Goal: Feedback & Contribution: Leave review/rating

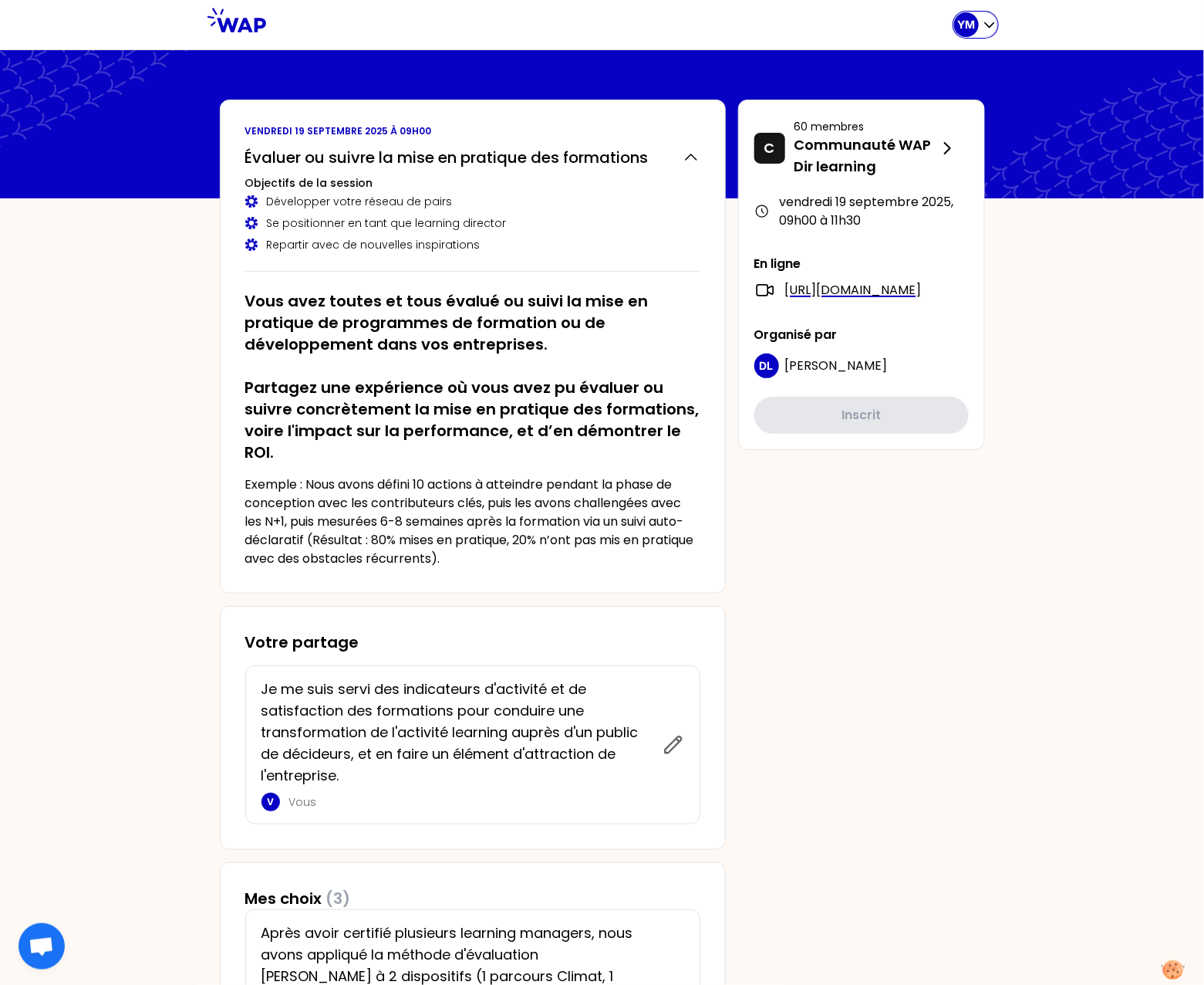
click at [977, 23] on div "YM" at bounding box center [967, 25] width 25 height 25
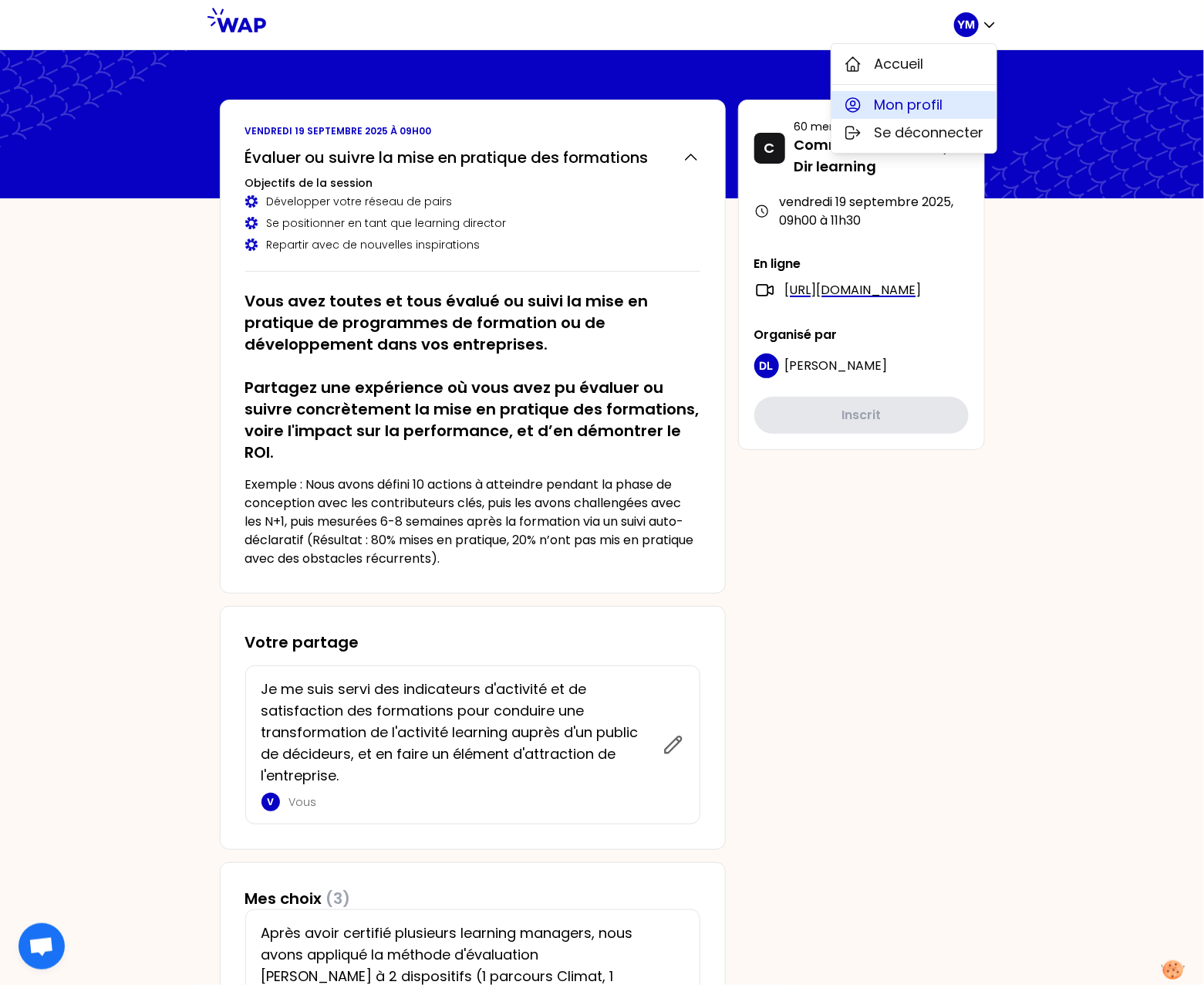
click at [916, 110] on span "Mon profil" at bounding box center [909, 105] width 69 height 22
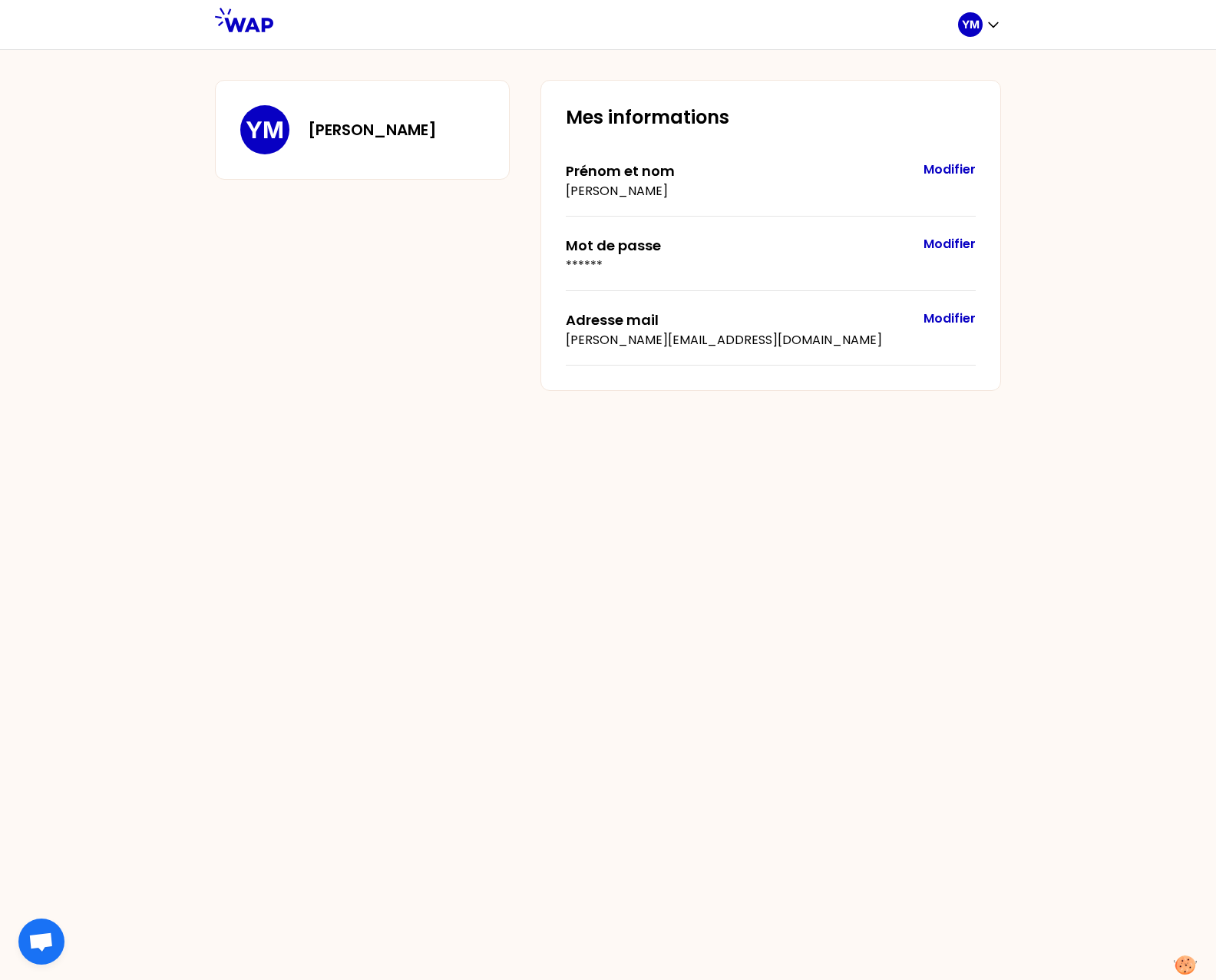
click at [374, 144] on div "YM Yann MALLET" at bounding box center [338, 130] width 197 height 49
click at [979, 22] on p "YM" at bounding box center [970, 24] width 18 height 15
click at [929, 68] on button "Accueil" at bounding box center [918, 63] width 165 height 27
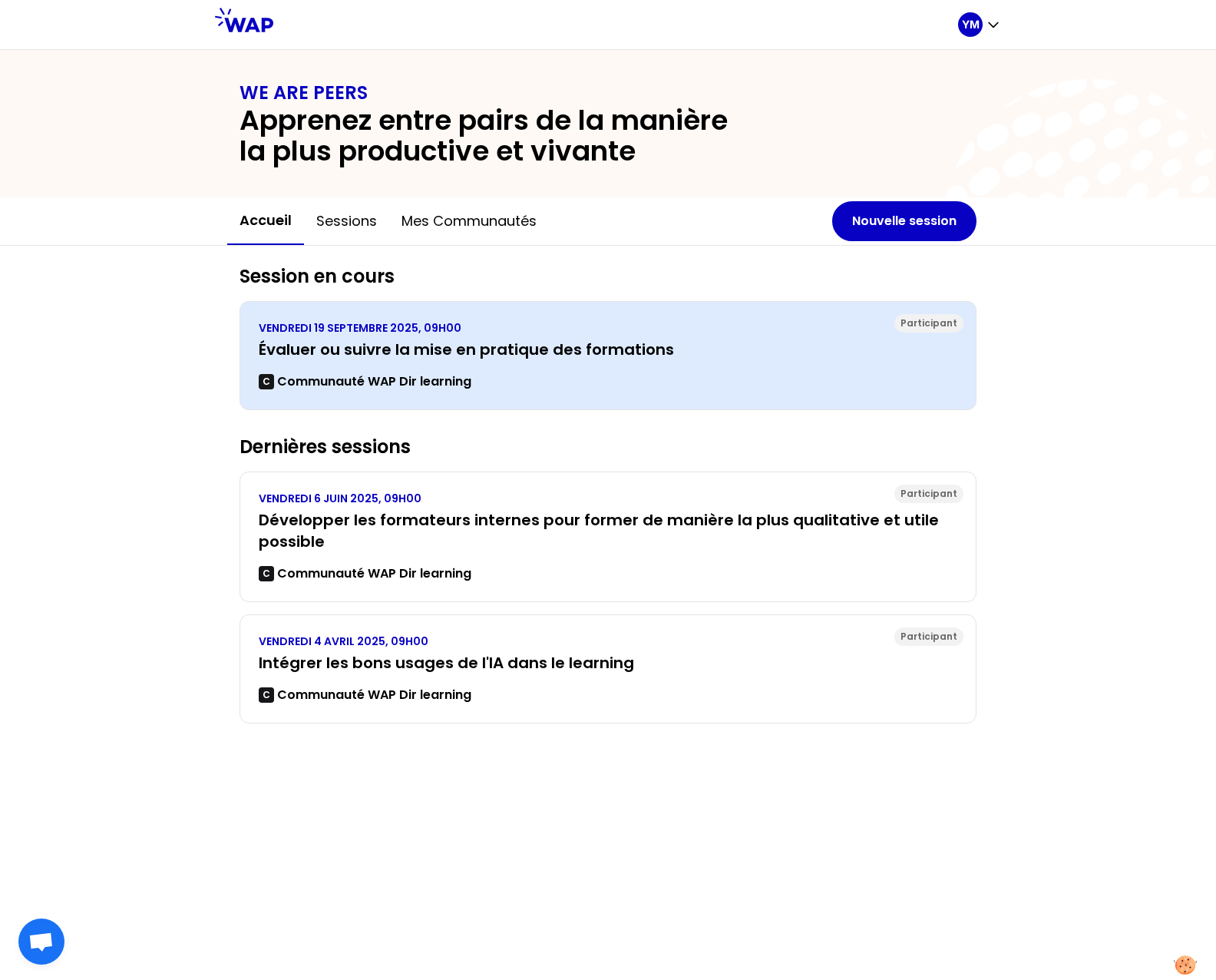
click at [643, 350] on h3 "Évaluer ou suivre la mise en pratique des formations" at bounding box center [608, 349] width 698 height 22
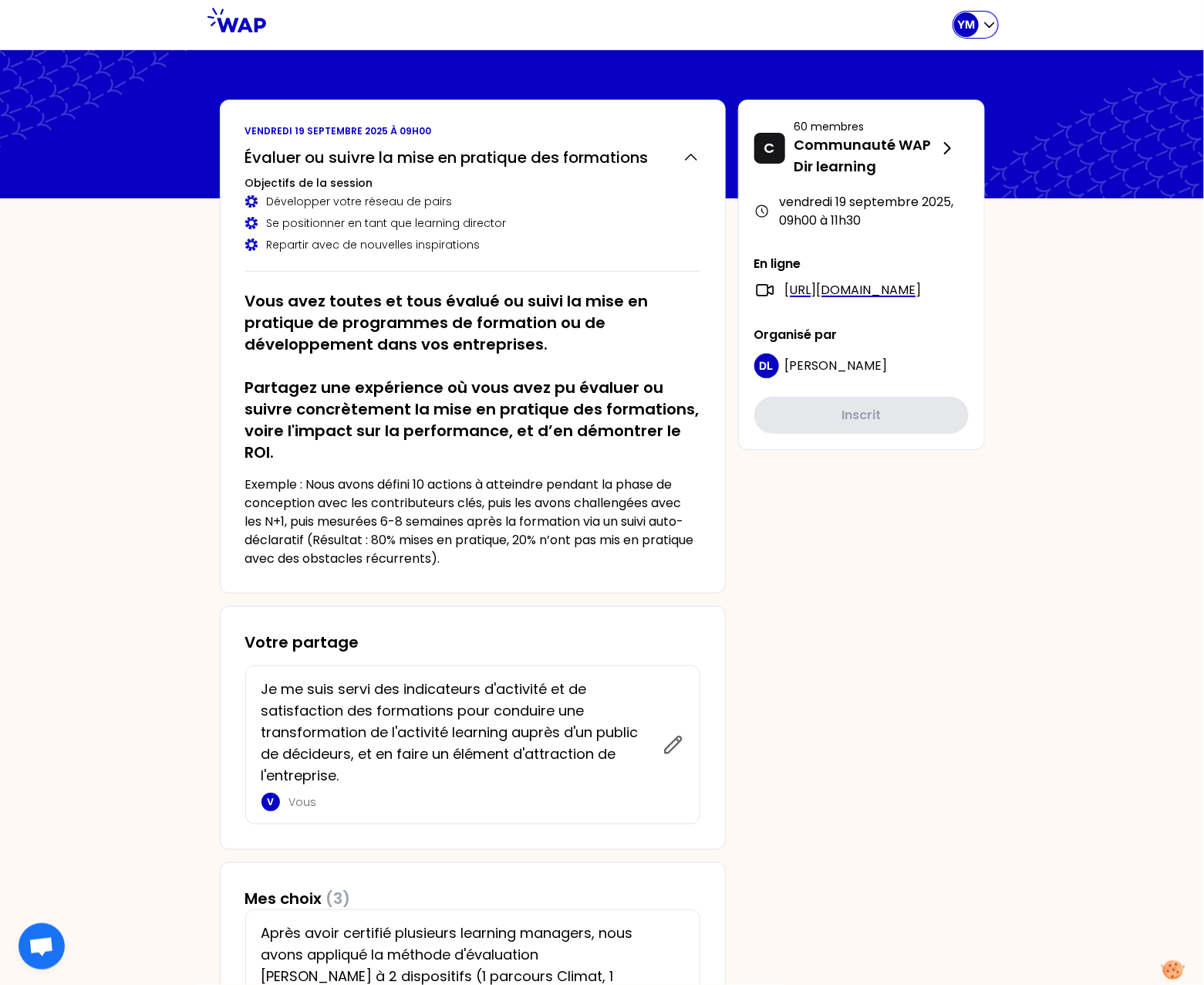
click at [968, 26] on p "YM" at bounding box center [966, 25] width 18 height 15
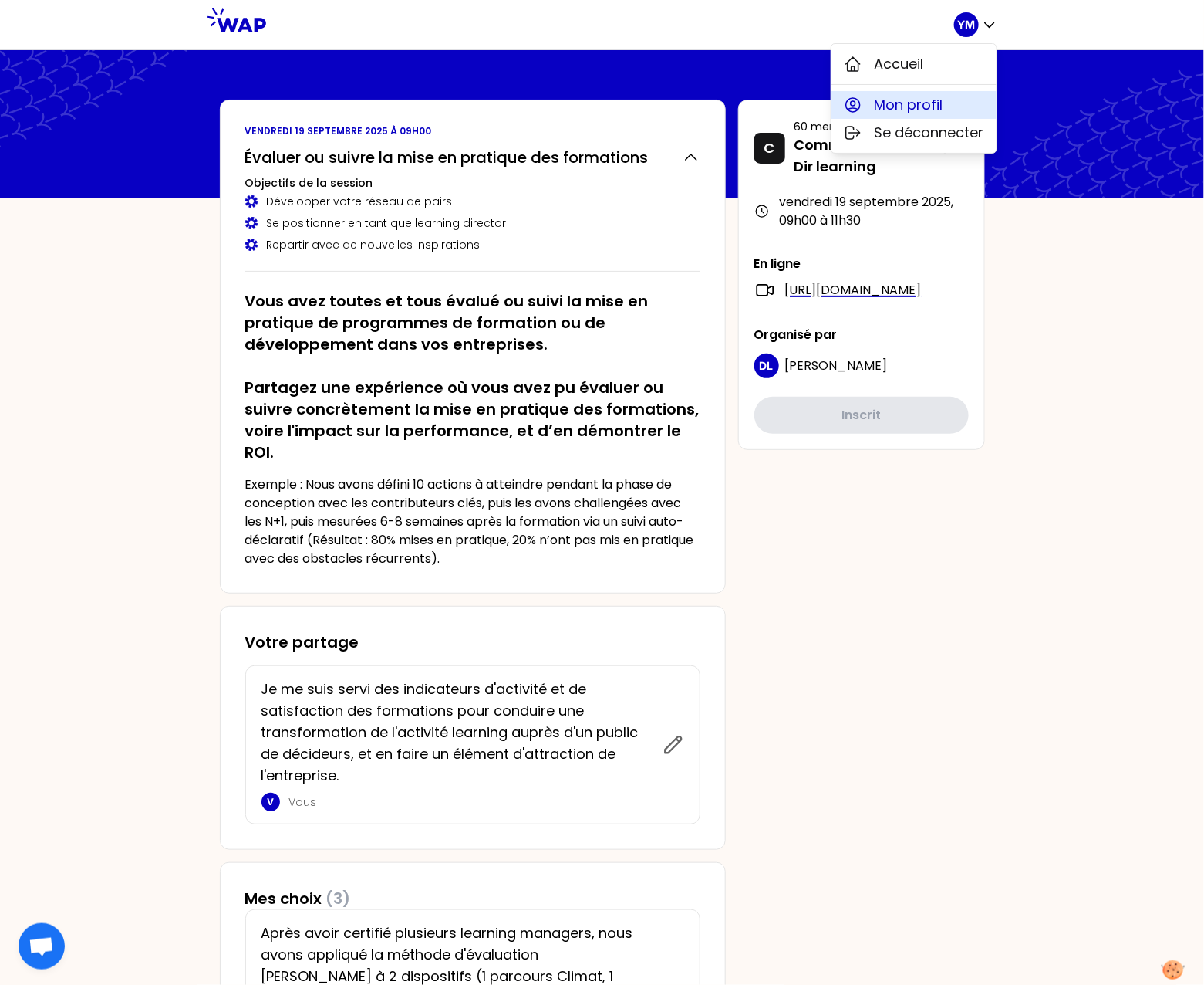
click at [927, 98] on span "Mon profil" at bounding box center [909, 105] width 69 height 22
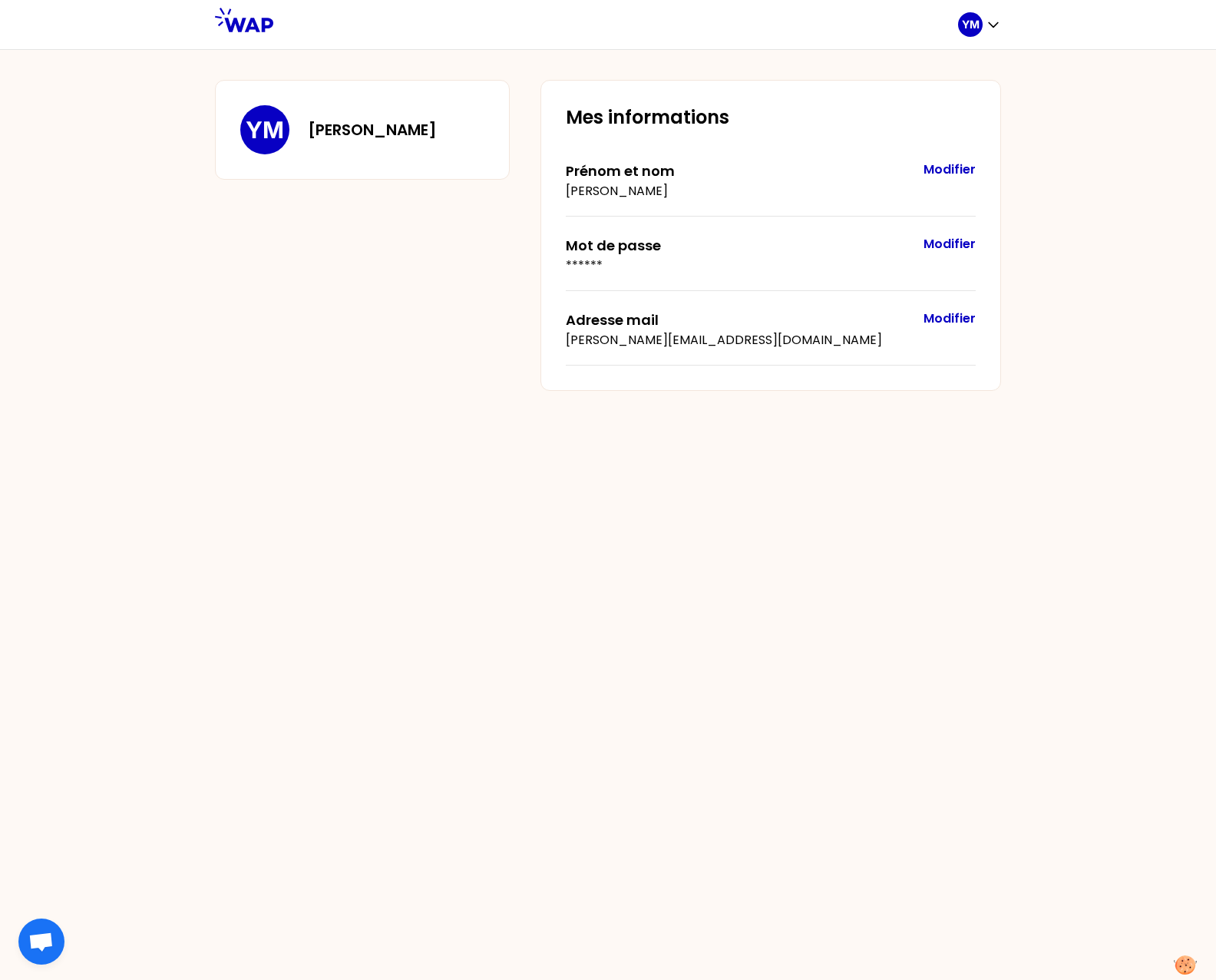
click at [254, 32] on link at bounding box center [244, 24] width 58 height 34
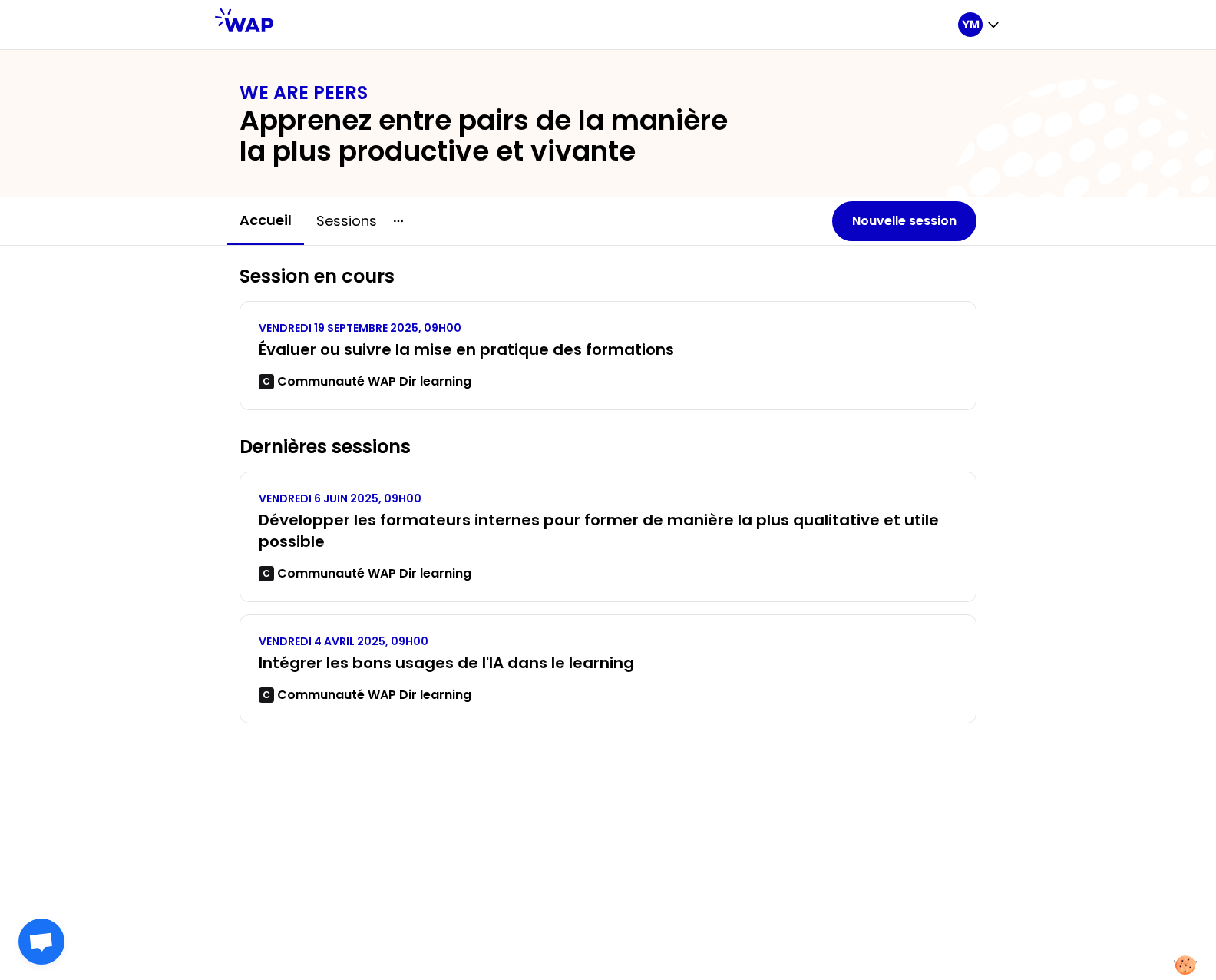
click at [223, 19] on icon at bounding box center [244, 20] width 58 height 24
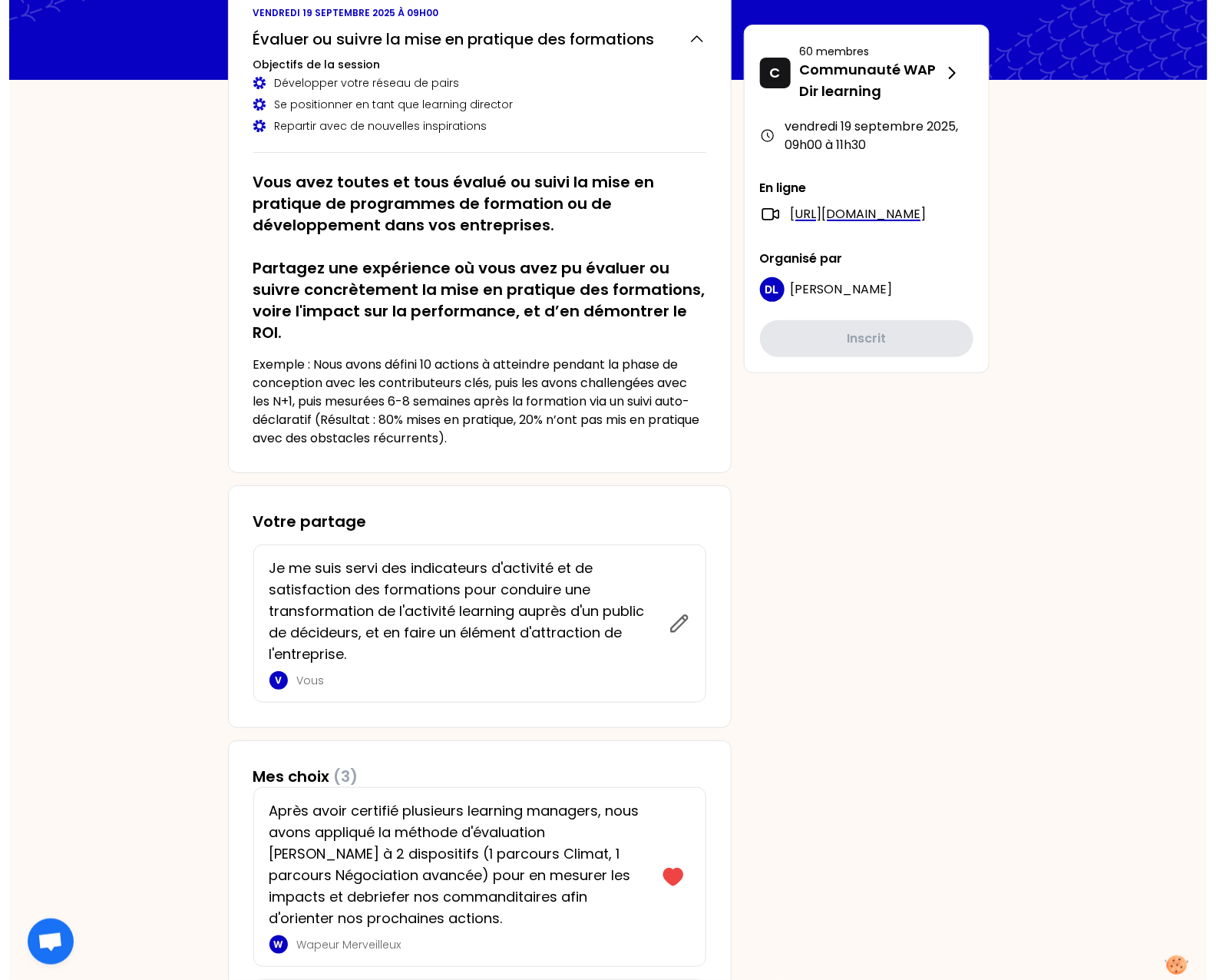
scroll to position [115, 0]
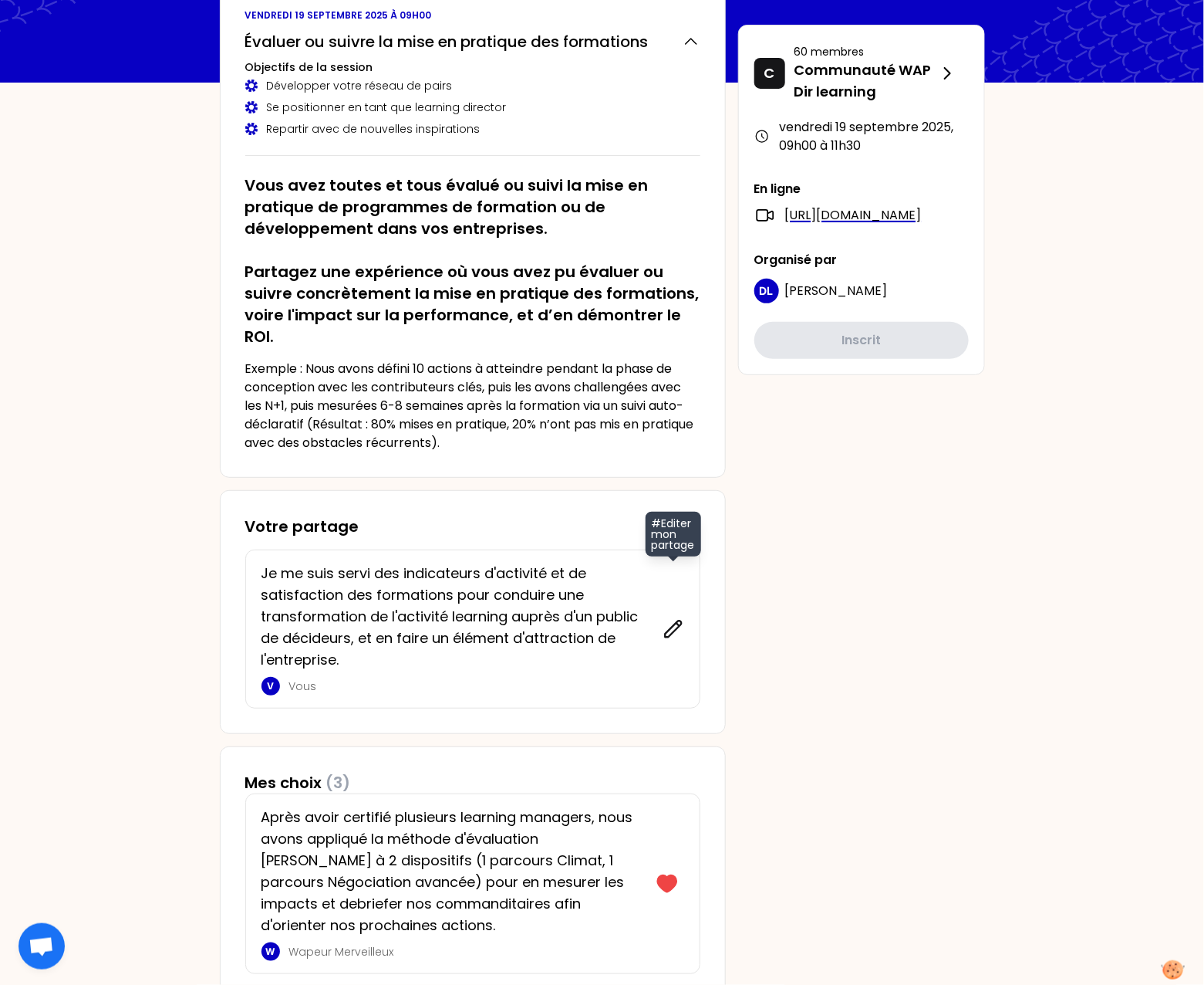
click at [675, 635] on icon at bounding box center [673, 628] width 22 height 22
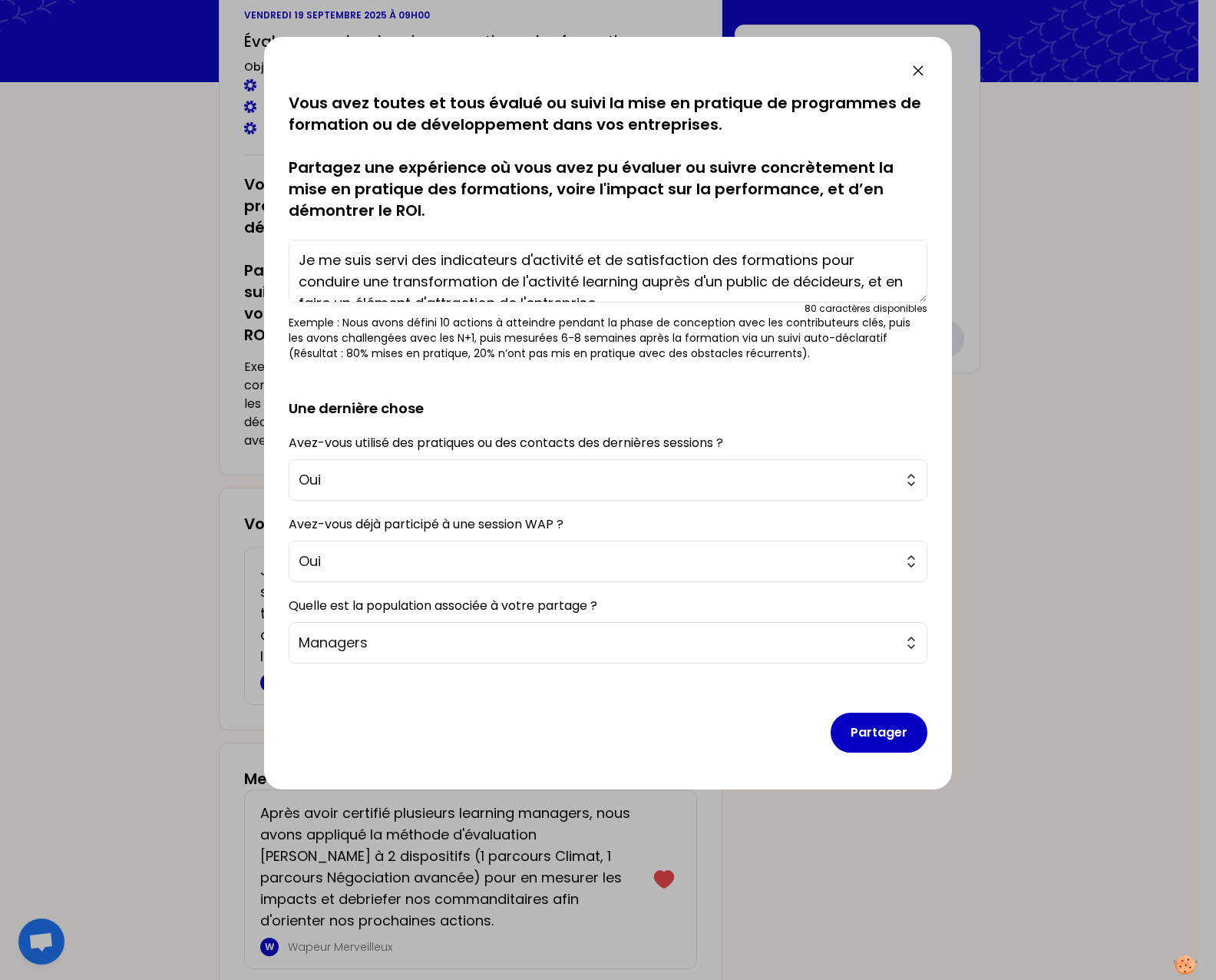
click at [770, 263] on textarea "Je me suis servi des indicateurs d'activité et de satisfaction des formations p…" at bounding box center [608, 270] width 639 height 63
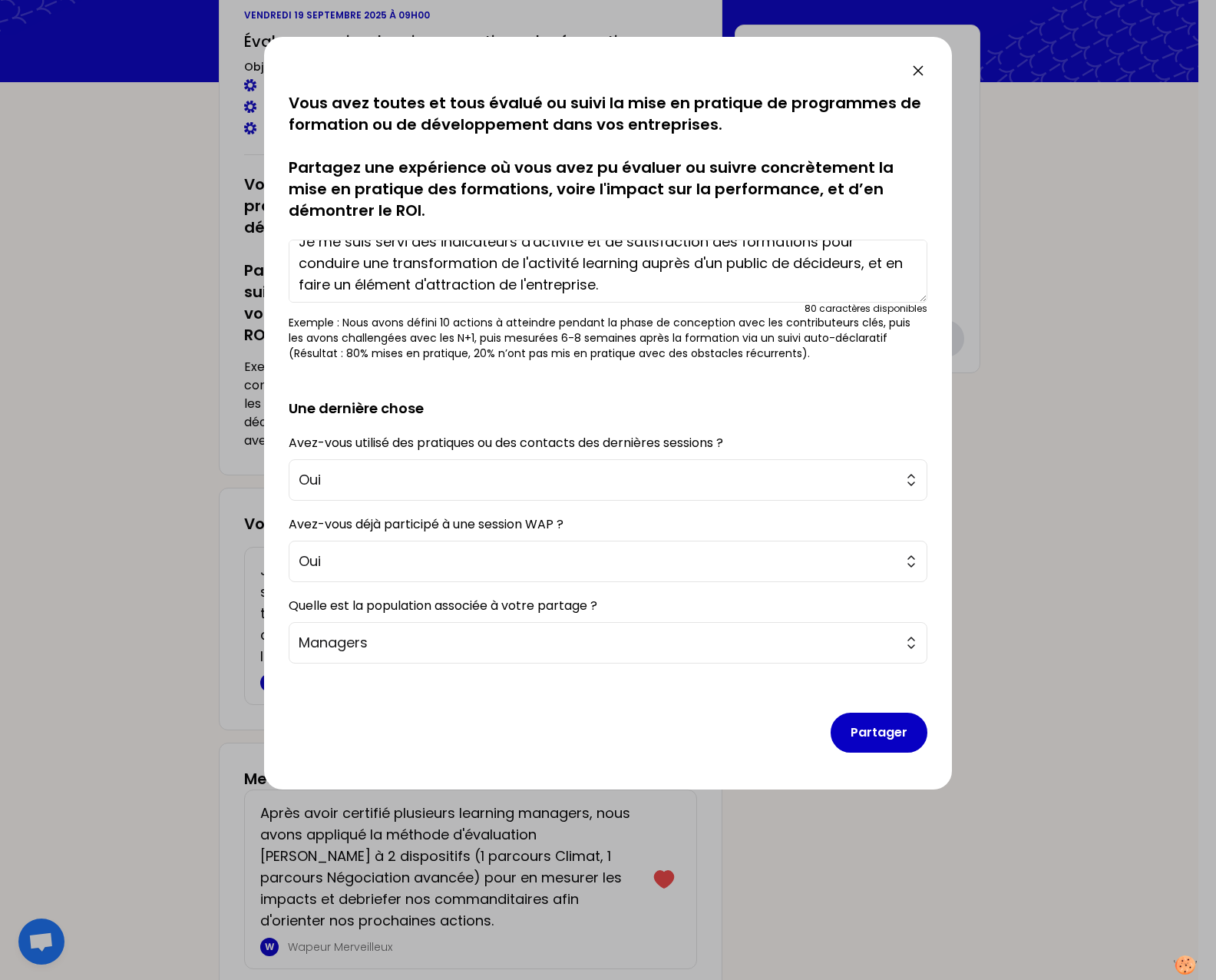
scroll to position [22, 0]
click at [760, 274] on textarea "Je me suis servi des indicateurs d'activité et de satisfaction des formations p…" at bounding box center [608, 270] width 639 height 63
click at [866, 260] on textarea "Je me suis servi des indicateurs d'activité et de satisfaction des formations p…" at bounding box center [608, 270] width 639 height 63
click at [869, 281] on textarea "Je me suis servi des indicateurs d'activité et de satisfaction des formations p…" at bounding box center [608, 270] width 639 height 63
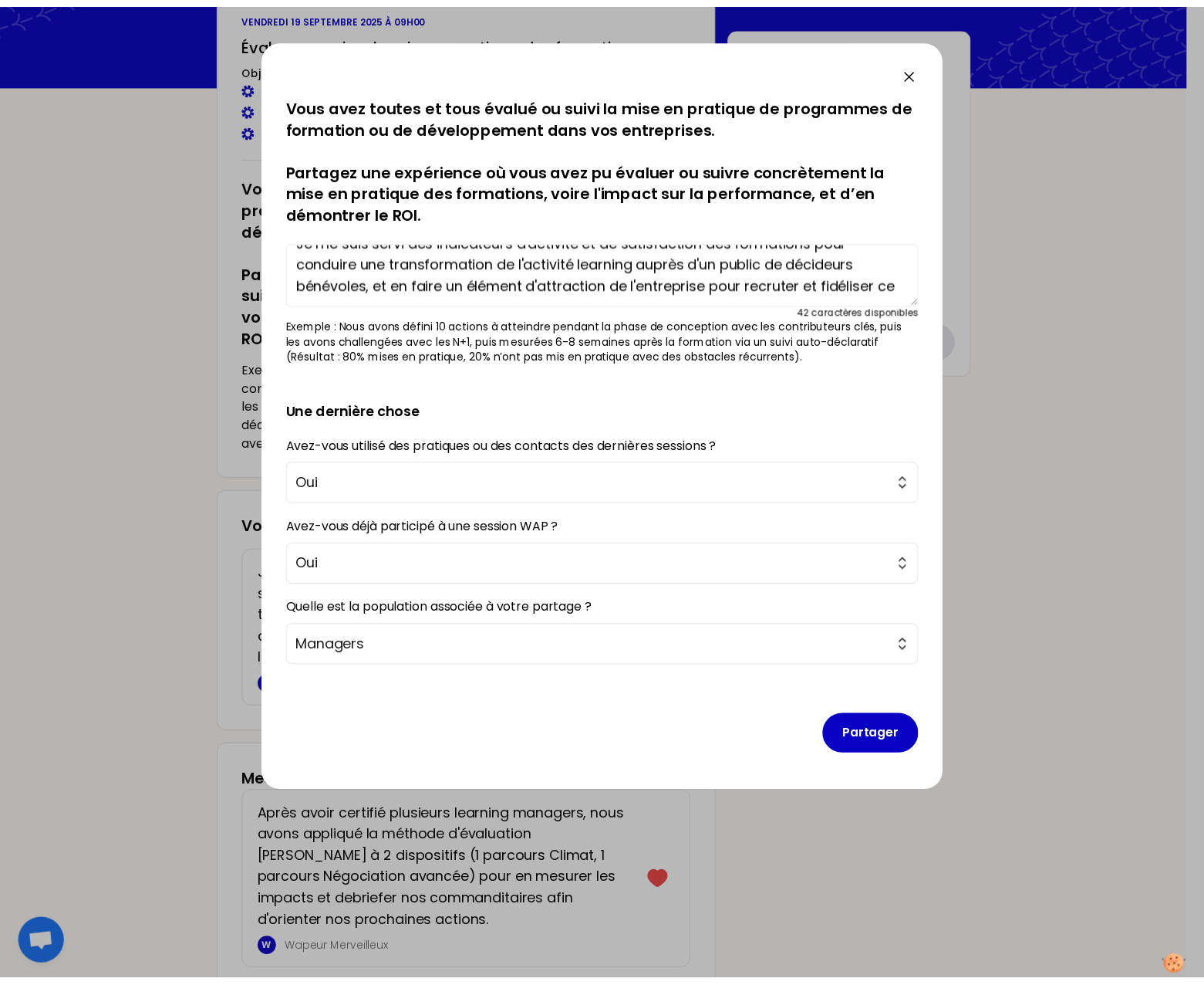
scroll to position [33, 0]
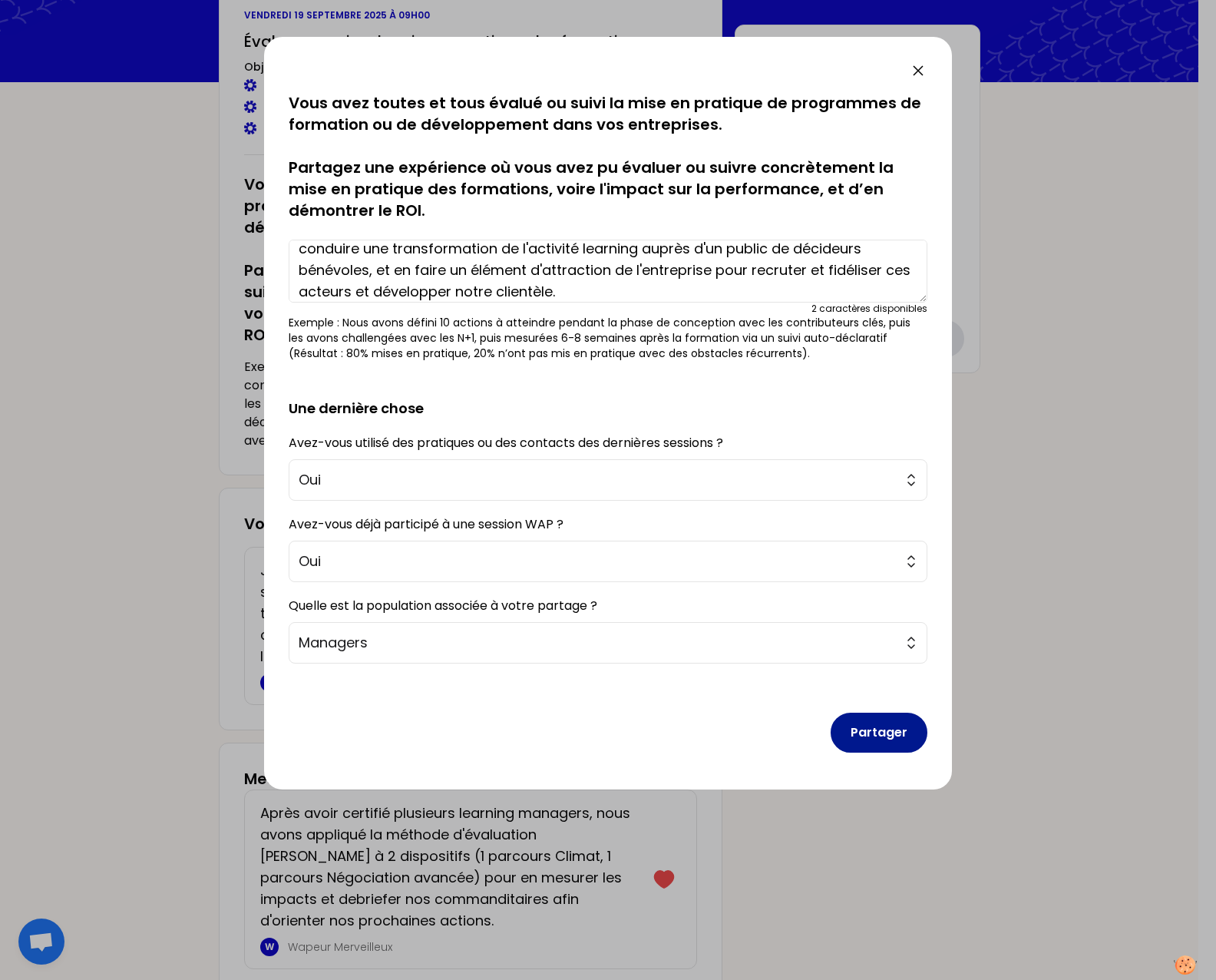
type textarea "Je me suis servi des indicateurs d'activité et de satisfaction des formations p…"
click at [876, 724] on button "Partager" at bounding box center [878, 732] width 97 height 40
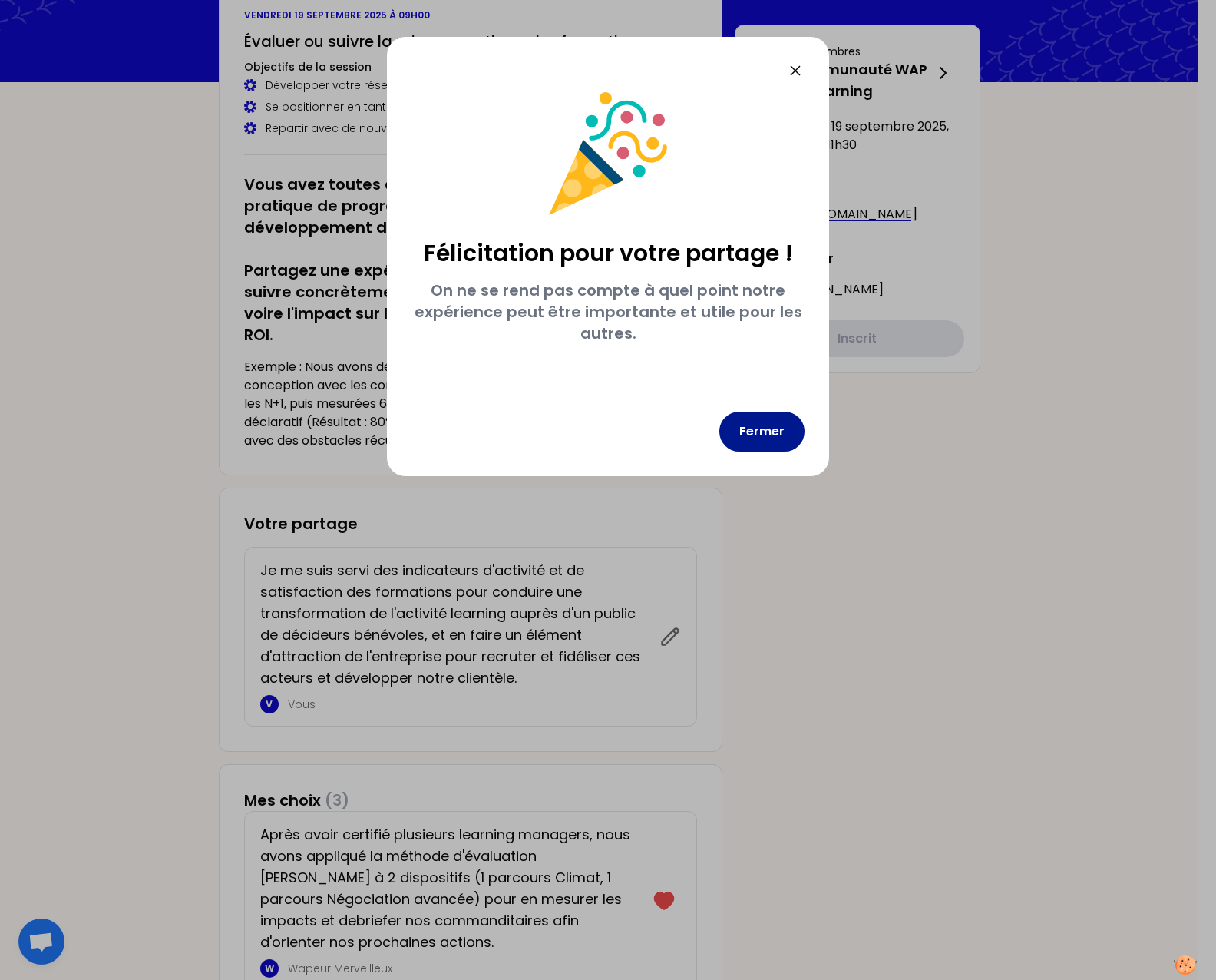
click at [769, 425] on button "Fermer" at bounding box center [761, 431] width 86 height 40
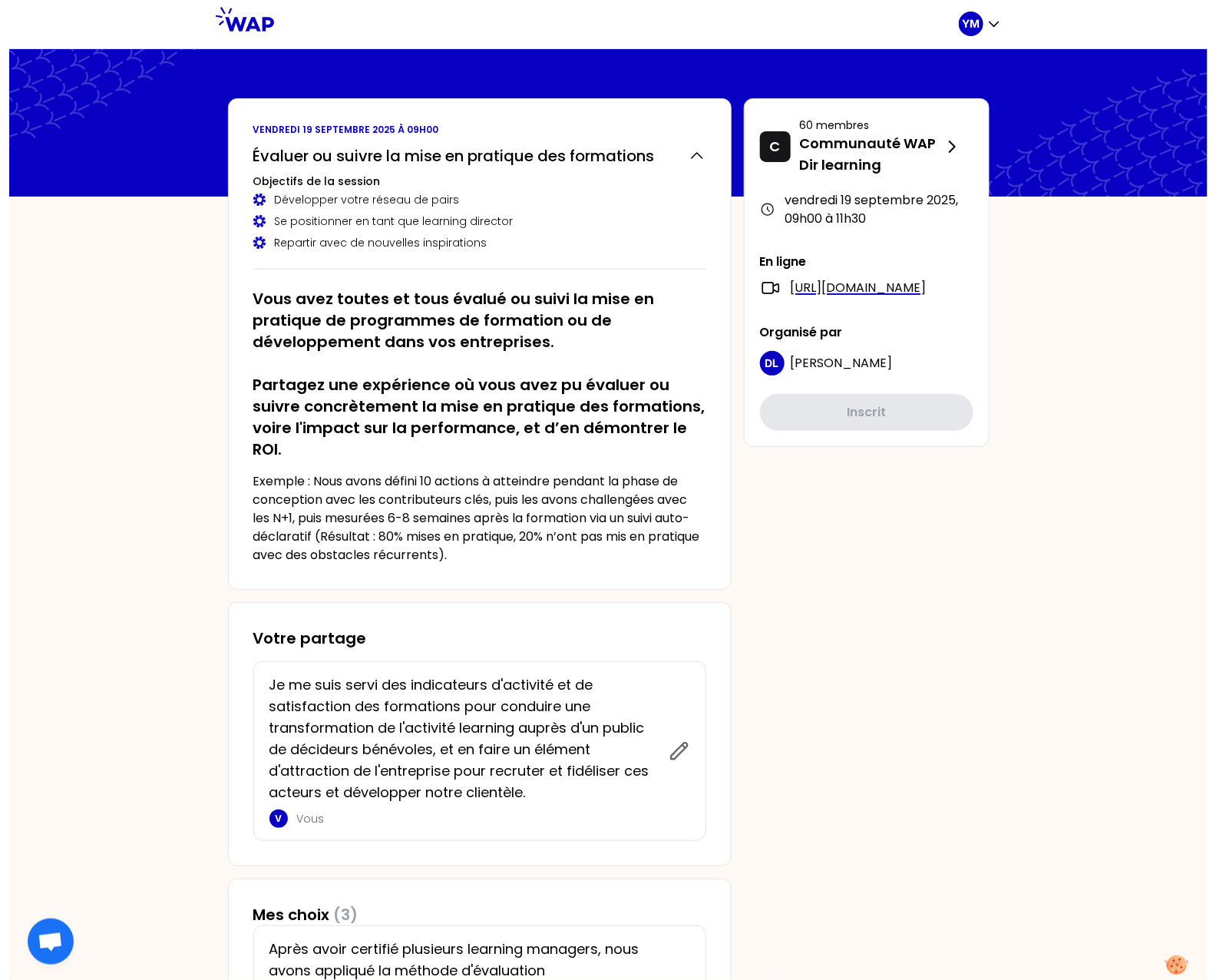
scroll to position [0, 0]
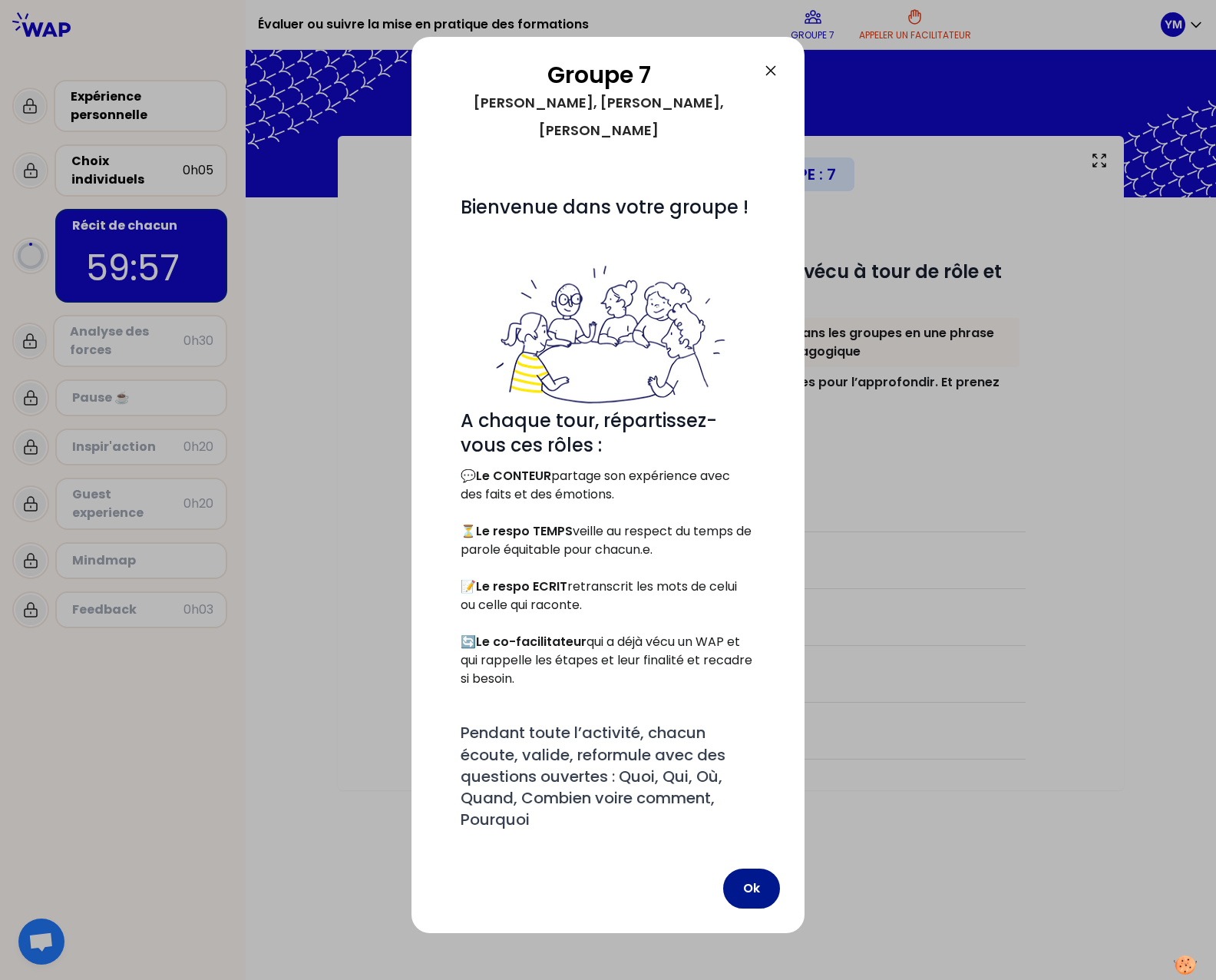
click at [743, 868] on button "Ok" at bounding box center [751, 888] width 56 height 40
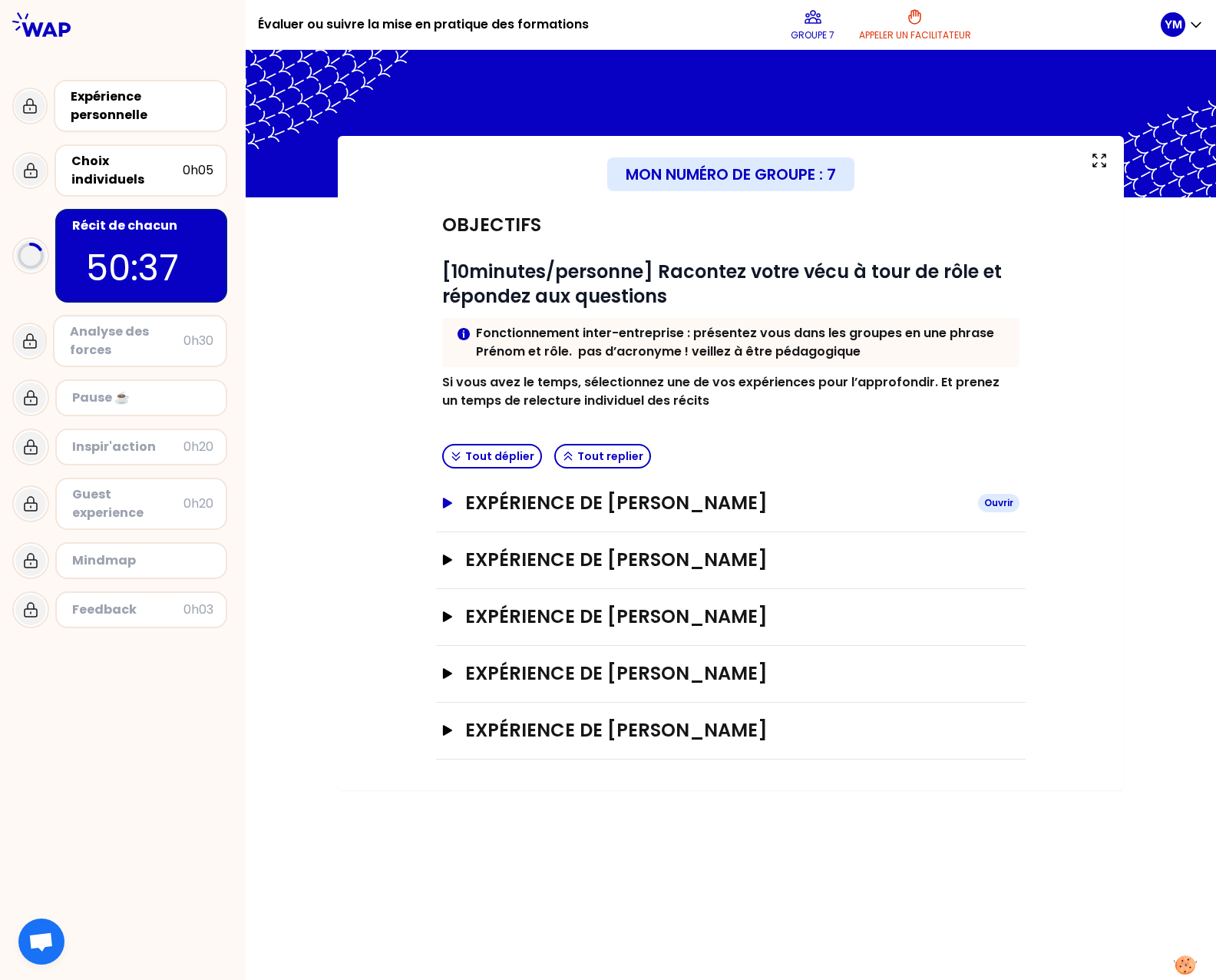
click at [442, 506] on icon "button" at bounding box center [447, 503] width 12 height 10
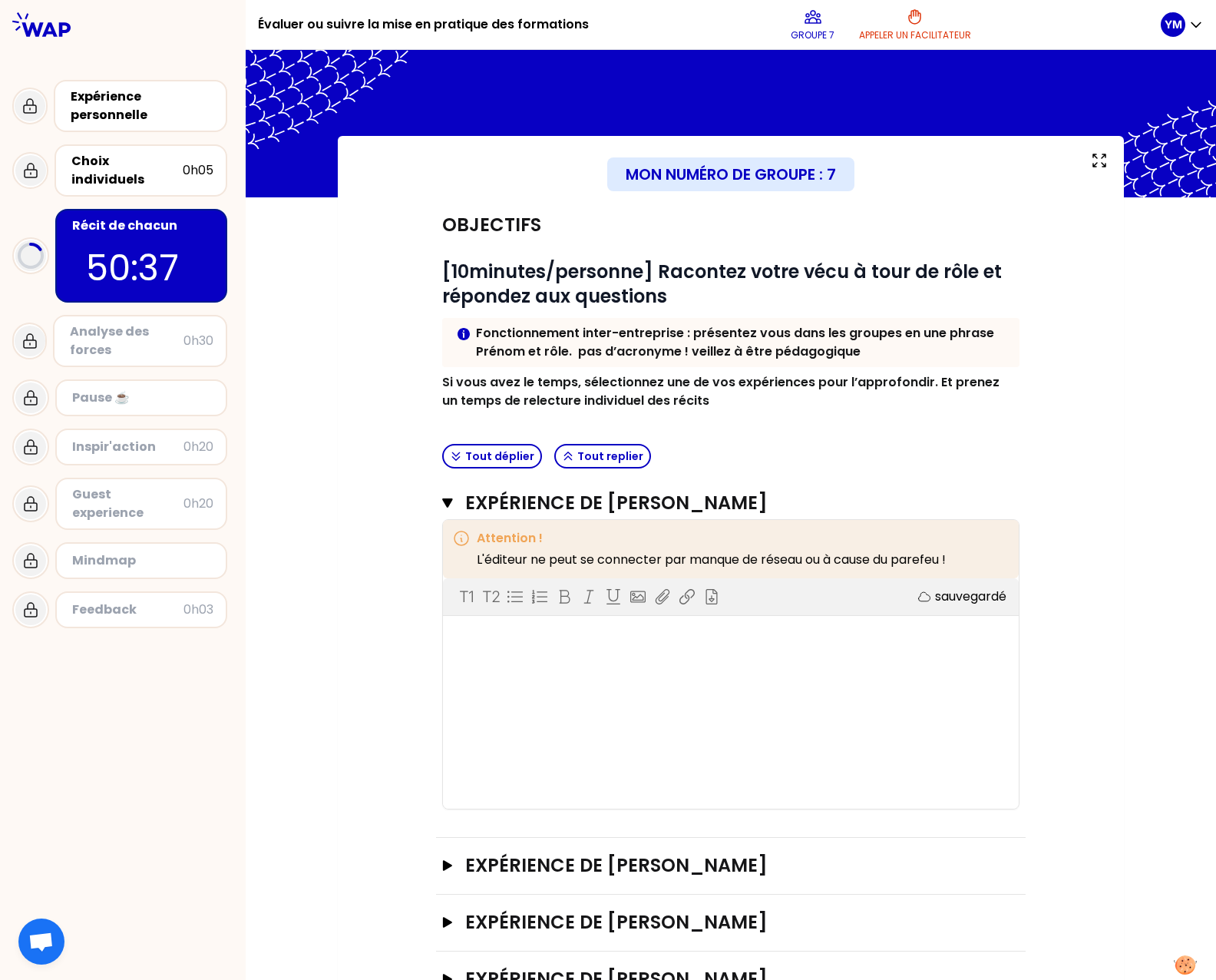
click at [426, 501] on div "Objectifs # [10minutes/personne] Racontez votre vécu à tour de rôle et répondez…" at bounding box center [730, 632] width 725 height 868
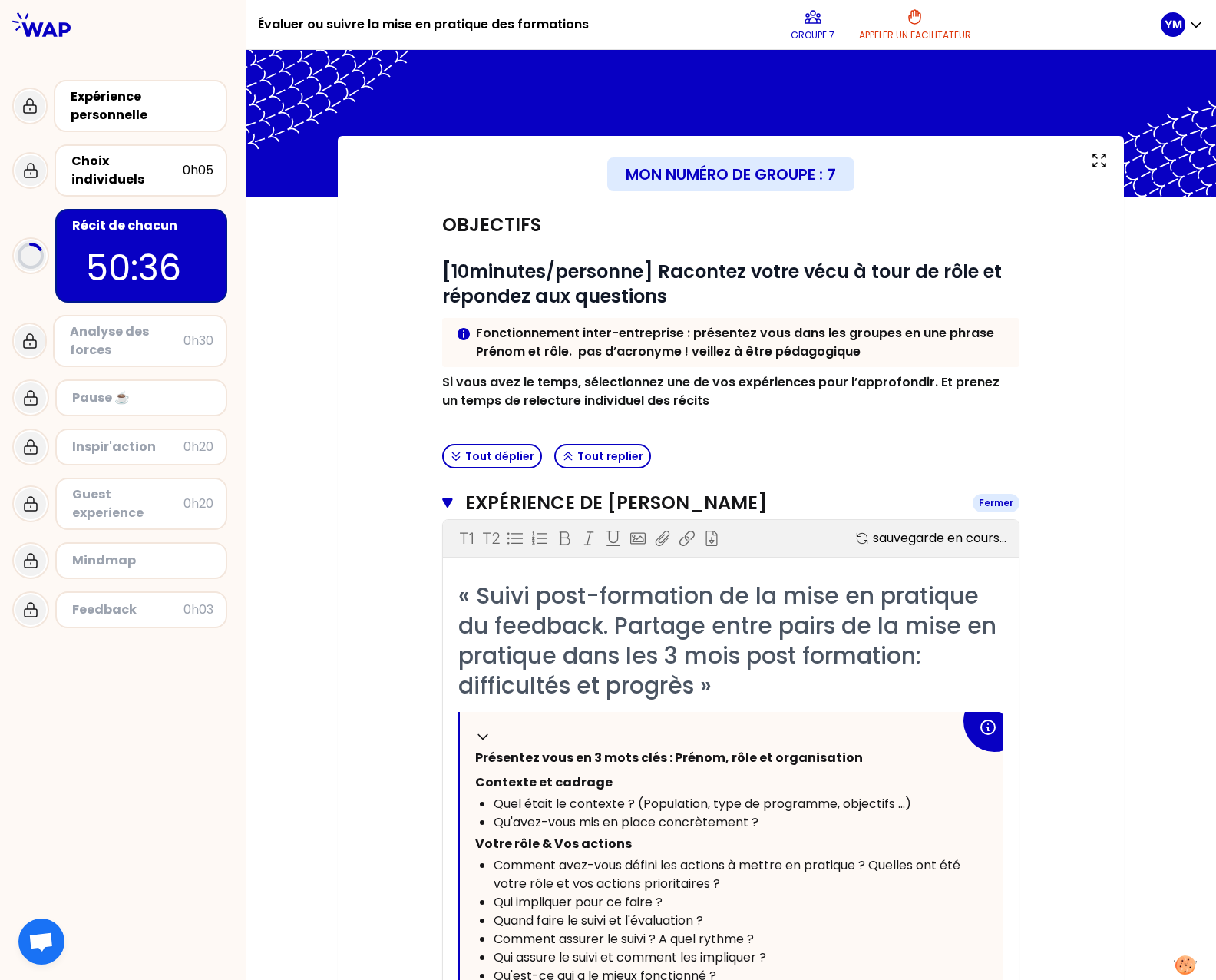
click at [442, 503] on icon "button" at bounding box center [447, 503] width 10 height 9
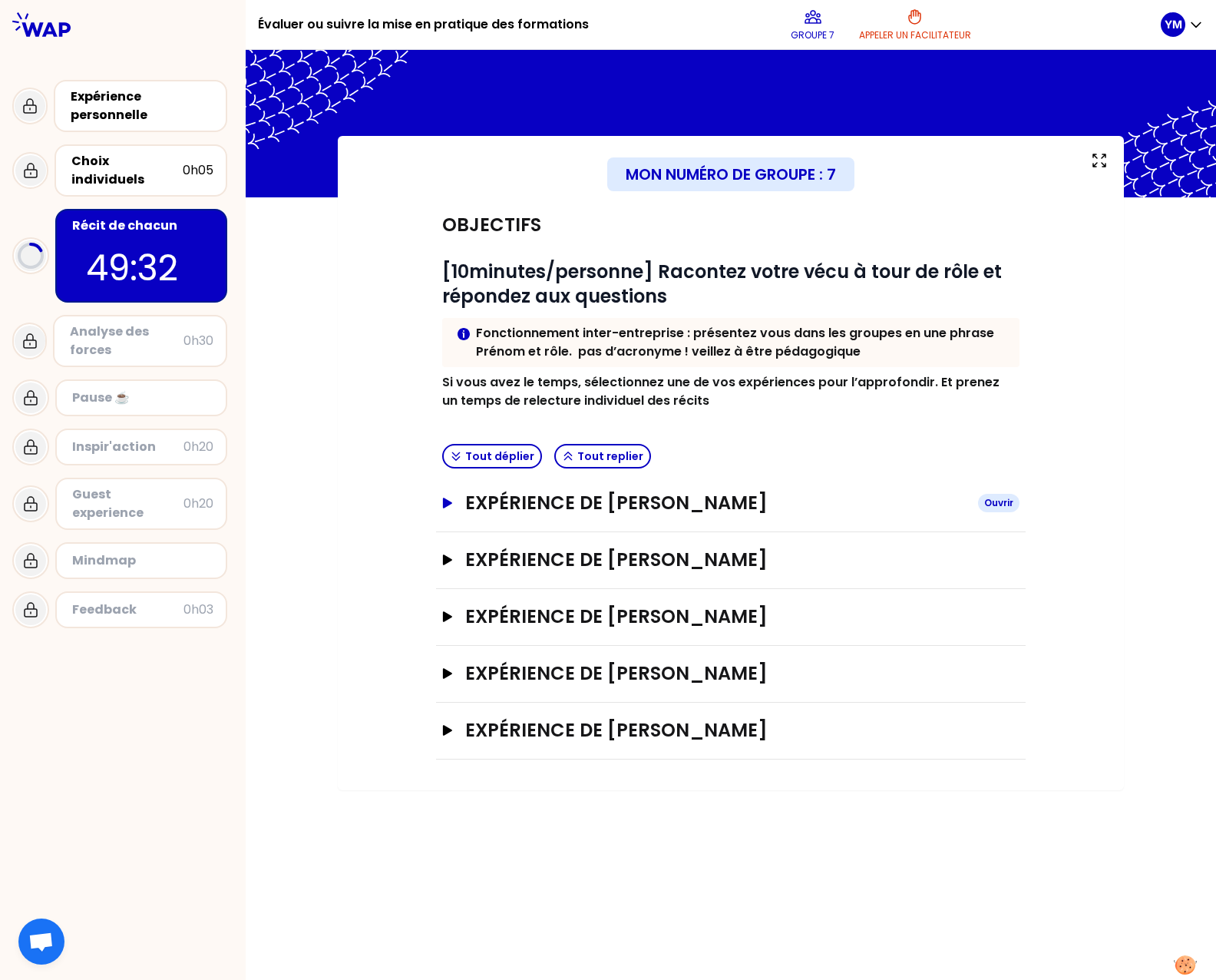
click at [448, 512] on button "Expérience de [PERSON_NAME]" at bounding box center [730, 503] width 577 height 24
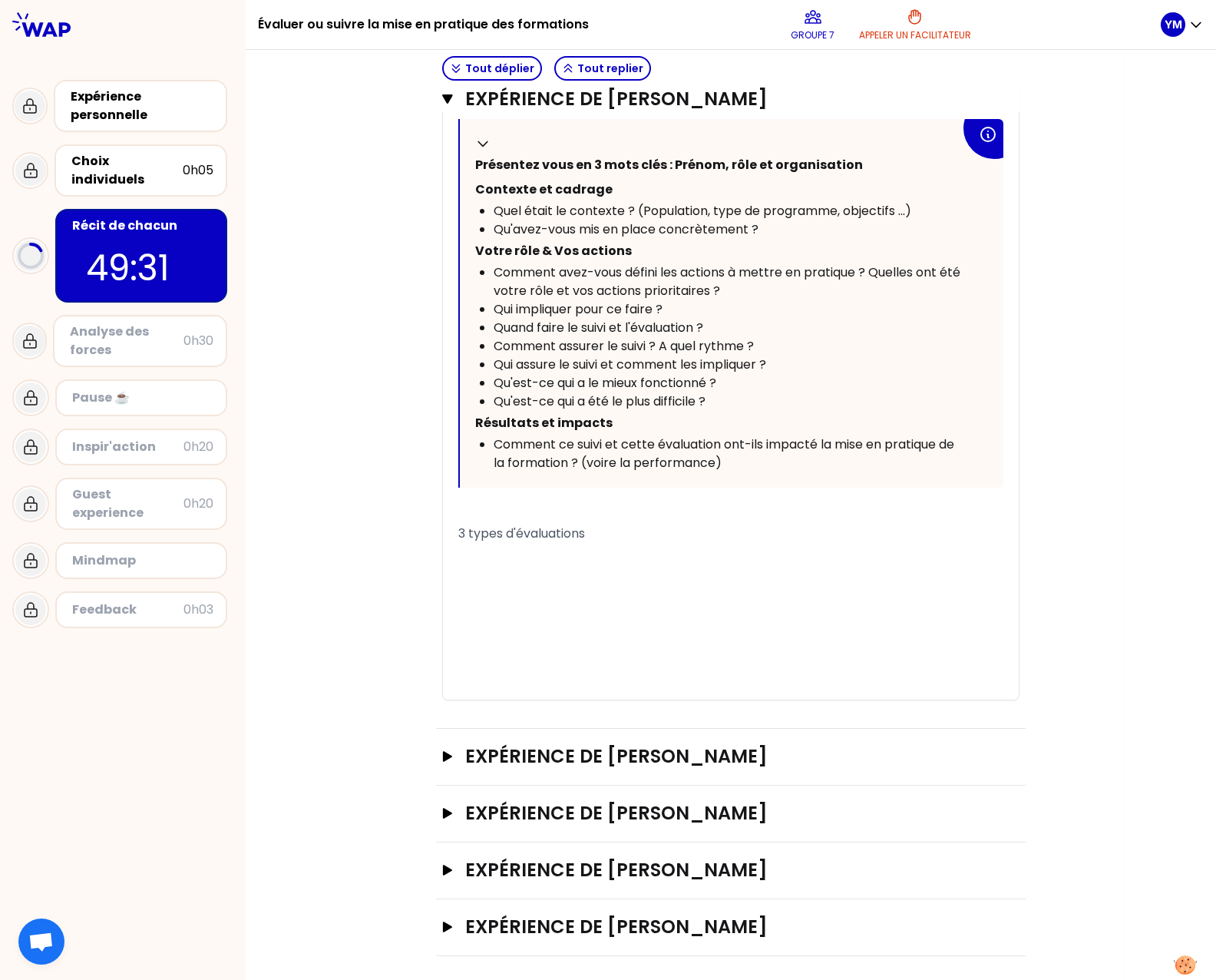
scroll to position [604, 0]
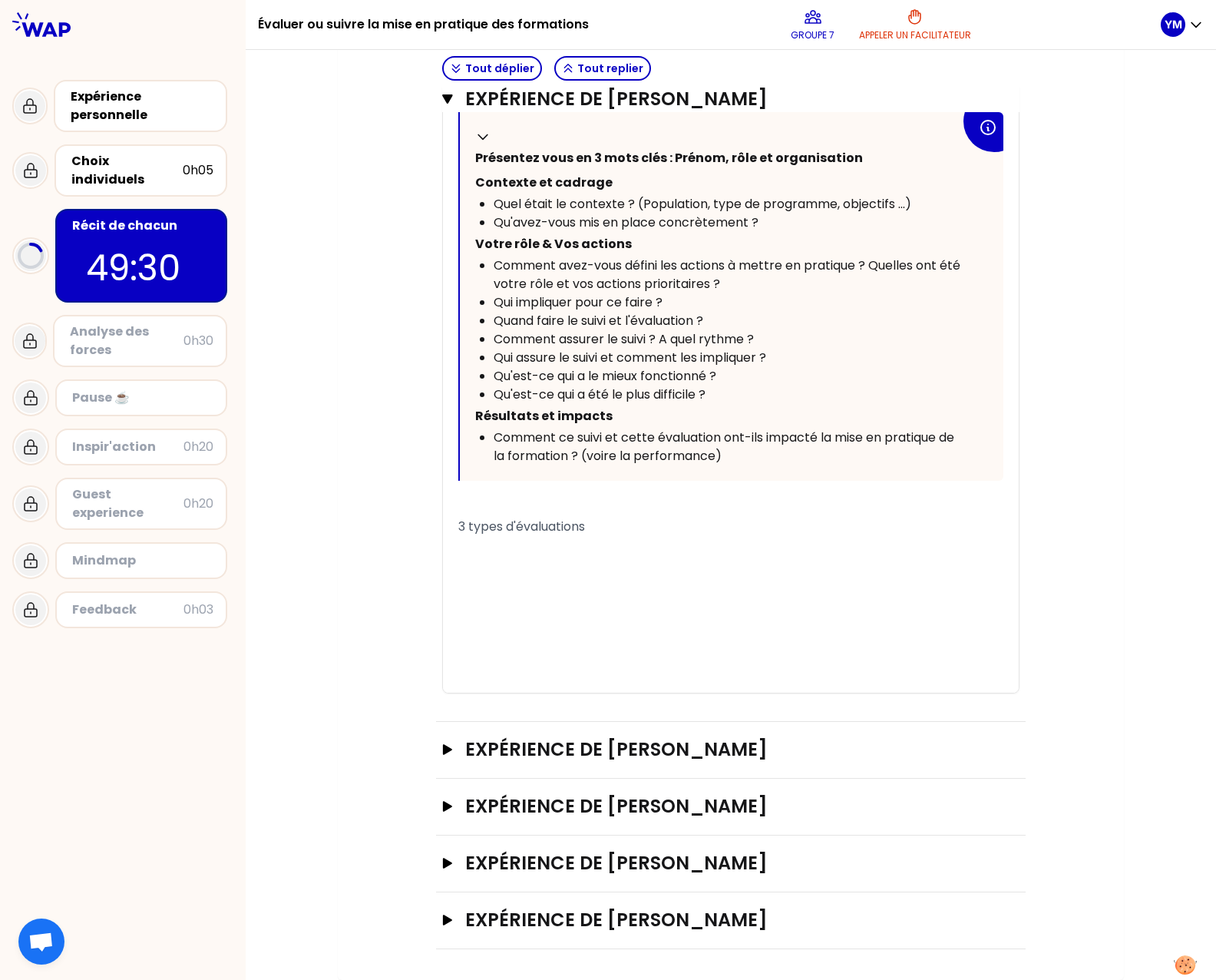
click at [577, 560] on div "﻿" at bounding box center [730, 567] width 545 height 19
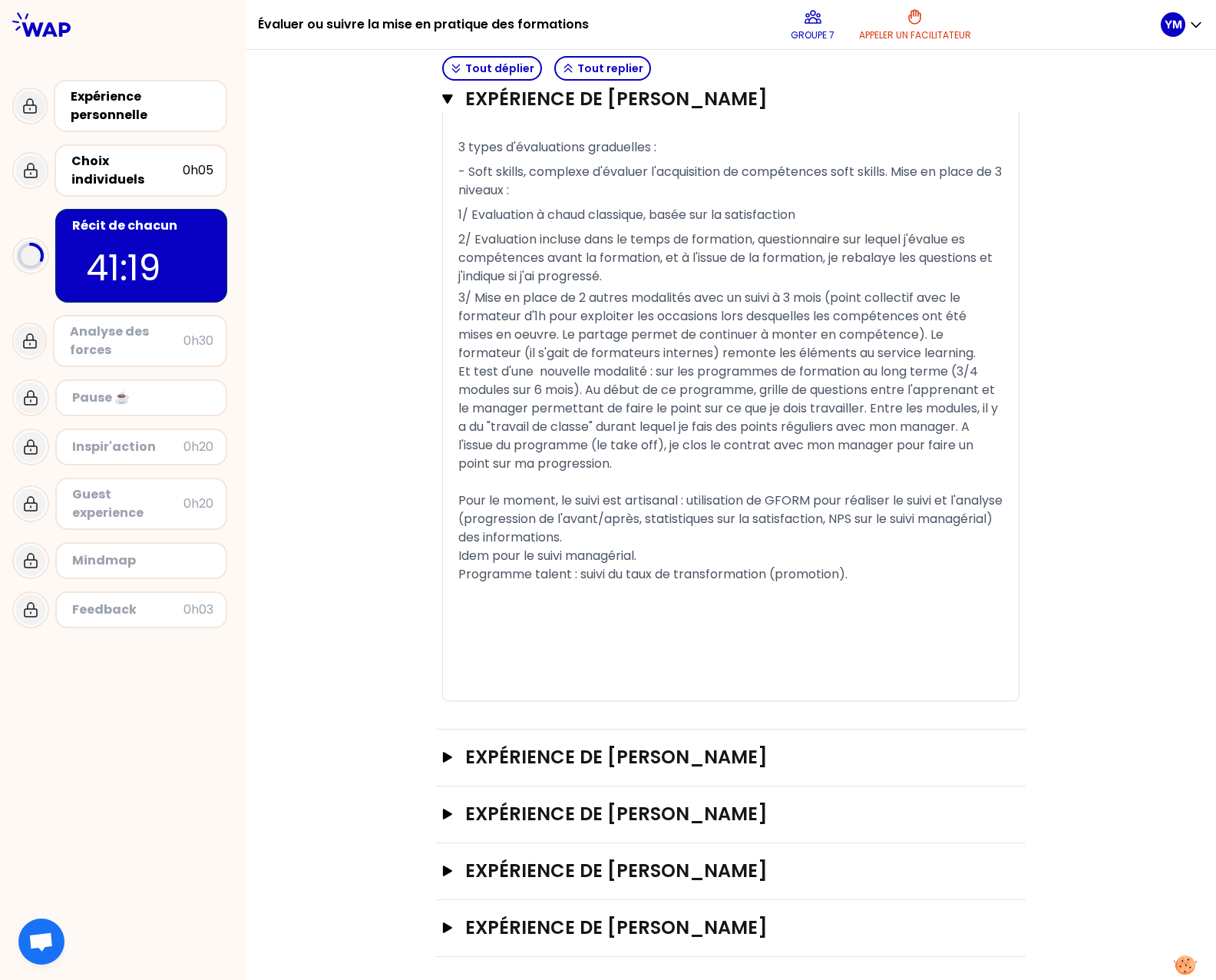
scroll to position [991, 0]
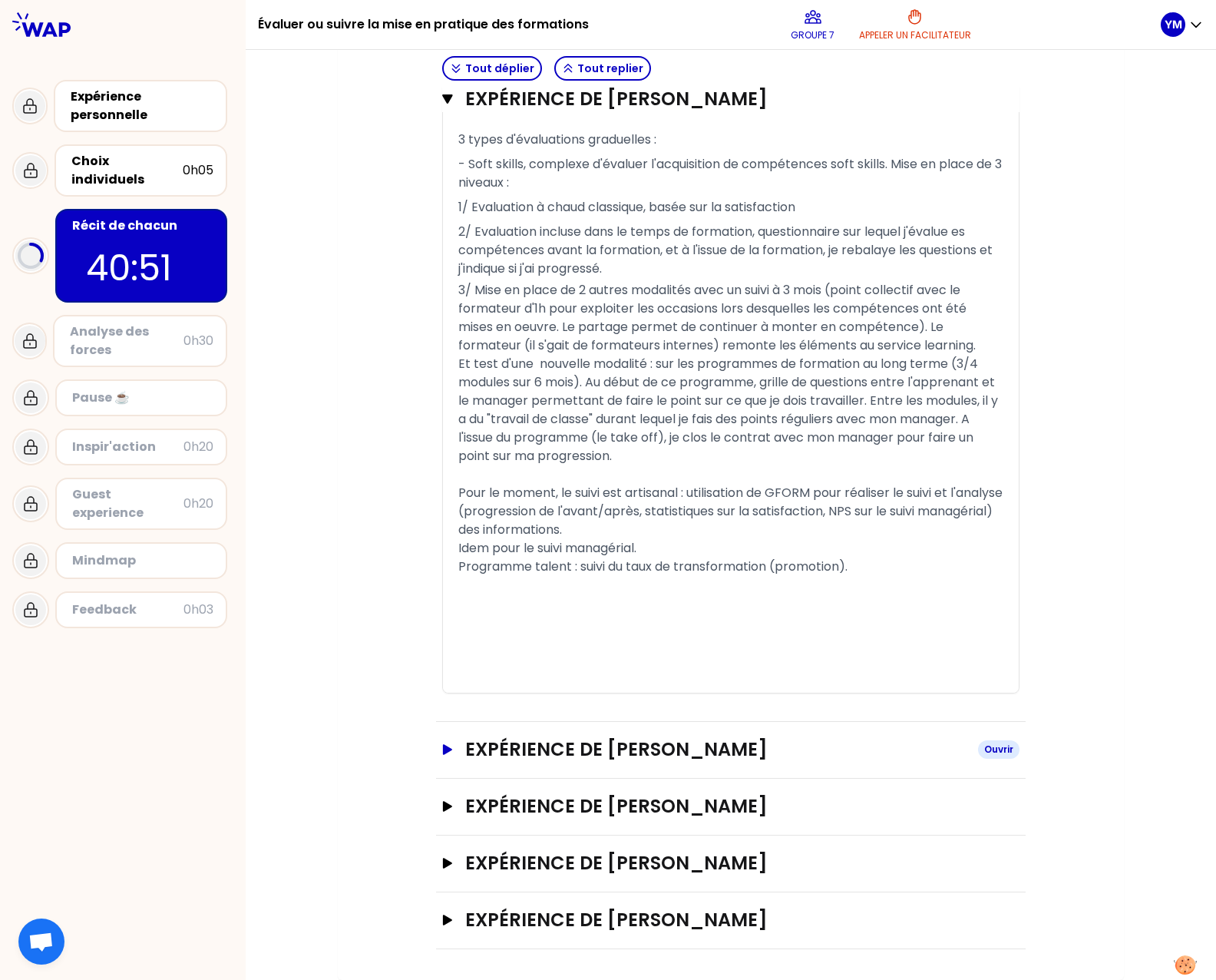
click at [662, 756] on h3 "Expérience de [PERSON_NAME]" at bounding box center [715, 749] width 501 height 24
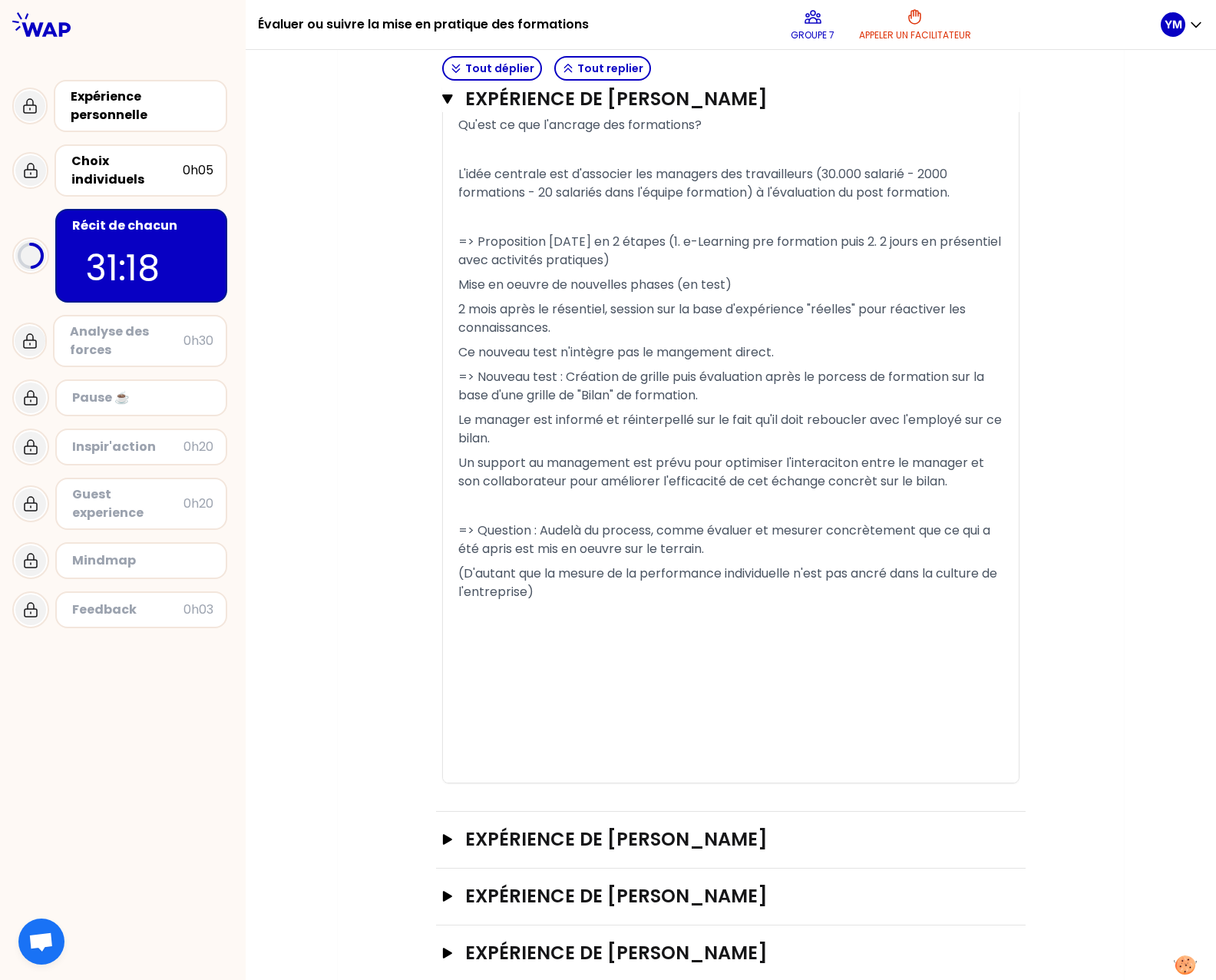
scroll to position [2362, 0]
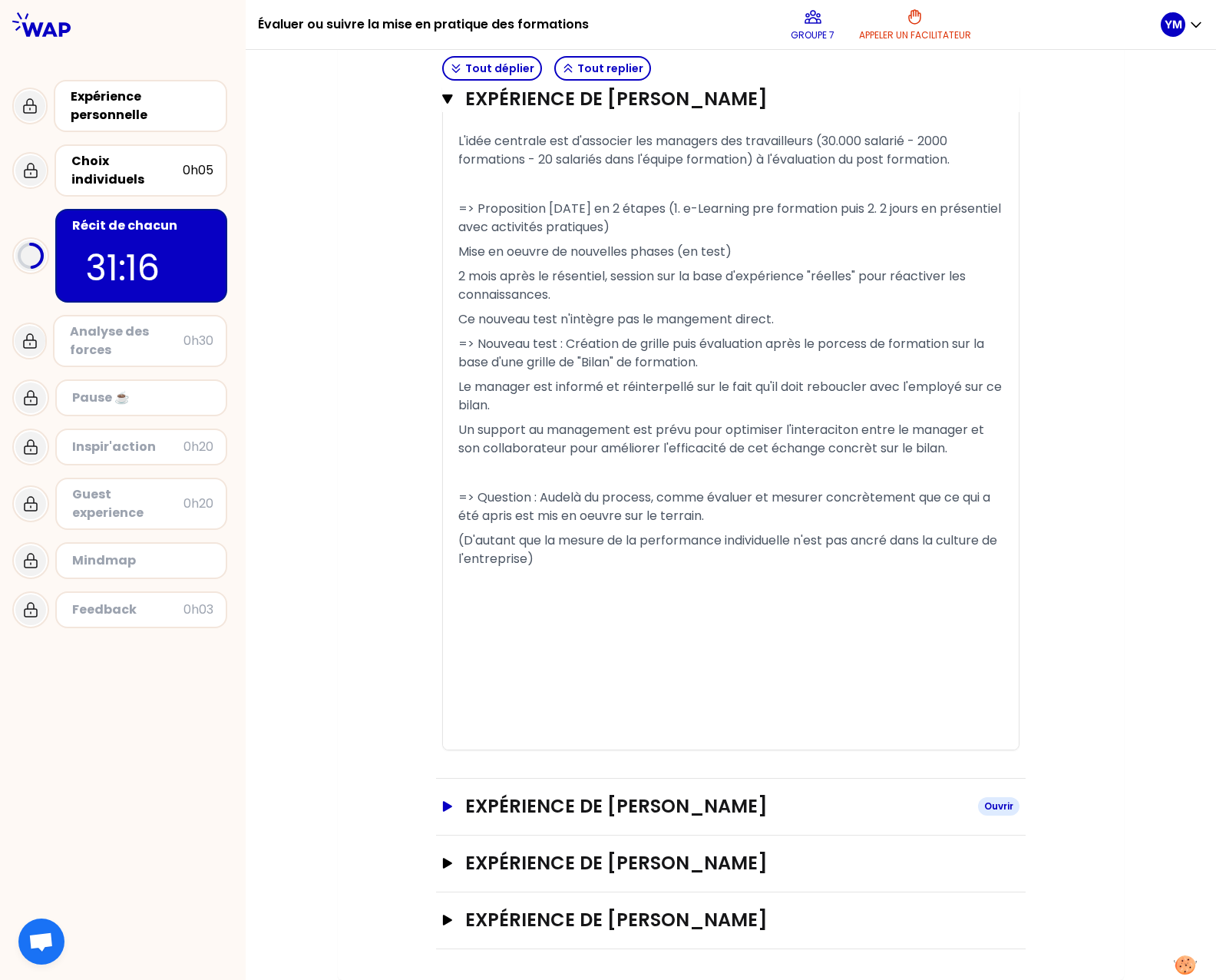
click at [441, 801] on icon "button" at bounding box center [447, 806] width 12 height 10
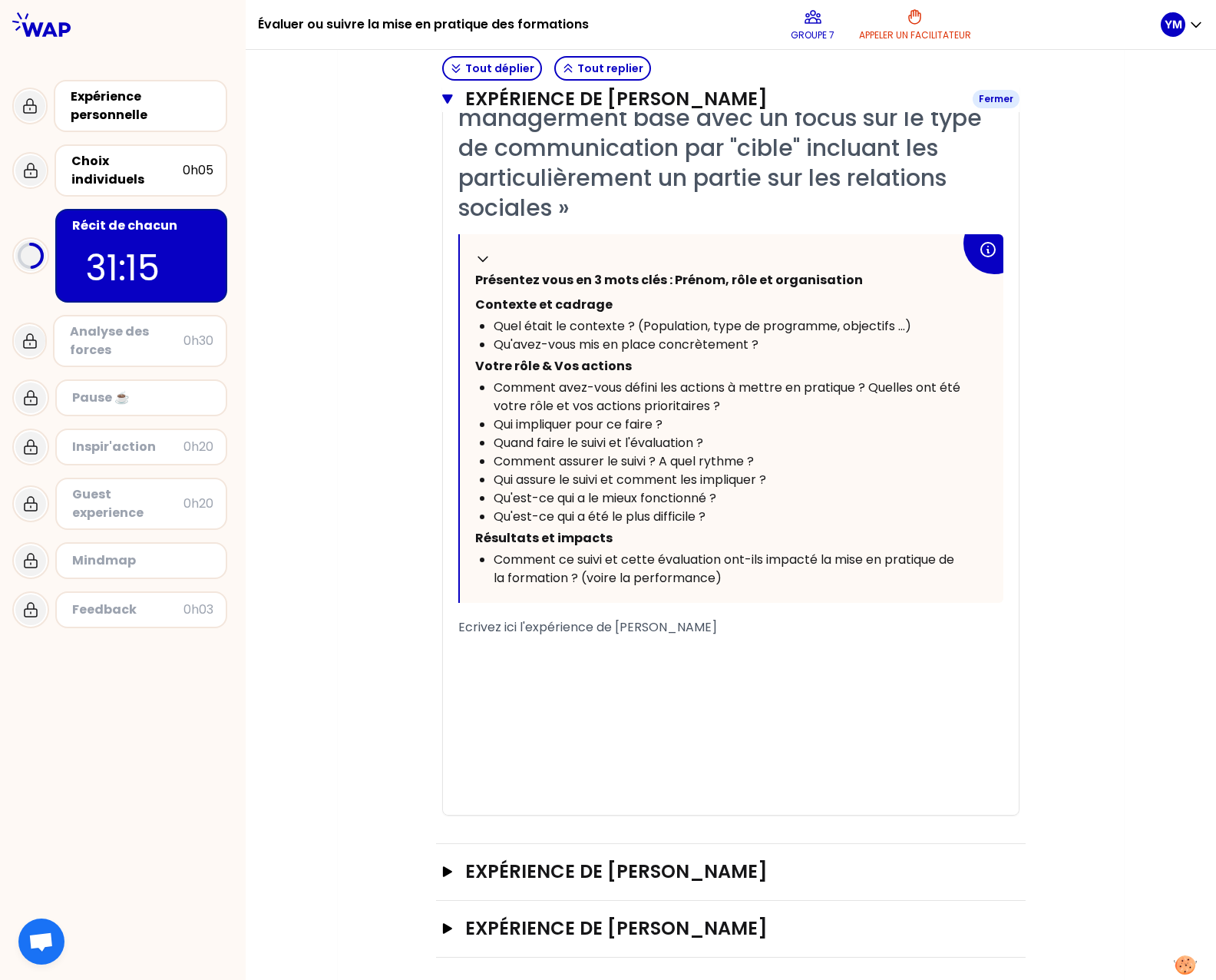
scroll to position [3182, 0]
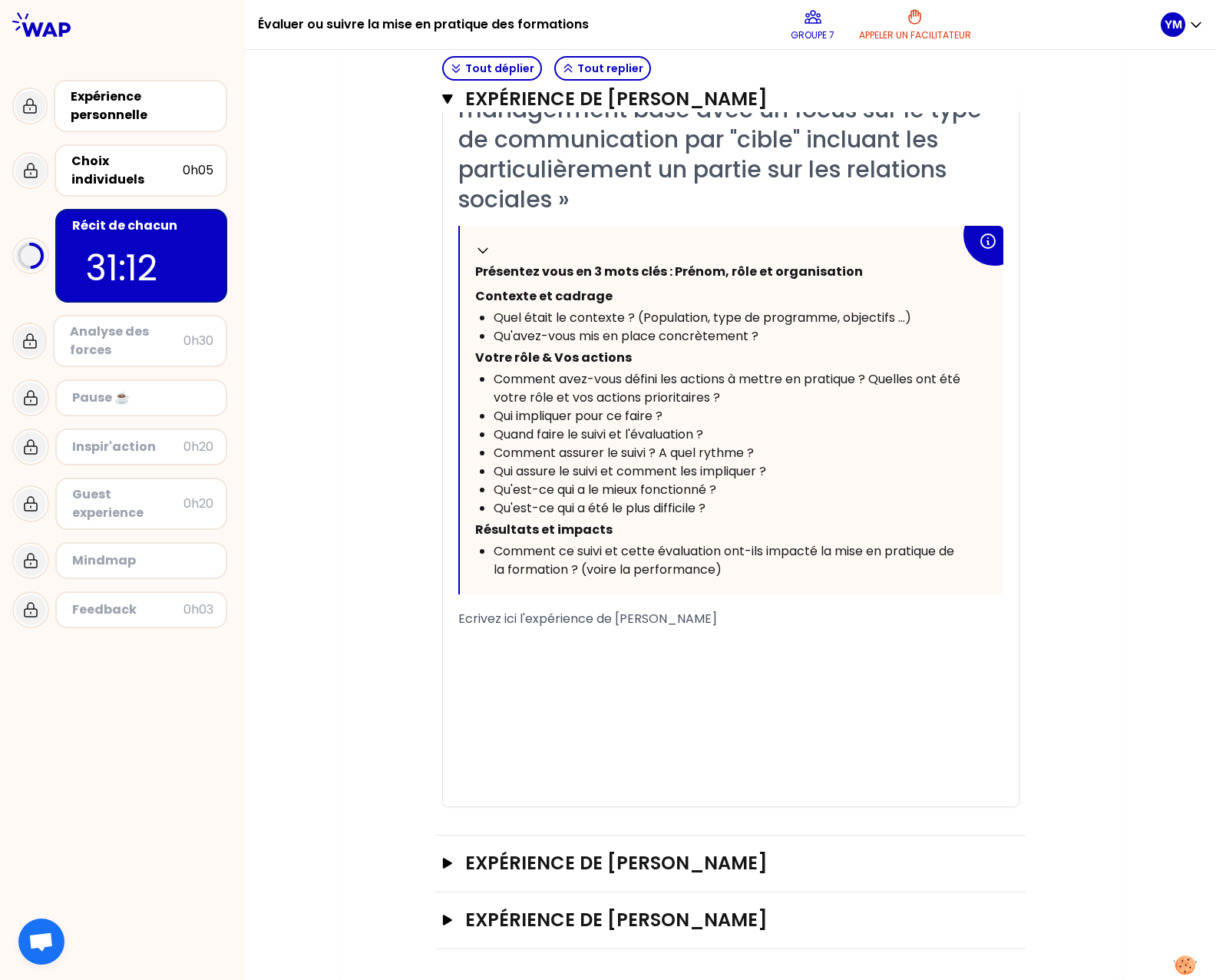
click at [523, 735] on div "﻿" at bounding box center [730, 742] width 545 height 19
click at [502, 661] on div "﻿" at bounding box center [730, 662] width 545 height 19
click at [485, 619] on span "Ecrivez ici l'expérience de [PERSON_NAME]" at bounding box center [587, 619] width 259 height 18
click at [464, 652] on div "﻿" at bounding box center [730, 662] width 545 height 19
click at [461, 640] on p "﻿" at bounding box center [730, 640] width 545 height 24
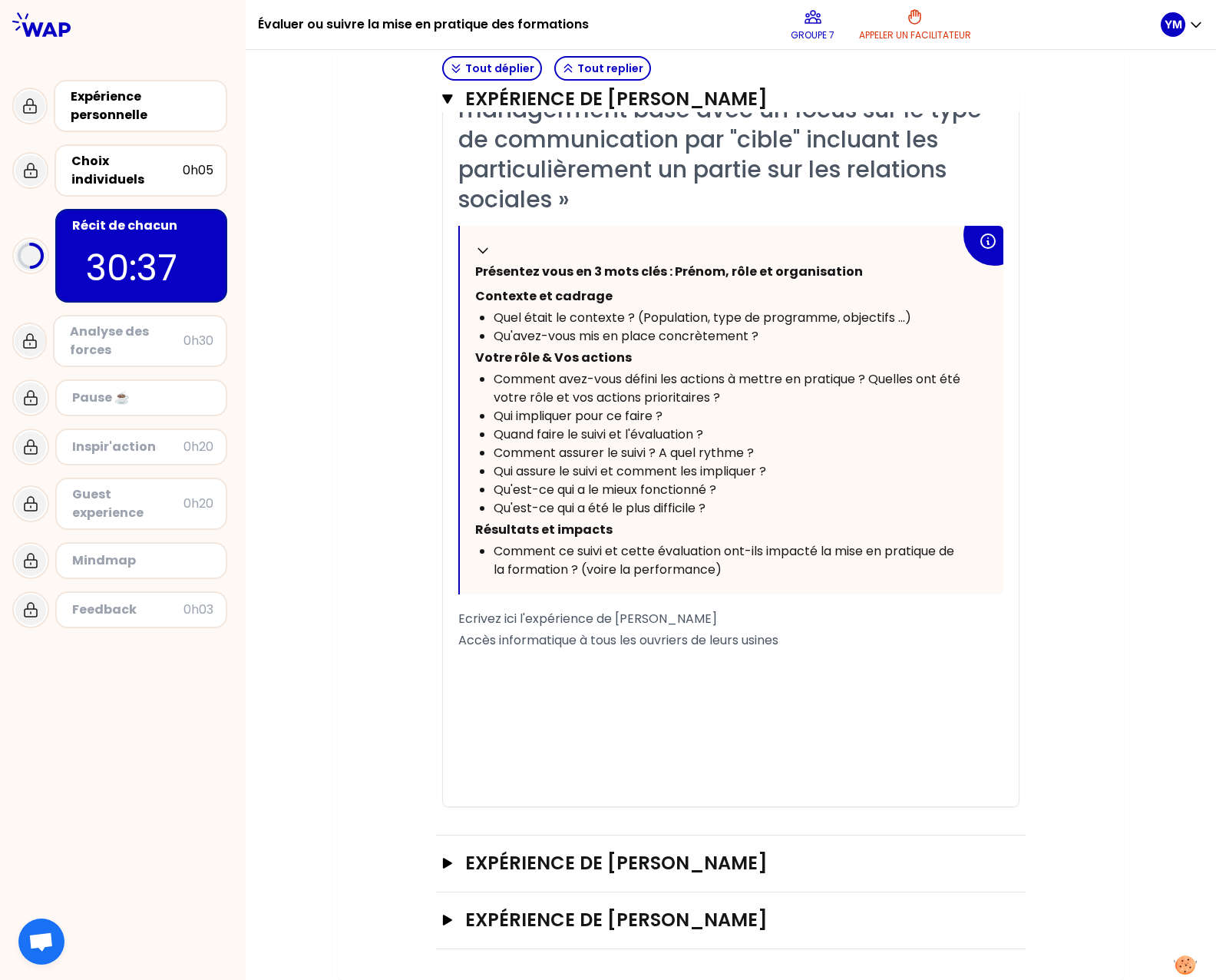
click at [485, 634] on span "Accès informatique à tous les ouvriers de leurs usines" at bounding box center [618, 639] width 320 height 18
click at [910, 625] on div "Ecrivez ici l'expérience de [PERSON_NAME]" at bounding box center [730, 619] width 545 height 19
click at [902, 656] on div "﻿" at bounding box center [730, 662] width 545 height 19
click at [897, 631] on p "Accès personnel informatique à tous les ouvriers de leurs usines" at bounding box center [730, 640] width 545 height 24
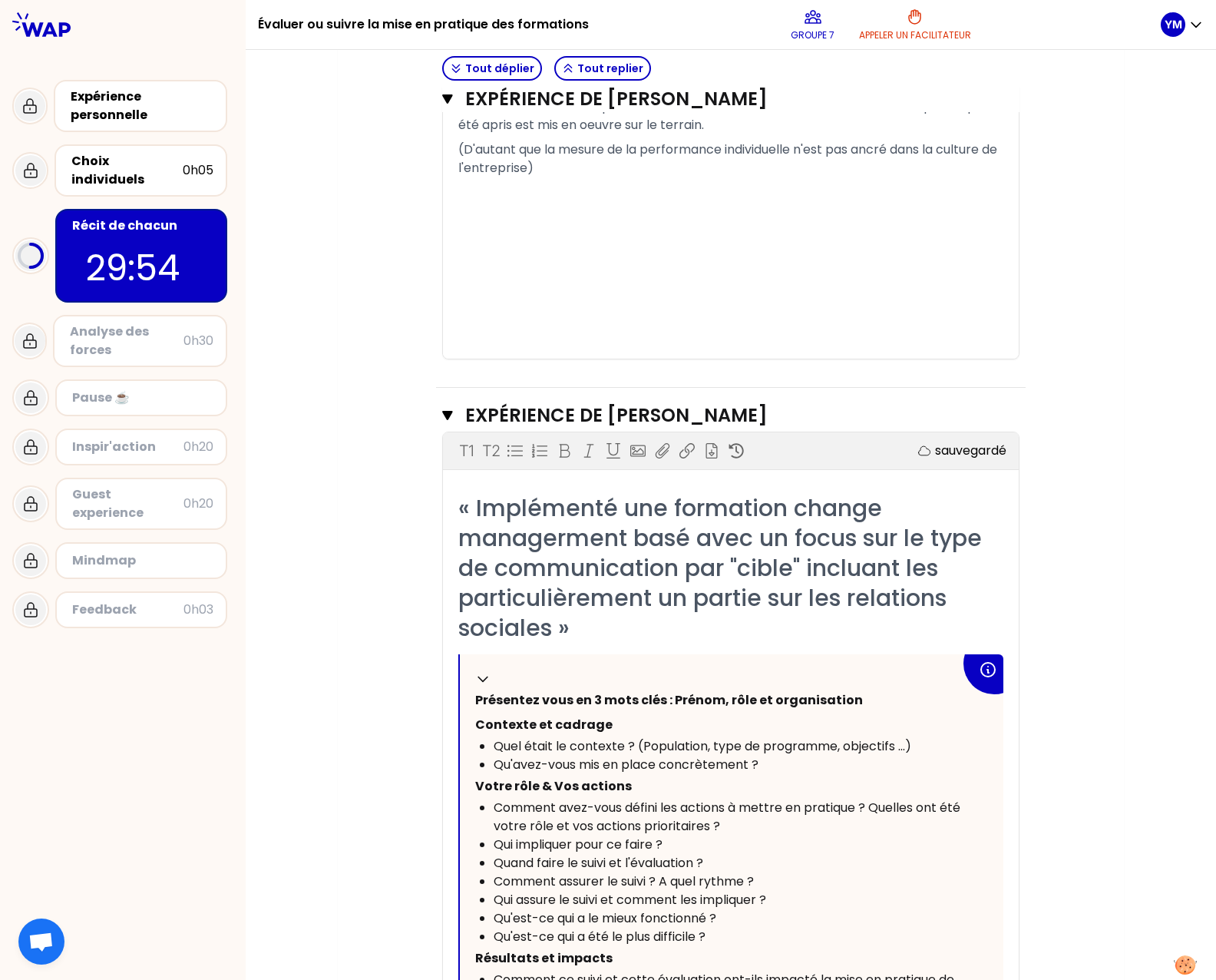
scroll to position [2233, 0]
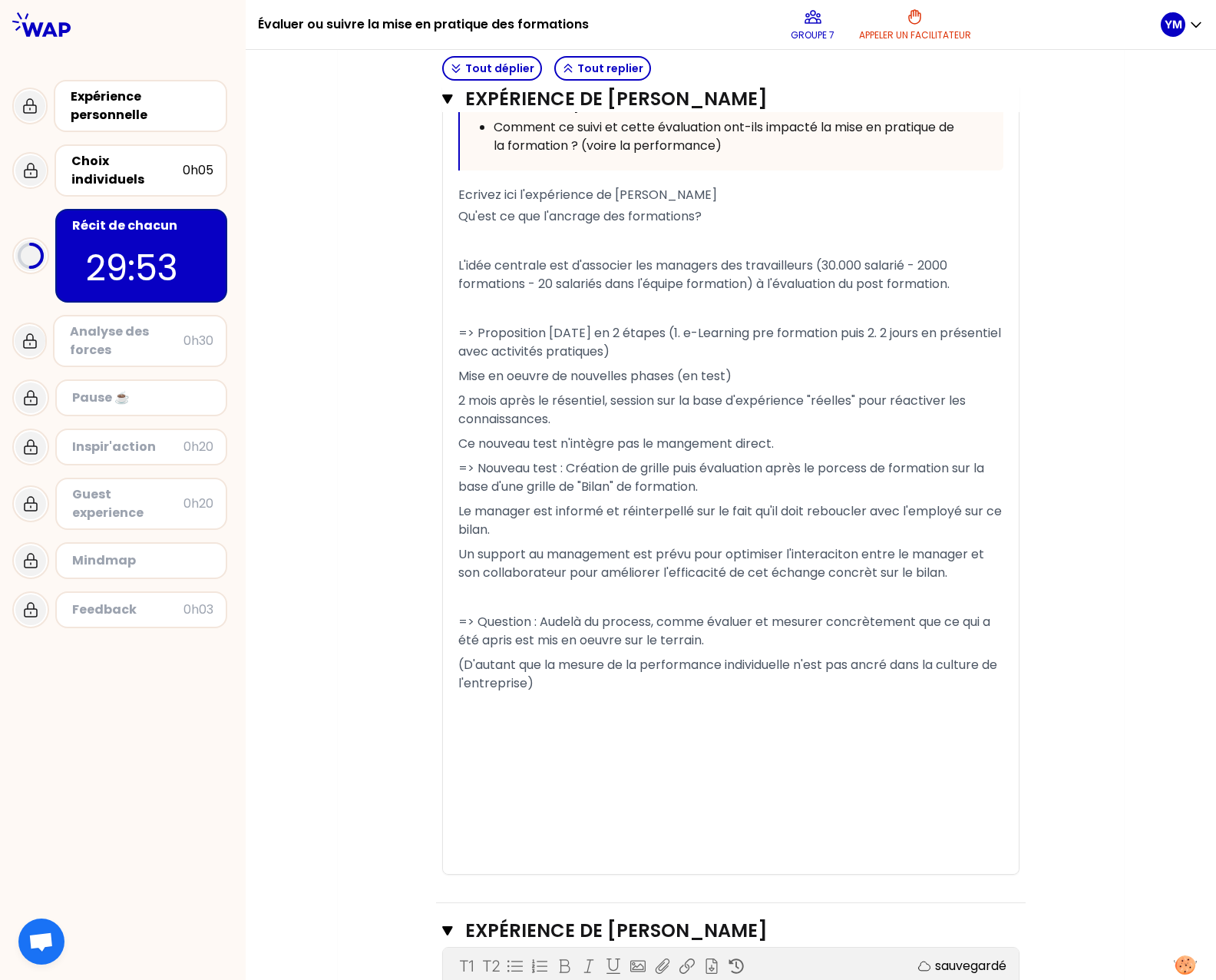
click at [659, 641] on span "=> Question : Audelà du process, comme évaluer et mesurer concrètement que ce q…" at bounding box center [726, 631] width 535 height 36
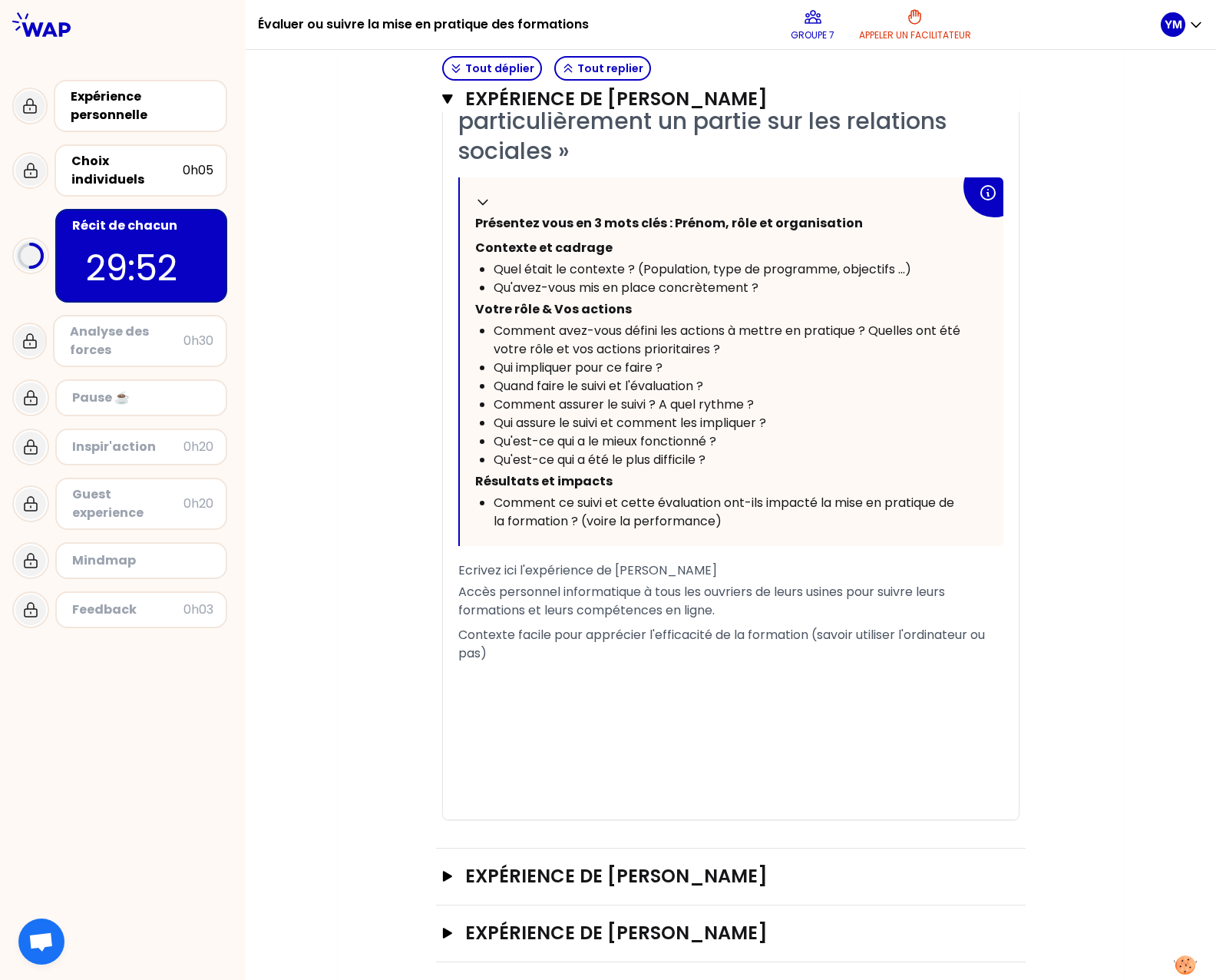
scroll to position [3263, 0]
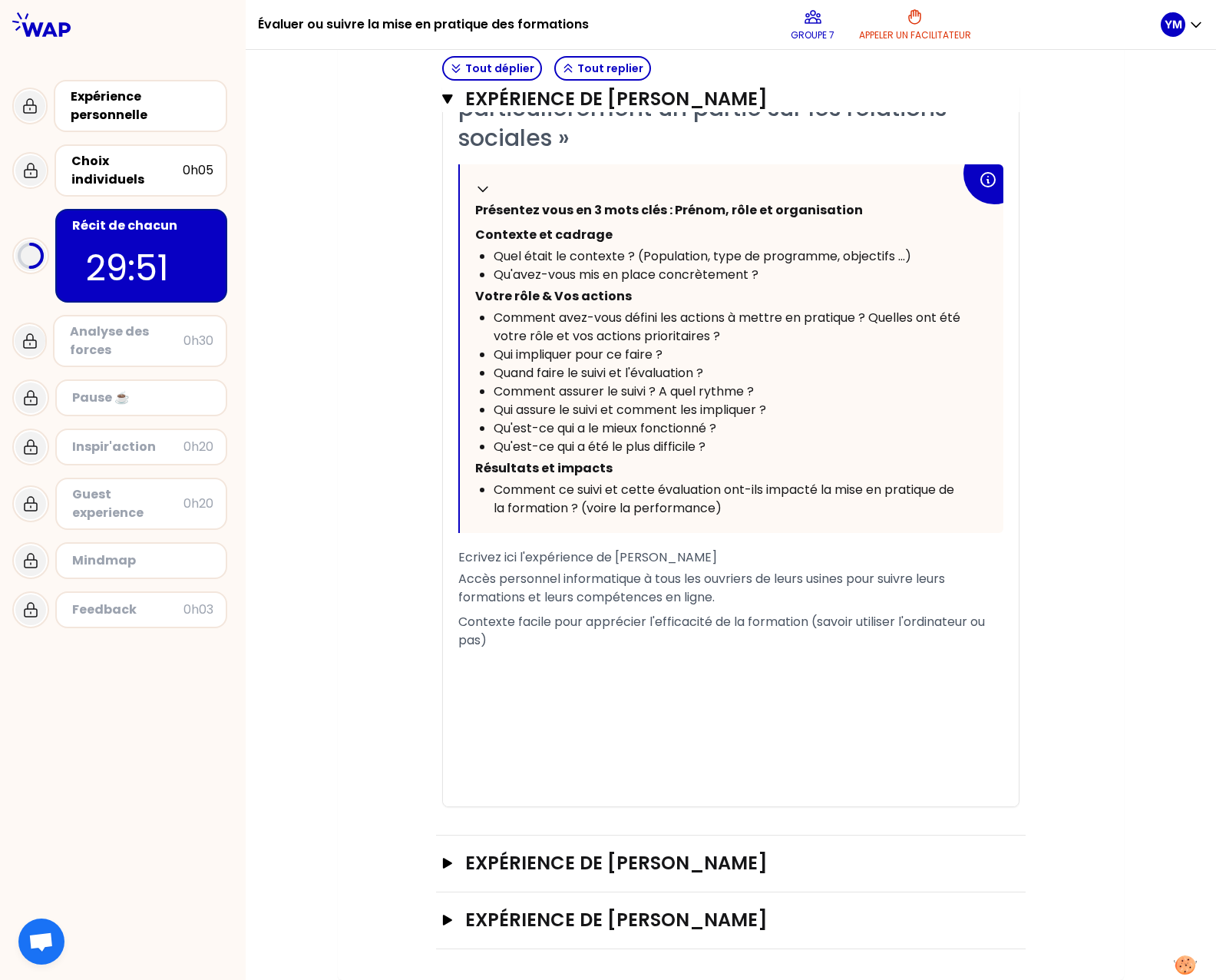
click at [543, 639] on p "Contexte facile pour apprécier l'efficacité de la formation (savoir utiliser l'…" at bounding box center [730, 632] width 545 height 43
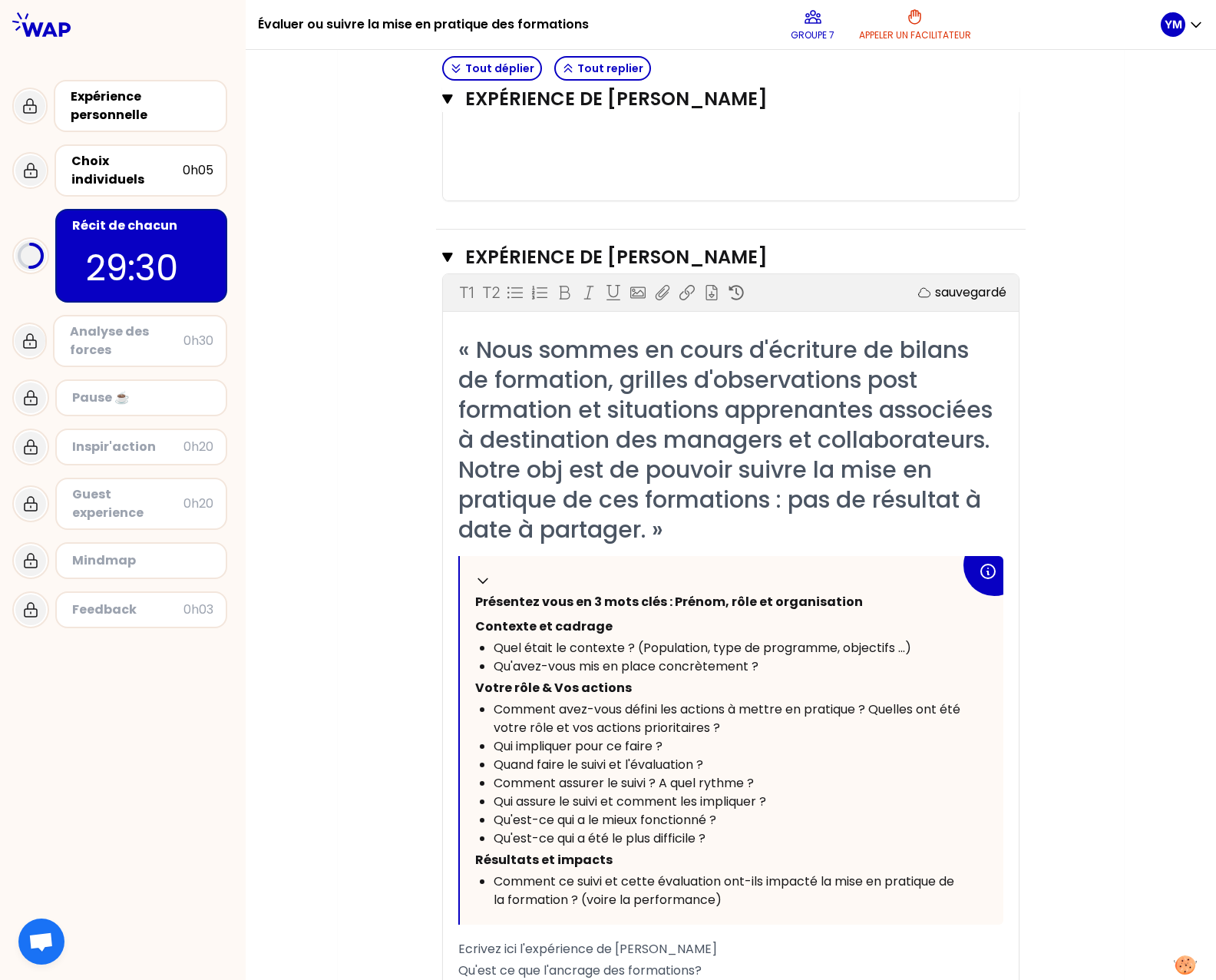
scroll to position [1923, 0]
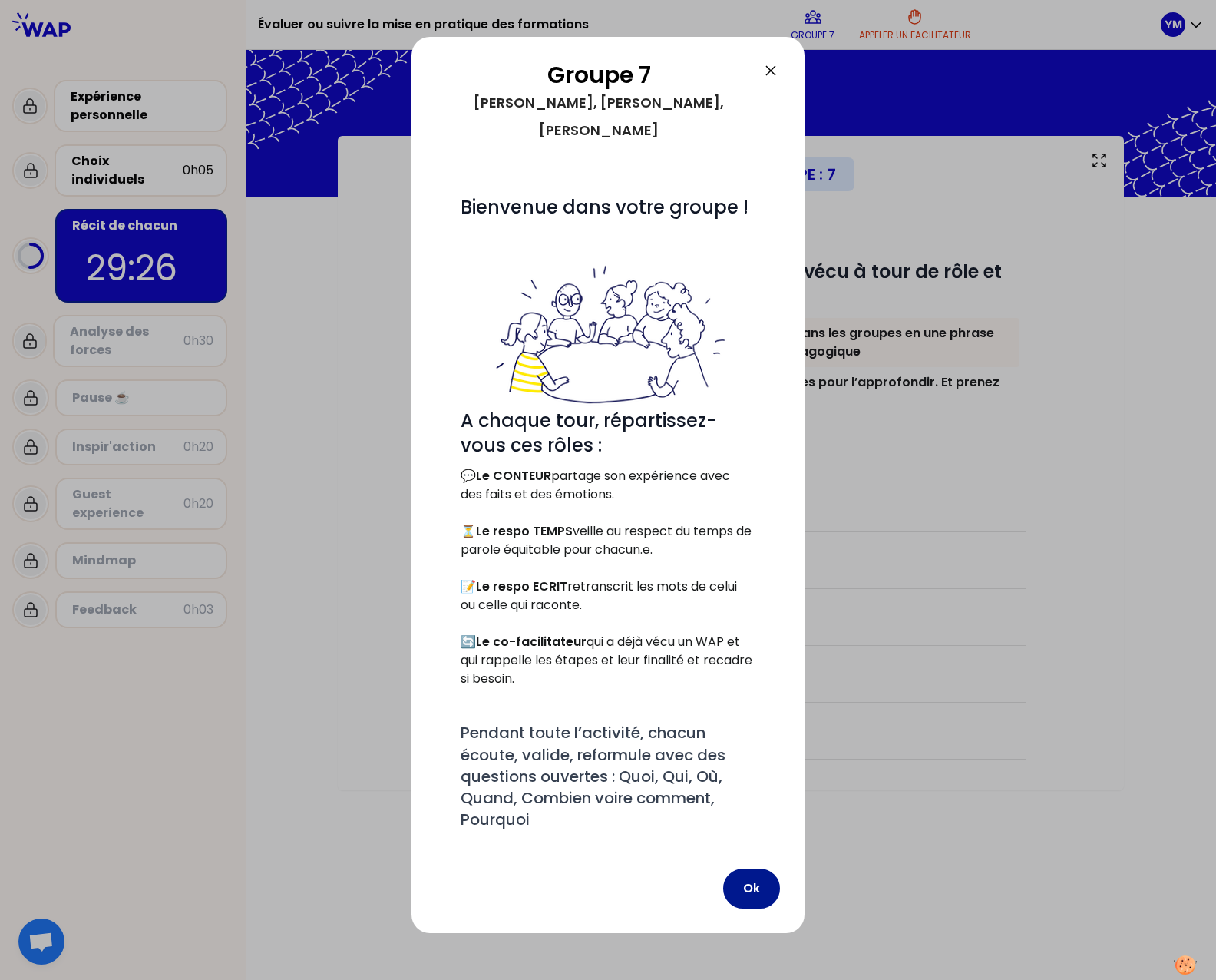
click at [744, 868] on button "Ok" at bounding box center [751, 888] width 56 height 40
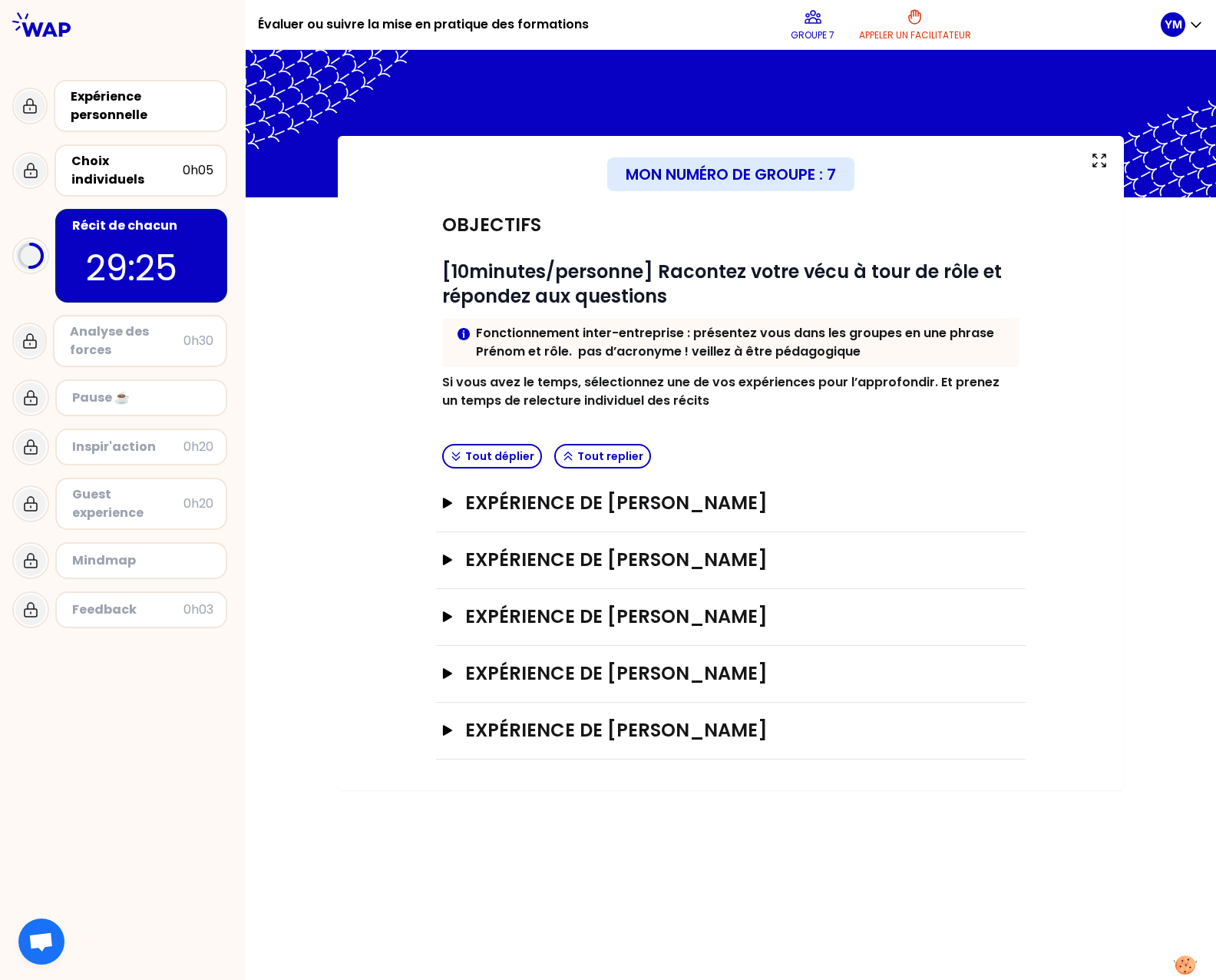
click at [434, 620] on div "Objectifs # [10minutes/personne] Racontez votre vécu à tour de rôle et répondez…" at bounding box center [730, 478] width 725 height 562
click at [455, 619] on button "Expérience de [PERSON_NAME]" at bounding box center [730, 617] width 577 height 24
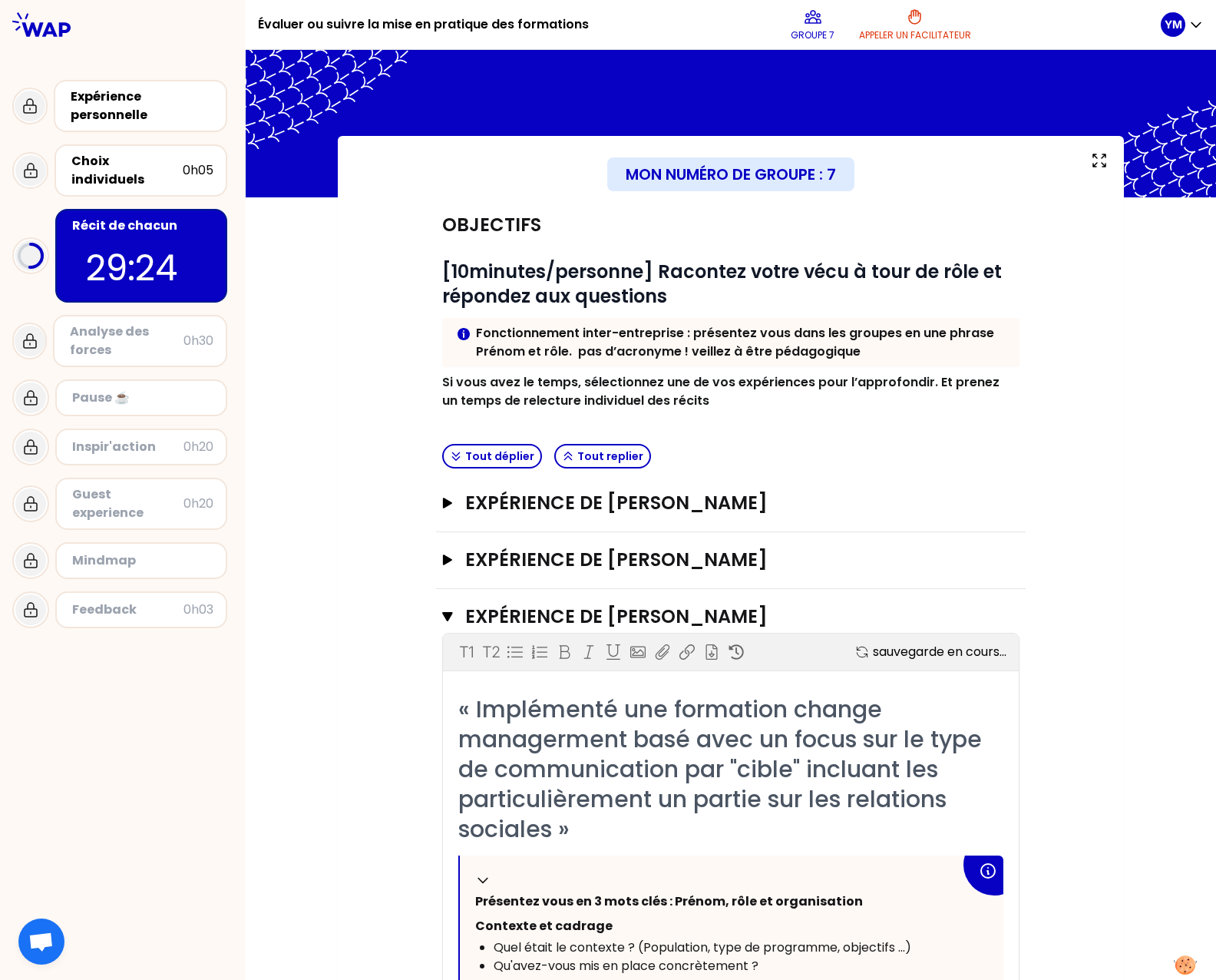
scroll to position [756, 0]
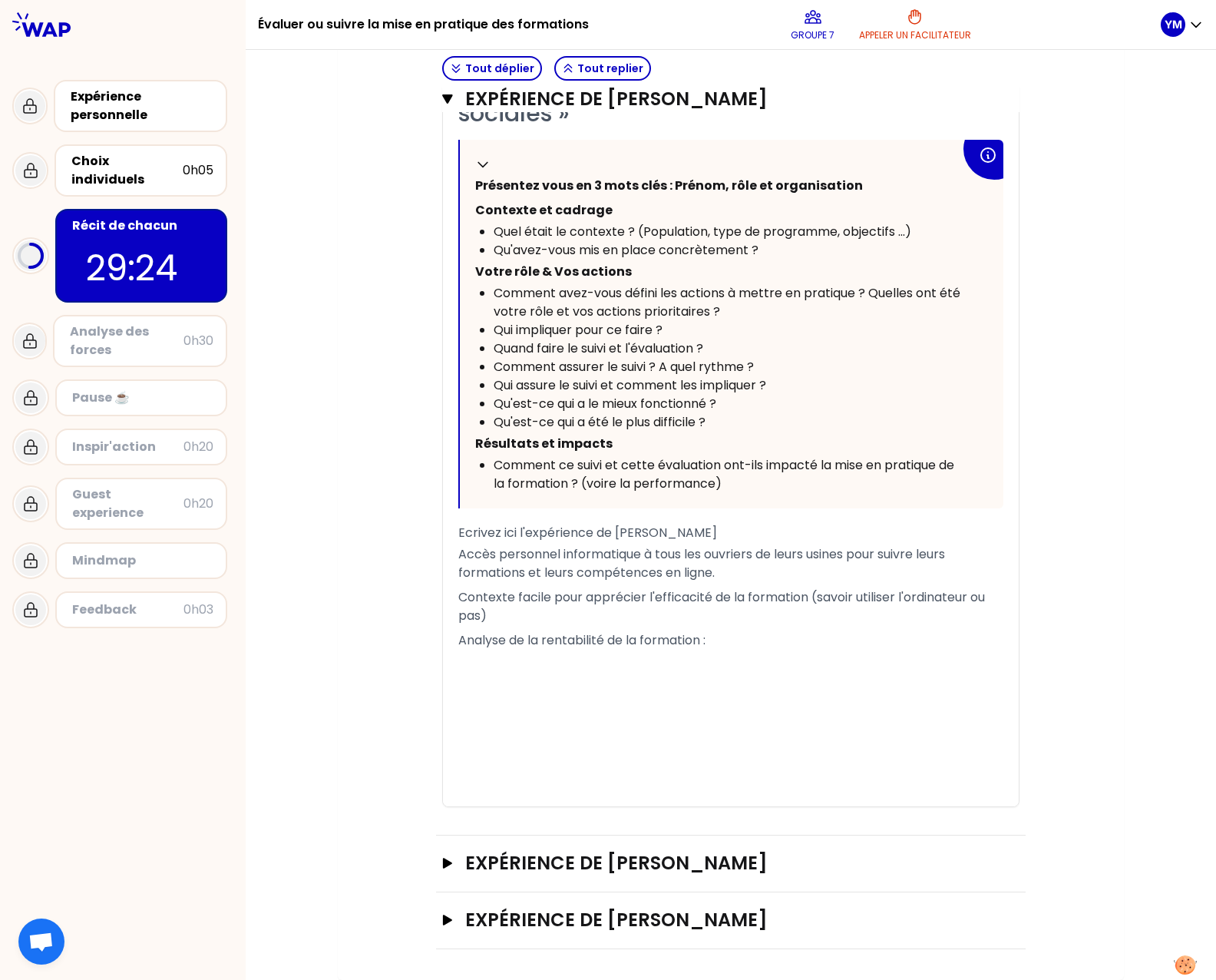
click at [710, 638] on p "Analyse de la rentabilité de la formation :" at bounding box center [730, 640] width 545 height 24
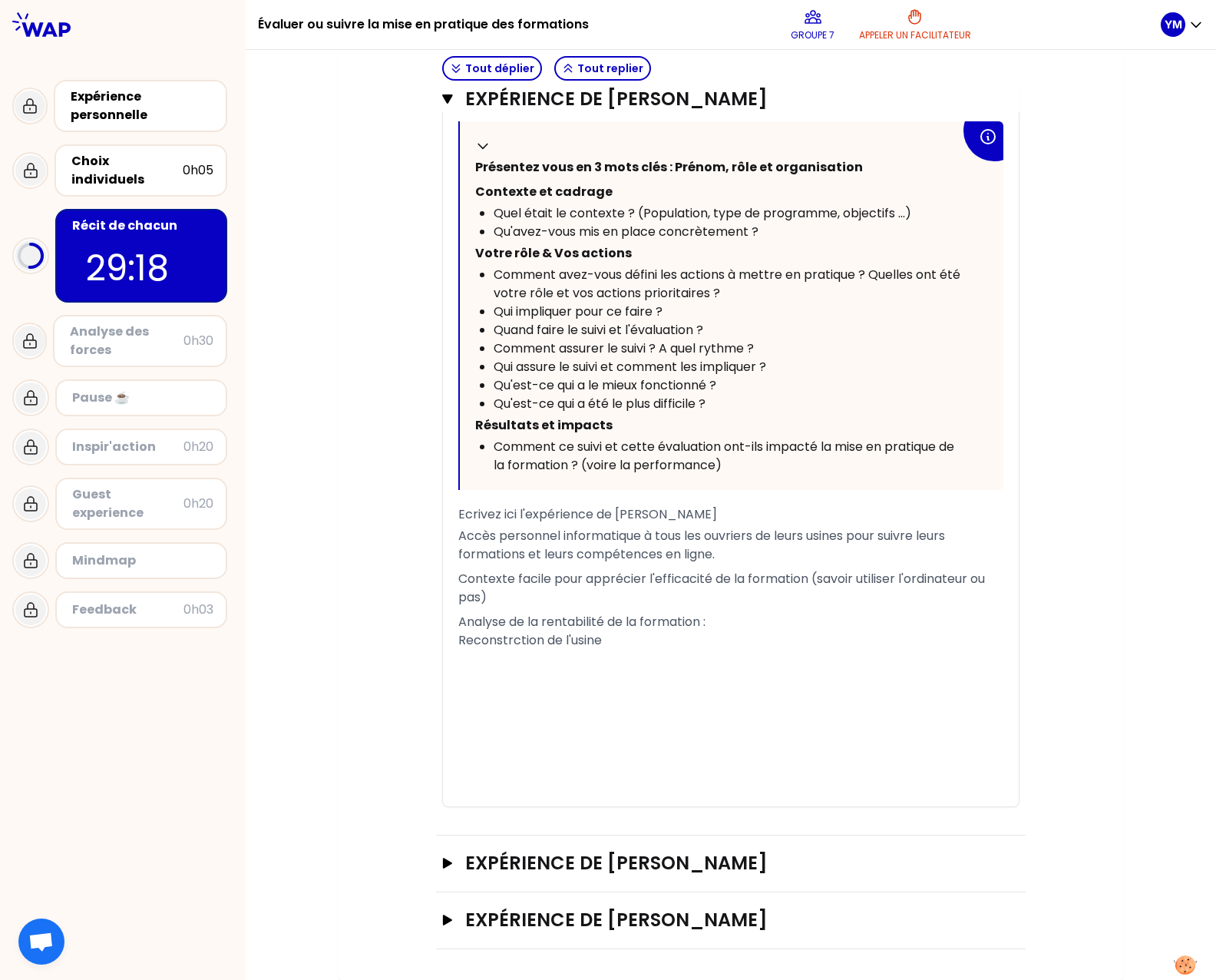
click at [772, 636] on p "Analyse de la rentabilité de la formation : Reconstrction de l'usine" at bounding box center [730, 632] width 545 height 43
click at [760, 625] on p "Analyse de la rentabilité de la formation : Reconstrction de l'usine" at bounding box center [730, 632] width 545 height 43
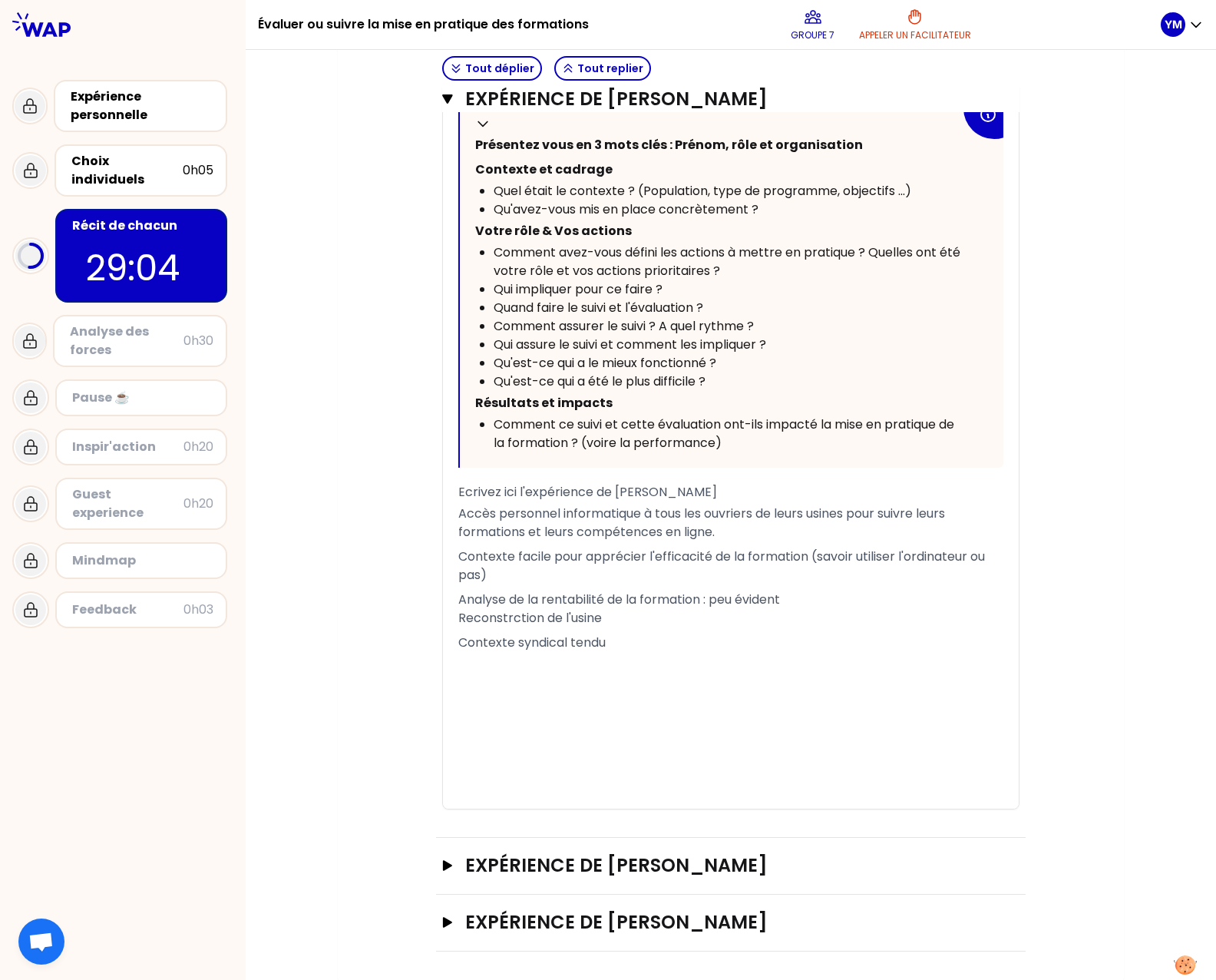
click at [505, 627] on span "Analyse de la rentabilité de la formation : peu évident Reconstrction de l'usine" at bounding box center [619, 608] width 322 height 36
click at [677, 673] on div "﻿" at bounding box center [730, 665] width 545 height 19
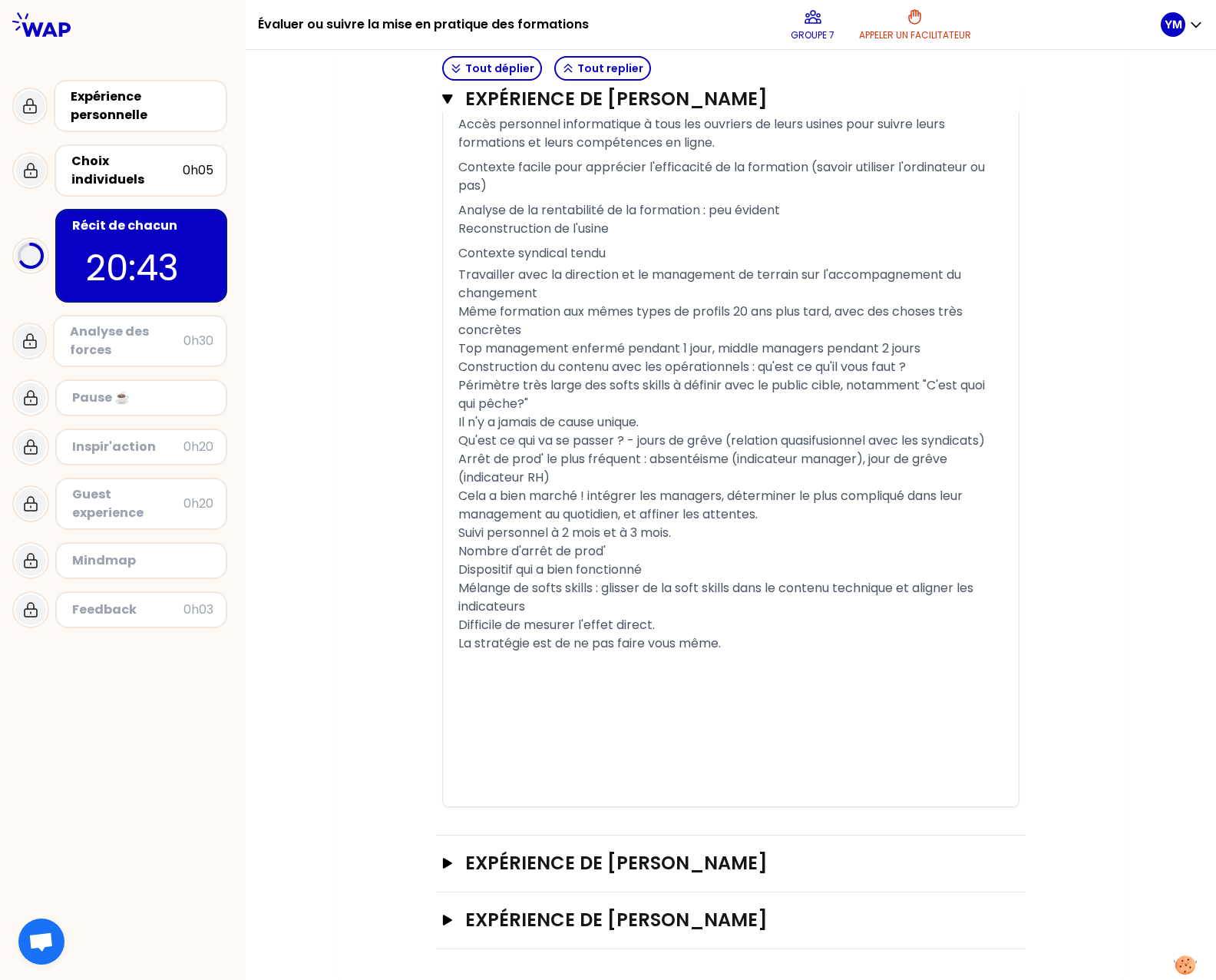
scroll to position [1168, 0]
click at [450, 866] on button "Expérience de [PERSON_NAME]" at bounding box center [730, 863] width 577 height 24
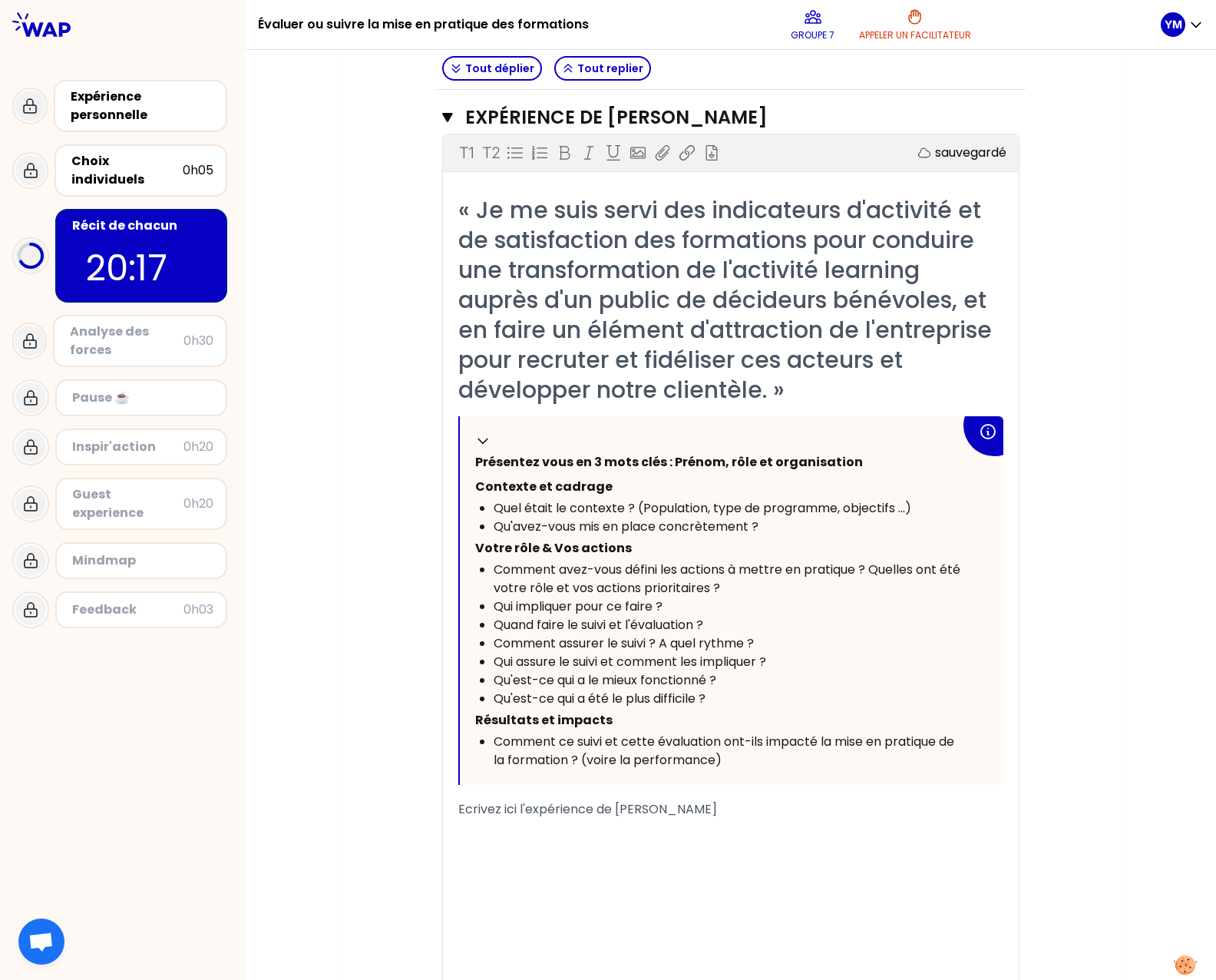
scroll to position [2048, 0]
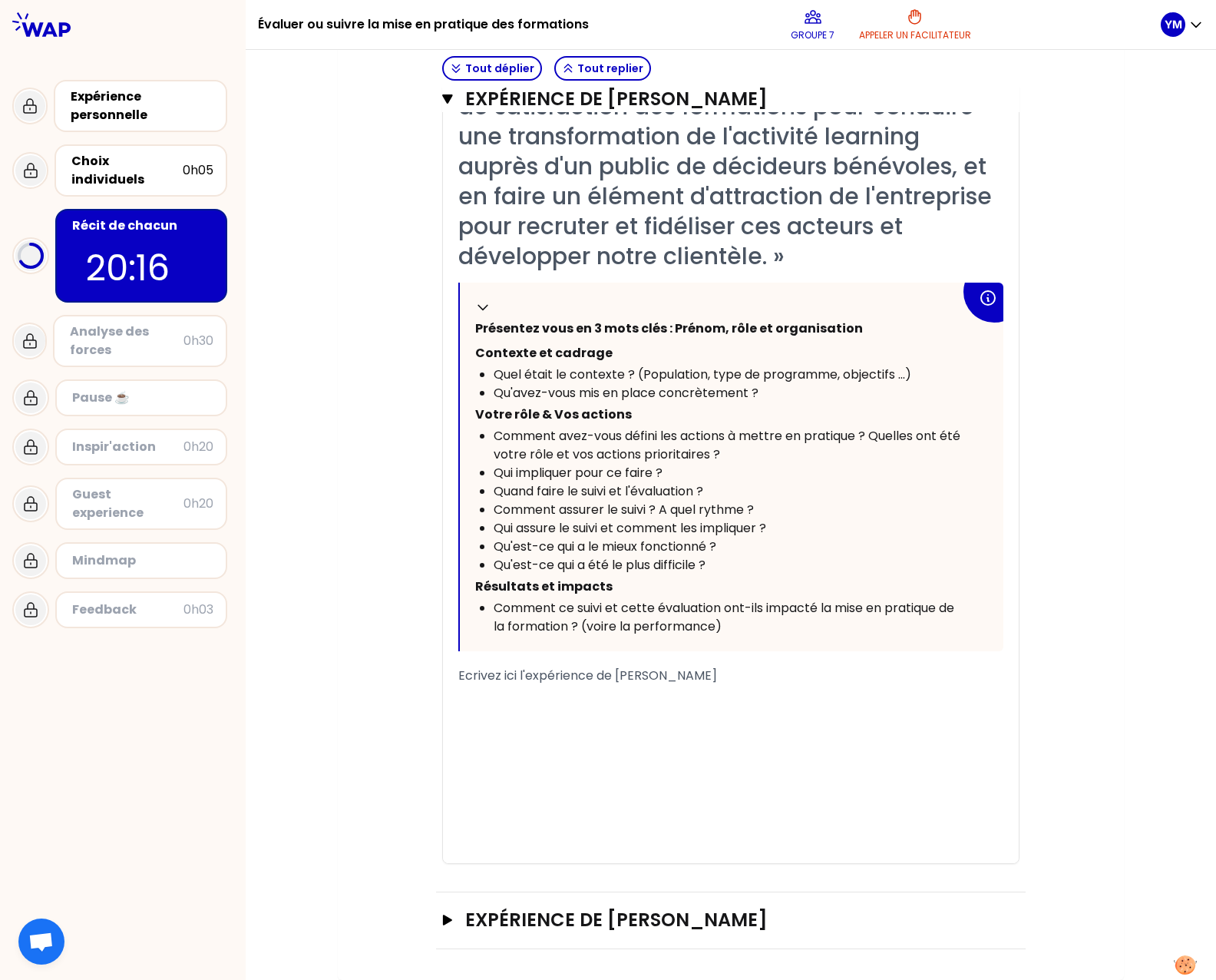
click at [640, 763] on p "﻿" at bounding box center [730, 759] width 545 height 24
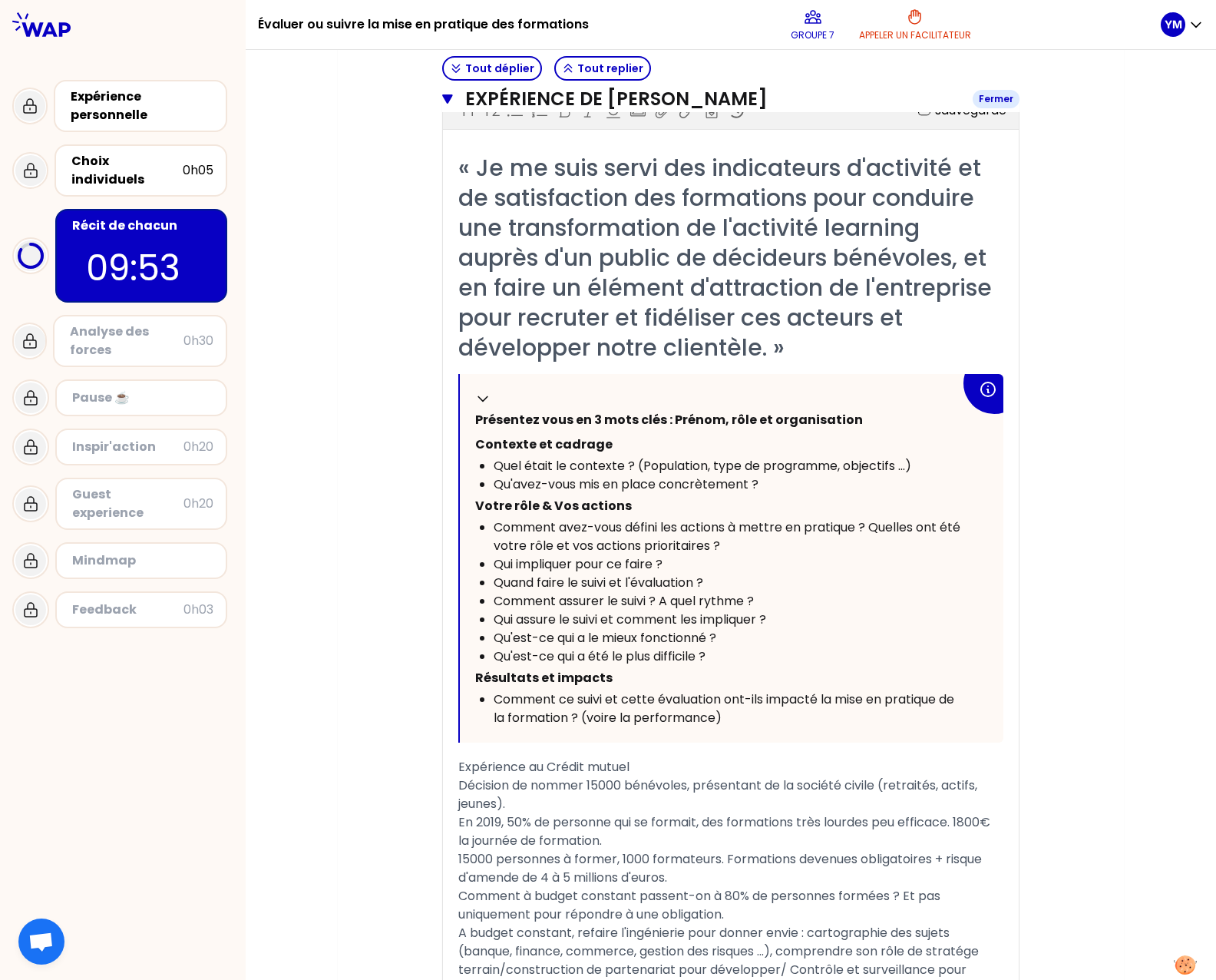
click at [442, 104] on icon "button" at bounding box center [447, 99] width 10 height 12
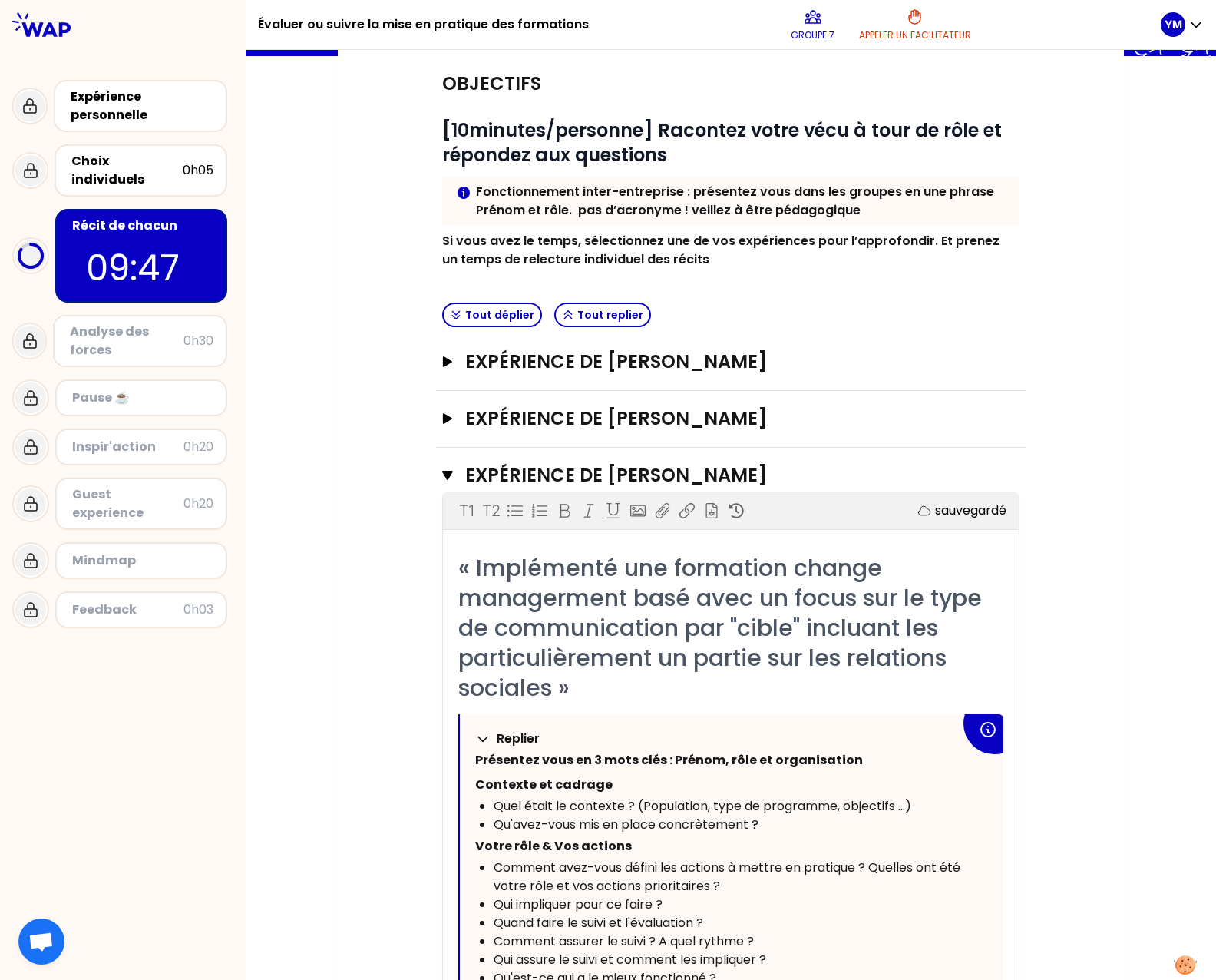
scroll to position [132, 0]
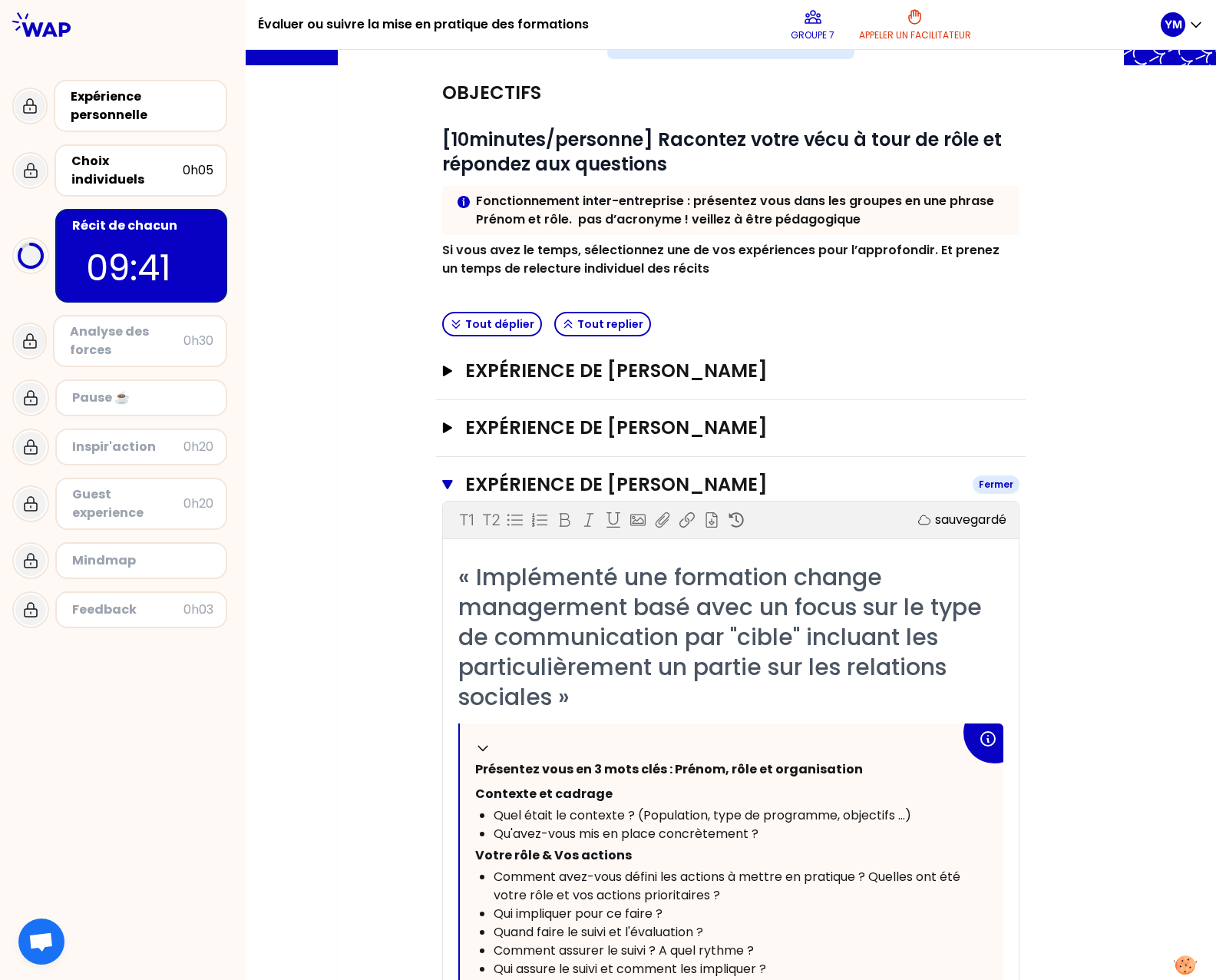
click at [442, 482] on icon "button" at bounding box center [447, 485] width 10 height 9
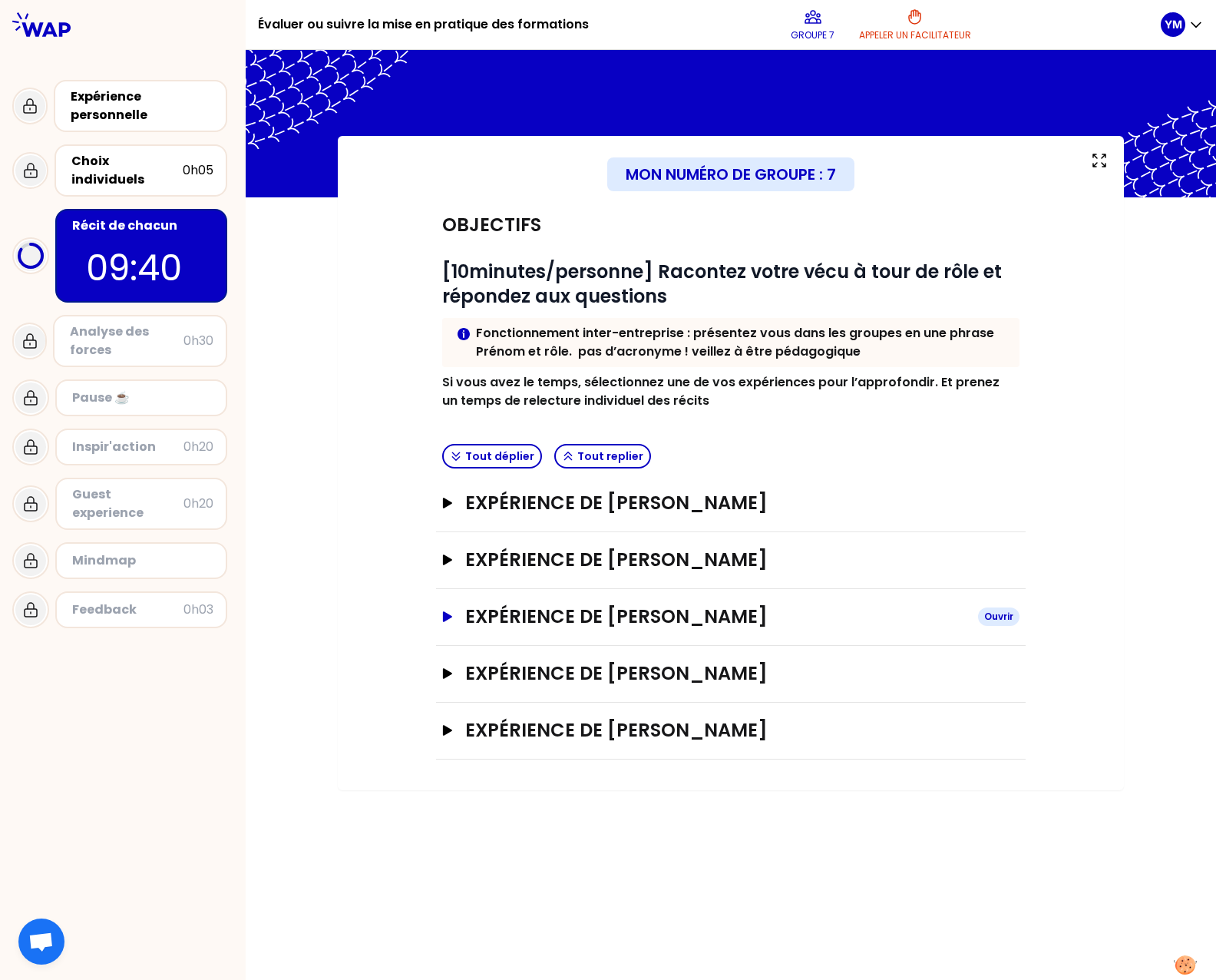
scroll to position [0, 0]
click at [445, 728] on icon "button" at bounding box center [447, 730] width 12 height 10
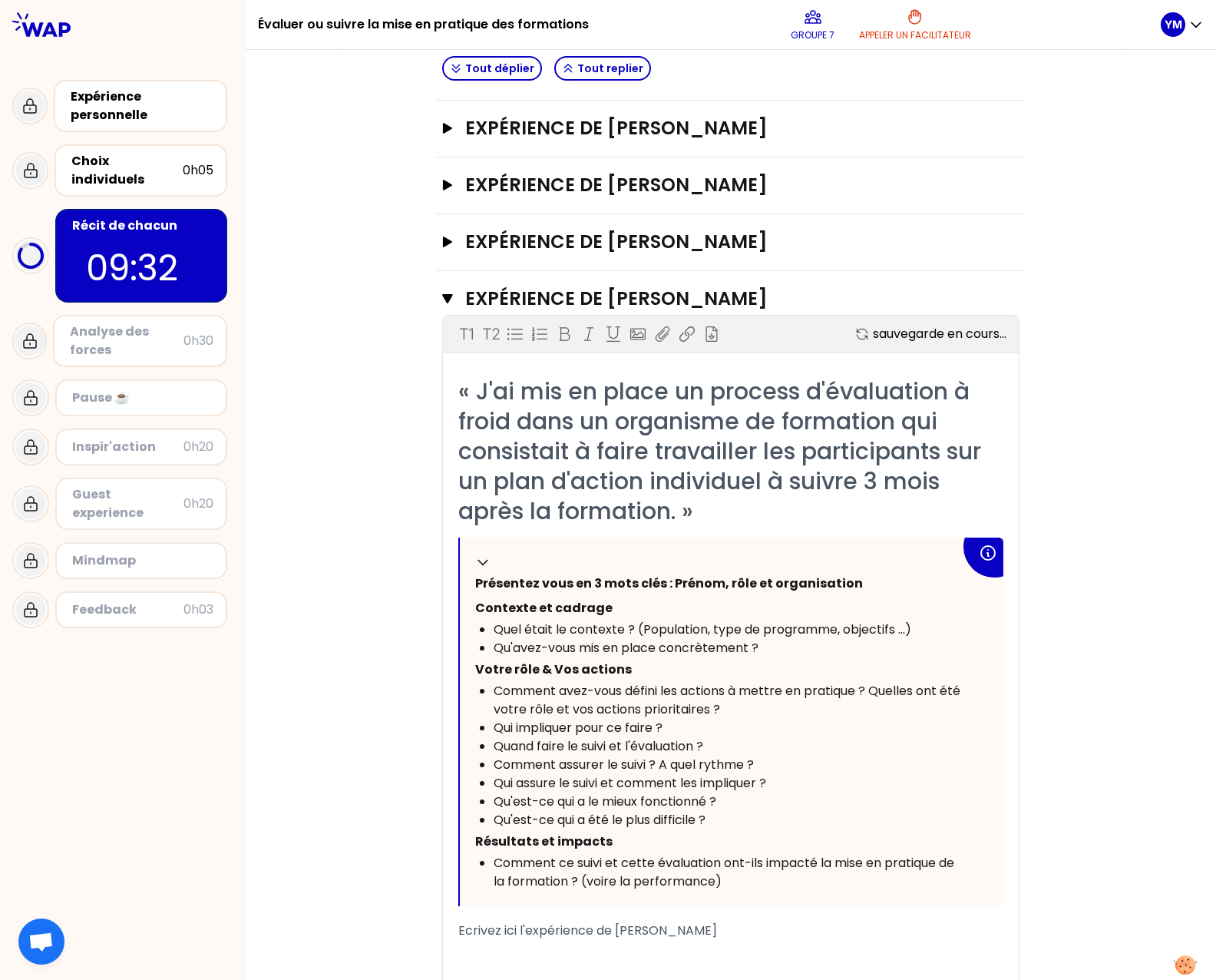
scroll to position [635, 0]
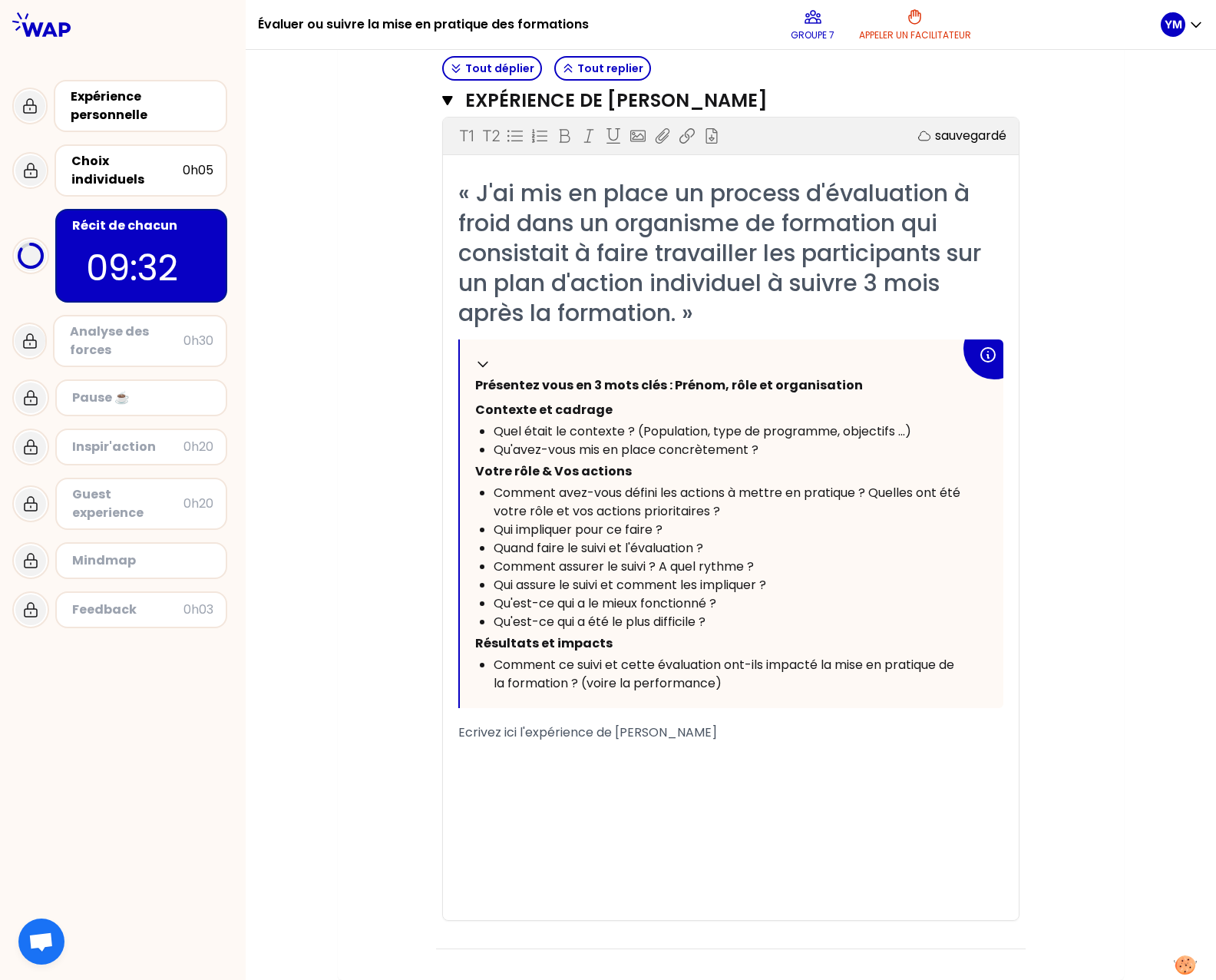
click at [589, 769] on div "﻿" at bounding box center [730, 776] width 545 height 19
drag, startPoint x: 577, startPoint y: 753, endPoint x: 581, endPoint y: 744, distance: 9.8
click at [577, 751] on p "﻿" at bounding box center [730, 754] width 545 height 24
click at [676, 786] on div "﻿" at bounding box center [730, 795] width 545 height 19
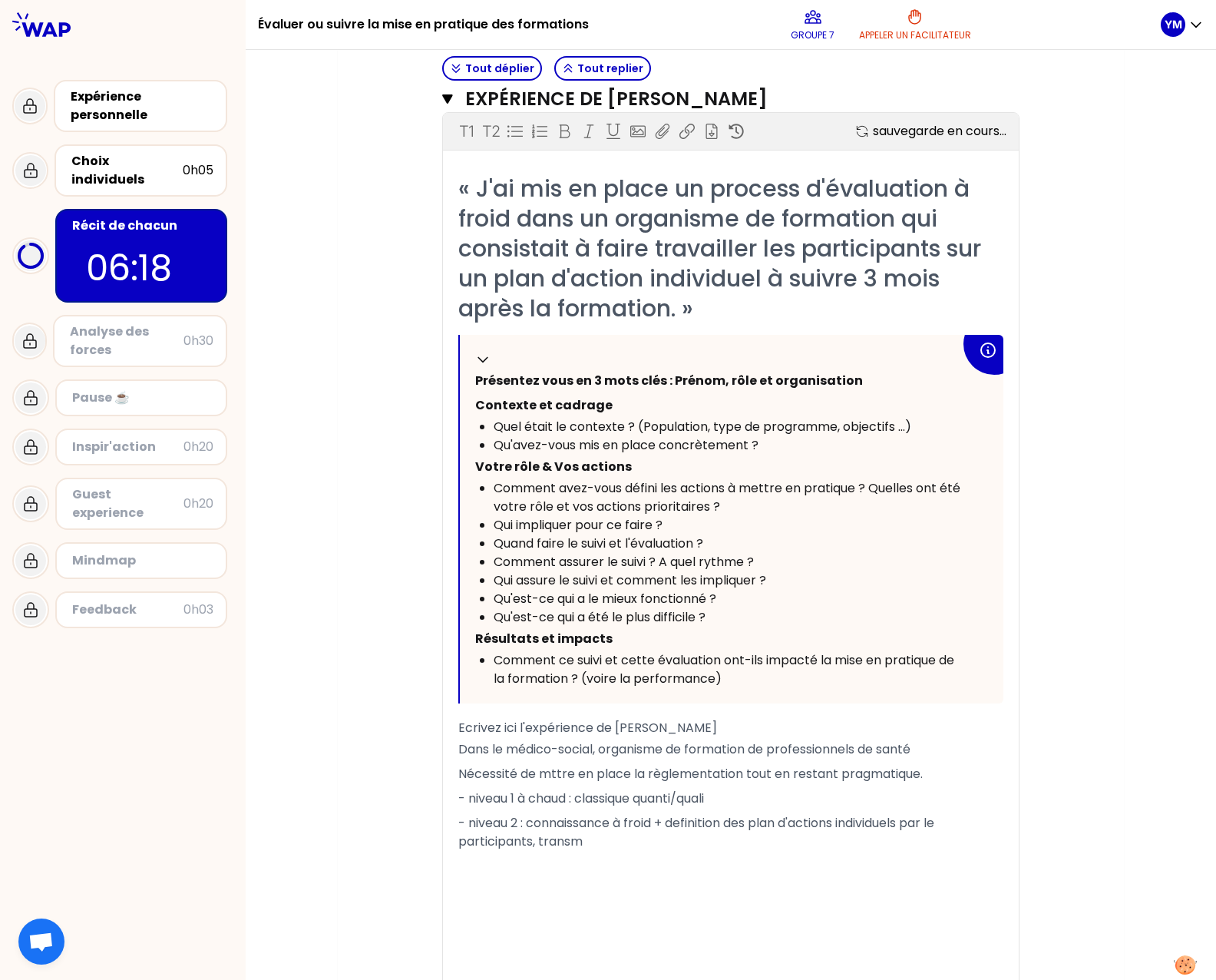
click at [560, 873] on div "﻿" at bounding box center [730, 863] width 545 height 19
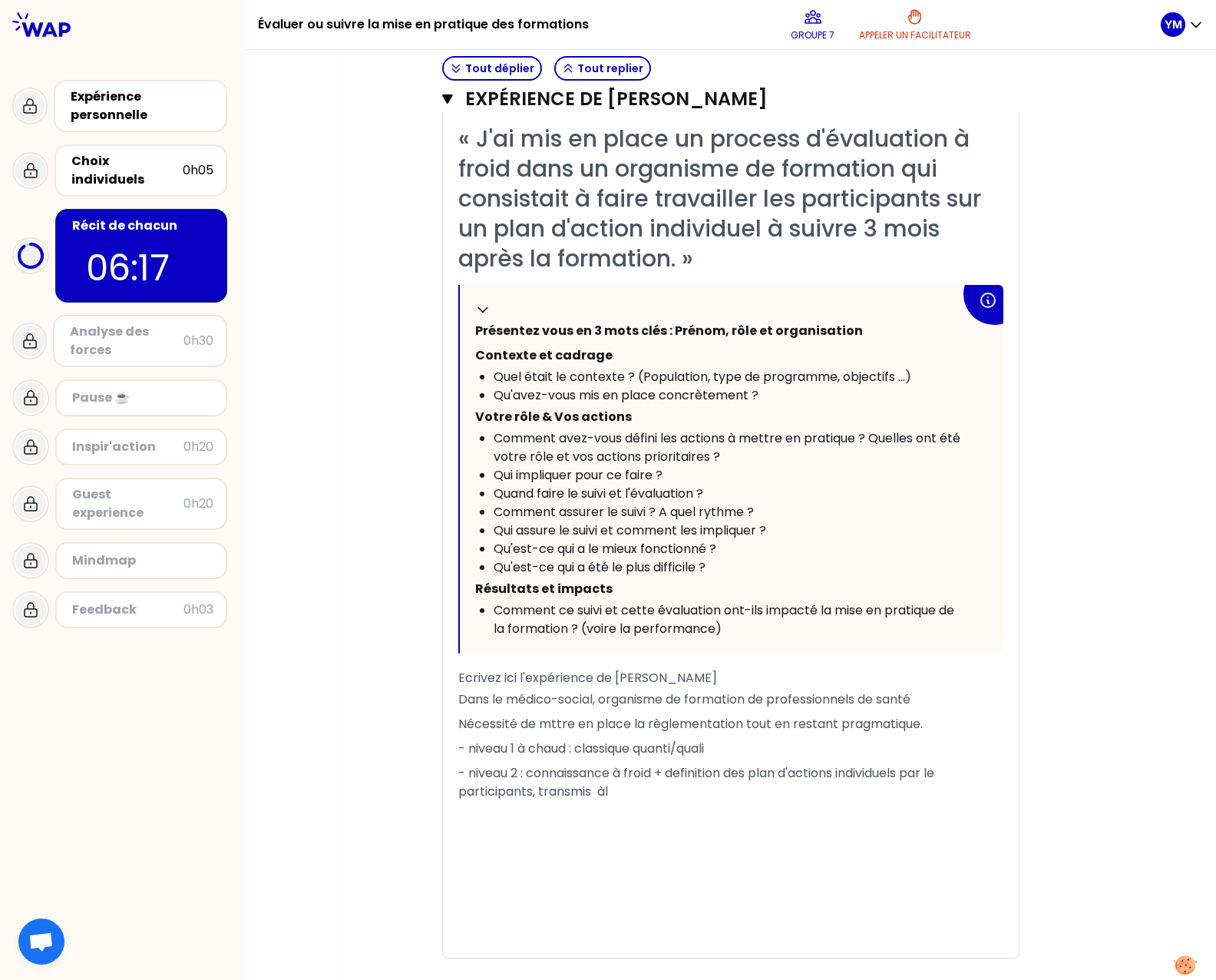
scroll to position [727, 0]
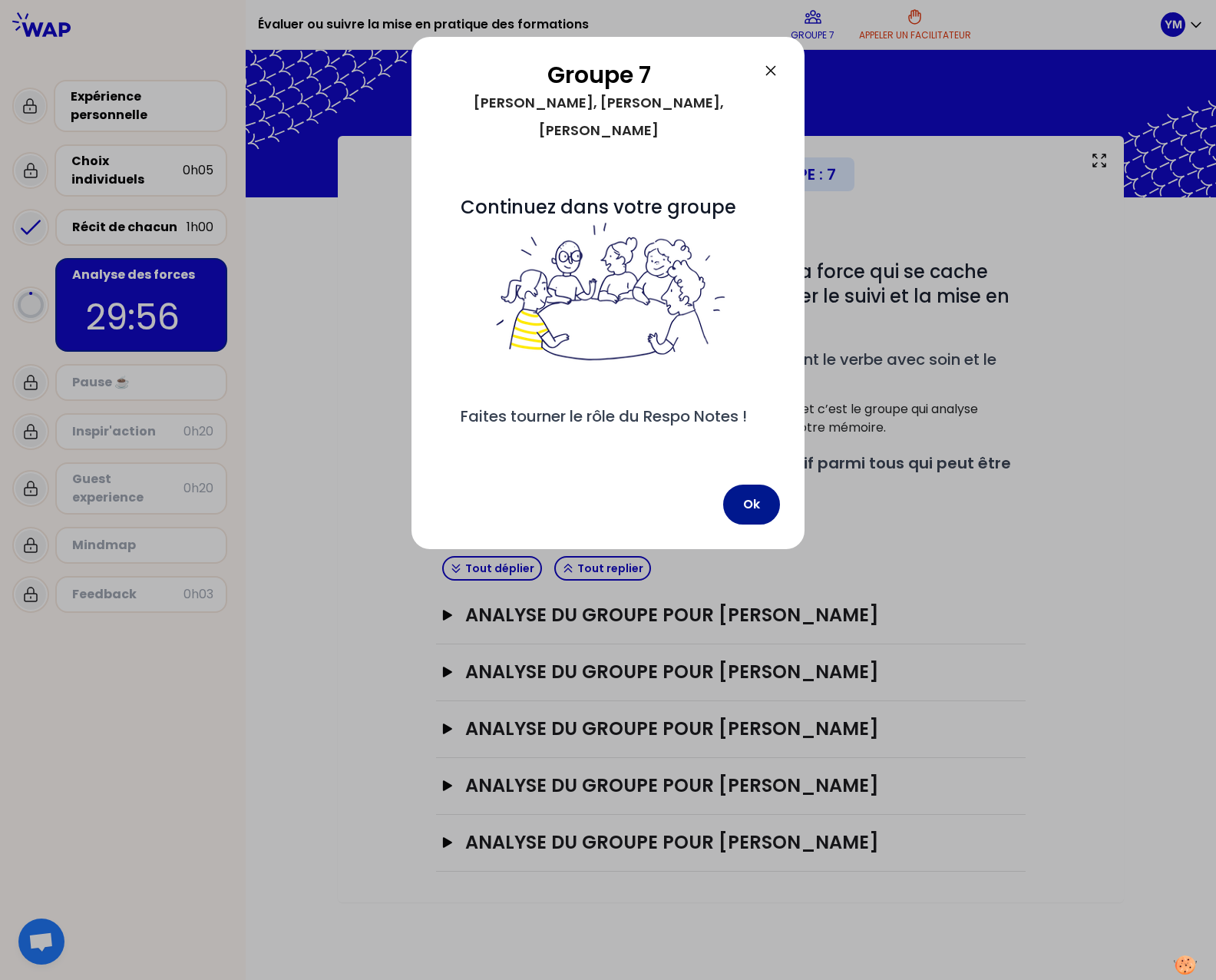
click at [746, 510] on button "Ok" at bounding box center [751, 505] width 56 height 40
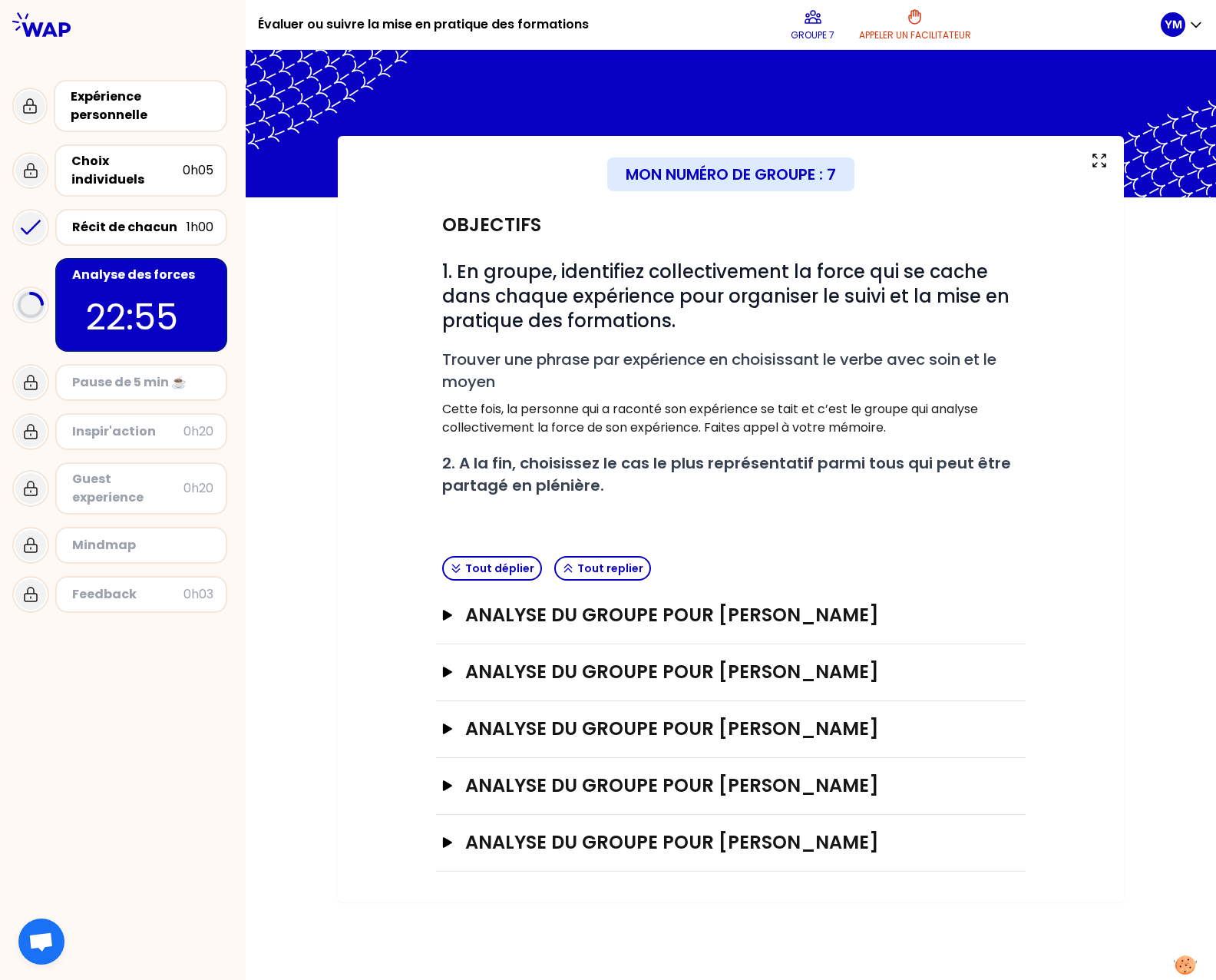
click at [86, 423] on div "Inspir'action" at bounding box center [128, 432] width 111 height 19
click at [104, 218] on div "Récit de chacun" at bounding box center [130, 228] width 115 height 19
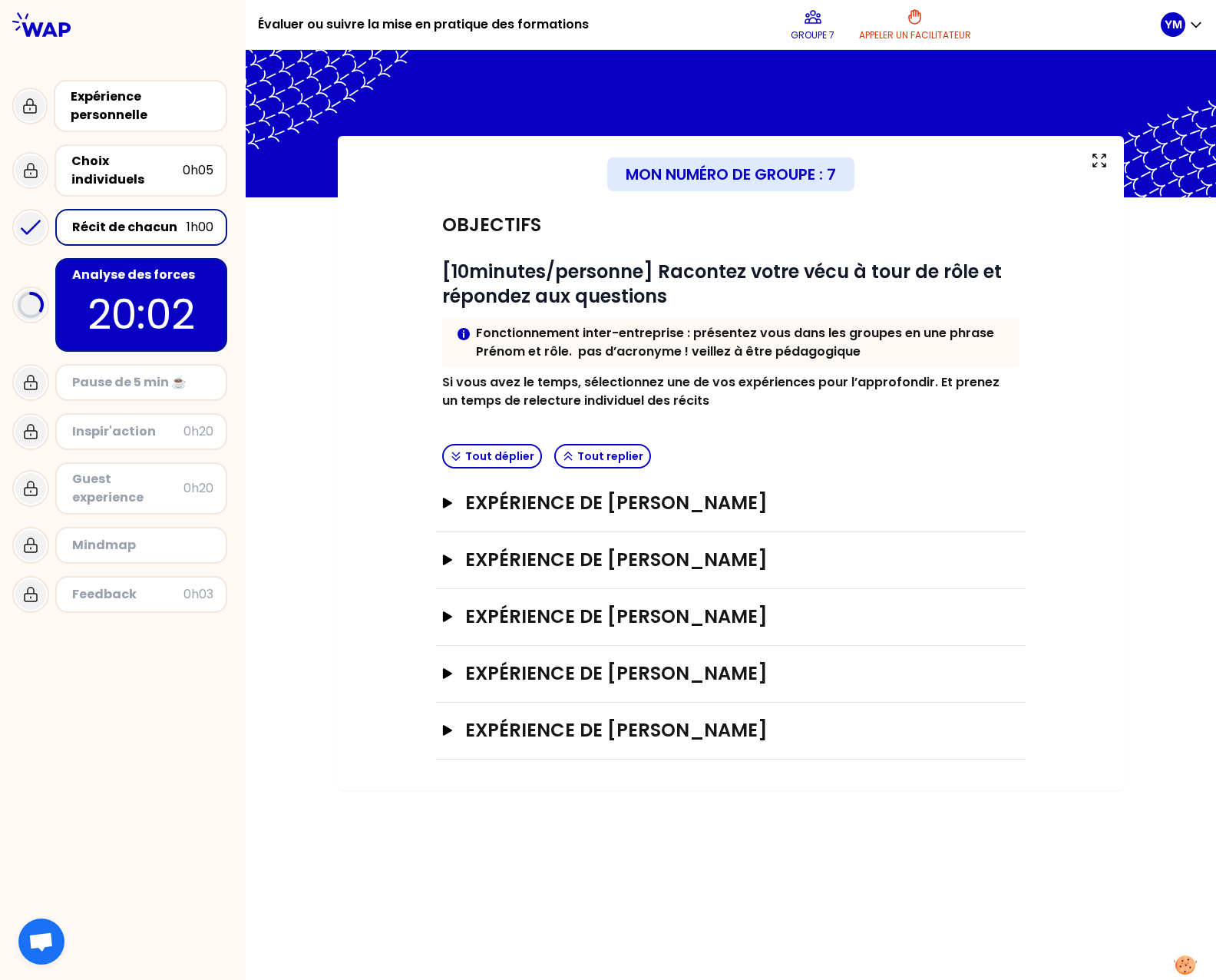
click at [88, 295] on p "20:02" at bounding box center [140, 314] width 144 height 60
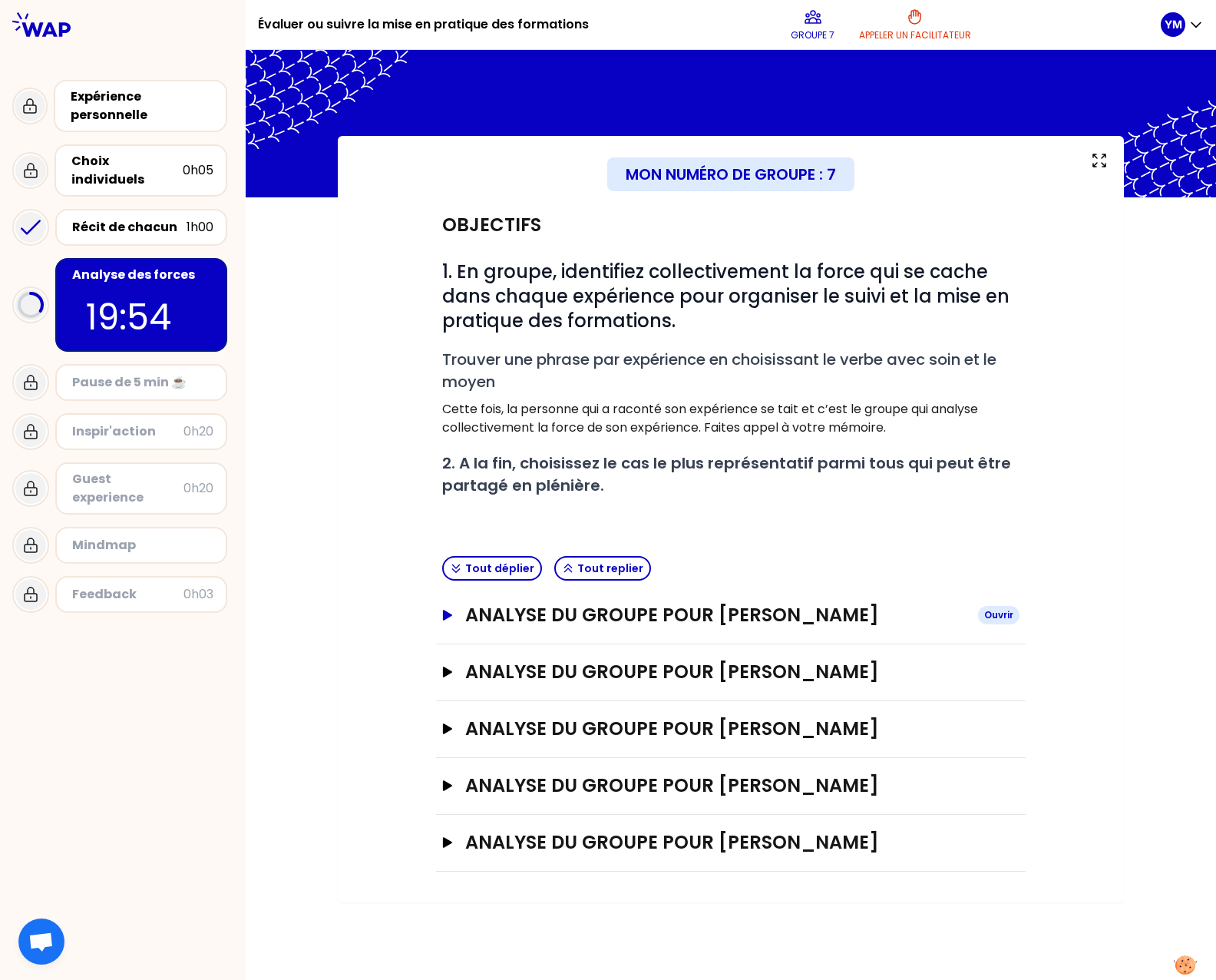
click at [449, 614] on icon "button" at bounding box center [448, 615] width 9 height 10
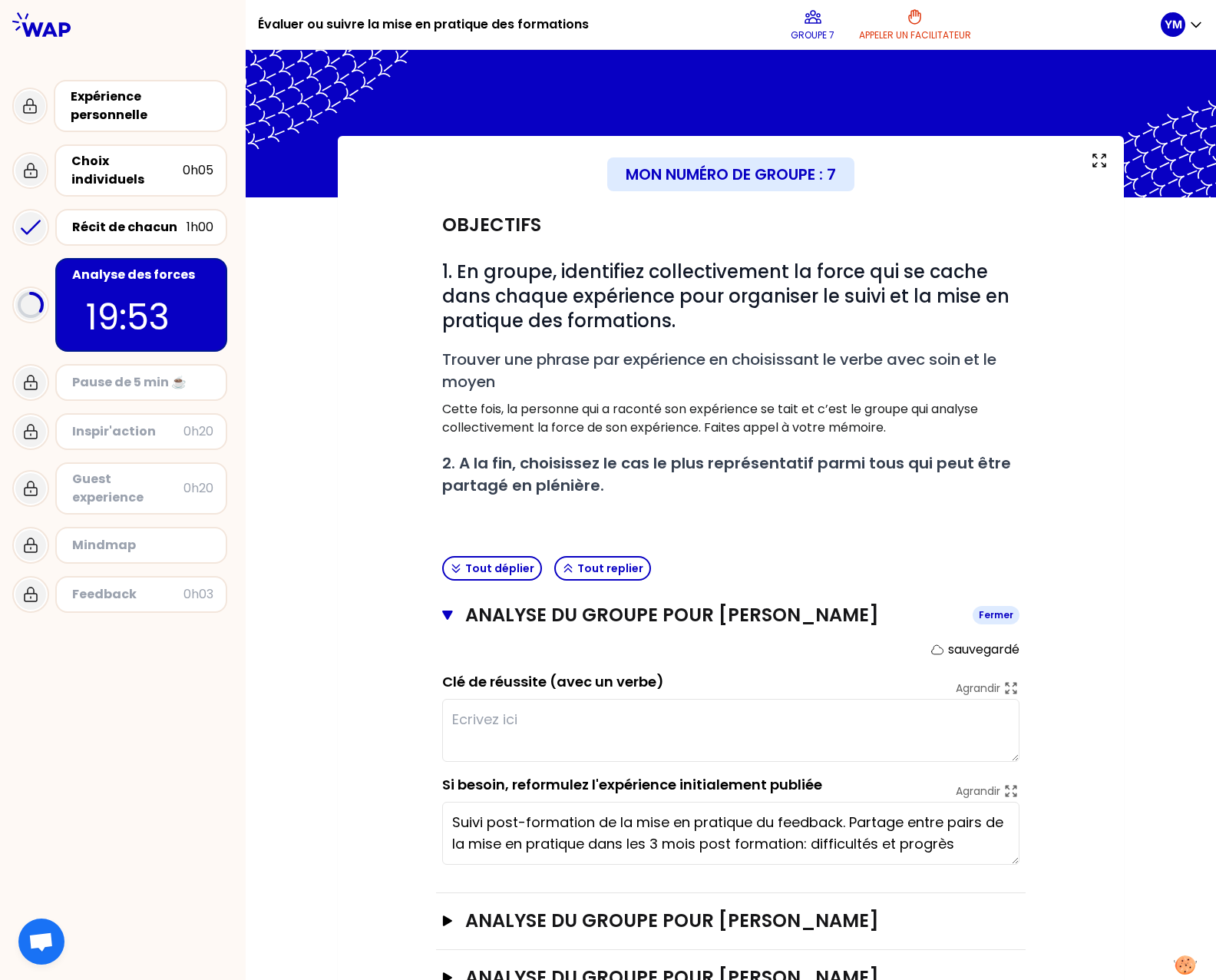
scroll to position [115, 0]
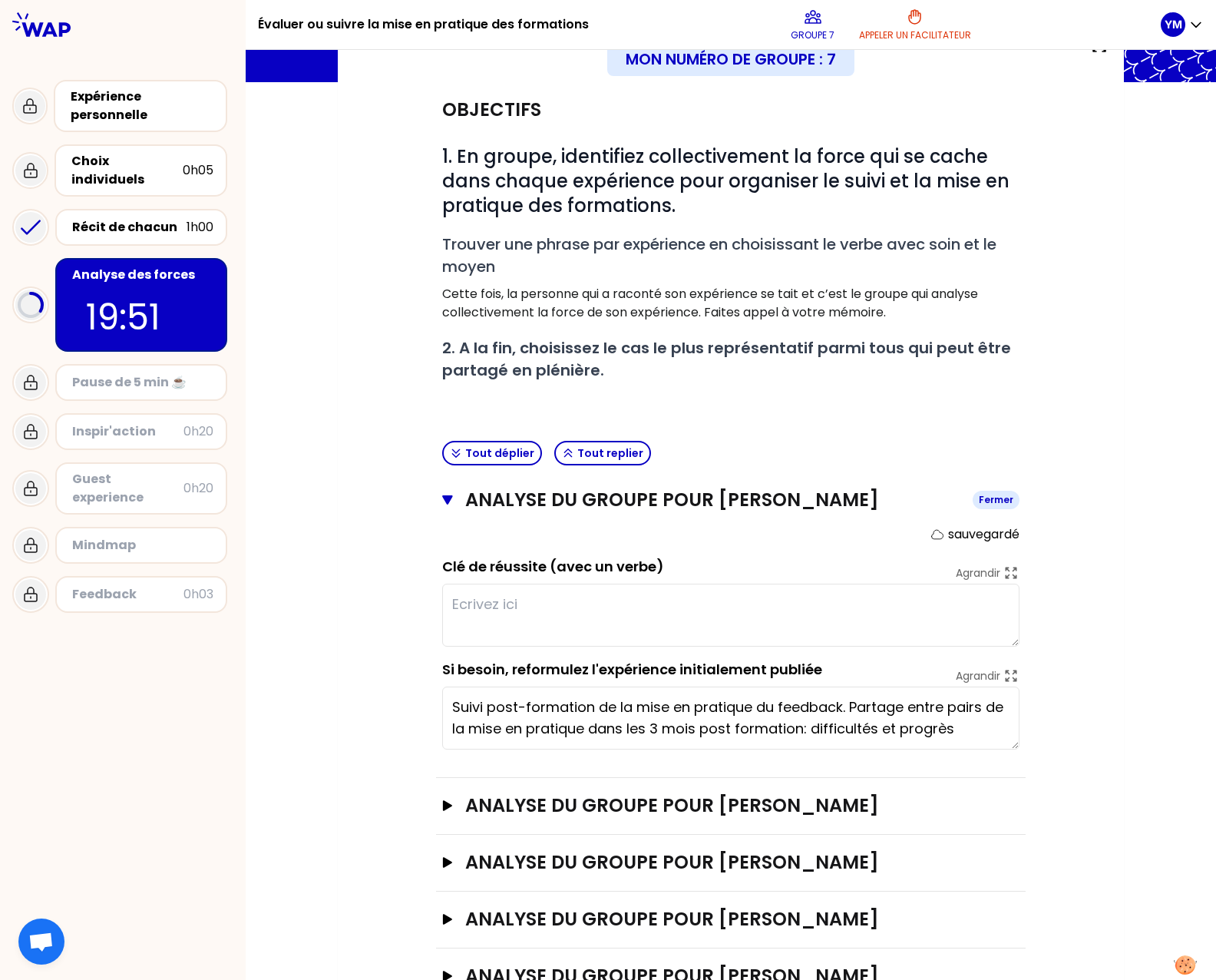
click at [449, 614] on textarea at bounding box center [730, 615] width 577 height 63
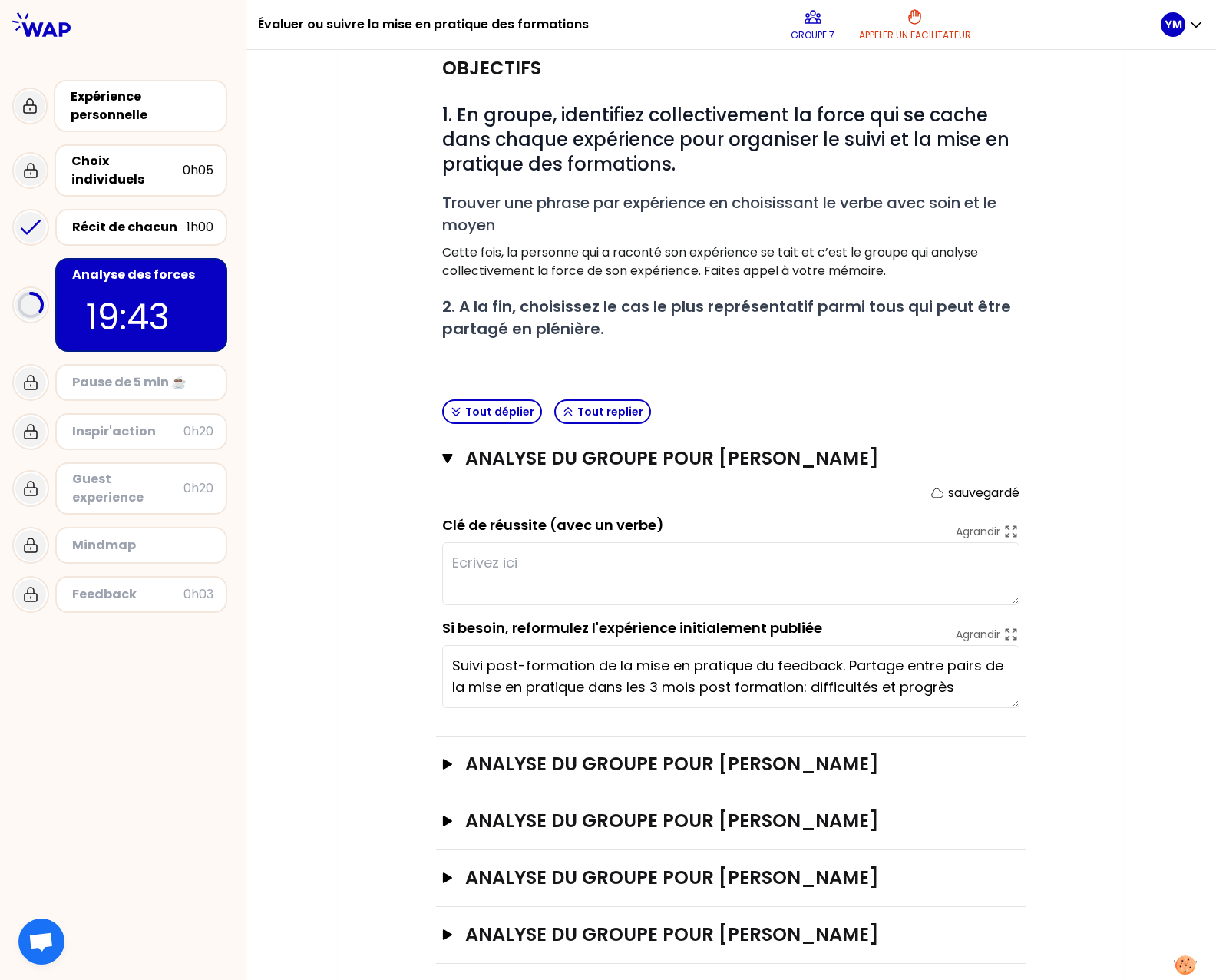
scroll to position [175, 0]
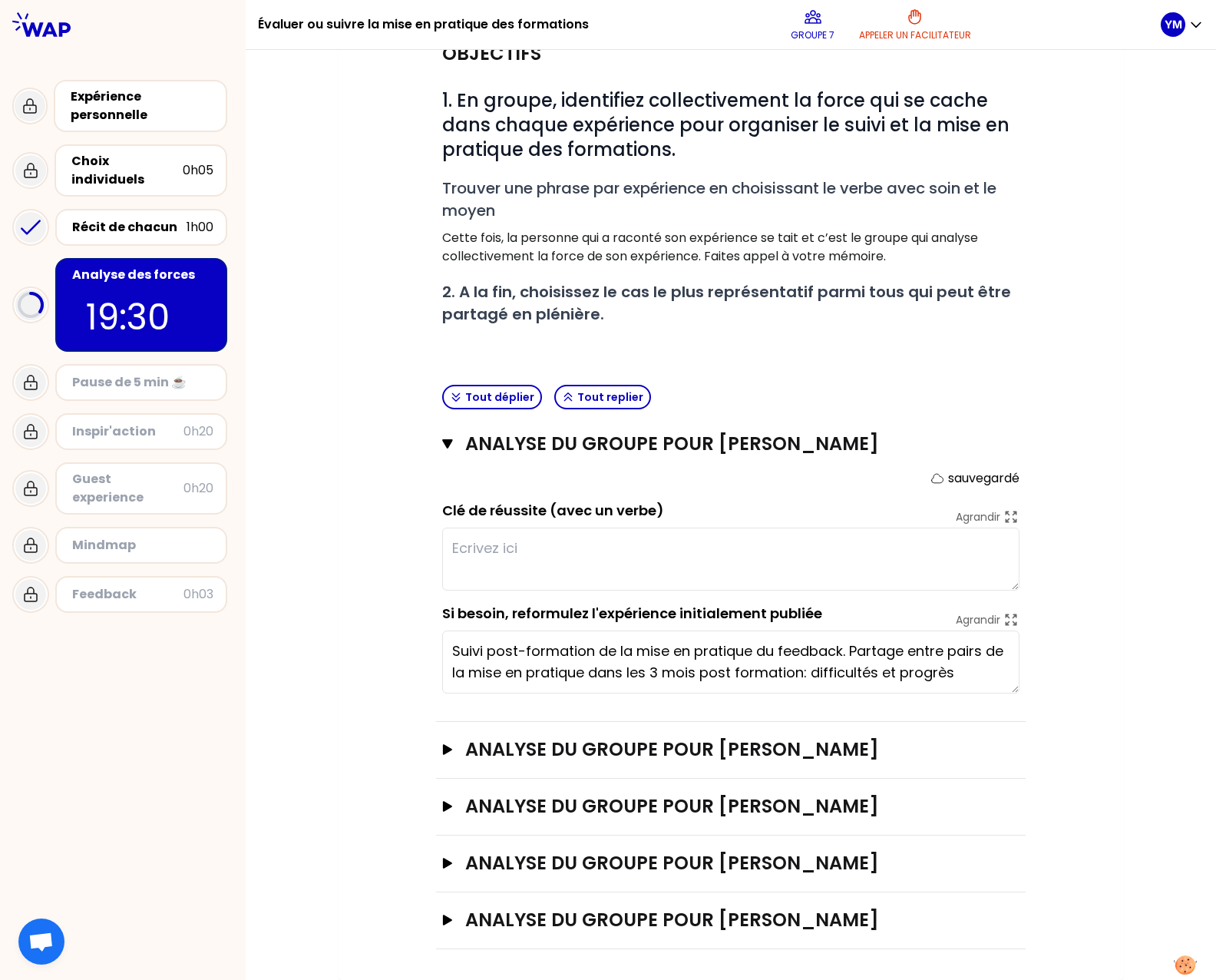
click at [979, 661] on textarea "Suivi post-formation de la mise en pratique du feedback. Partage entre pairs de…" at bounding box center [730, 662] width 577 height 63
click at [903, 555] on textarea at bounding box center [730, 558] width 577 height 63
click at [923, 660] on textarea "Suivi post-formation de la mise en pratique du feedback. Partage entre pairs de…" at bounding box center [730, 662] width 577 height 63
click at [897, 562] on textarea at bounding box center [730, 558] width 577 height 63
click at [94, 218] on div "Récit de chacun" at bounding box center [130, 228] width 115 height 19
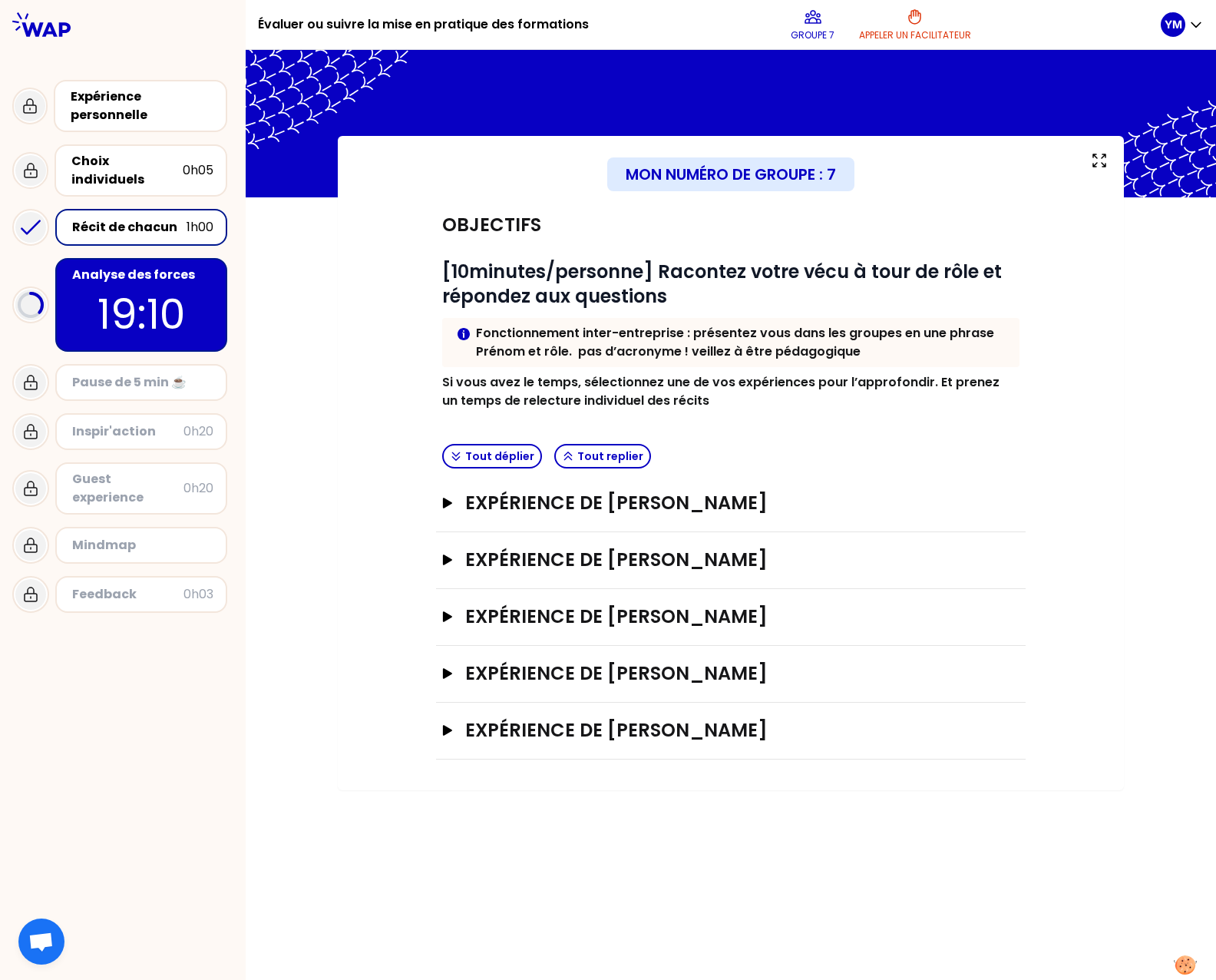
click at [429, 500] on div "Objectifs # [10minutes/personne] Racontez votre vécu à tour de rôle et répondez…" at bounding box center [730, 478] width 725 height 562
click at [441, 498] on icon "button" at bounding box center [447, 503] width 12 height 10
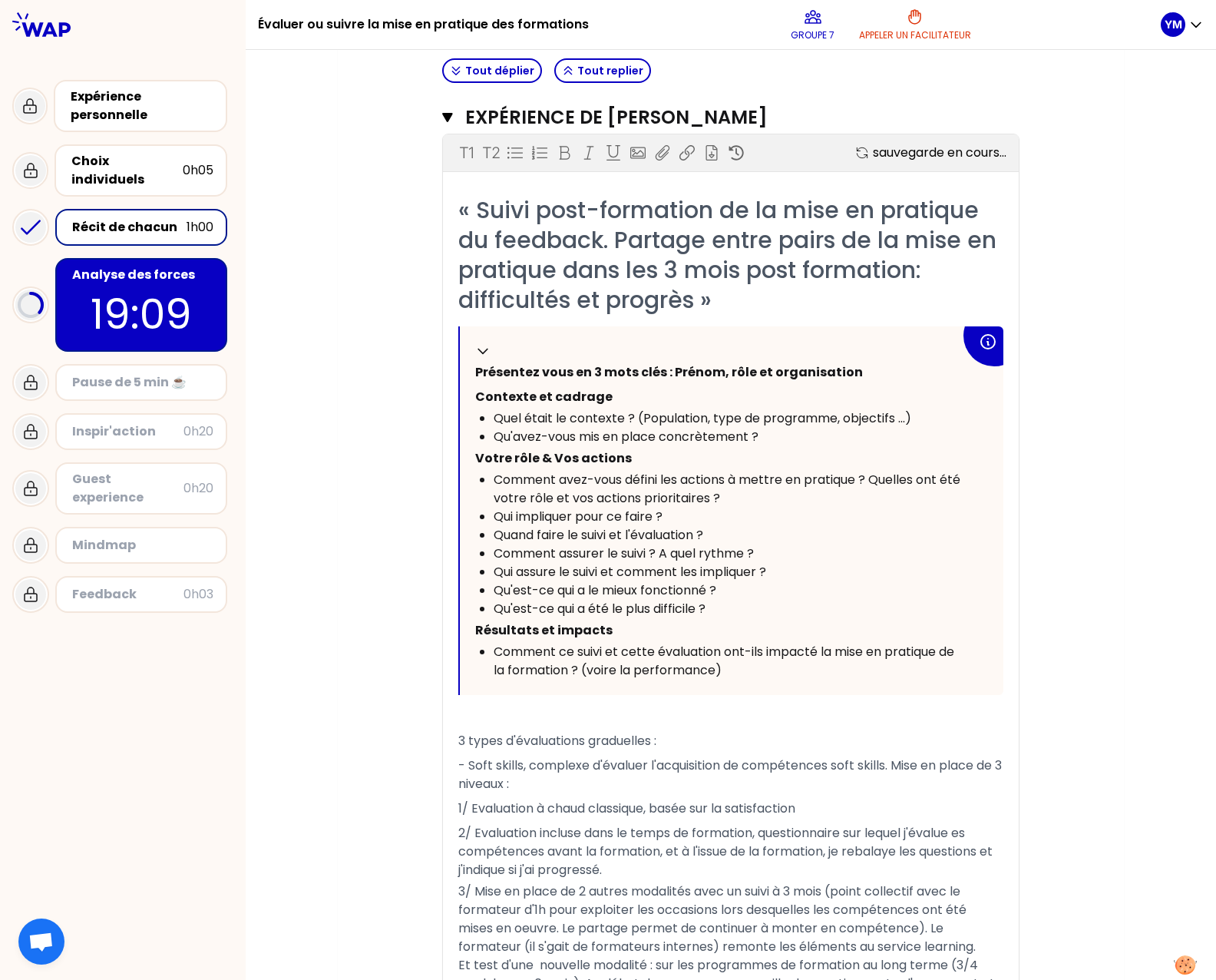
scroll to position [691, 0]
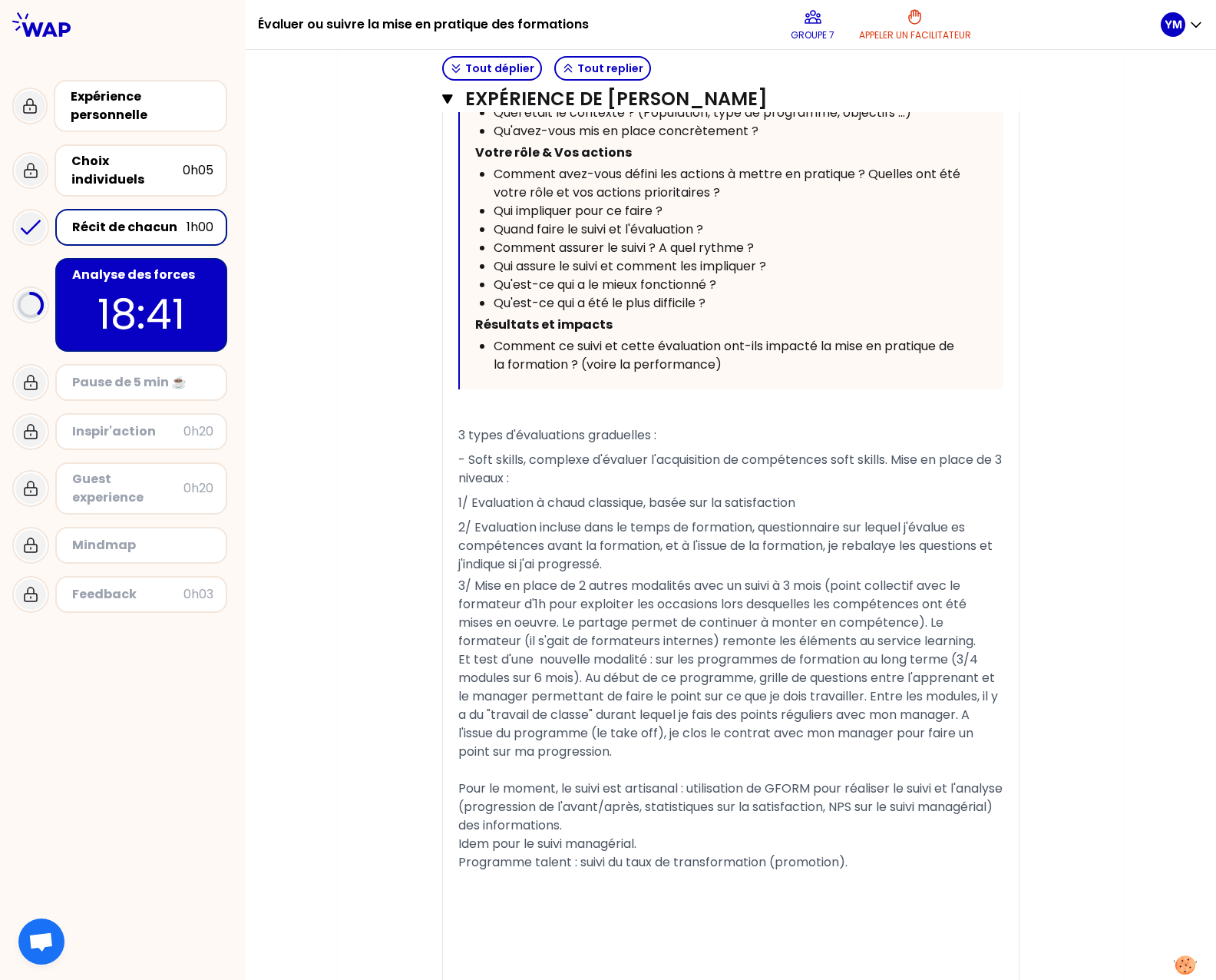
click at [92, 289] on p "18:41" at bounding box center [140, 314] width 144 height 60
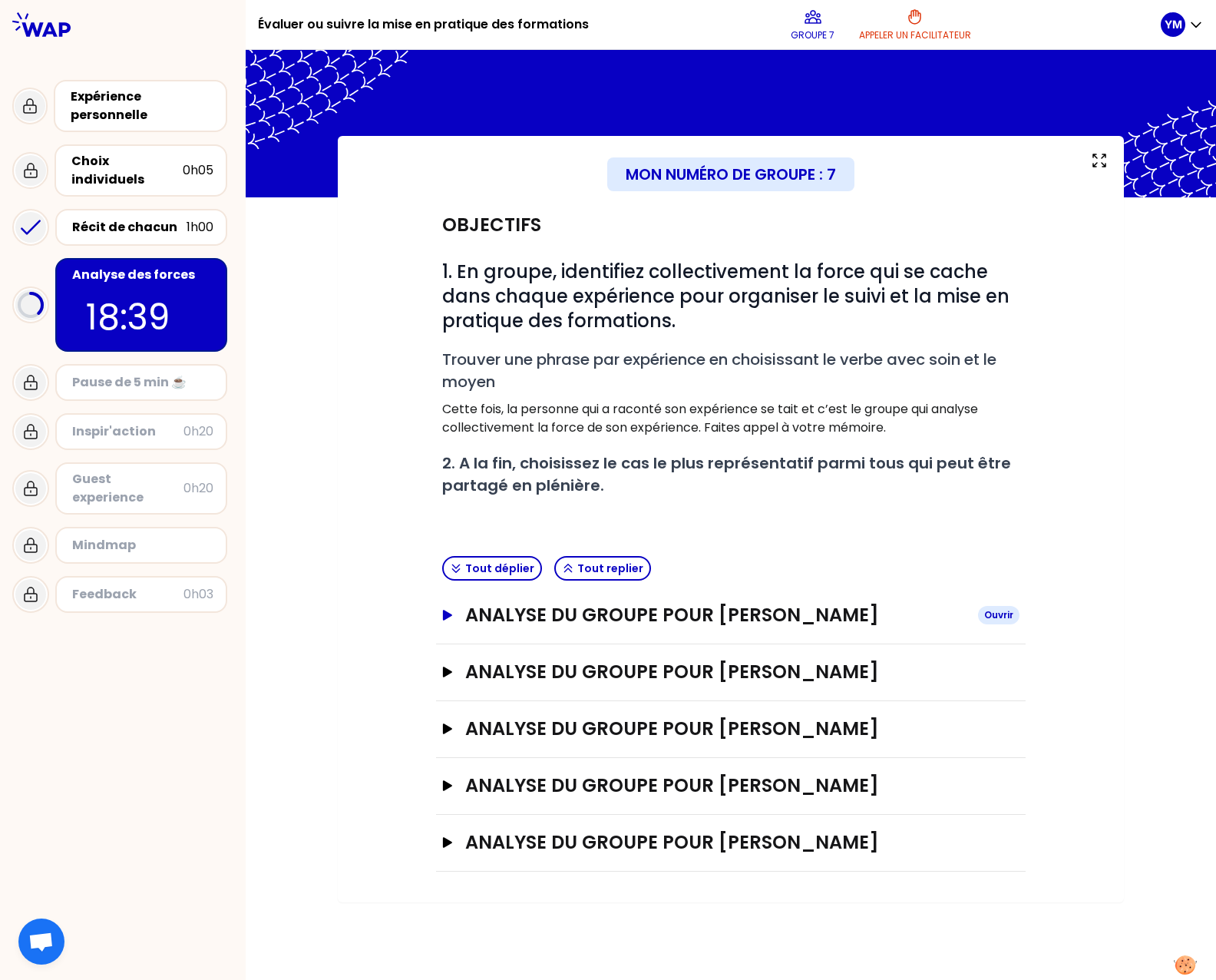
click at [450, 619] on button "analyse du groupe pour [PERSON_NAME]" at bounding box center [730, 615] width 577 height 24
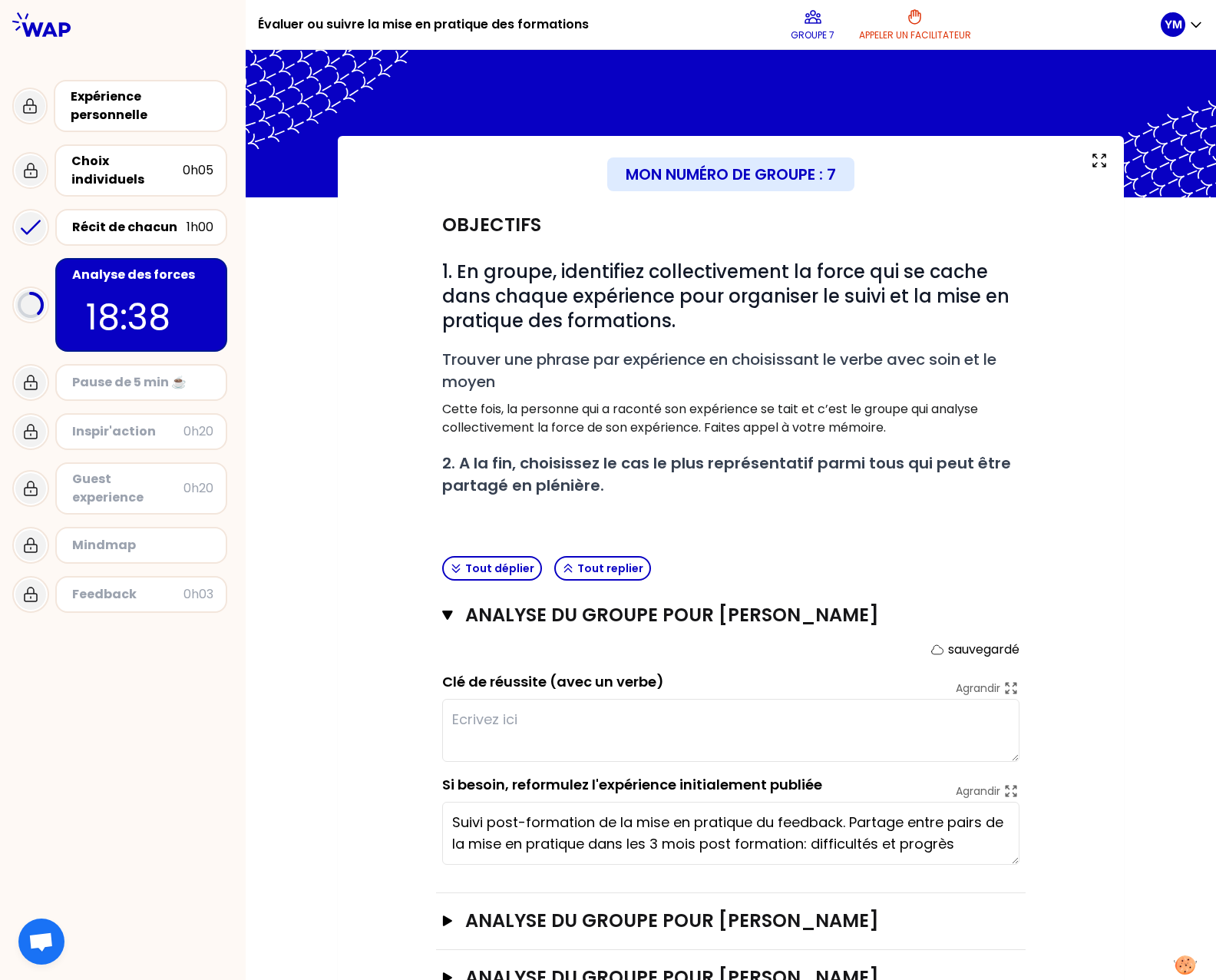
click at [546, 710] on textarea at bounding box center [730, 730] width 577 height 63
click at [935, 715] on textarea "Remettre le manager au coeur du suivi de la formation inter-classes" at bounding box center [730, 730] width 577 height 63
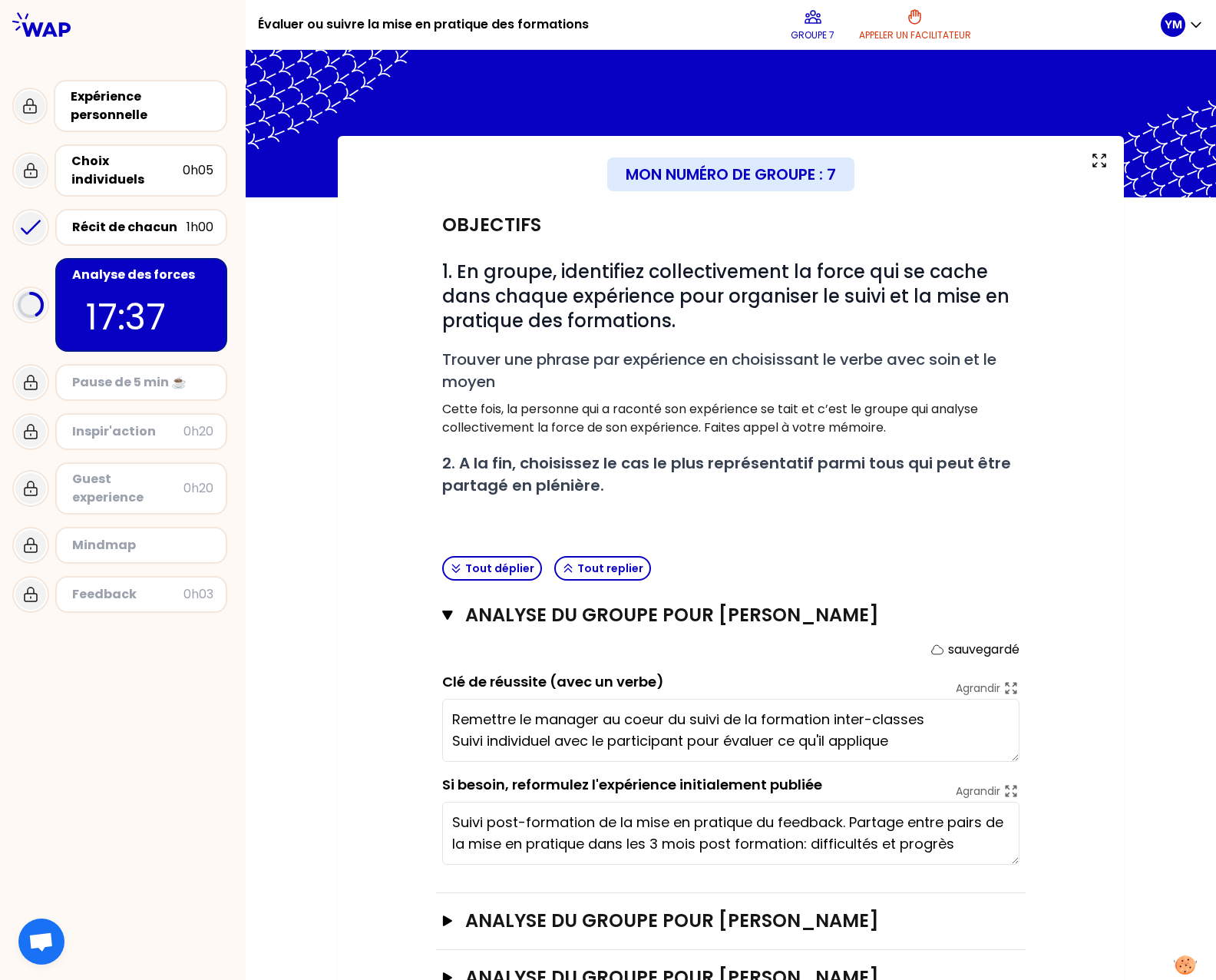
click at [910, 737] on textarea "Remettre le manager au coeur du suivi de la formation inter-classes Suivi indiv…" at bounding box center [730, 730] width 577 height 63
drag, startPoint x: 903, startPoint y: 748, endPoint x: 237, endPoint y: 696, distance: 668.0
click at [237, 696] on div "Évaluer ou suivre la mise en pratique des formations Groupe 7 Appeler un facili…" at bounding box center [608, 490] width 1216 height 980
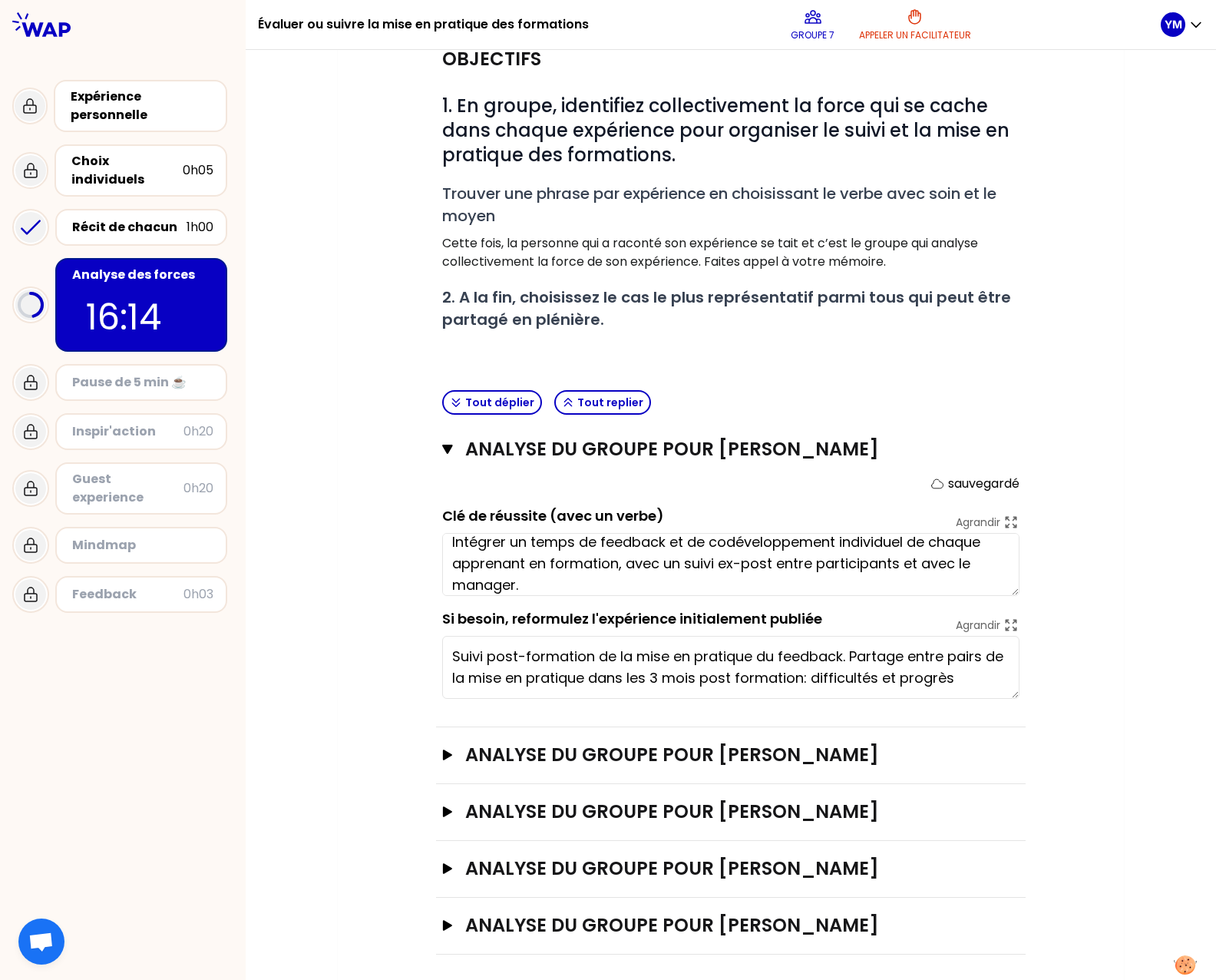
scroll to position [175, 0]
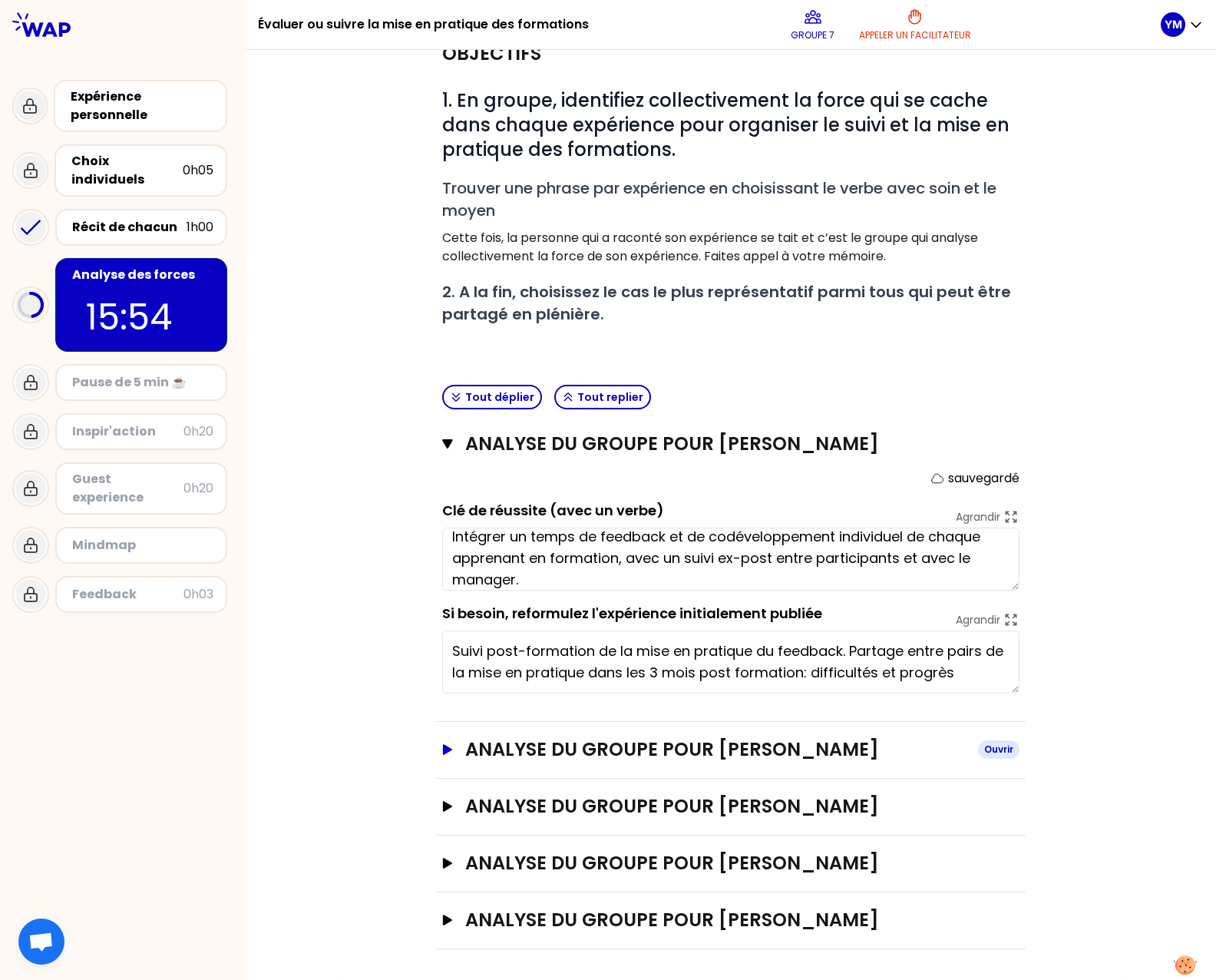
type textarea "Intégrer un temps de feedback et de codéveloppement individuel de chaque appren…"
click at [445, 758] on button "analyse du groupe pour [PERSON_NAME]" at bounding box center [730, 749] width 577 height 24
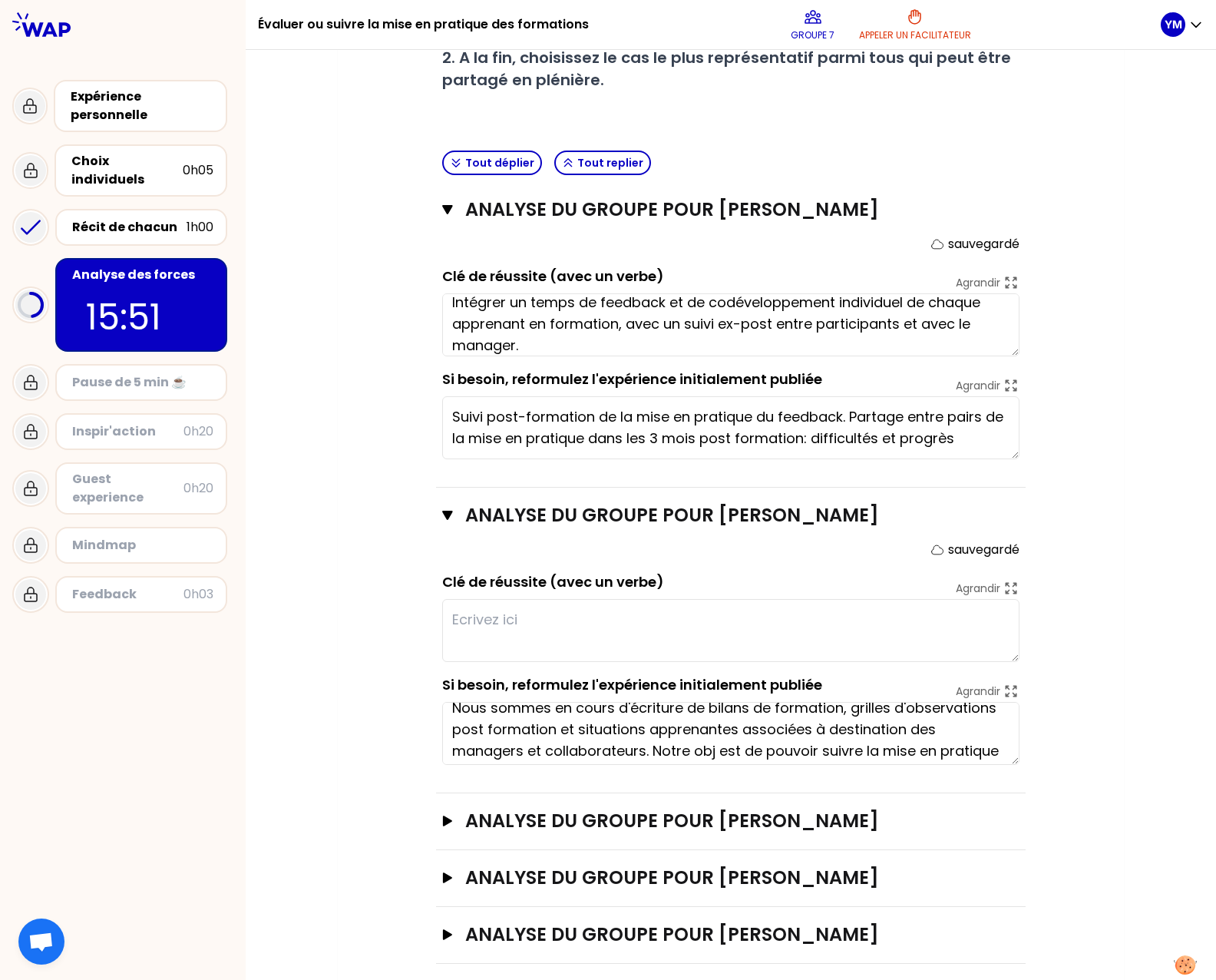
scroll to position [0, 0]
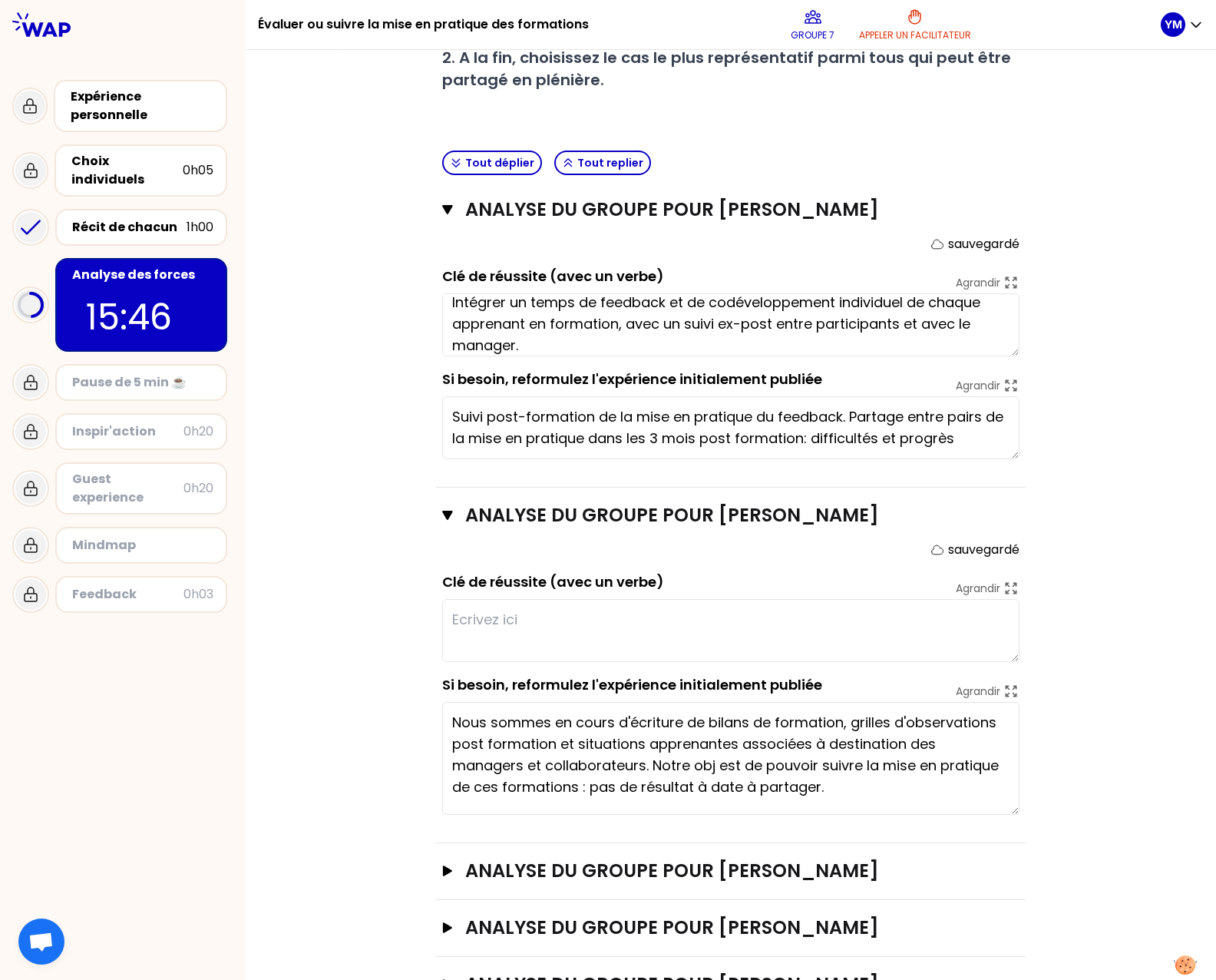
drag, startPoint x: 1006, startPoint y: 763, endPoint x: 1023, endPoint y: 811, distance: 50.9
click at [1023, 811] on div "Objectifs # 1. En groupe, identifiez collectivement la force qui se cache dans …" at bounding box center [730, 403] width 725 height 1222
click at [1048, 783] on div "Objectifs # 1. En groupe, identifiez collectivement la force qui se cache dans …" at bounding box center [730, 403] width 725 height 1222
click at [118, 218] on div "Récit de chacun" at bounding box center [130, 228] width 115 height 19
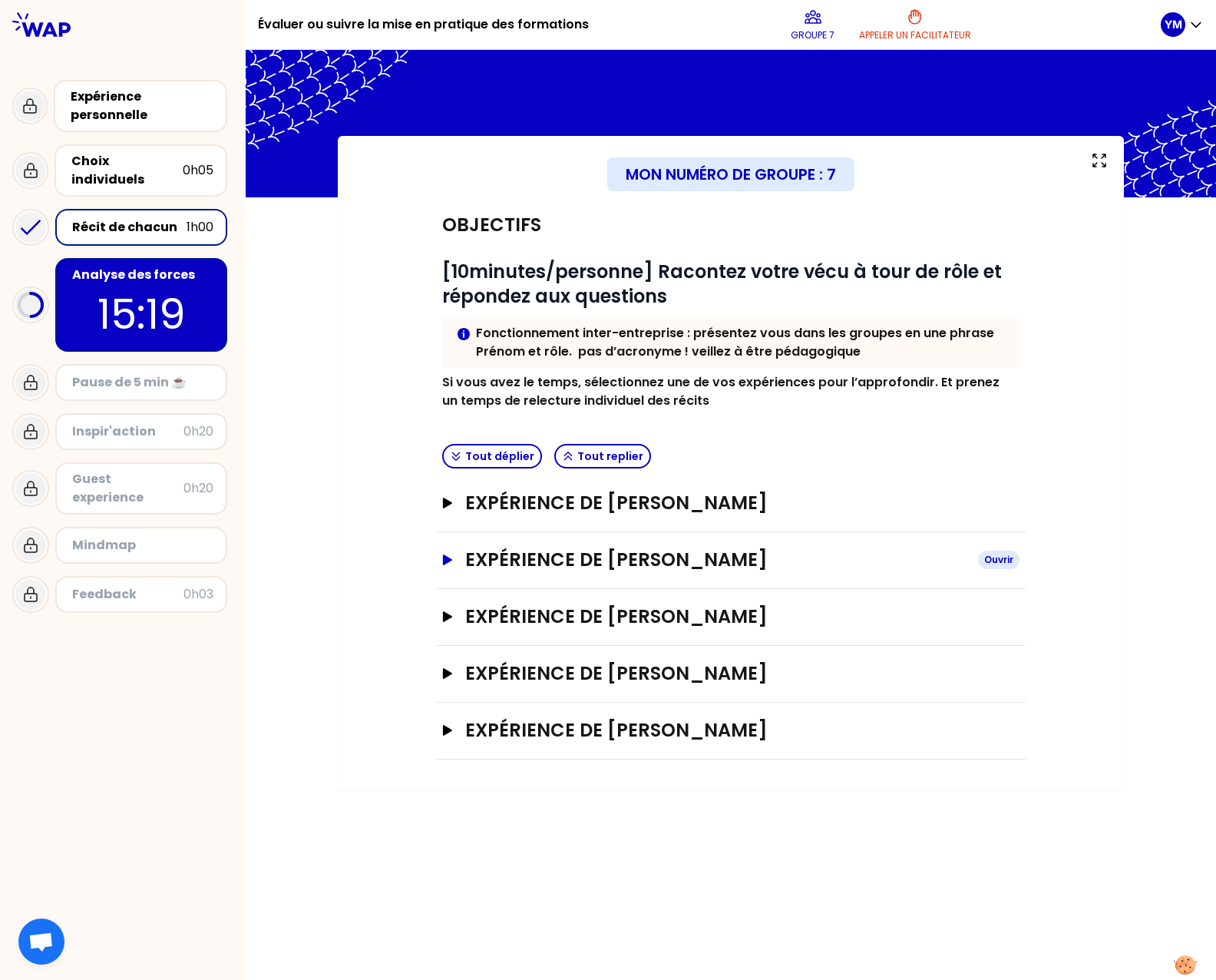
click at [447, 549] on button "Expérience de [PERSON_NAME]" at bounding box center [730, 560] width 577 height 24
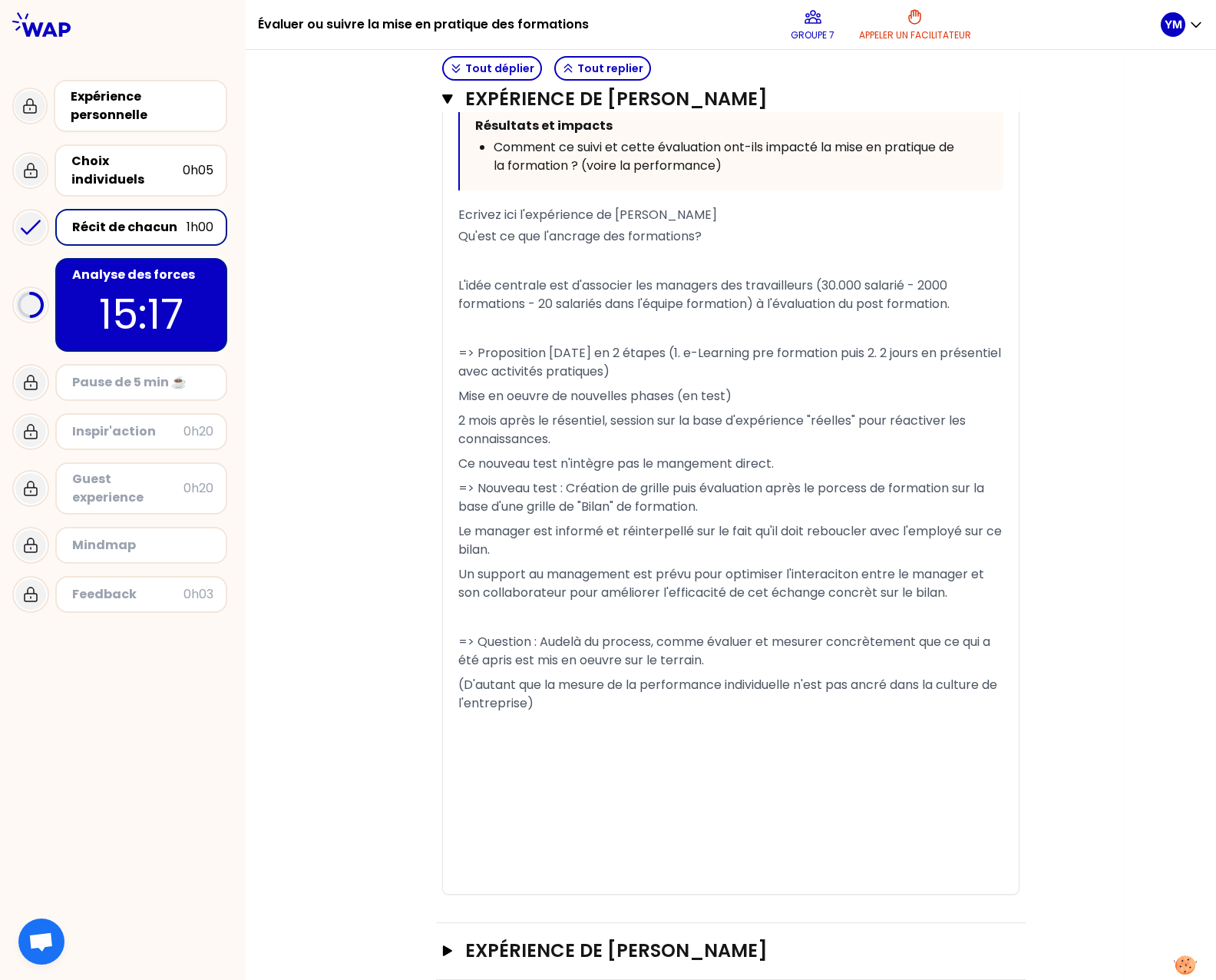
scroll to position [922, 0]
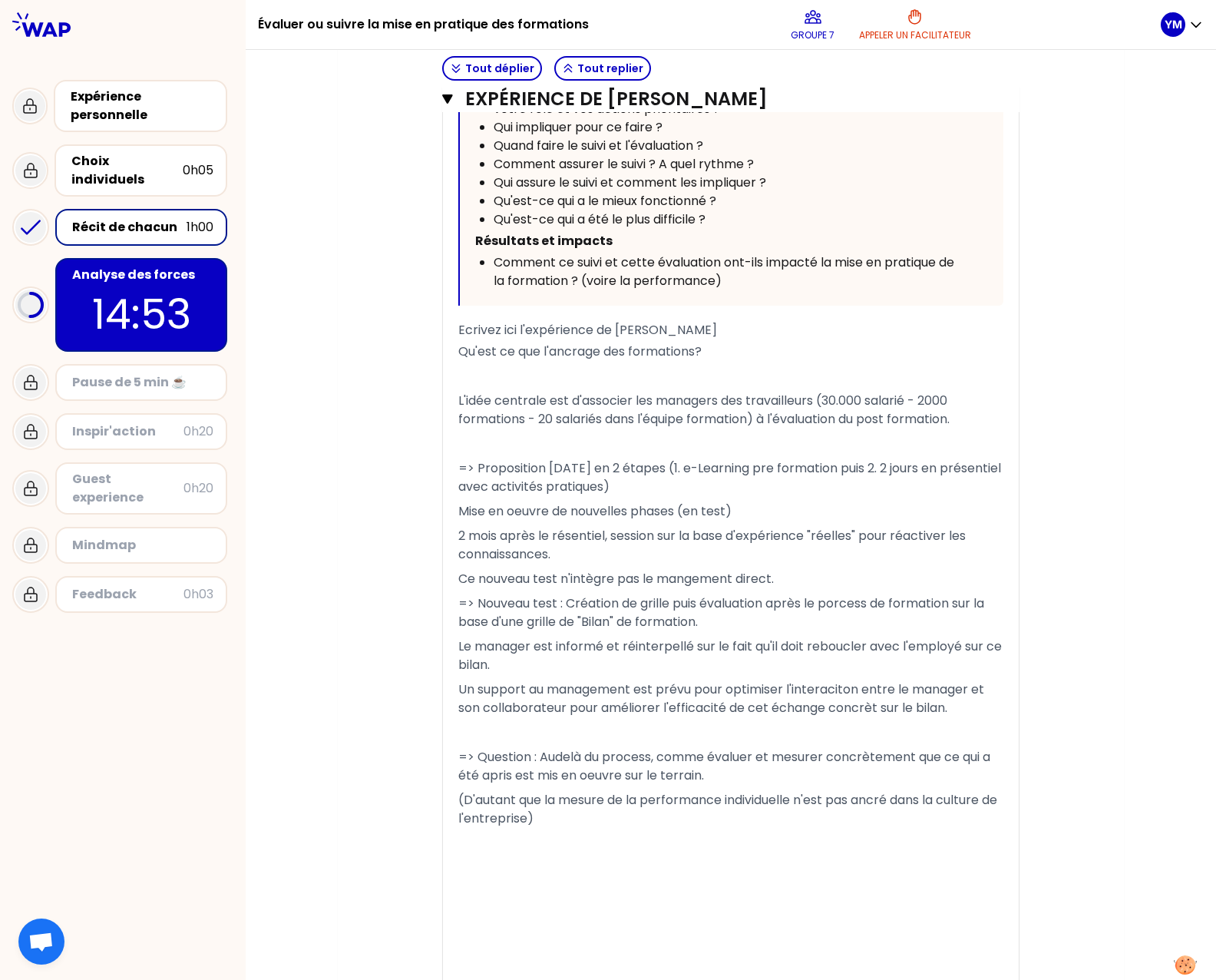
click at [168, 294] on p "14:53" at bounding box center [140, 314] width 144 height 60
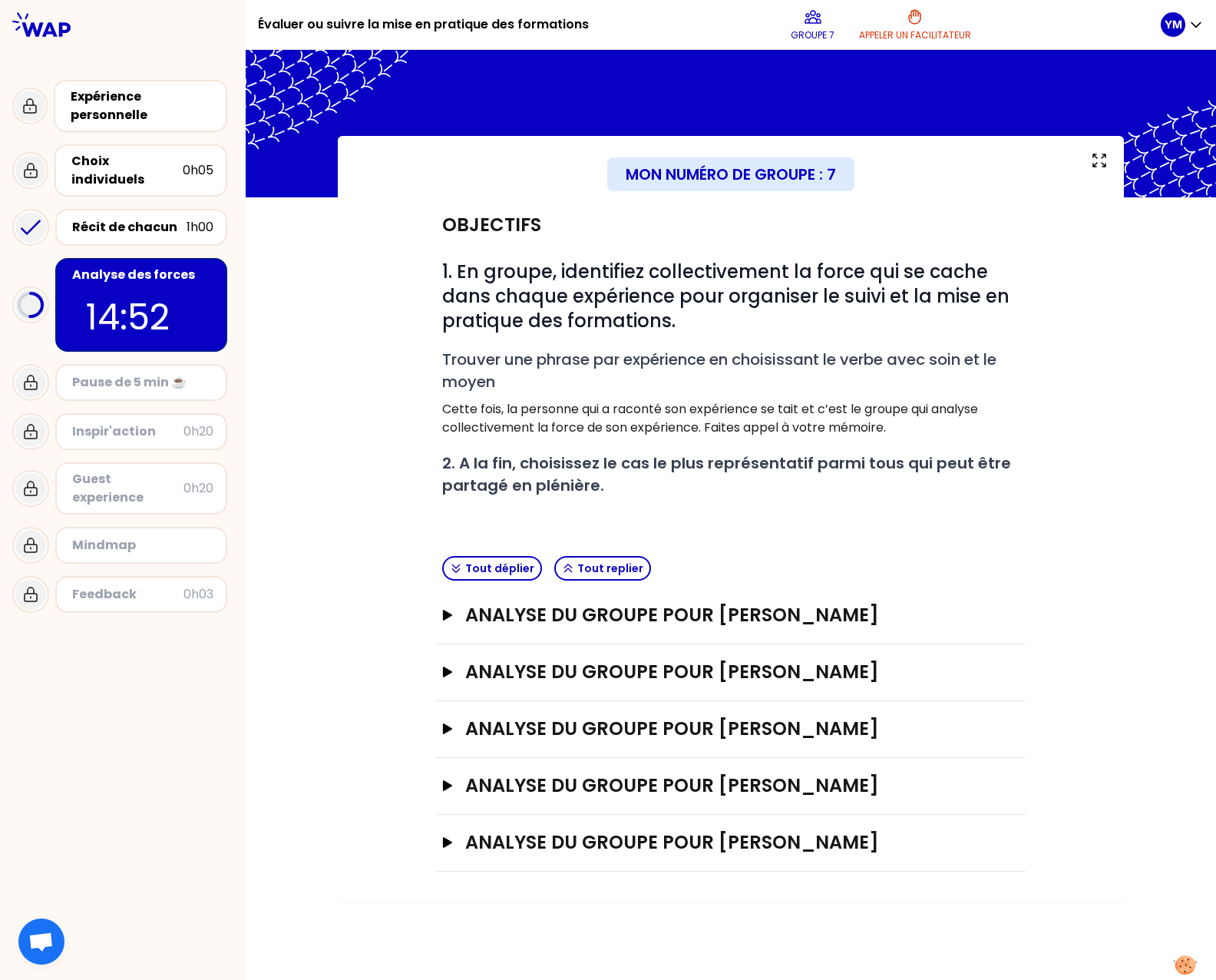
click at [440, 678] on div "analyse du groupe pour [PERSON_NAME]" at bounding box center [730, 672] width 589 height 56
click at [441, 673] on icon "button" at bounding box center [447, 671] width 12 height 10
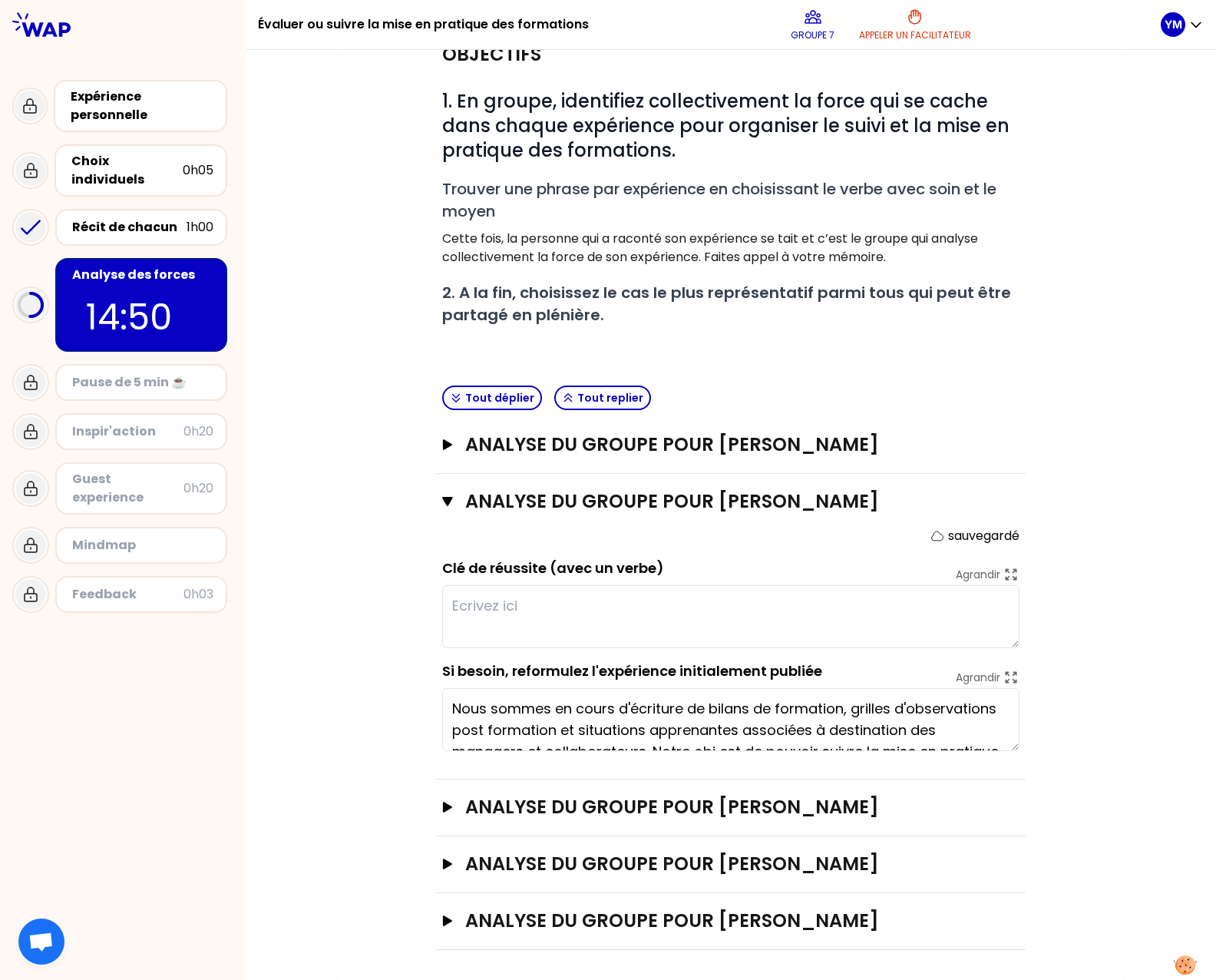
scroll to position [175, 0]
click at [530, 610] on textarea at bounding box center [730, 616] width 577 height 63
type textarea "I"
type textarea "Mettre le manager et le collaborateur au coeur de la démarche de bilan d'appren…"
click at [436, 489] on div "analyse du groupe pour [PERSON_NAME] sauvegardé Clé de réussite (avec un verbe)…" at bounding box center [730, 625] width 589 height 306
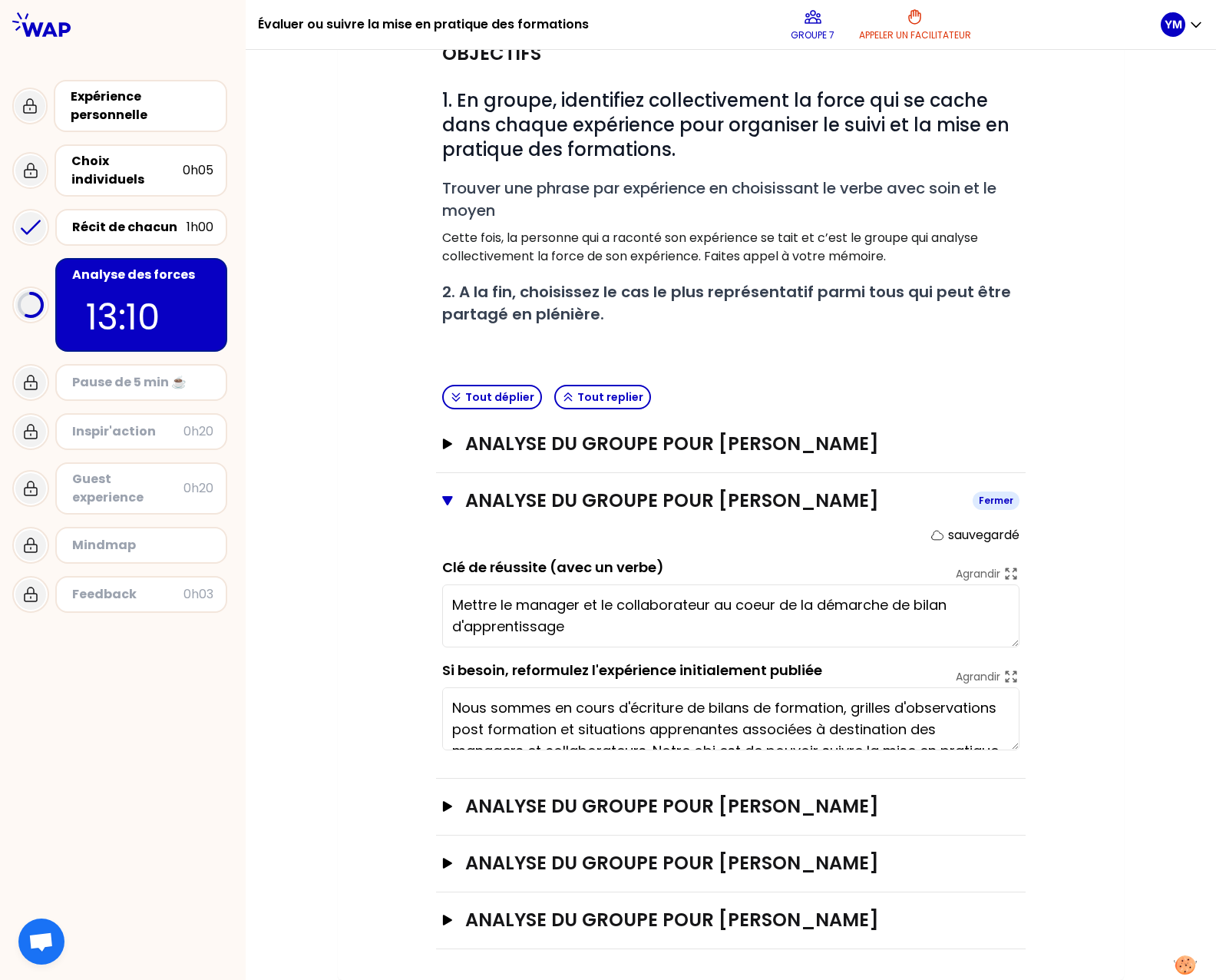
click at [442, 505] on button "analyse du groupe pour [PERSON_NAME]" at bounding box center [730, 501] width 577 height 24
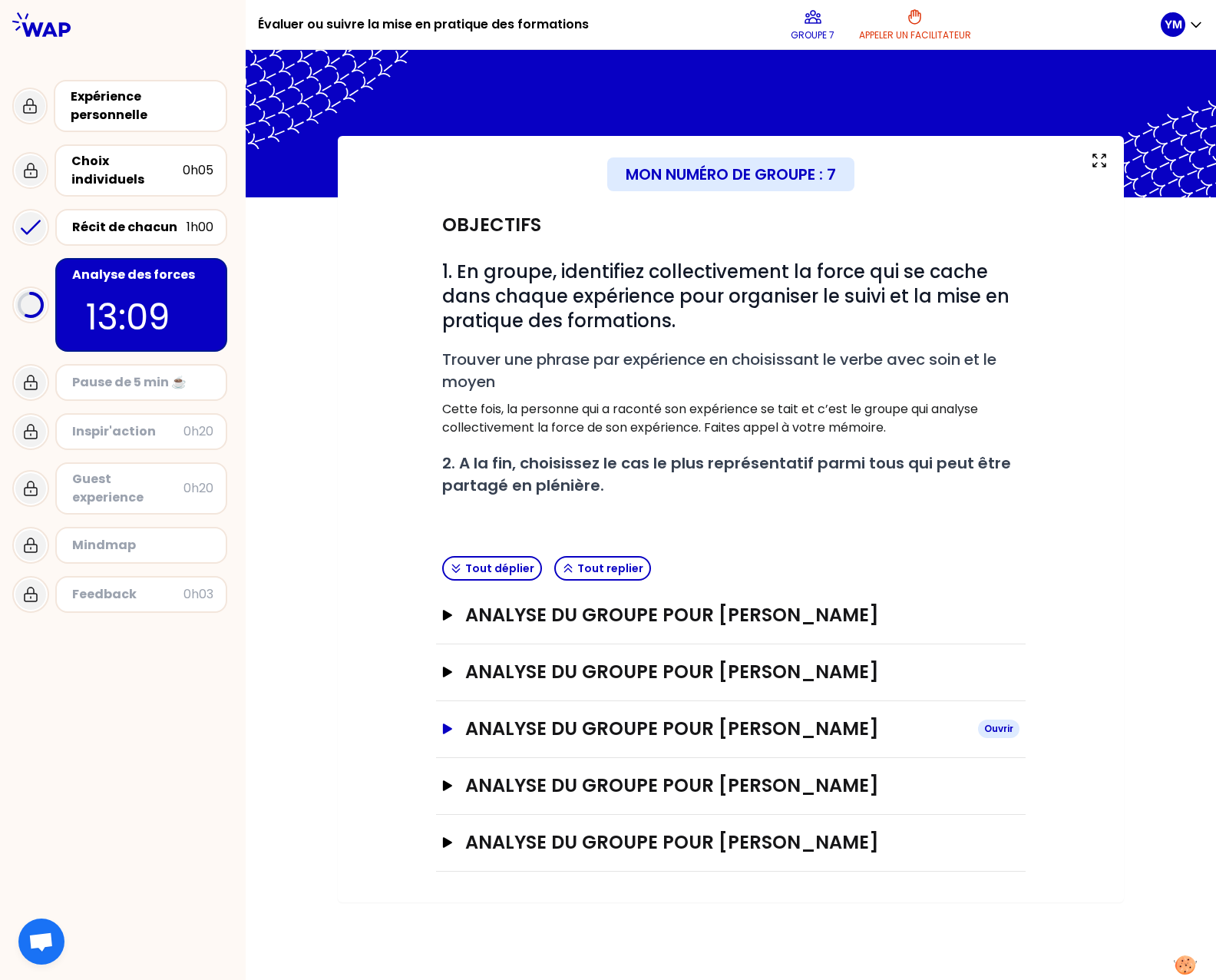
click at [441, 728] on icon "button" at bounding box center [447, 728] width 12 height 10
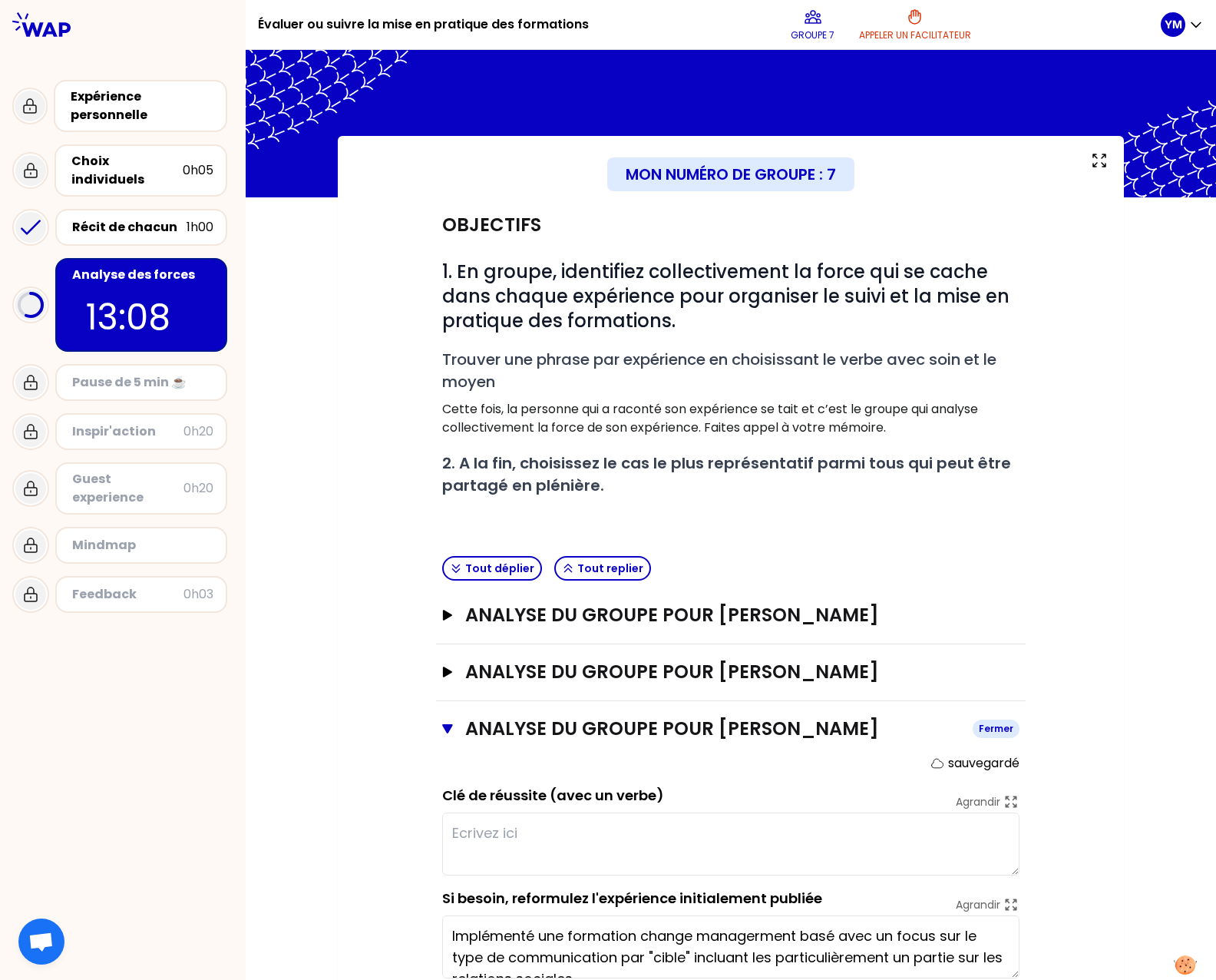
scroll to position [115, 0]
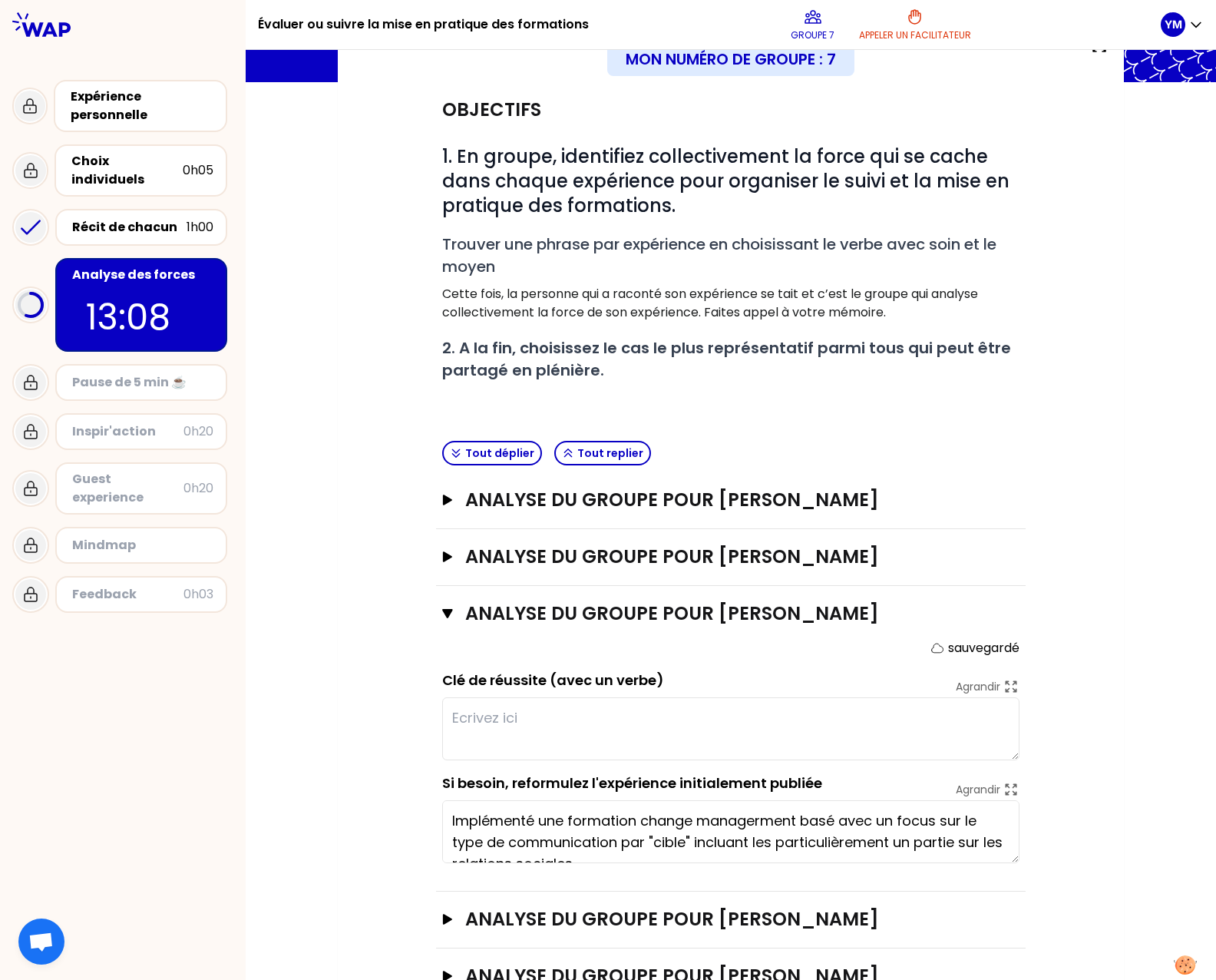
click at [493, 737] on textarea at bounding box center [730, 729] width 577 height 63
click at [168, 218] on div "Récit de chacun" at bounding box center [130, 228] width 115 height 19
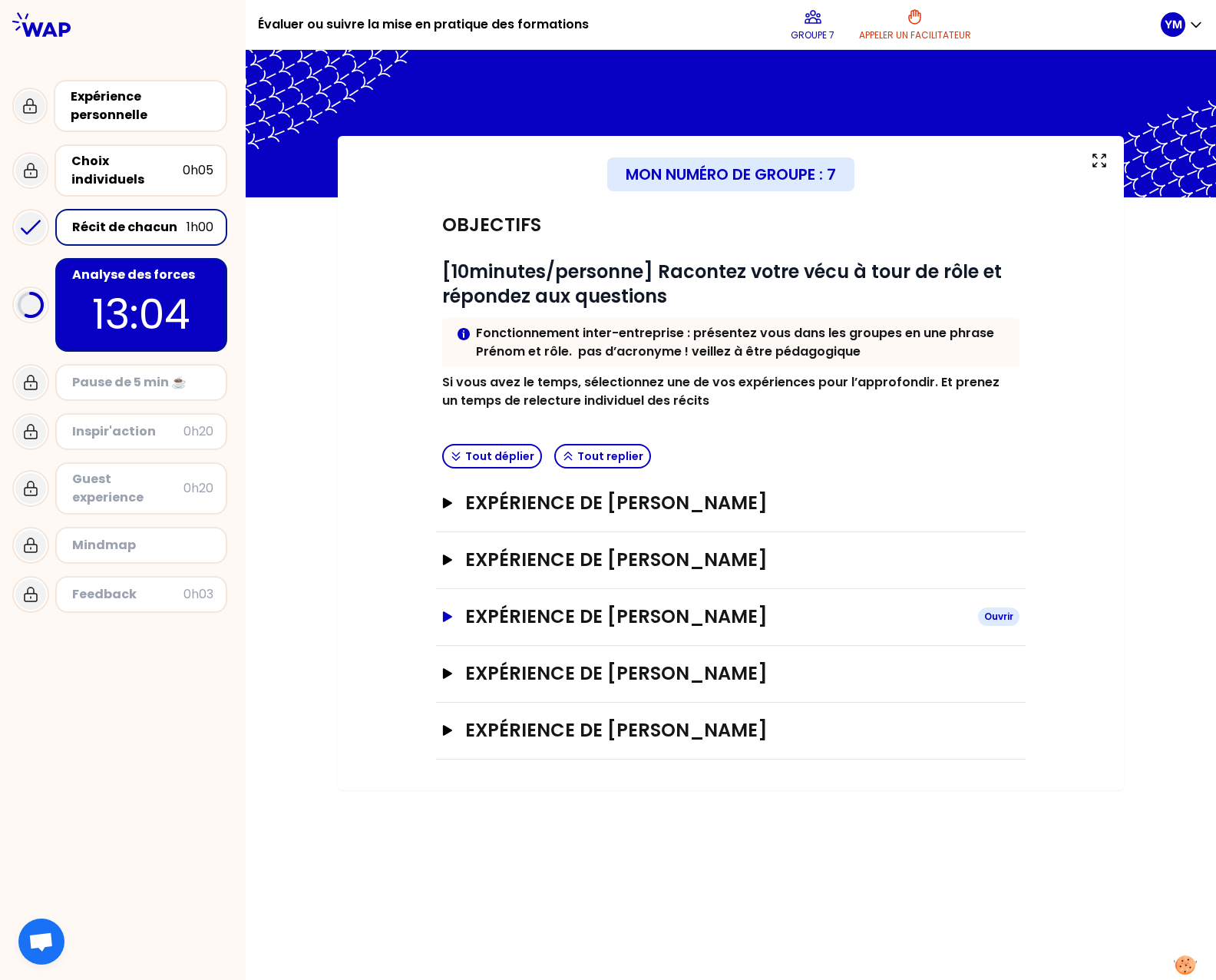
click at [445, 613] on icon "button" at bounding box center [447, 616] width 12 height 10
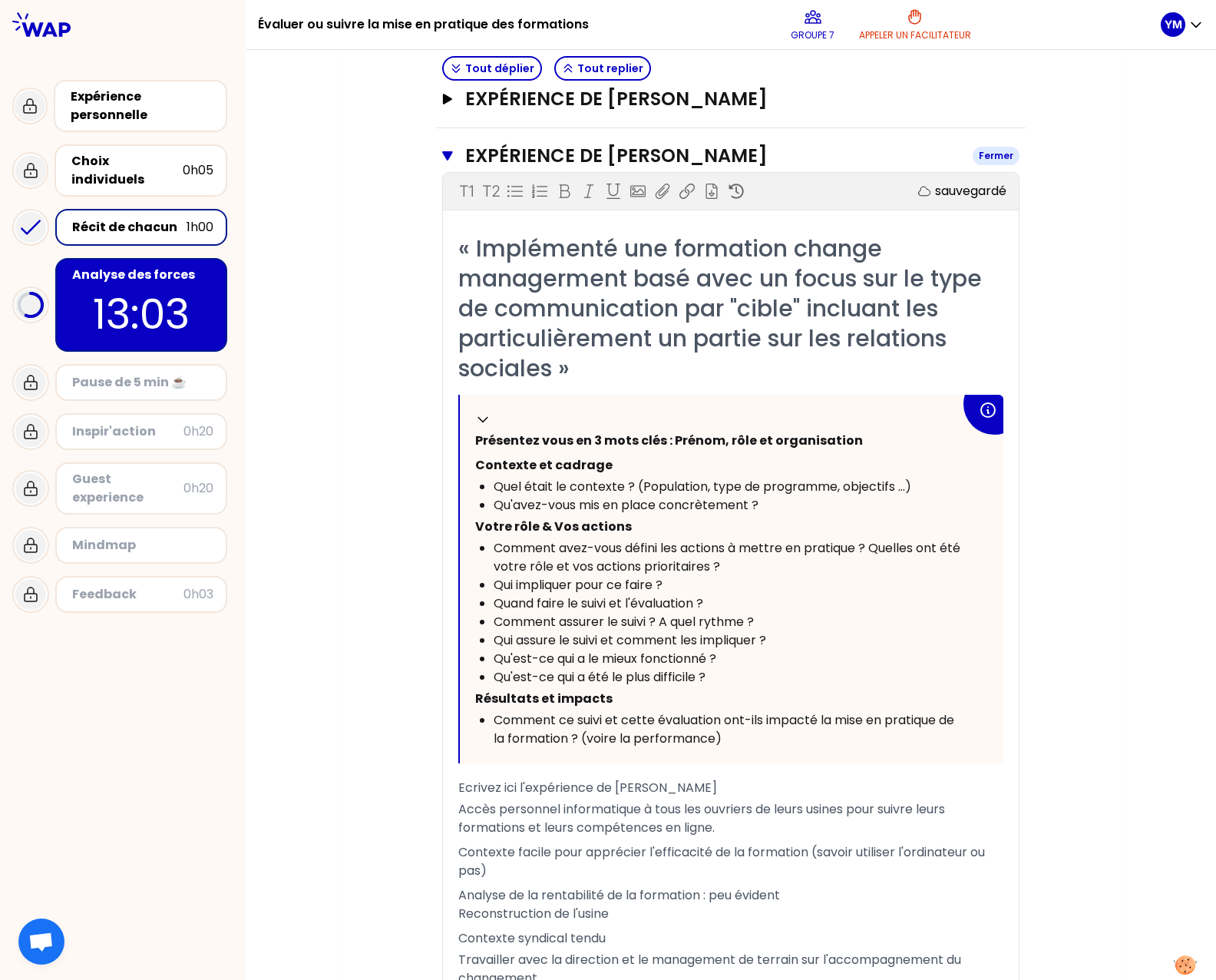
scroll to position [1036, 0]
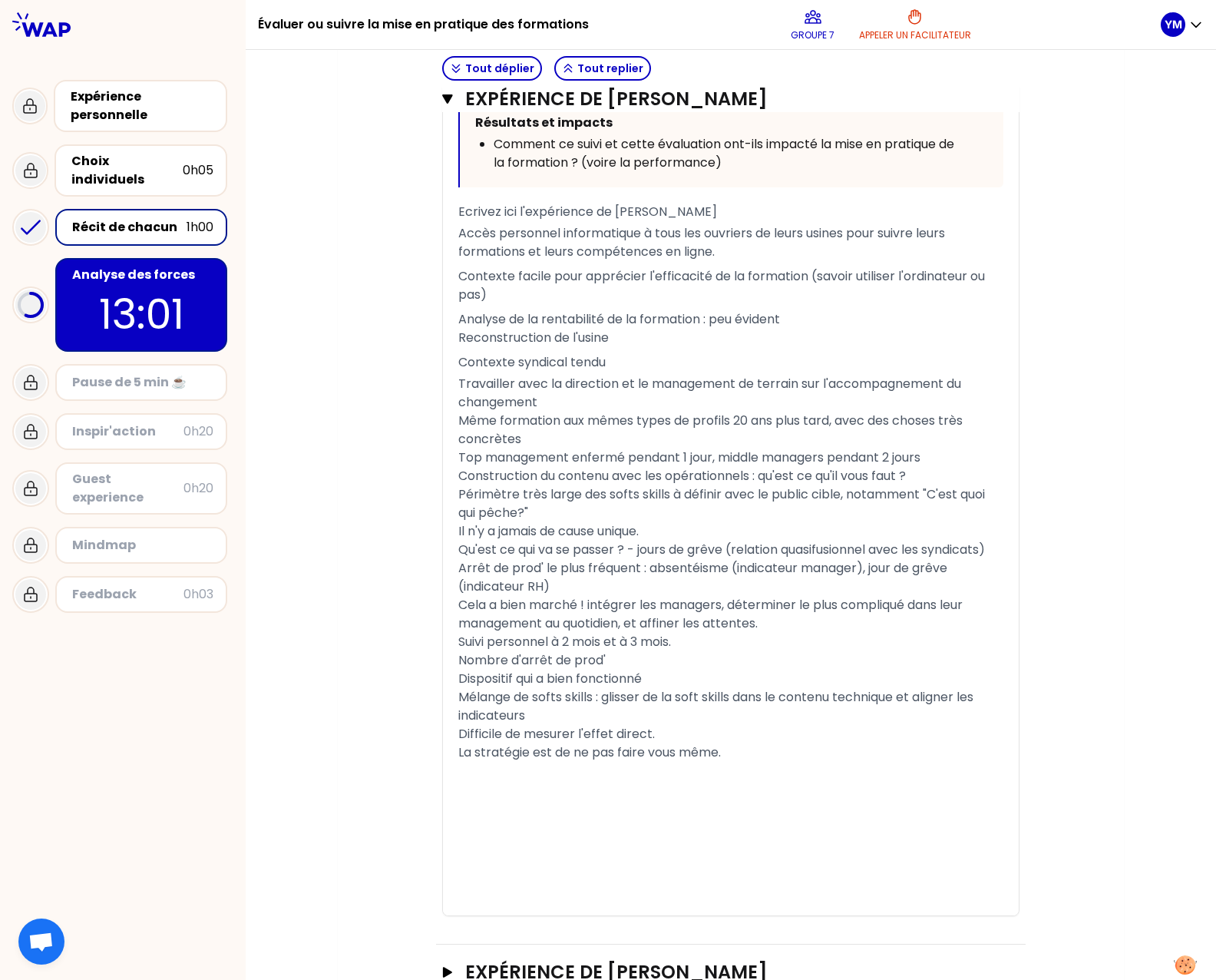
click at [221, 728] on div "Évaluer ou suivre la mise en pratique des formations Groupe 7 Appeler un facili…" at bounding box center [122, 490] width 246 height 980
click at [166, 218] on div "Récit de chacun" at bounding box center [130, 228] width 115 height 19
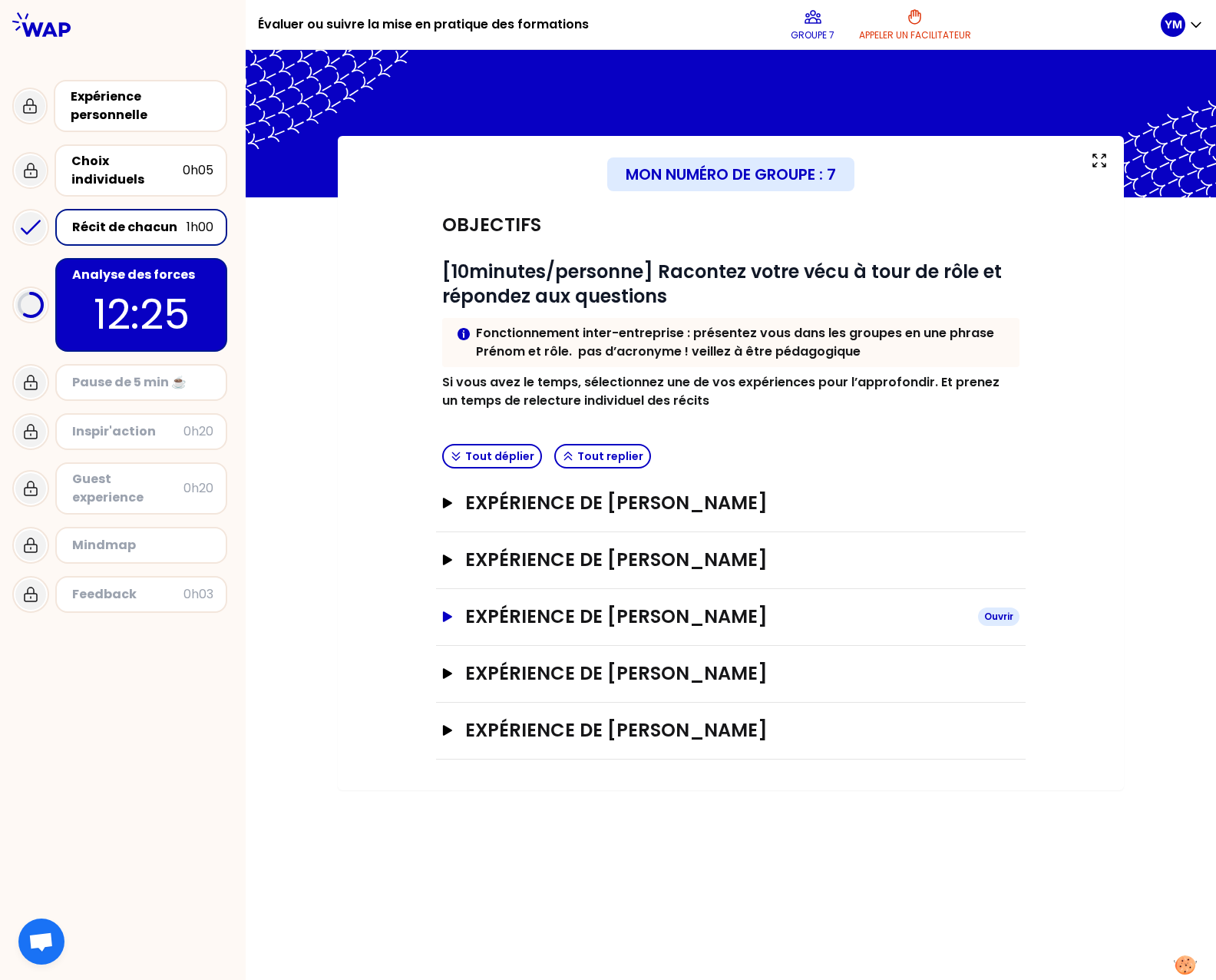
click at [447, 625] on button "Expérience de [PERSON_NAME]" at bounding box center [730, 617] width 577 height 24
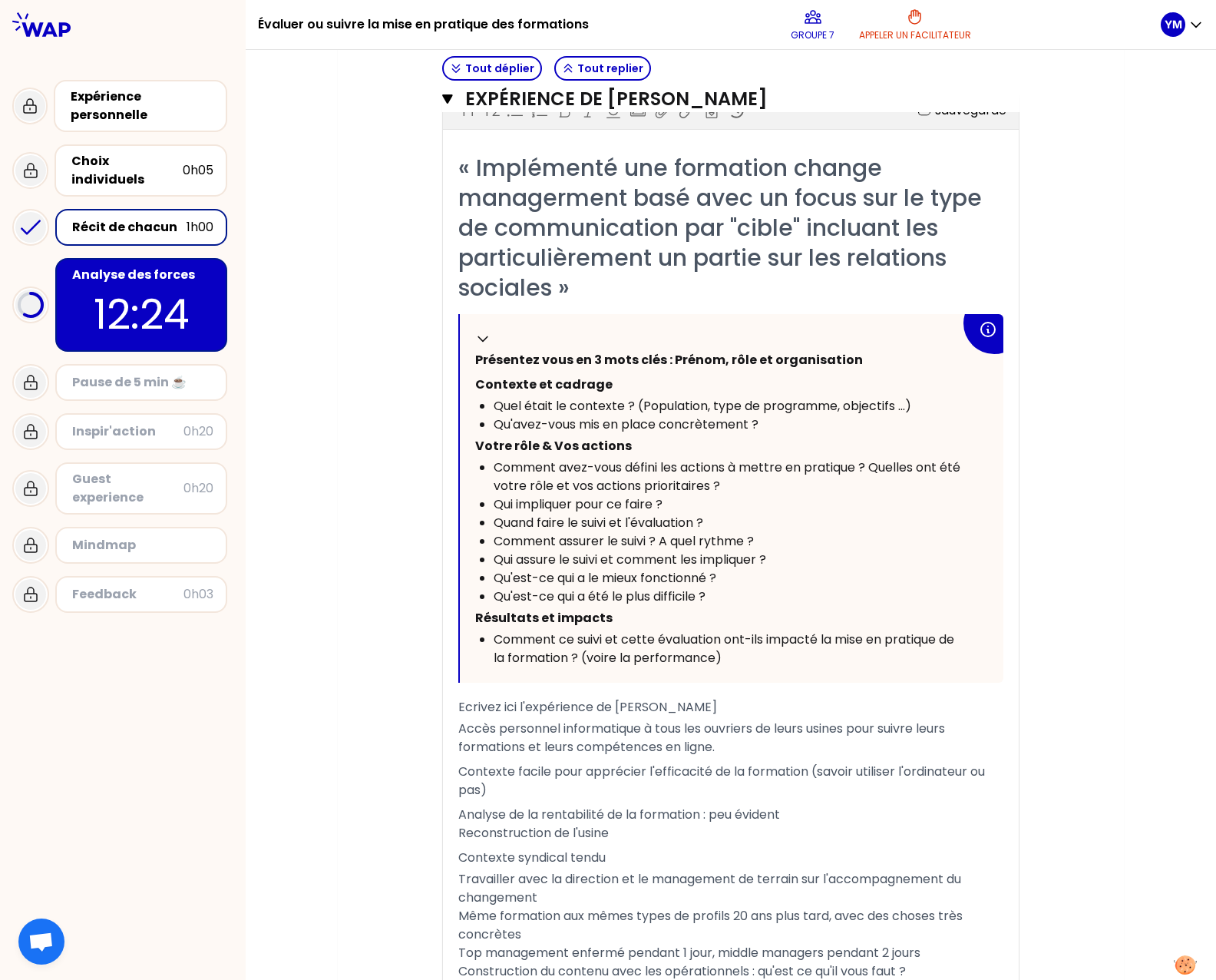
scroll to position [460, 0]
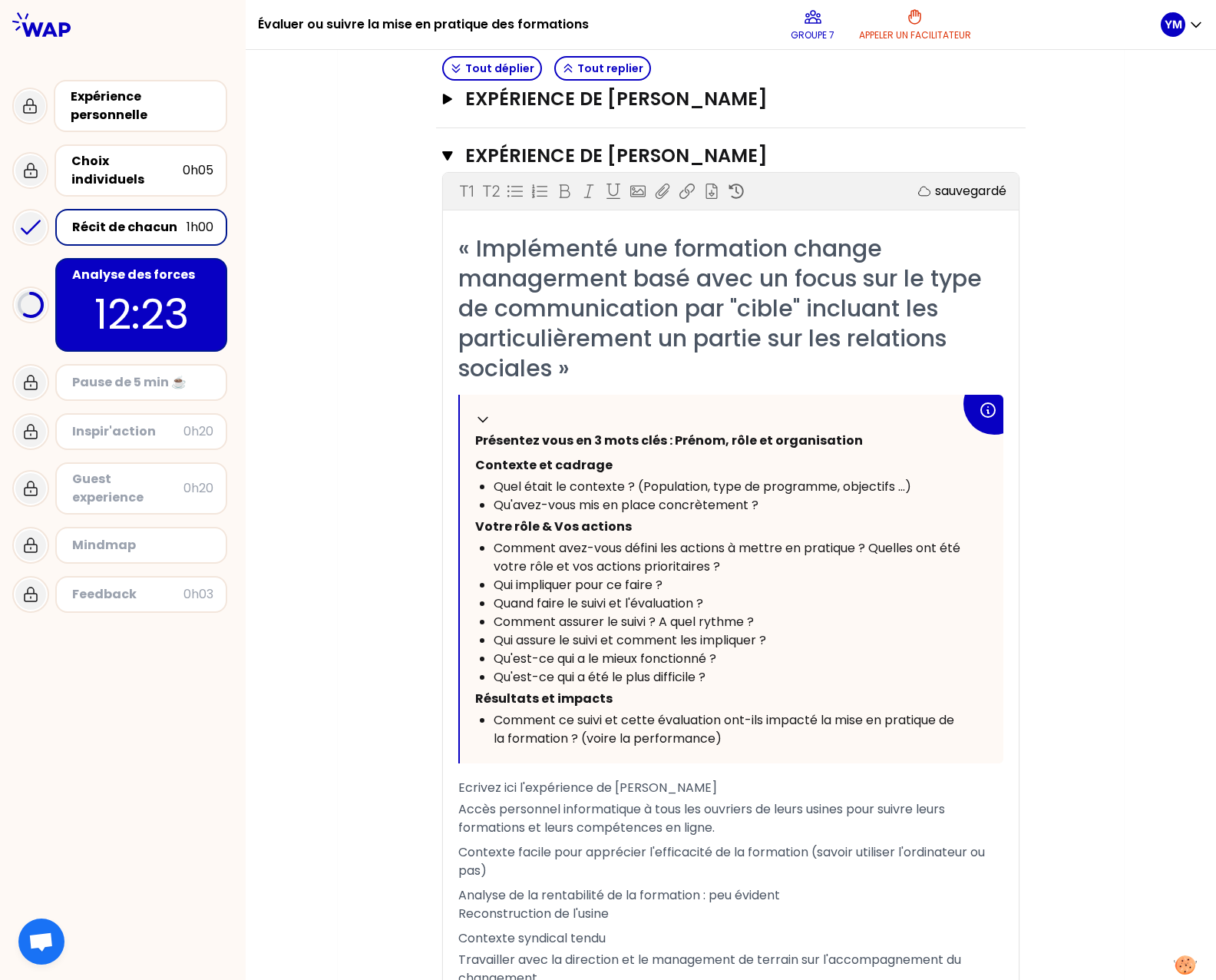
click at [164, 284] on p "12:23" at bounding box center [140, 314] width 144 height 60
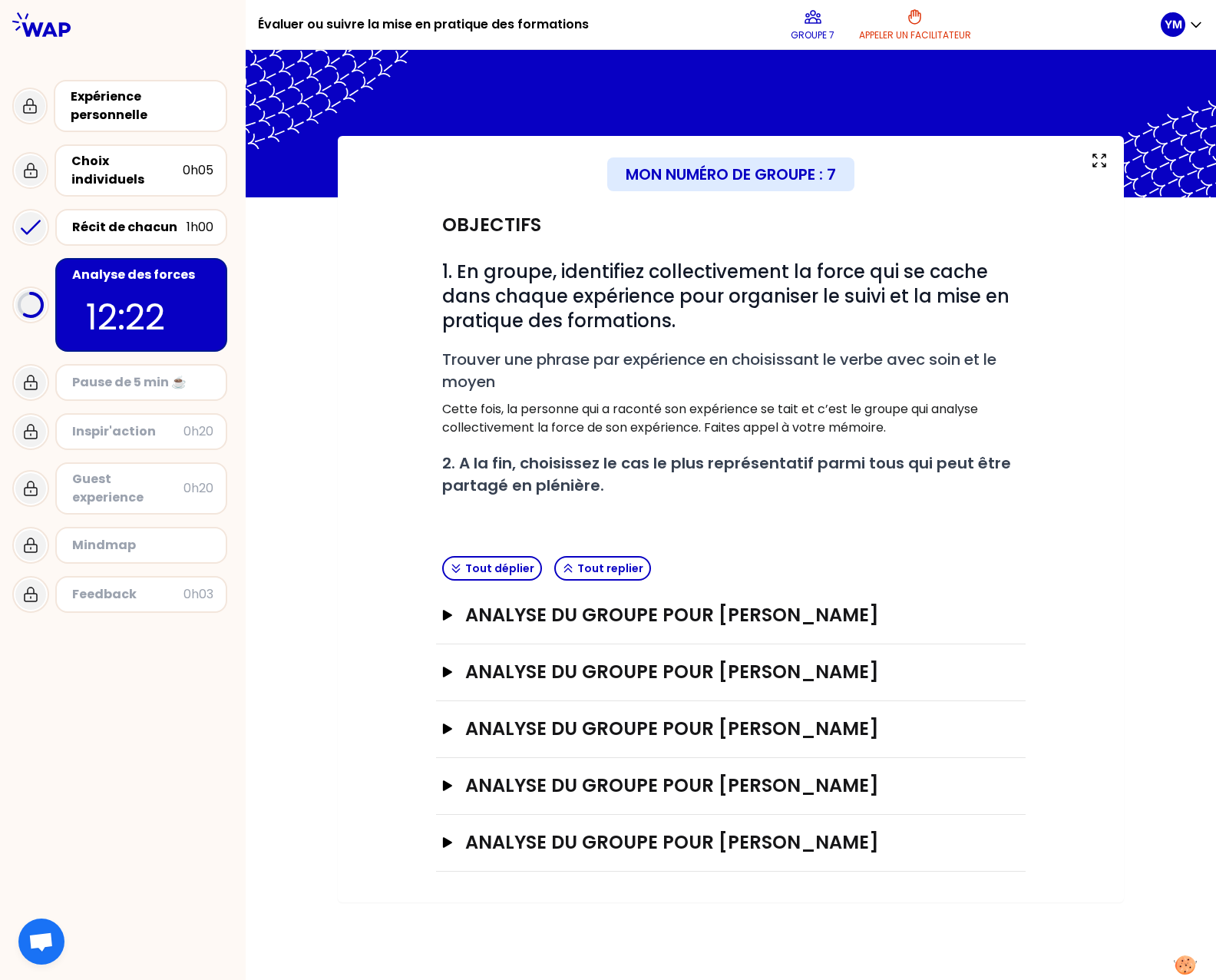
click at [592, 743] on div "analyse du groupe pour [PERSON_NAME]" at bounding box center [730, 730] width 589 height 56
click at [590, 719] on h3 "analyse du groupe pour [PERSON_NAME]" at bounding box center [715, 729] width 501 height 24
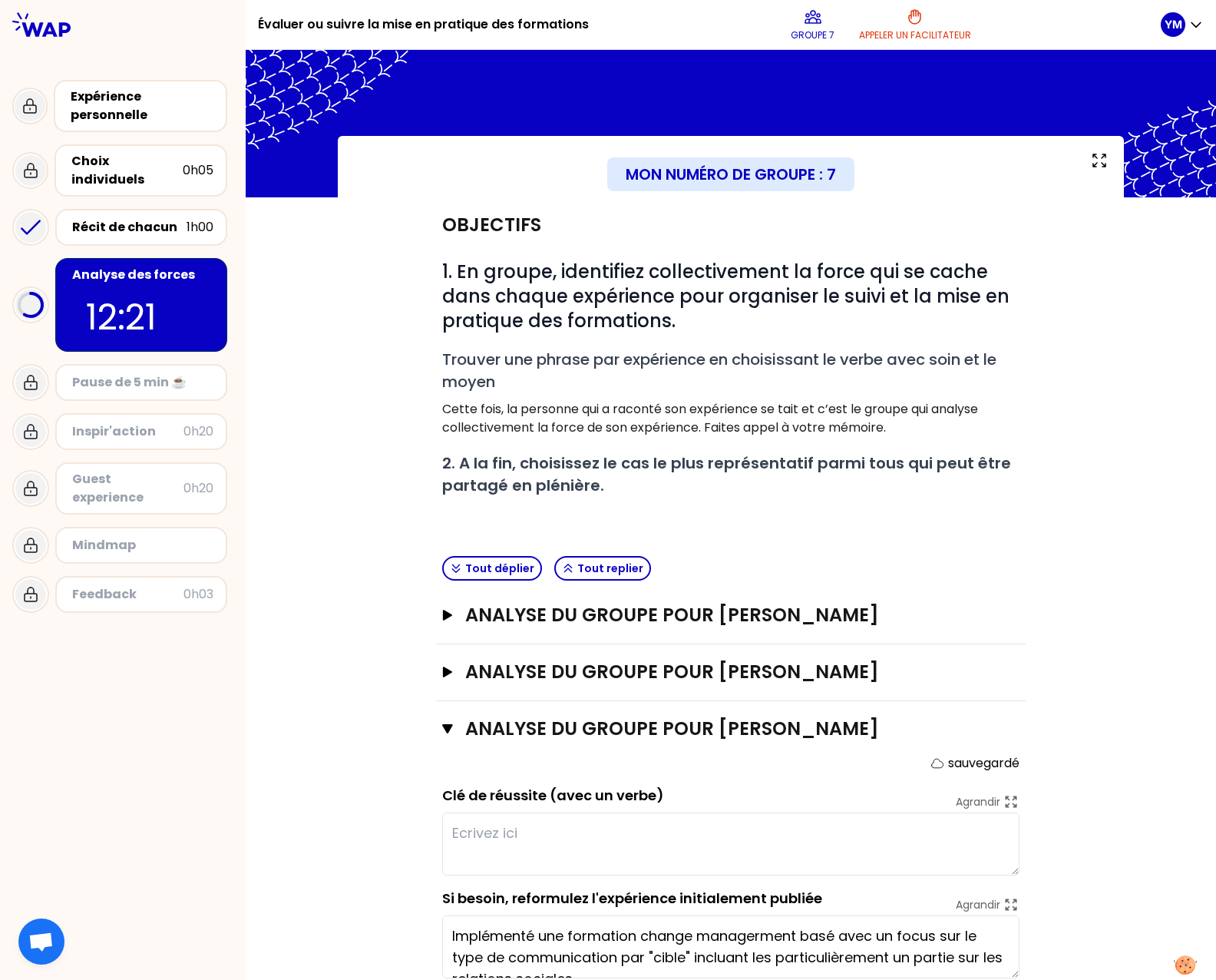
scroll to position [115, 0]
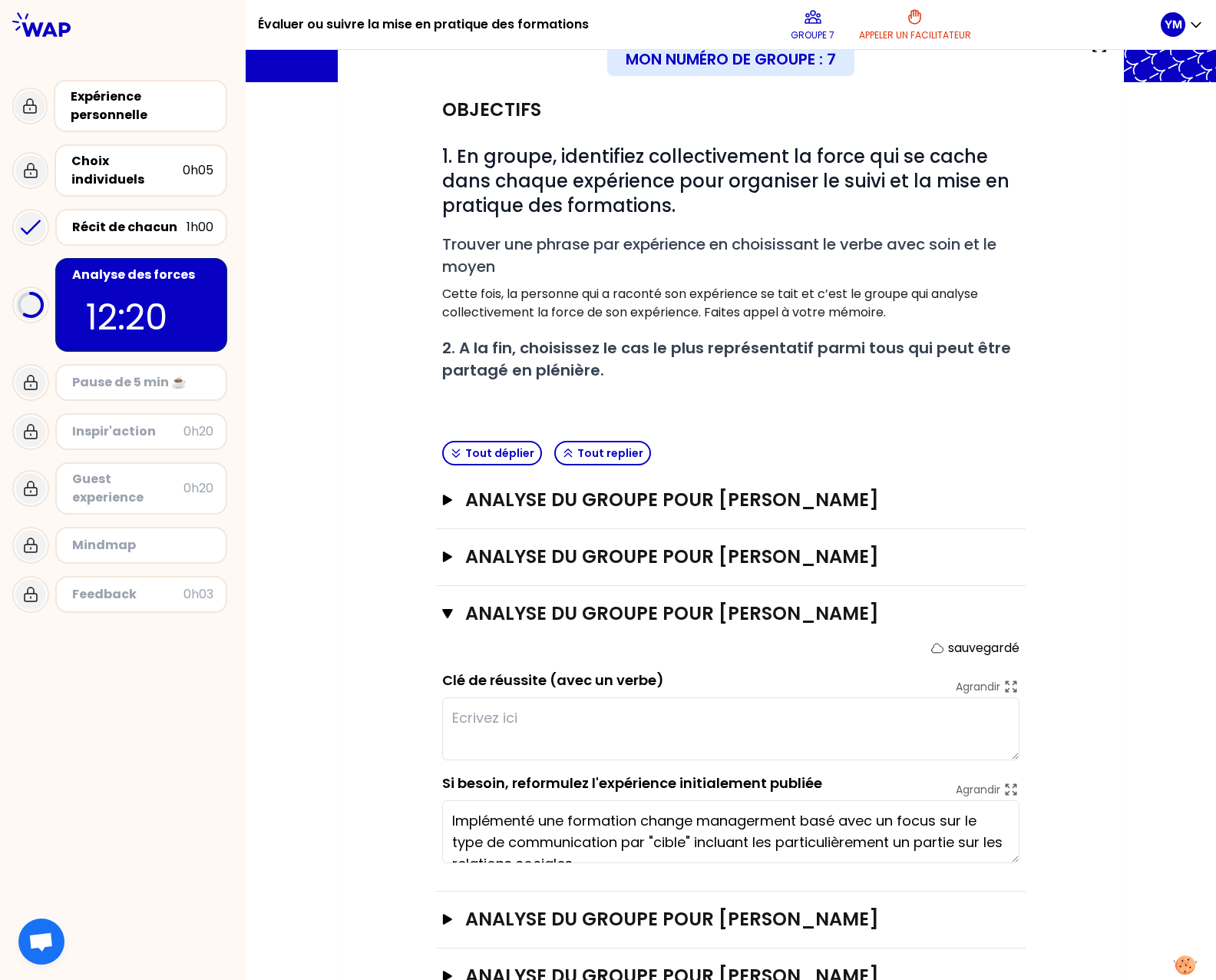
click at [606, 733] on textarea at bounding box center [730, 729] width 577 height 63
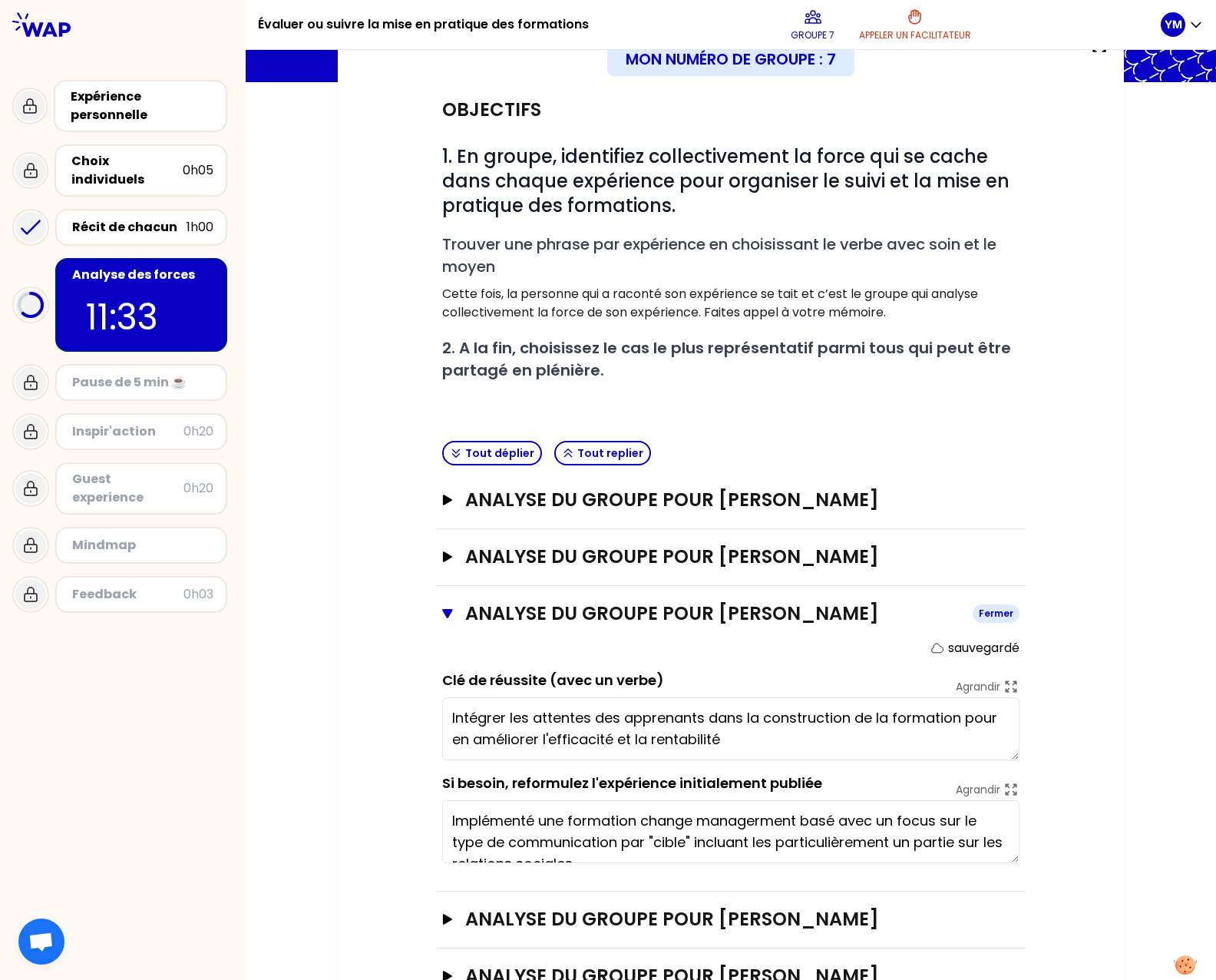
type textarea "Intégrer les attentes des apprenants dans la construction de la formation pour …"
click at [442, 610] on icon "button" at bounding box center [447, 614] width 10 height 9
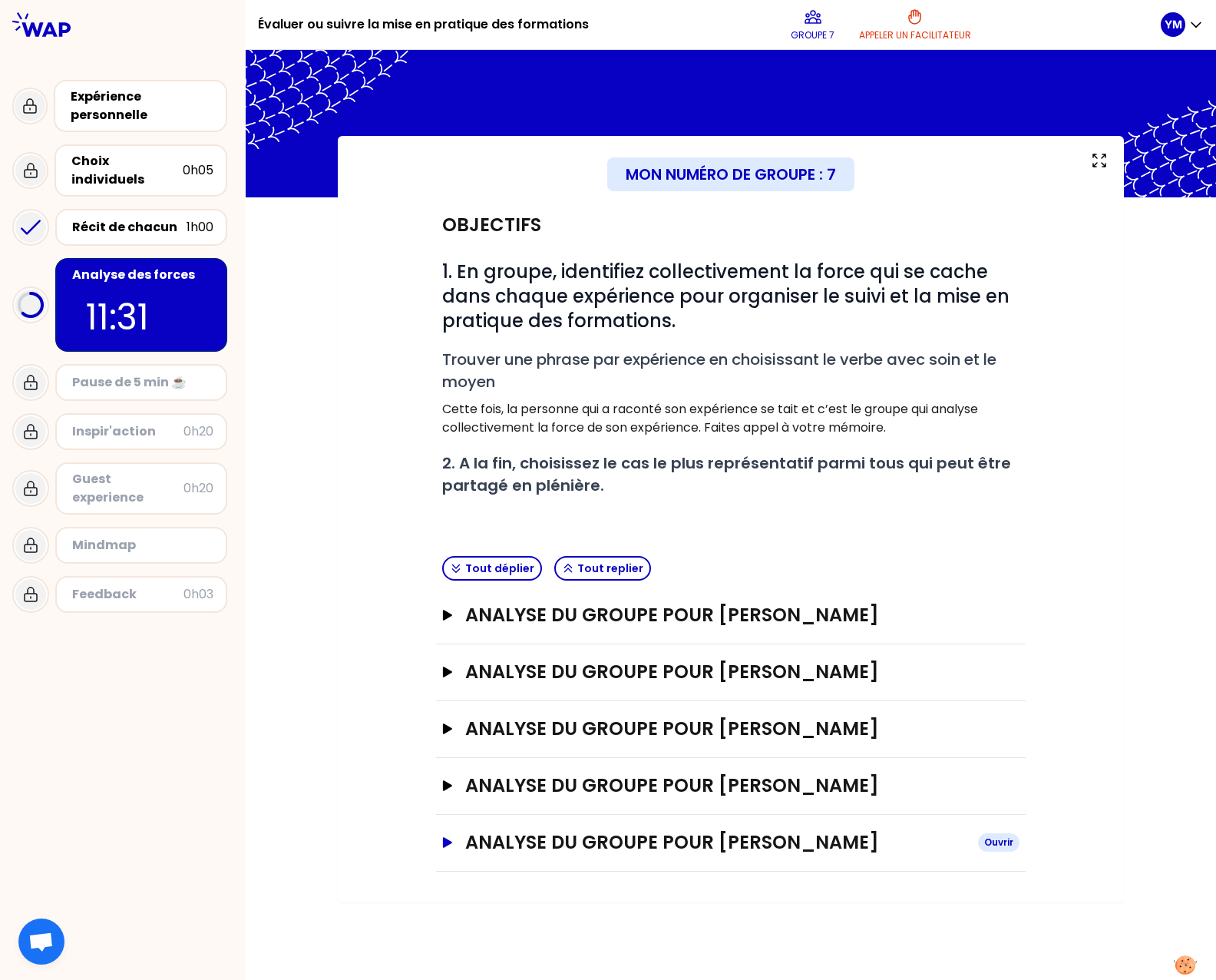
click at [445, 846] on icon "button" at bounding box center [448, 842] width 9 height 10
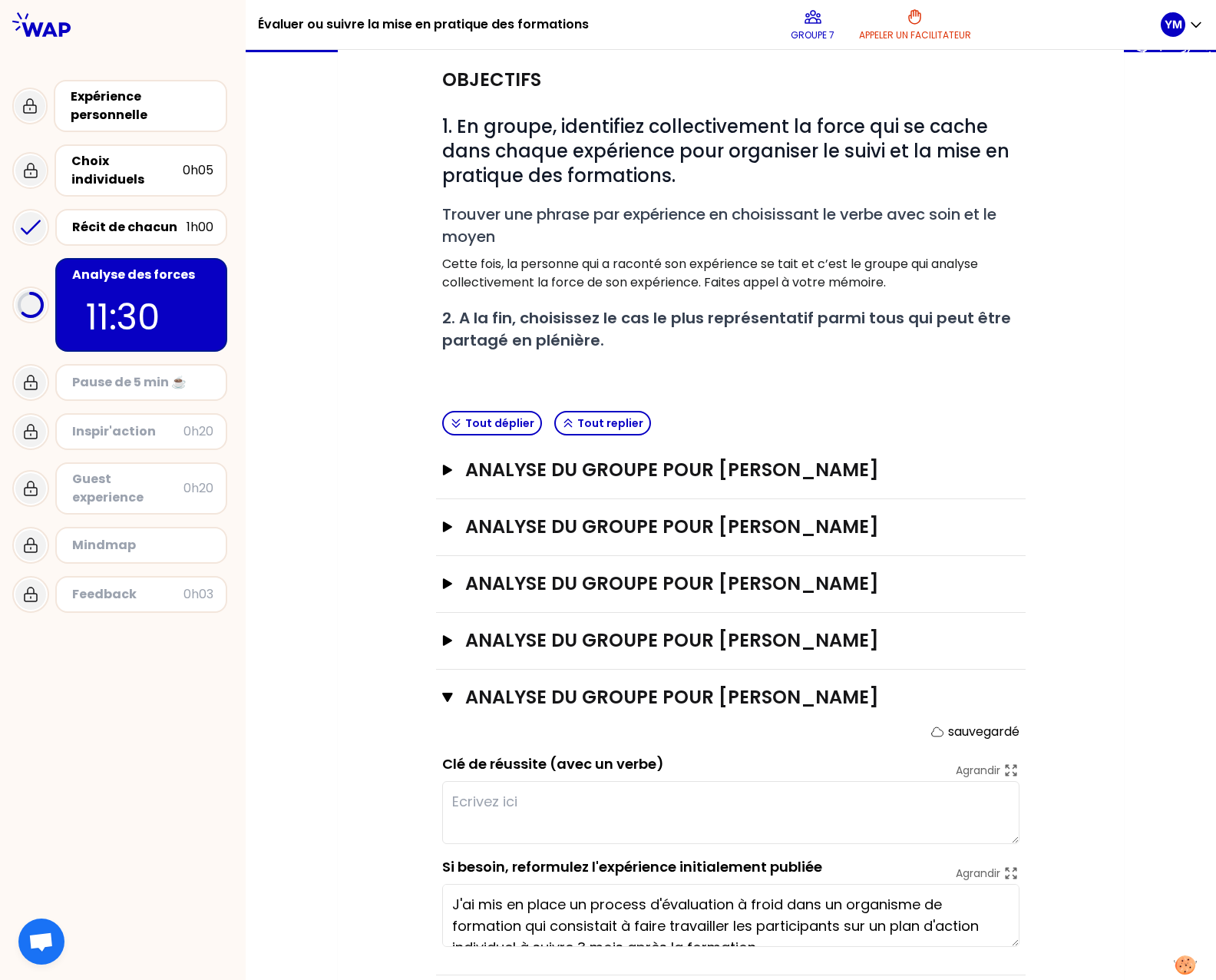
scroll to position [175, 0]
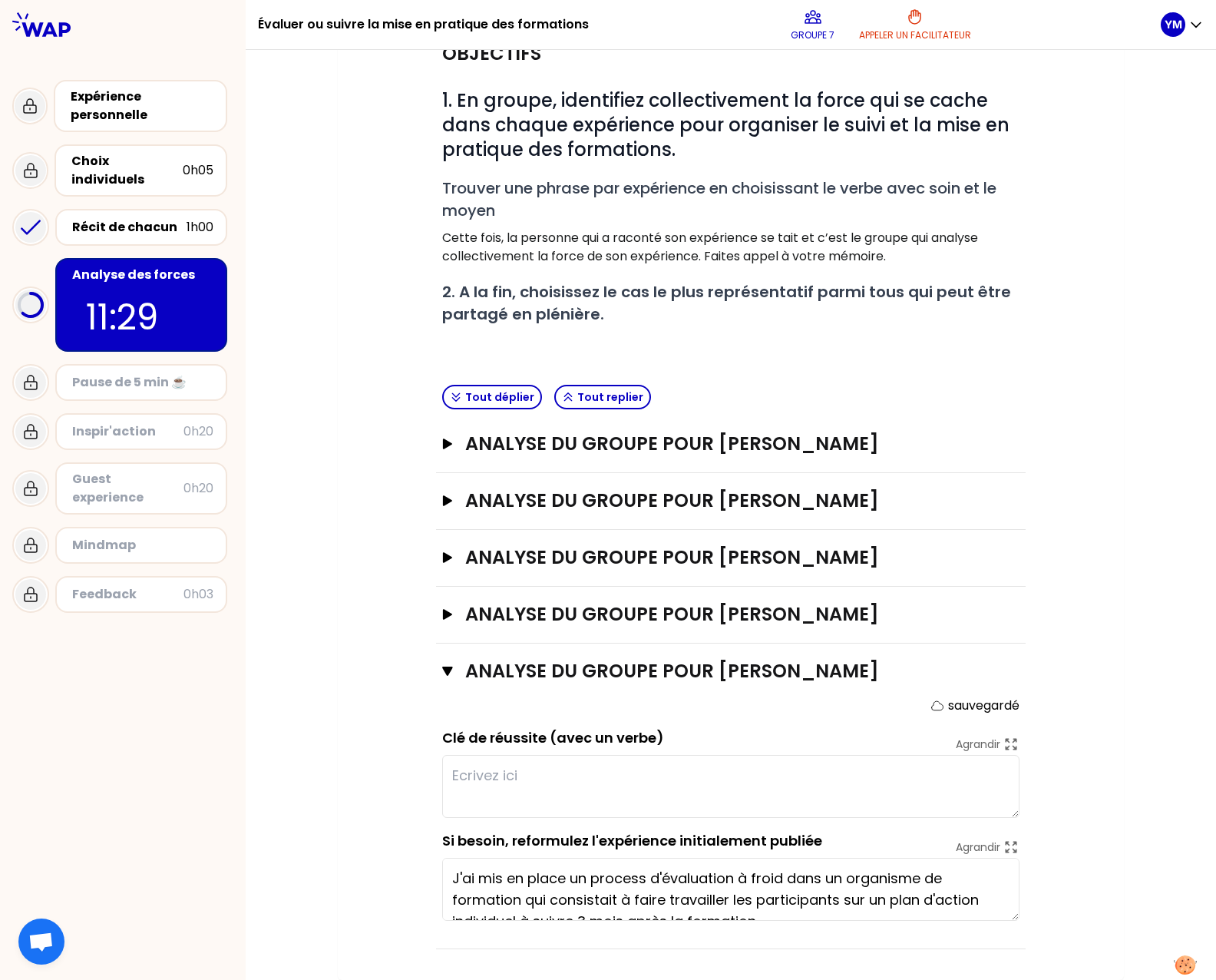
click at [498, 780] on textarea at bounding box center [730, 786] width 577 height 63
click at [93, 218] on div "Récit de chacun" at bounding box center [130, 228] width 115 height 19
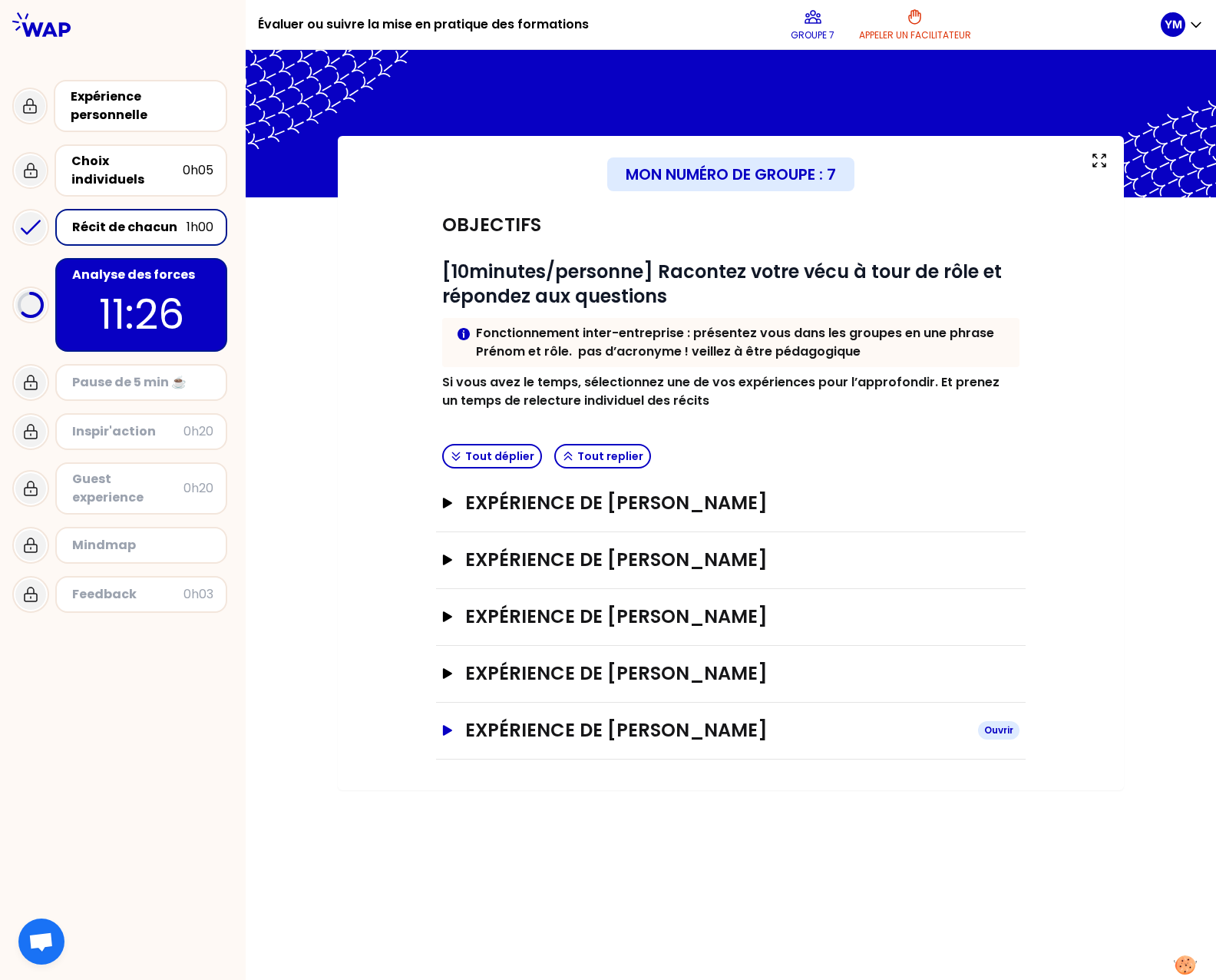
click at [450, 739] on button "Expérience de [PERSON_NAME]" at bounding box center [730, 731] width 577 height 24
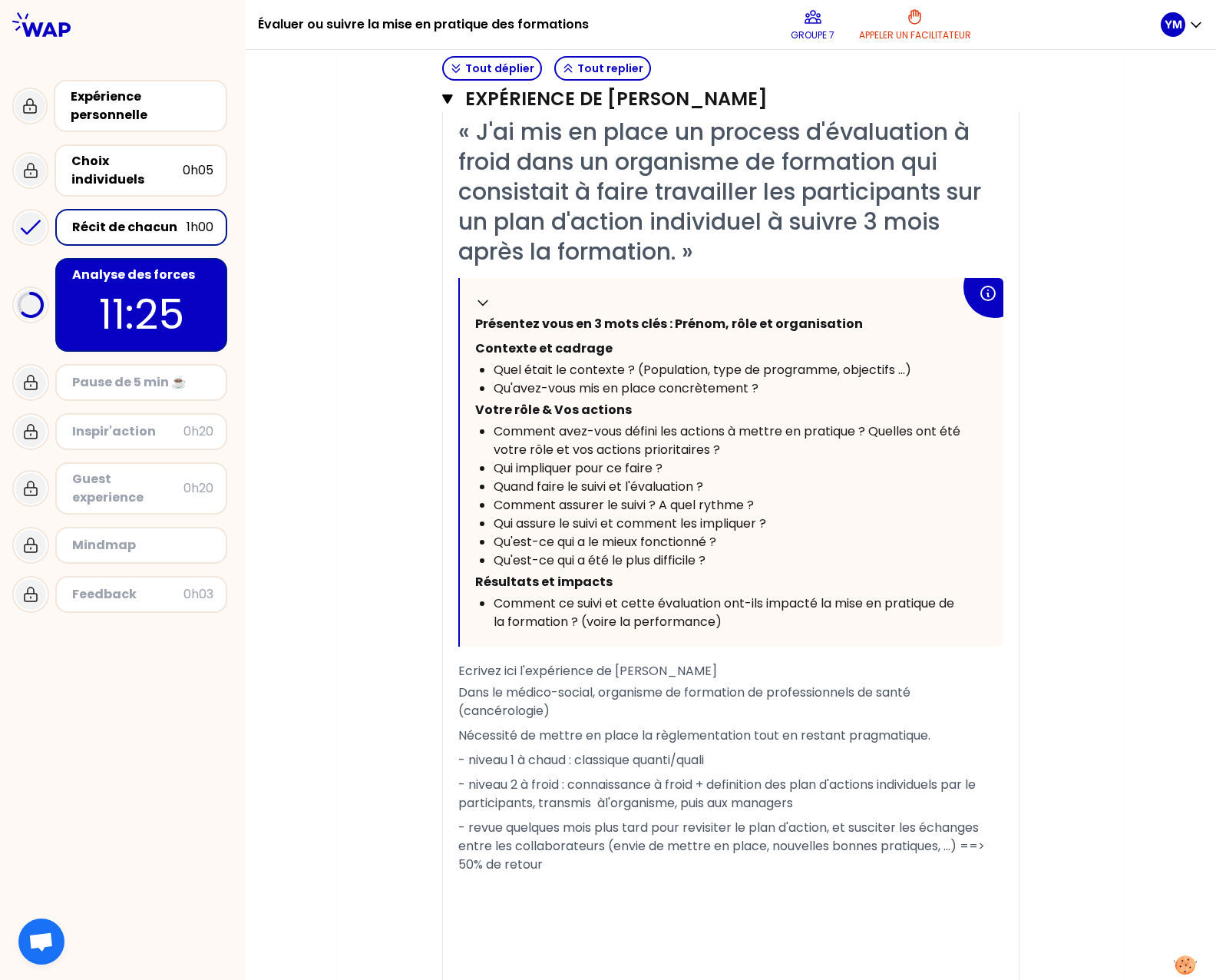
scroll to position [806, 0]
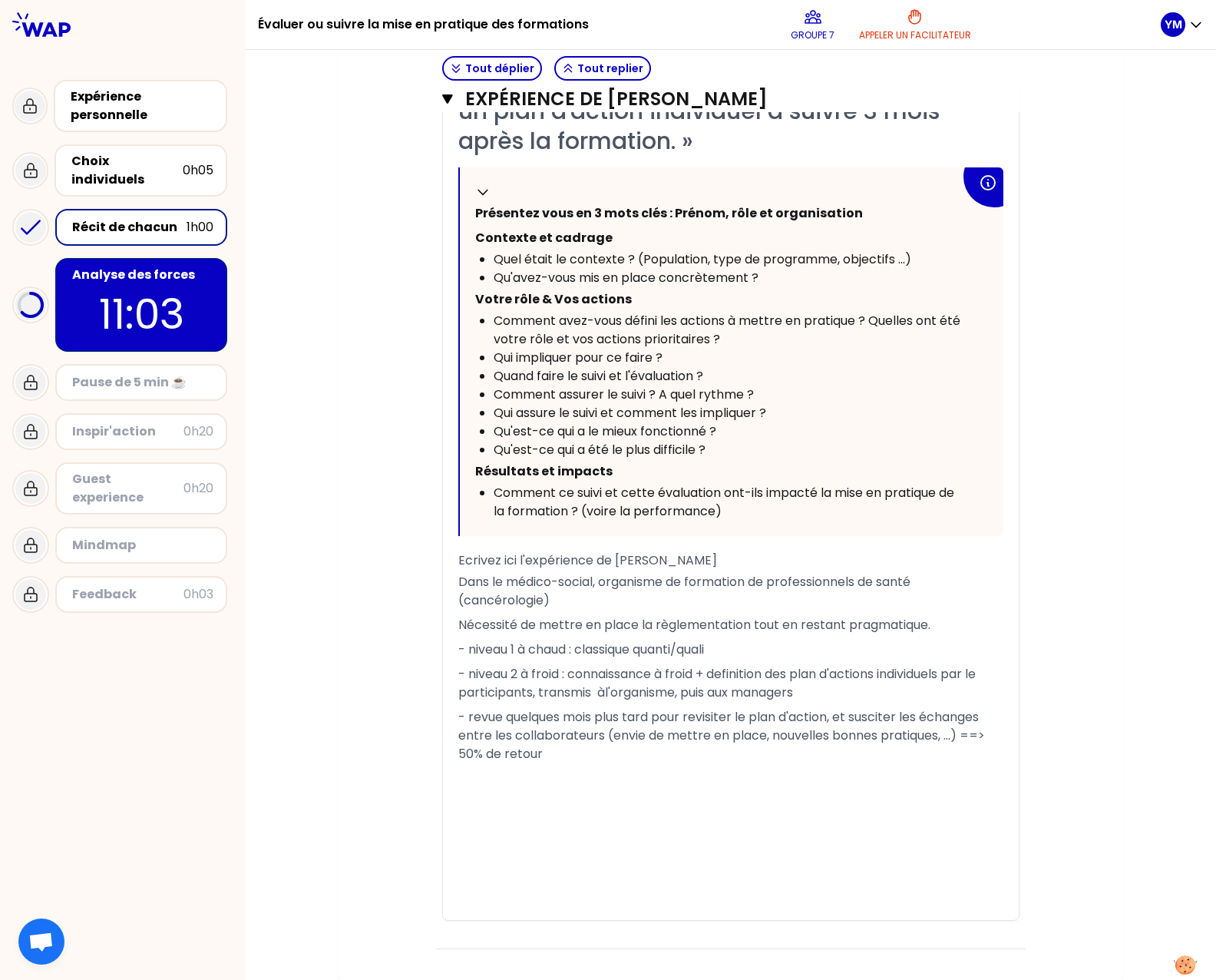
click at [173, 297] on p "11:03" at bounding box center [140, 314] width 144 height 60
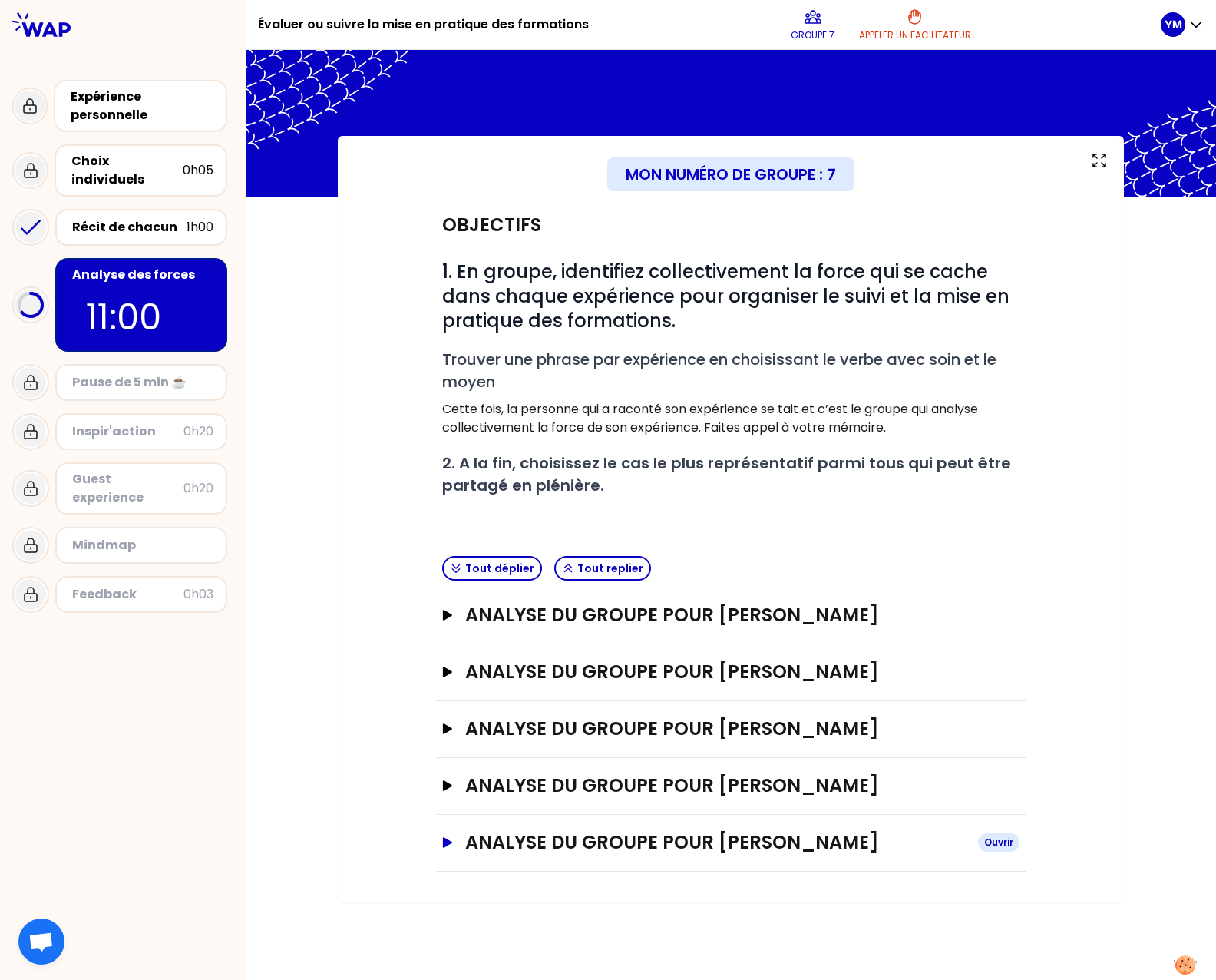
click at [445, 843] on icon "button" at bounding box center [448, 842] width 9 height 10
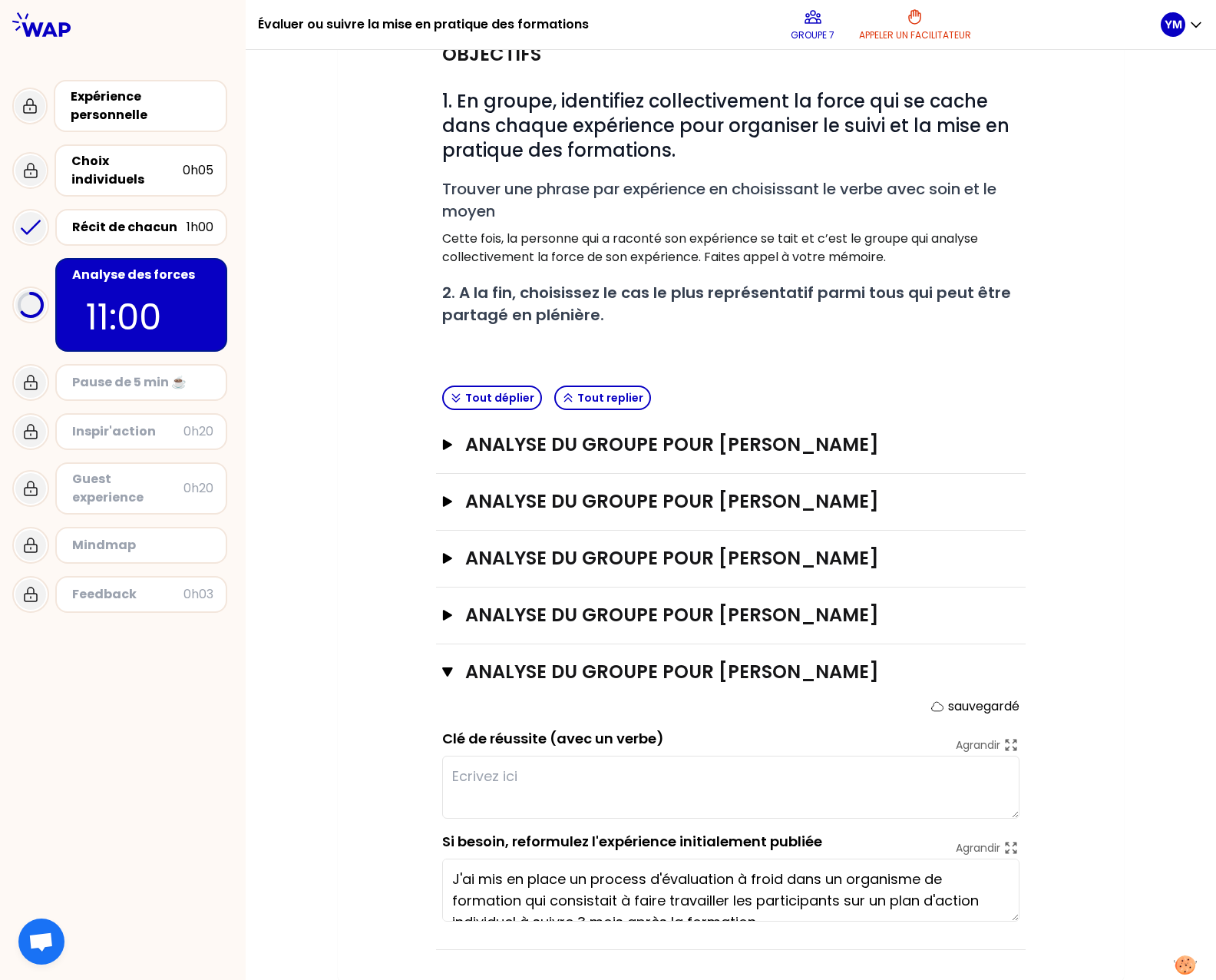
scroll to position [175, 0]
click at [493, 779] on textarea at bounding box center [730, 786] width 577 height 63
click at [928, 770] on textarea "Définir le plan d'action individuel dans le temps avec l'apprenant" at bounding box center [730, 786] width 577 height 63
click at [712, 775] on textarea "Définir le plan d'action individuel dans le temps avec l'apprenant" at bounding box center [730, 786] width 577 height 63
click at [705, 772] on textarea "Définir le plan d'action individuel dans le temps avec l'apprenant" at bounding box center [730, 786] width 577 height 63
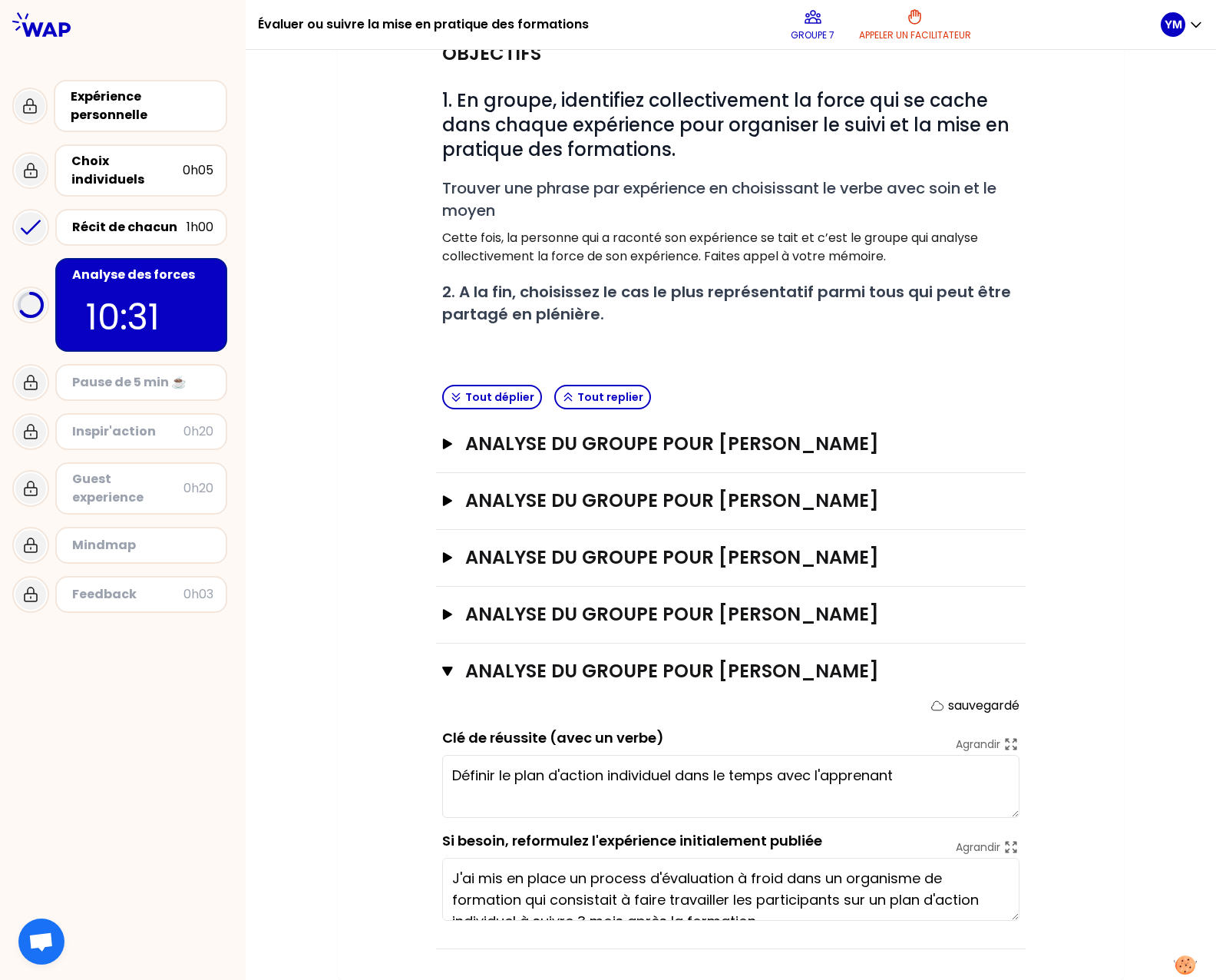
click at [666, 772] on textarea "Définir le plan d'action individuel dans le temps avec l'apprenant" at bounding box center [730, 786] width 577 height 63
click at [974, 783] on textarea "Définir le plan d'action individuel évolutif dans le temps avec l'apprenant" at bounding box center [730, 786] width 577 height 63
type textarea "Définir le plan d'action individuel évolutif dans le temps avec l'apprenant, à …"
click at [442, 665] on icon "button" at bounding box center [447, 670] width 10 height 12
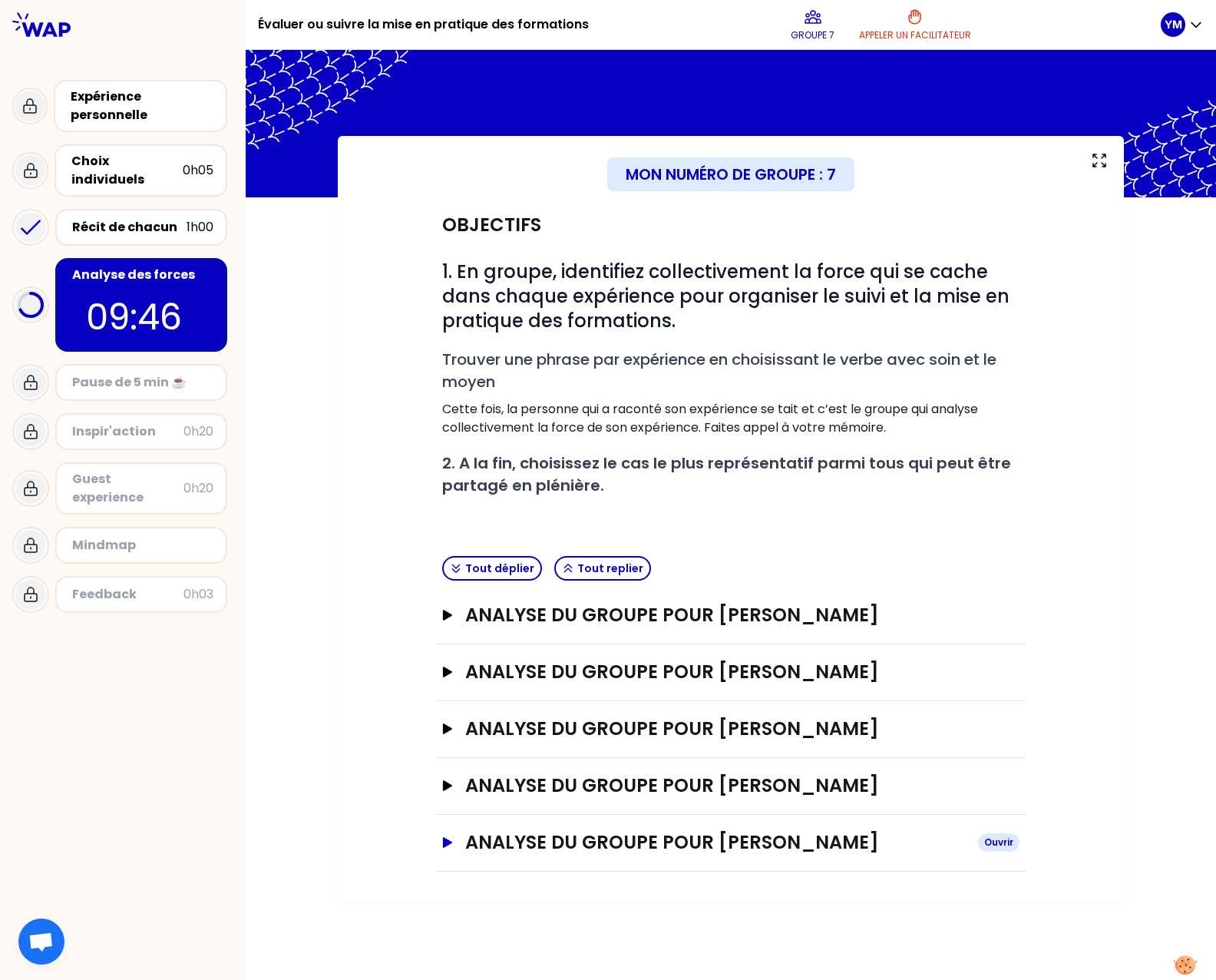
scroll to position [0, 0]
click at [442, 786] on icon "button" at bounding box center [447, 785] width 12 height 10
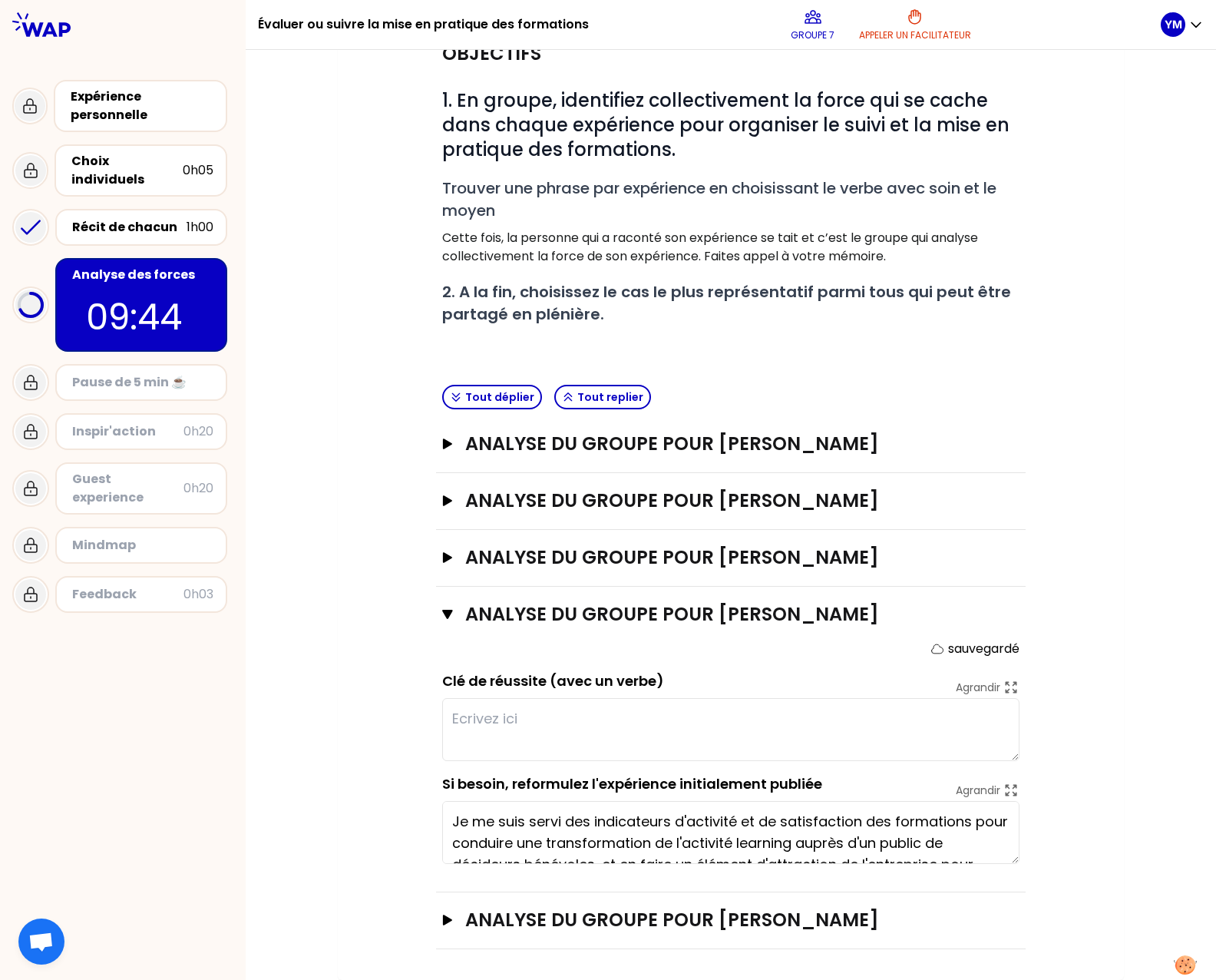
scroll to position [175, 0]
click at [136, 218] on div "Récit de chacun" at bounding box center [130, 228] width 115 height 19
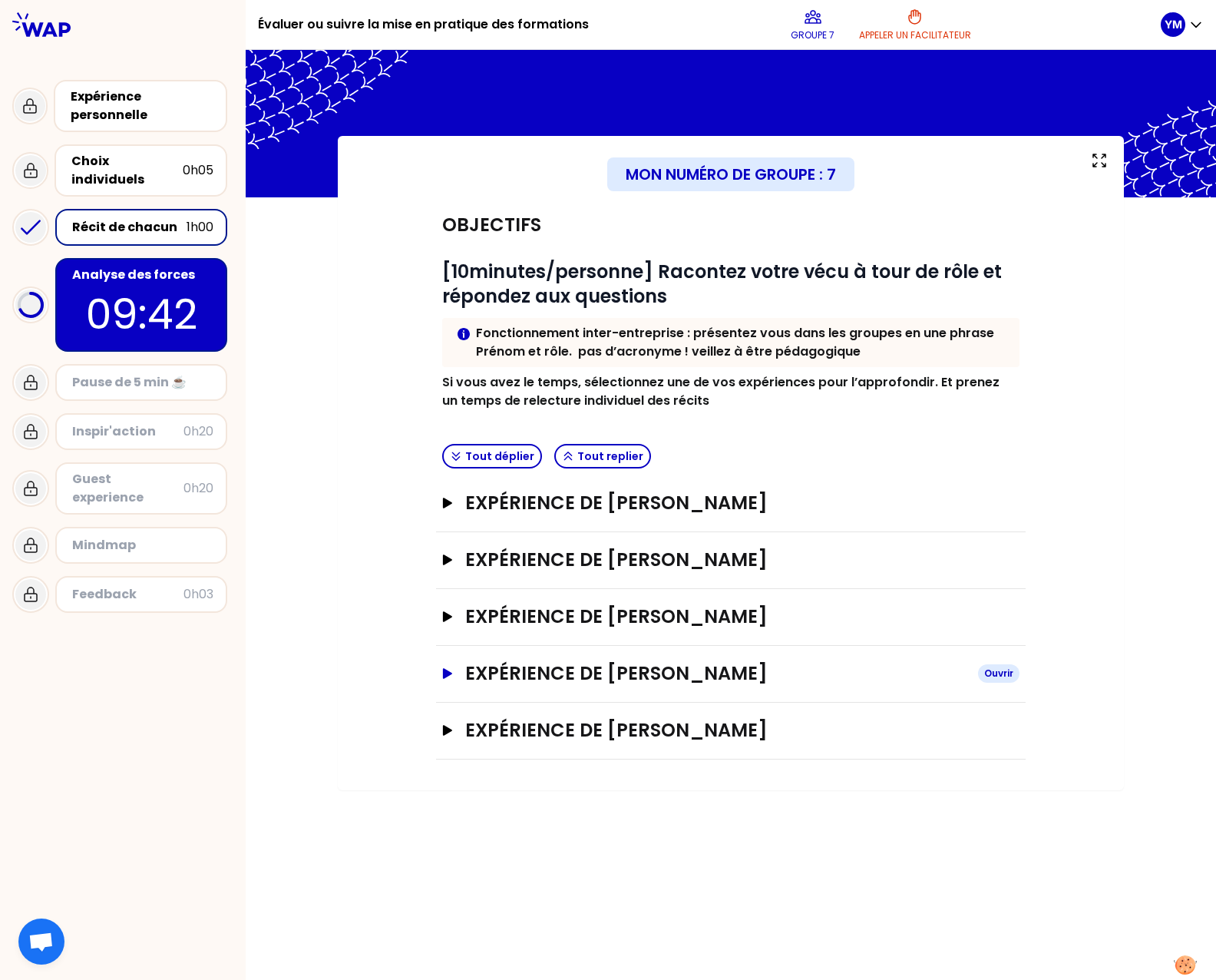
click at [463, 673] on button "Expérience de [PERSON_NAME]" at bounding box center [730, 673] width 577 height 24
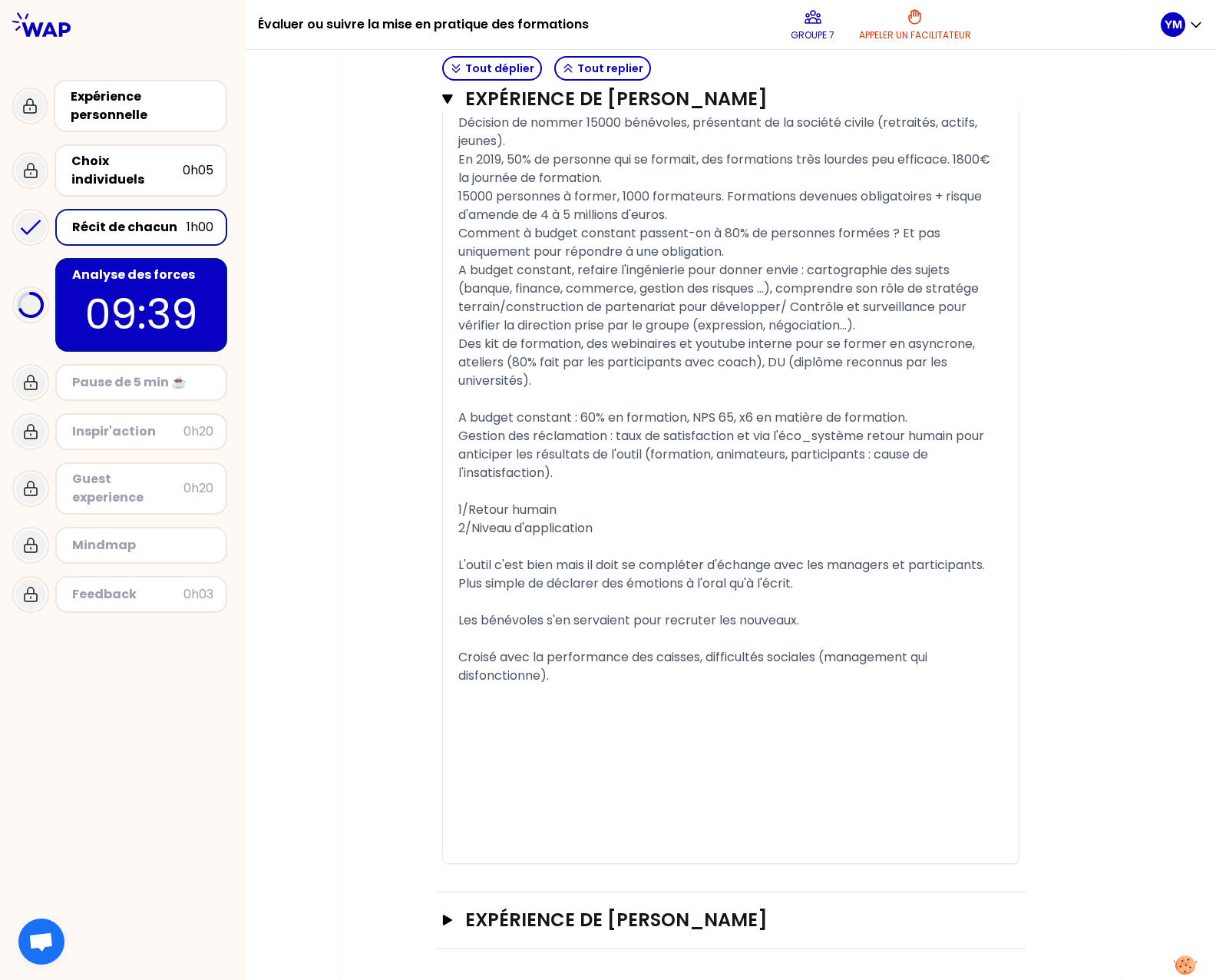
scroll to position [1150, 0]
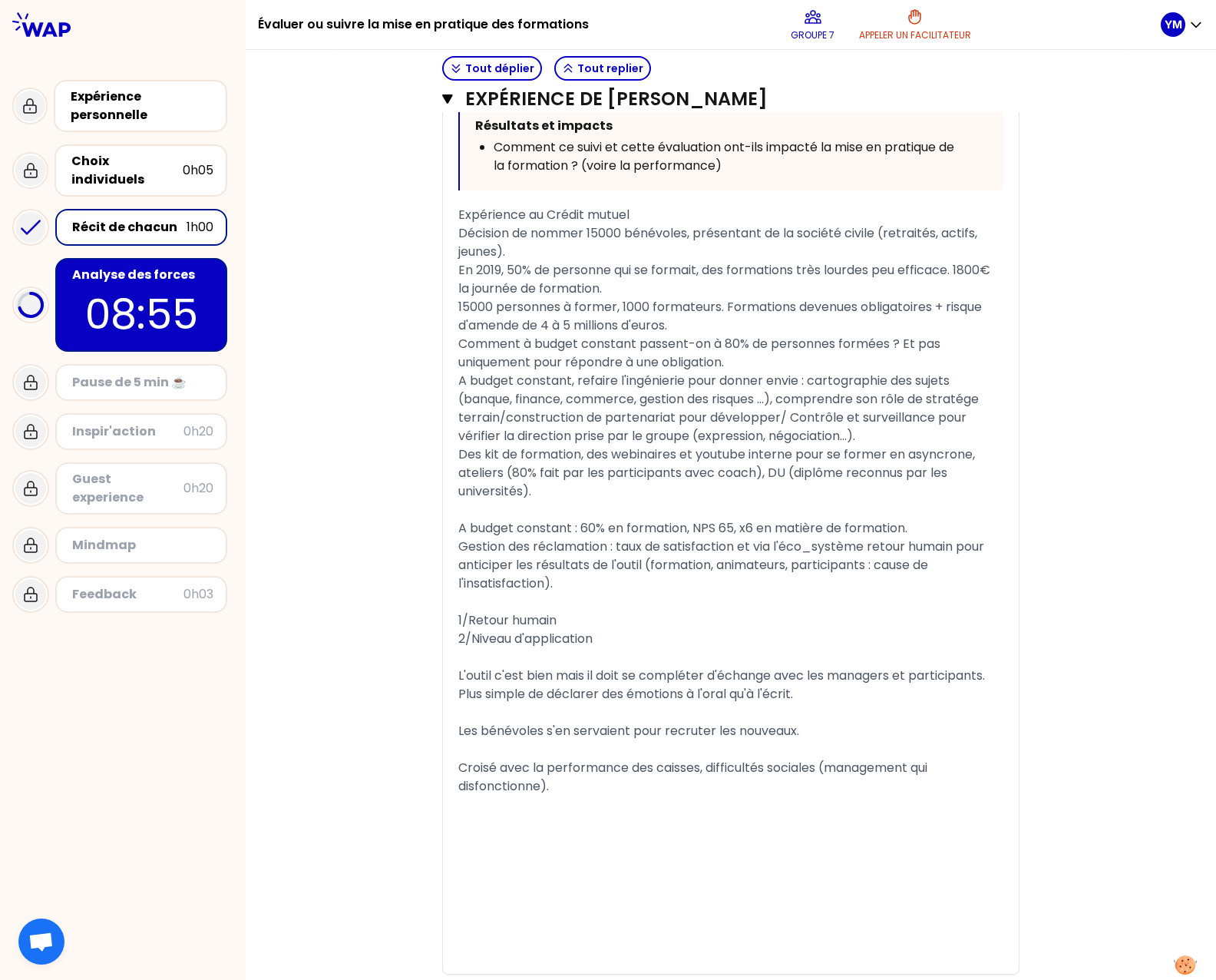
click at [213, 284] on p "08:55" at bounding box center [140, 314] width 144 height 60
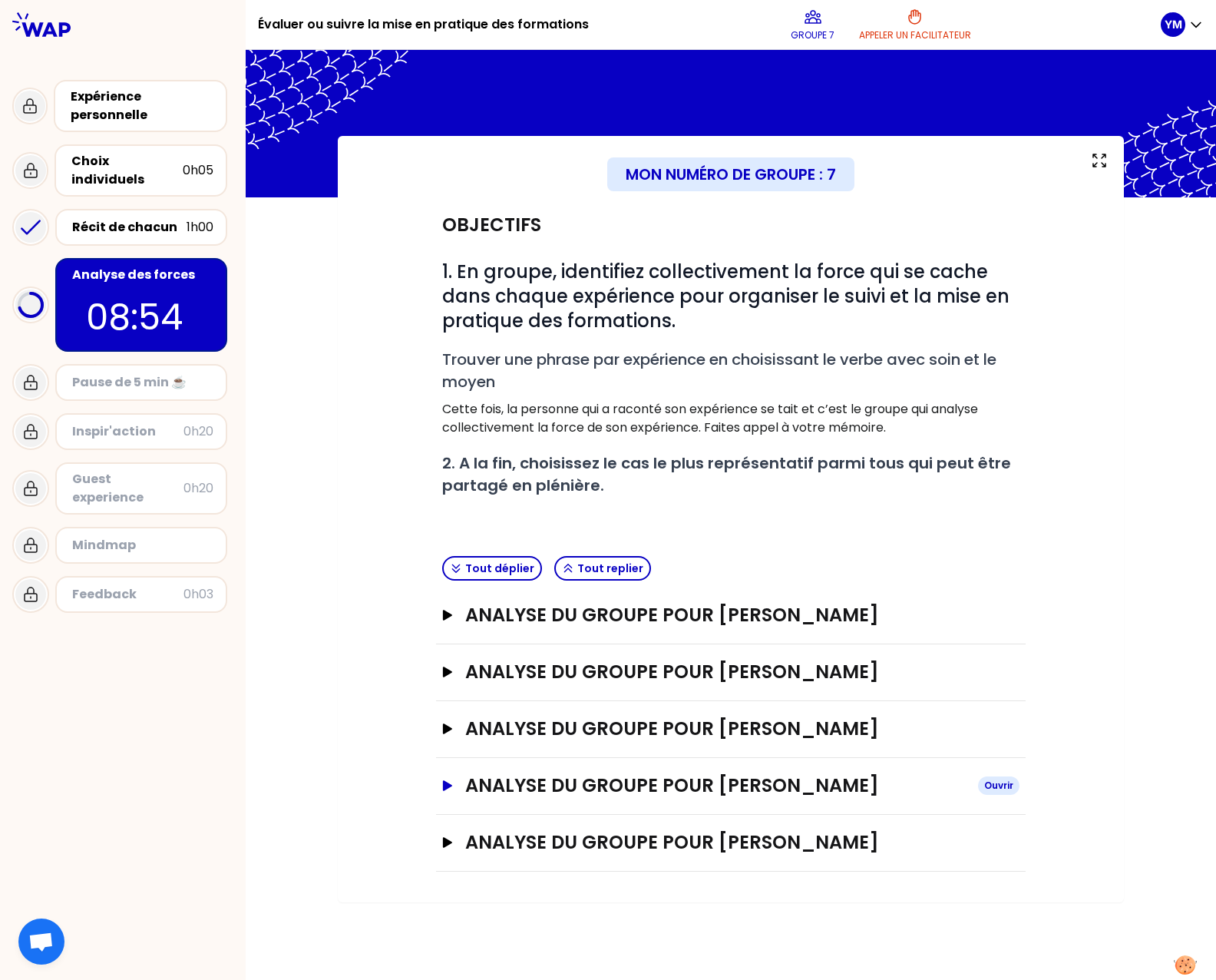
click at [456, 779] on button "analyse du groupe pour [PERSON_NAME]" at bounding box center [730, 785] width 577 height 24
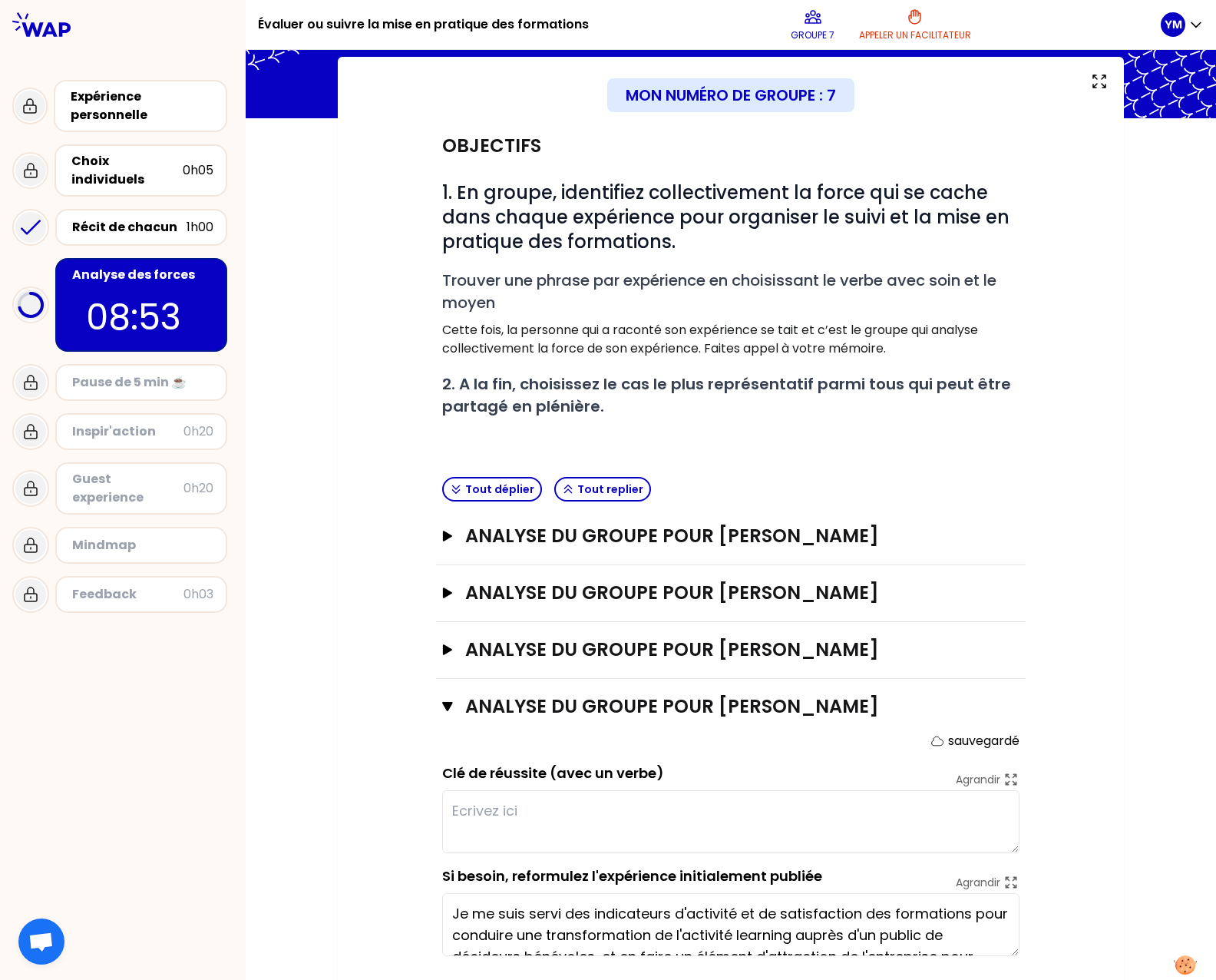
scroll to position [175, 0]
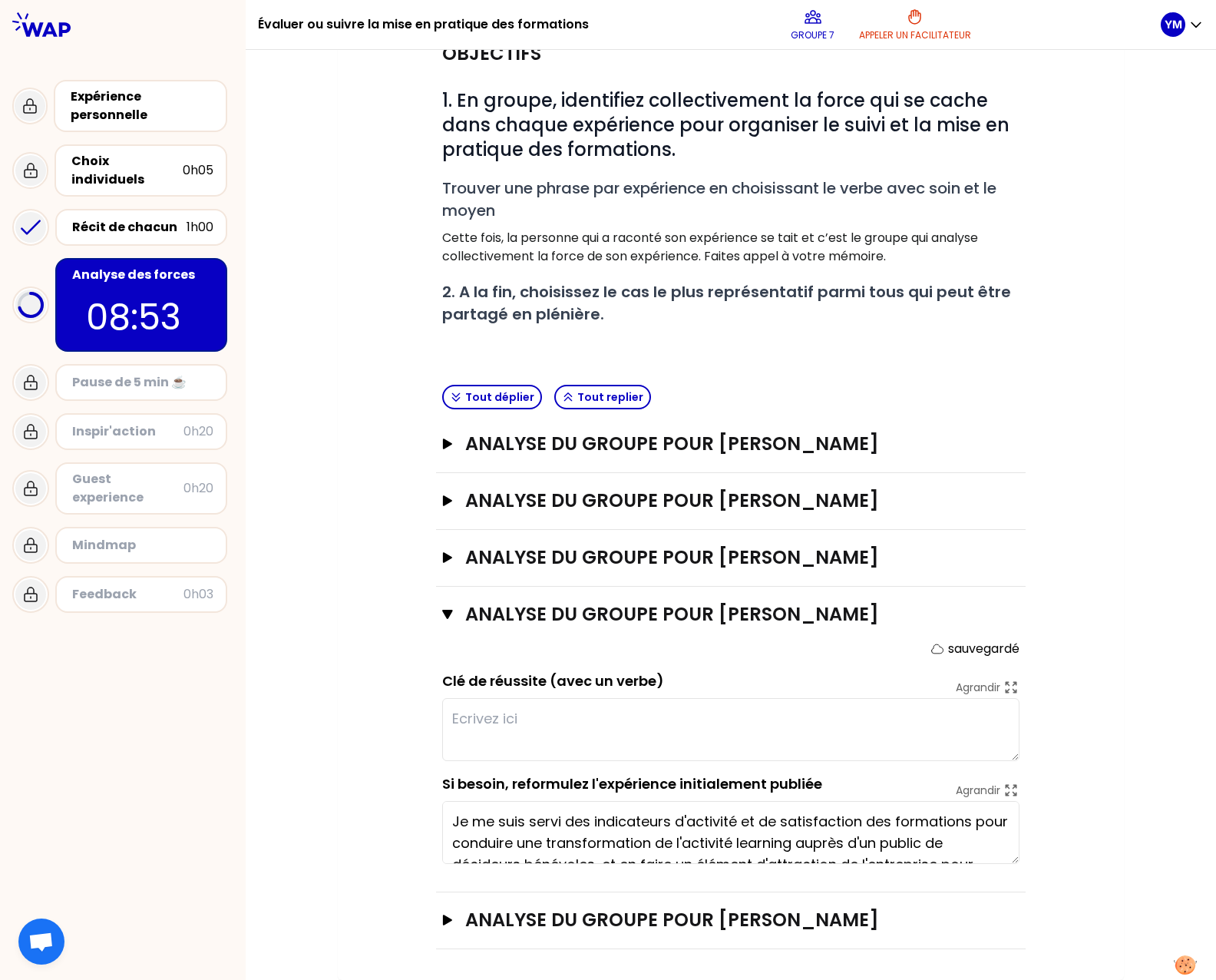
click at [530, 705] on textarea at bounding box center [730, 729] width 577 height 63
type textarea "A"
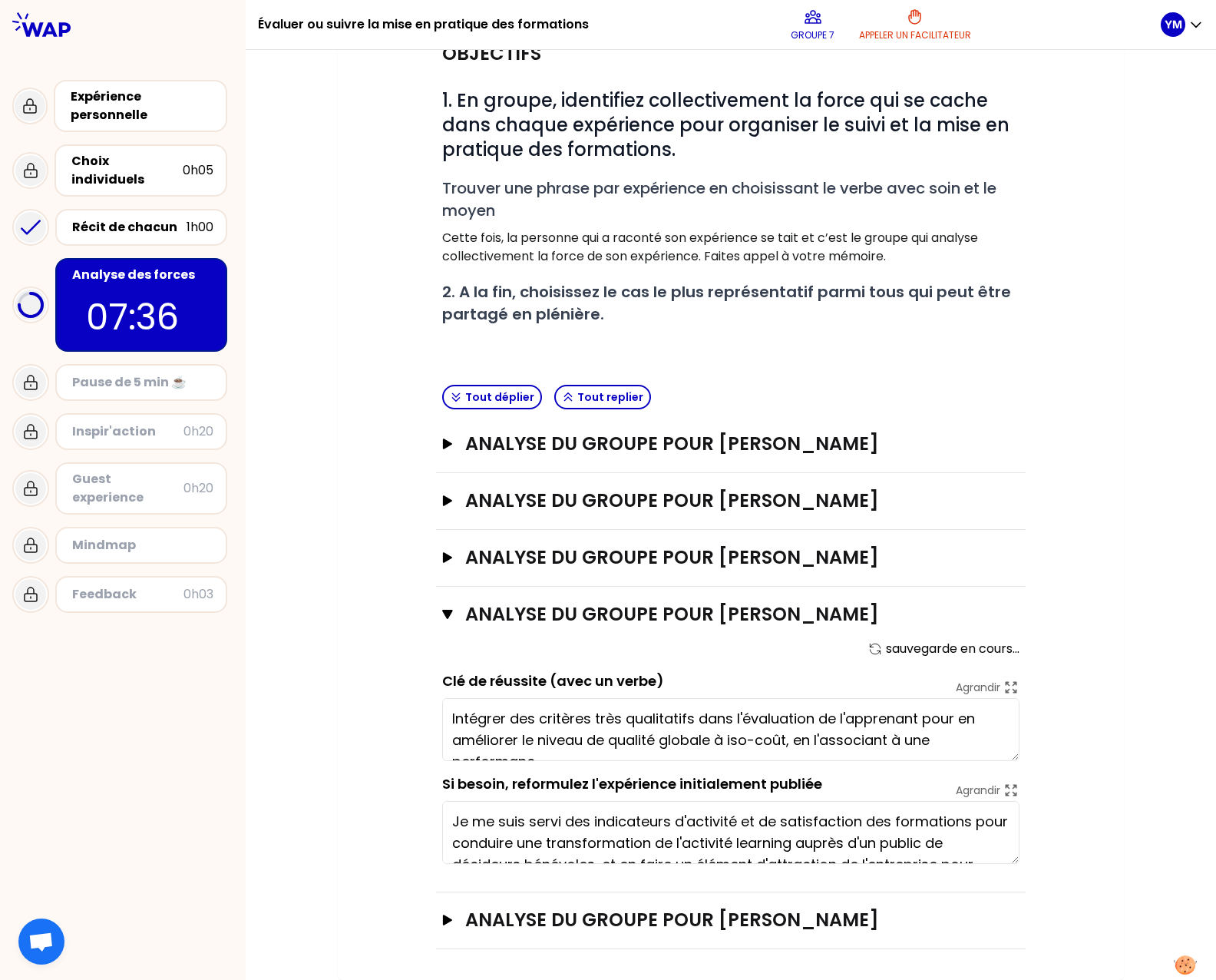
scroll to position [11, 0]
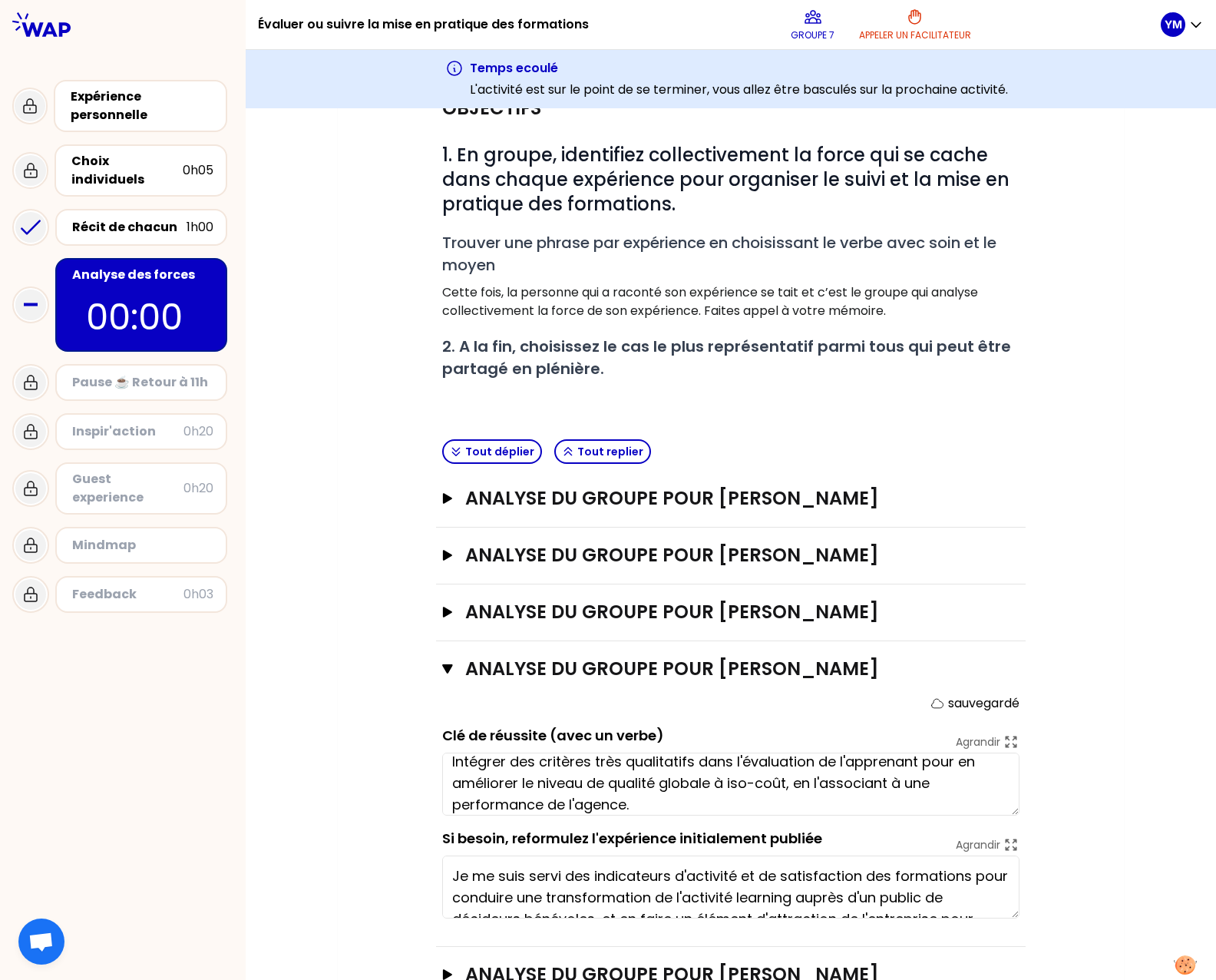
type textarea "Intégrer des critères très qualitatifs dans l'évaluation de l'apprenant pour en…"
click at [146, 423] on div "Inspir'action" at bounding box center [128, 432] width 111 height 19
click at [180, 423] on div "Inspir'action" at bounding box center [128, 432] width 111 height 19
click at [931, 76] on h3 "Temps ecoulé" at bounding box center [739, 69] width 538 height 19
click at [132, 374] on div "Pause ☕️ Retour à 11h" at bounding box center [143, 382] width 141 height 19
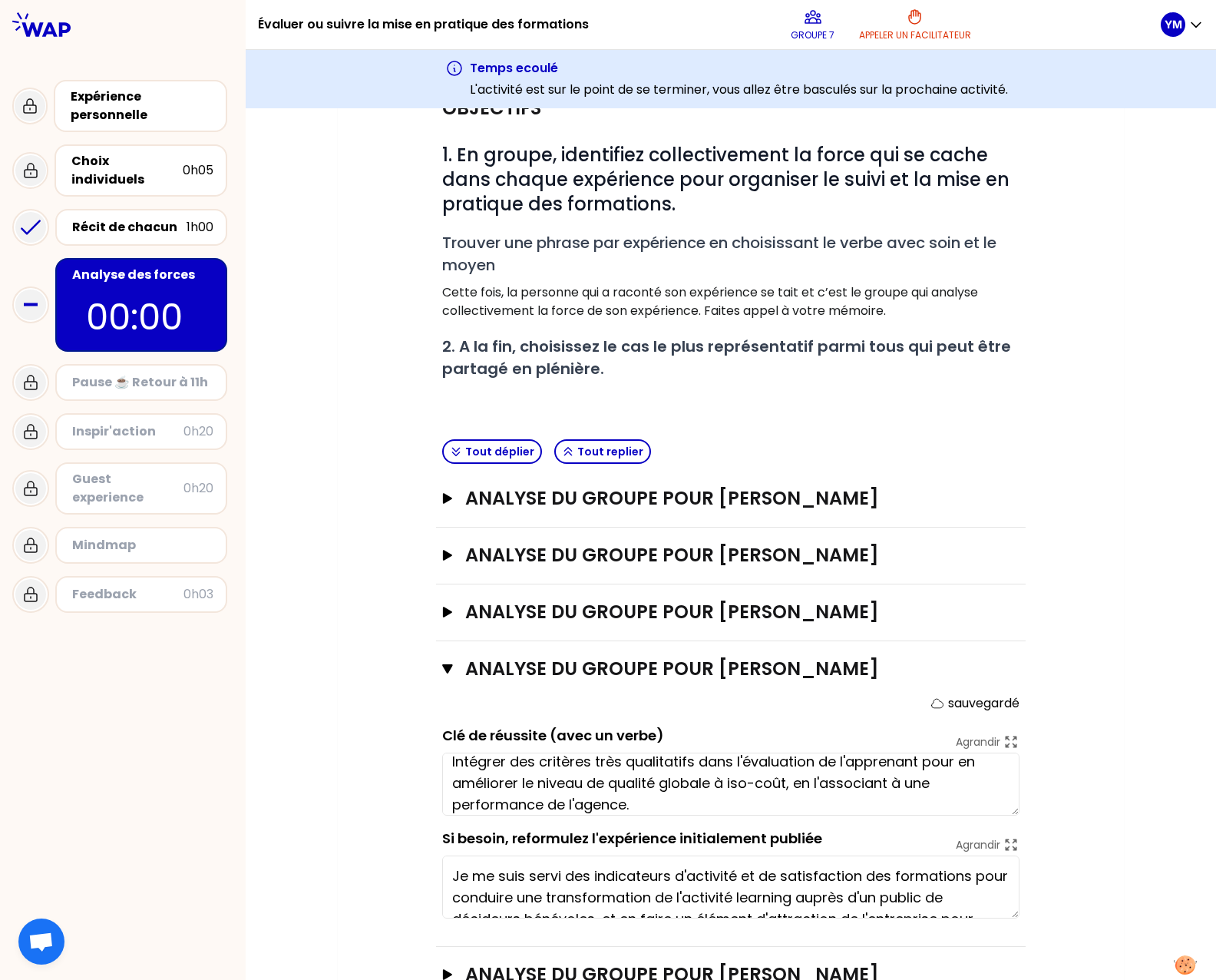
click at [442, 661] on button "analyse du groupe pour [PERSON_NAME]" at bounding box center [730, 668] width 577 height 24
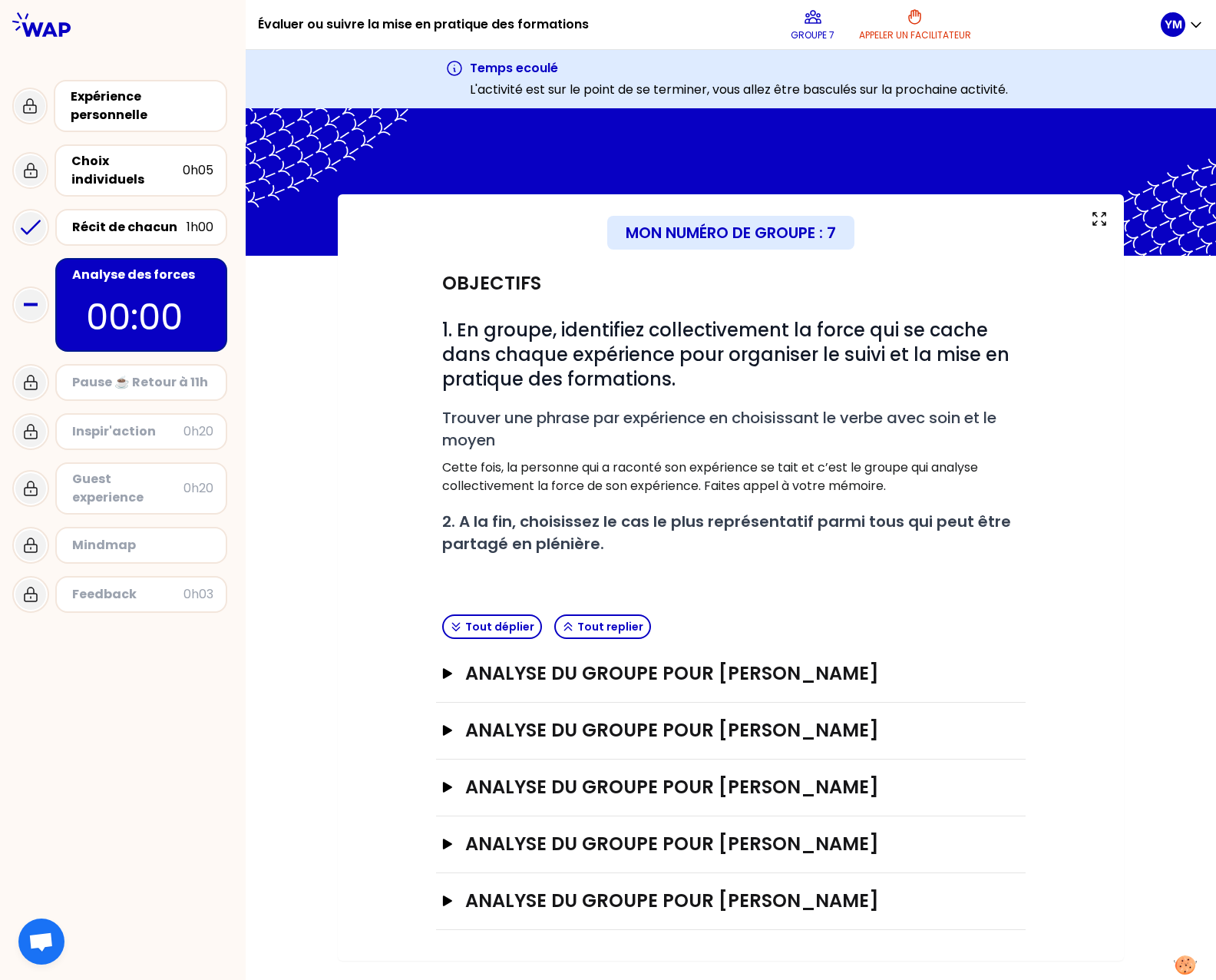
scroll to position [0, 0]
click at [140, 423] on div "Inspir'action" at bounding box center [128, 432] width 111 height 19
click at [106, 536] on div "Mindmap" at bounding box center [143, 545] width 141 height 19
click at [130, 423] on div "Inspir'action" at bounding box center [128, 432] width 111 height 19
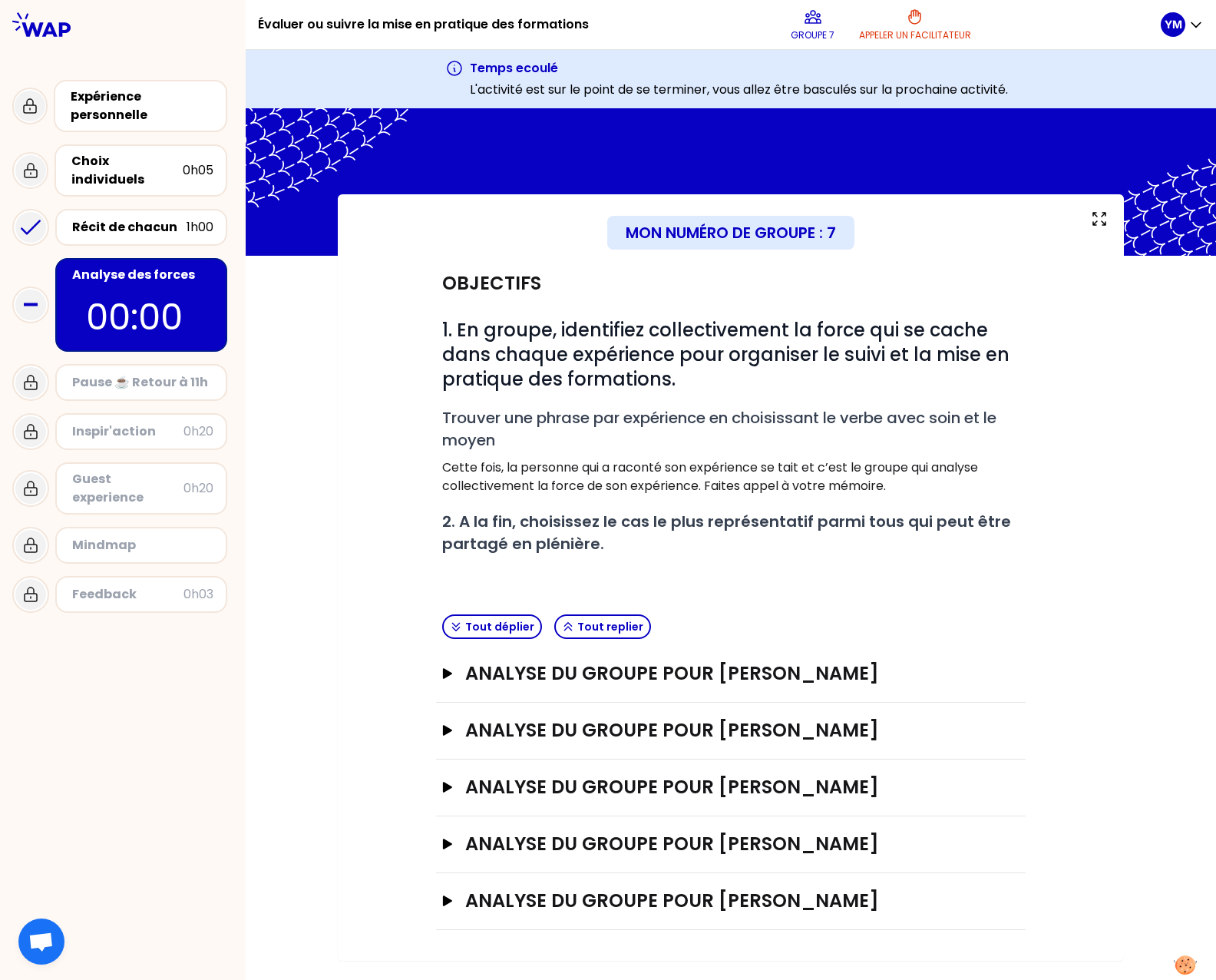
click at [130, 423] on div "Inspir'action" at bounding box center [128, 432] width 111 height 19
click at [129, 470] on div "Guest experience" at bounding box center [128, 488] width 111 height 37
click at [162, 426] on div "Inspir'action 0h20" at bounding box center [141, 431] width 172 height 37
click at [160, 426] on div "Inspir'action 0h20" at bounding box center [141, 431] width 172 height 37
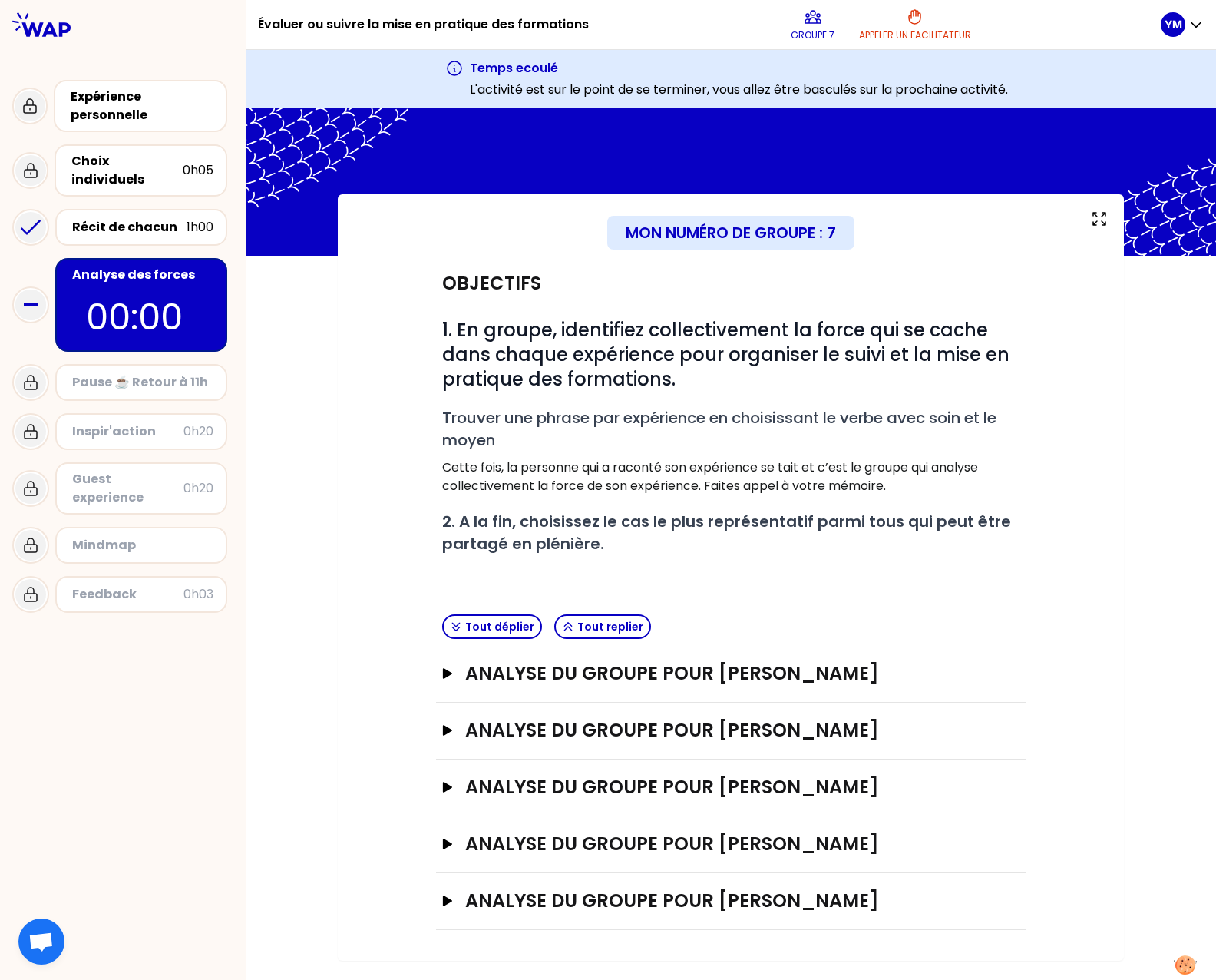
click at [160, 426] on div "Inspir'action 0h20" at bounding box center [141, 431] width 172 height 37
click at [159, 423] on div "Inspir'action" at bounding box center [128, 432] width 111 height 19
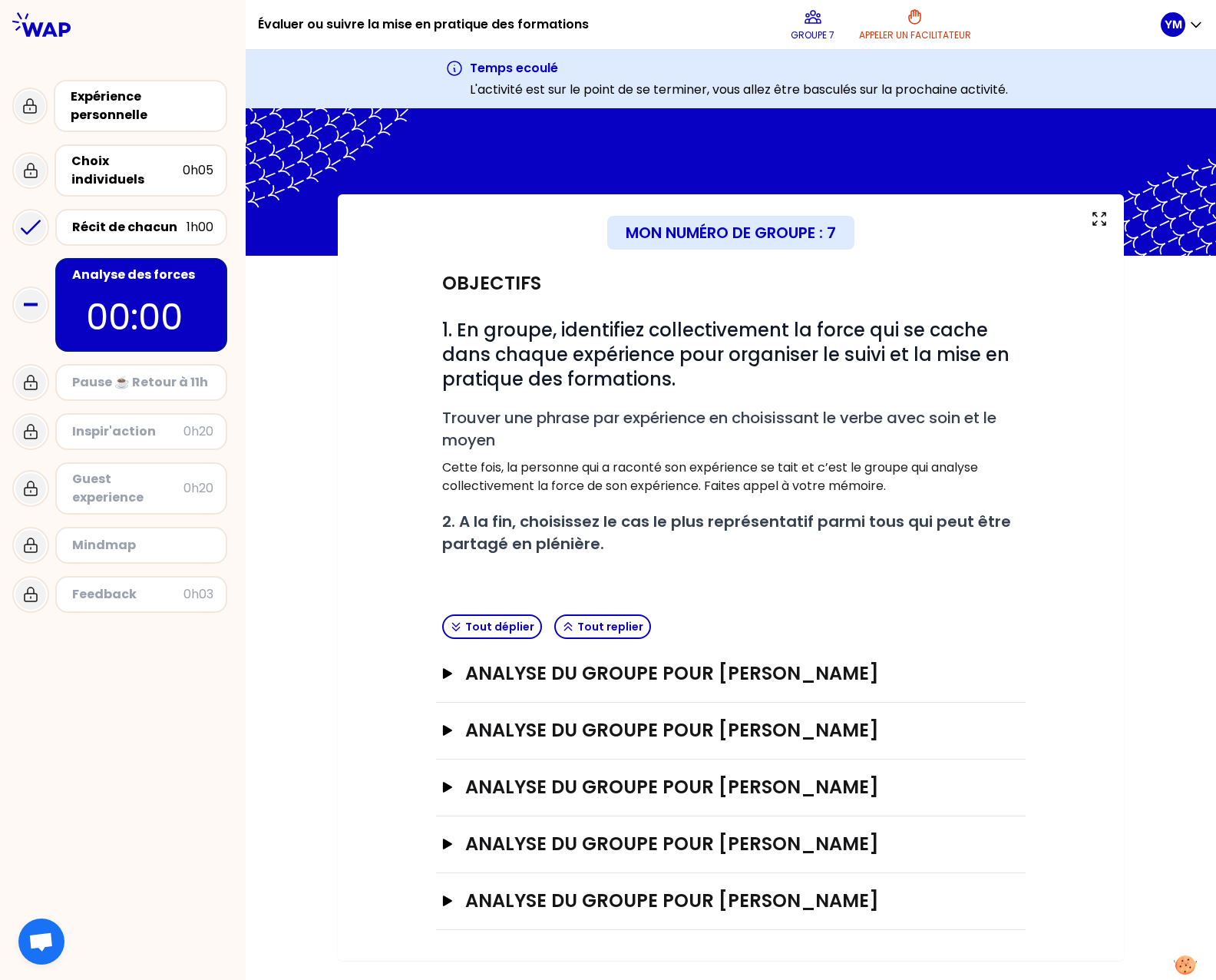
click at [156, 423] on div "Inspir'action" at bounding box center [128, 432] width 111 height 19
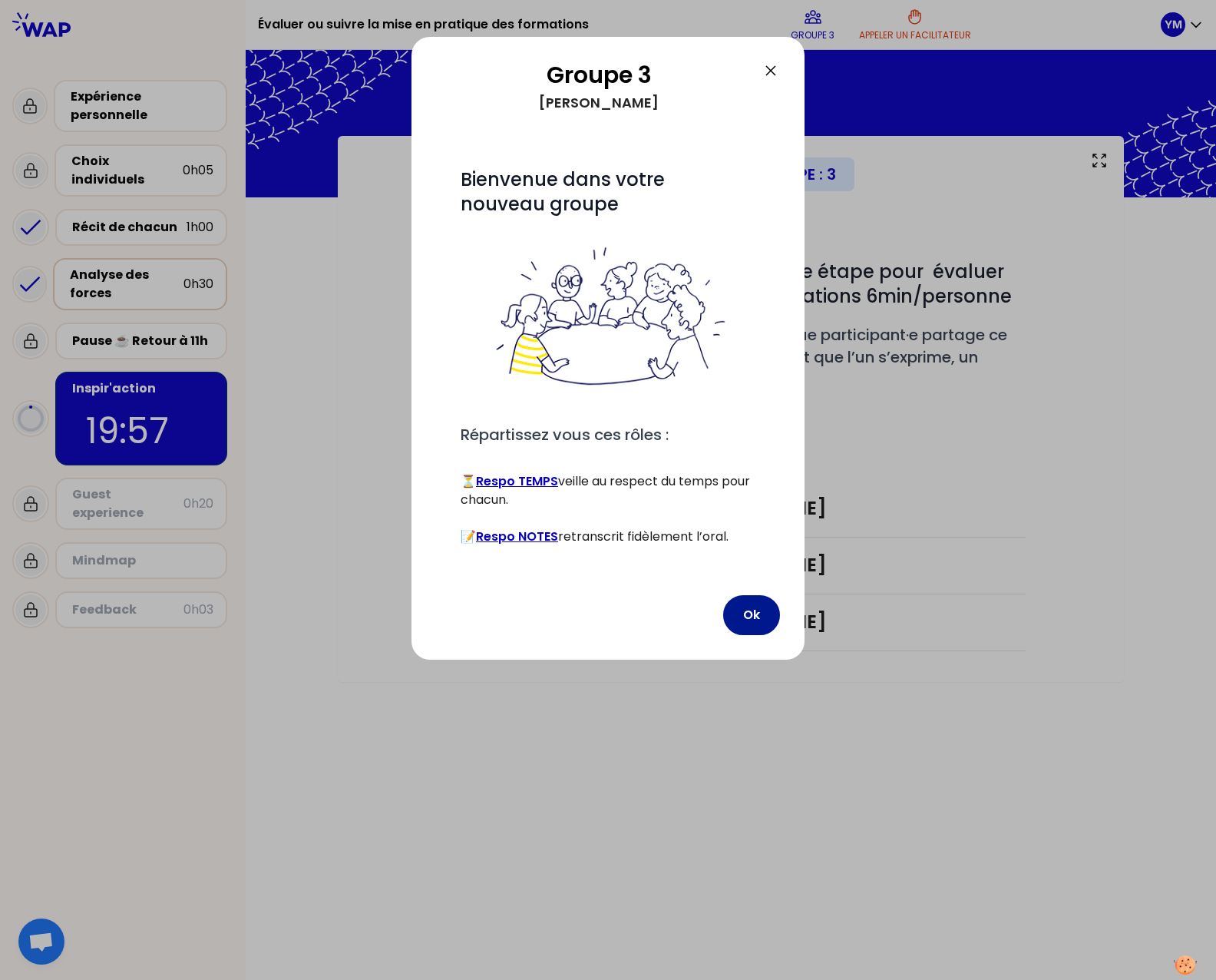
click at [754, 627] on button "Ok" at bounding box center [751, 615] width 56 height 40
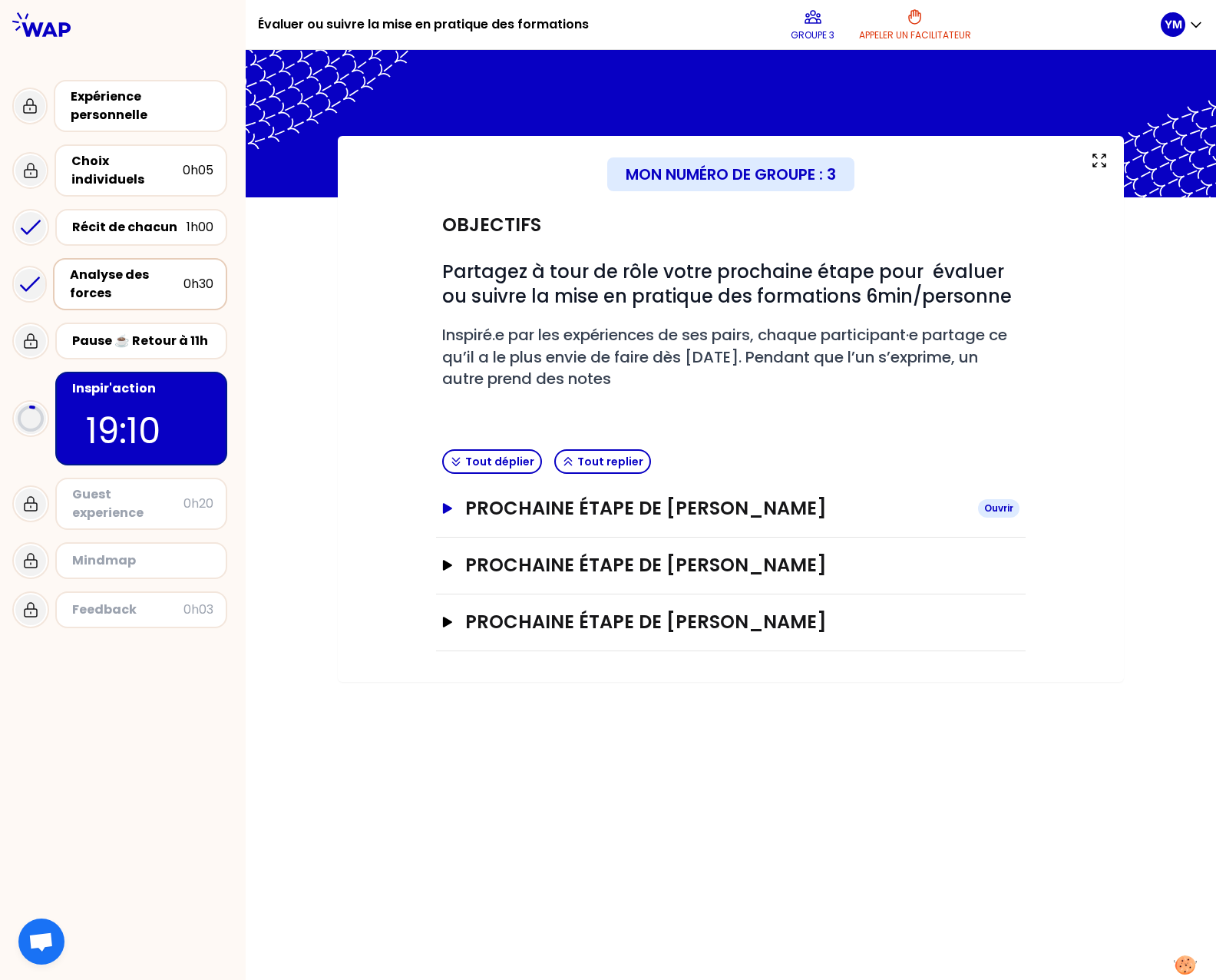
click at [450, 506] on icon "button" at bounding box center [447, 507] width 12 height 10
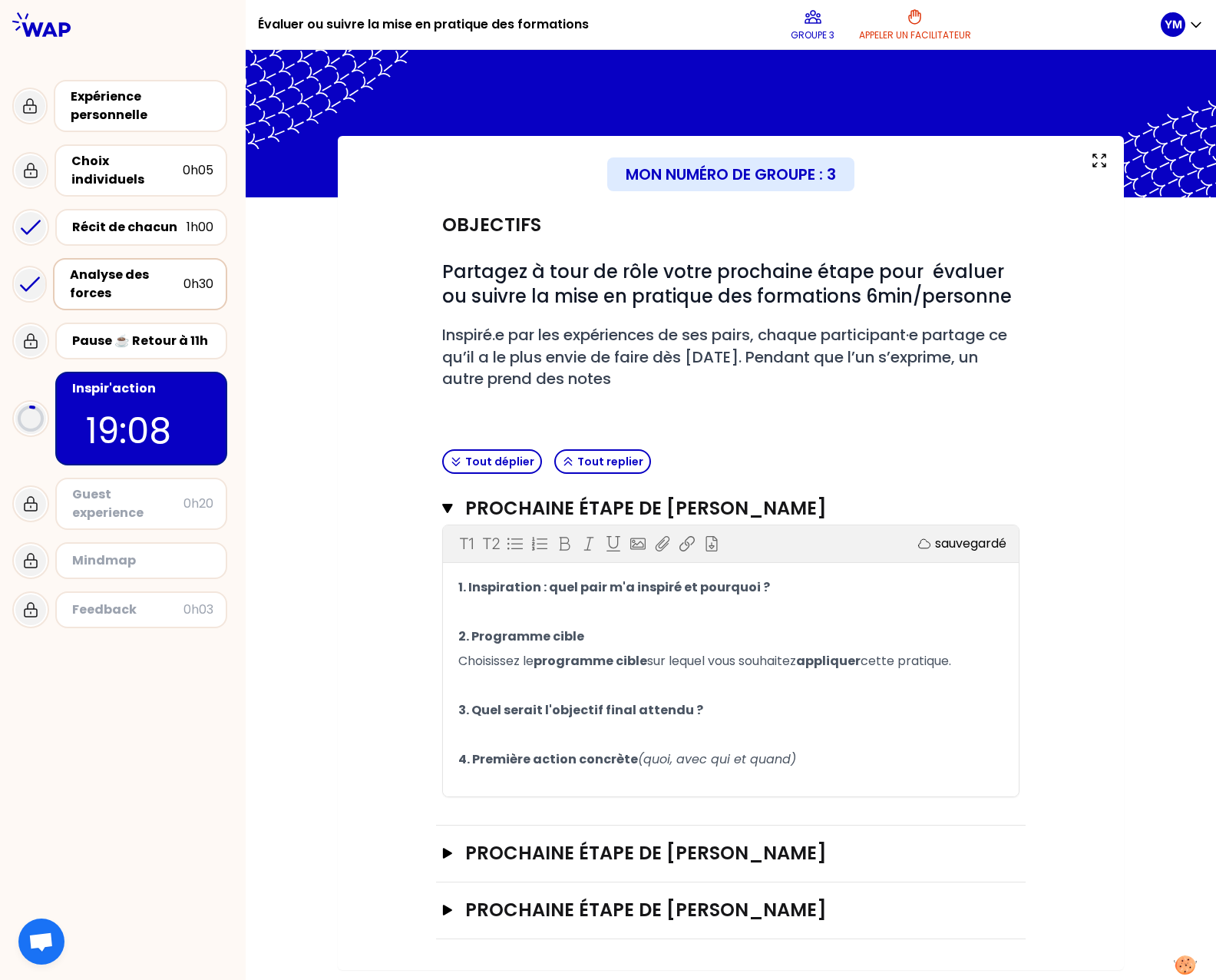
click at [472, 619] on p "﻿" at bounding box center [730, 612] width 545 height 24
click at [650, 680] on p "﻿" at bounding box center [730, 685] width 545 height 24
click at [1001, 703] on p "3. Quel serait l'objectif final attendu ?" at bounding box center [730, 710] width 545 height 24
click at [894, 684] on p "﻿" at bounding box center [730, 685] width 545 height 24
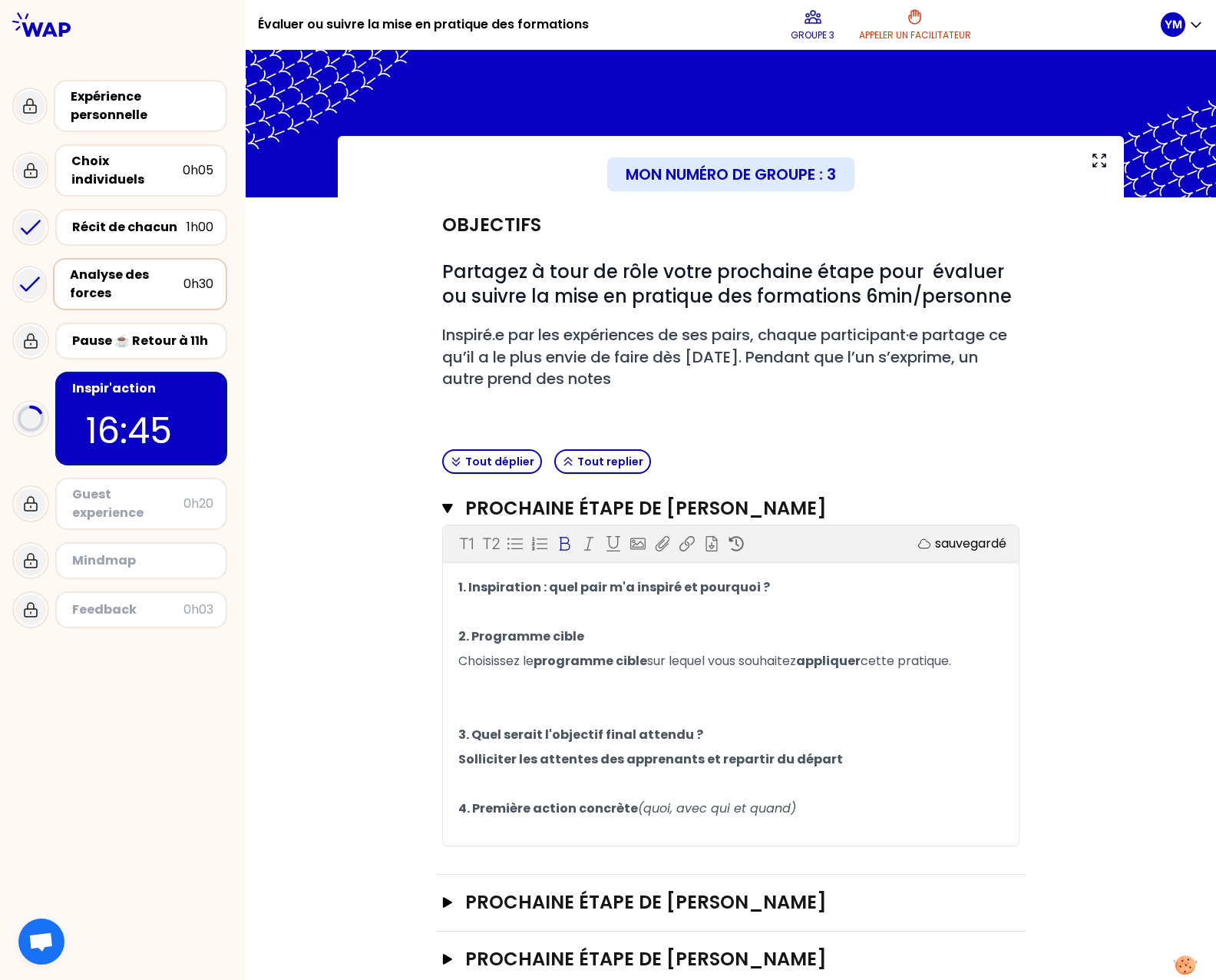
click at [859, 758] on p "Solliciter les attentes des apprenants et repartir du départ" at bounding box center [730, 760] width 545 height 24
click at [821, 759] on p "Solliciter les attentes des apprenants et repartir du départ" at bounding box center [730, 760] width 545 height 24
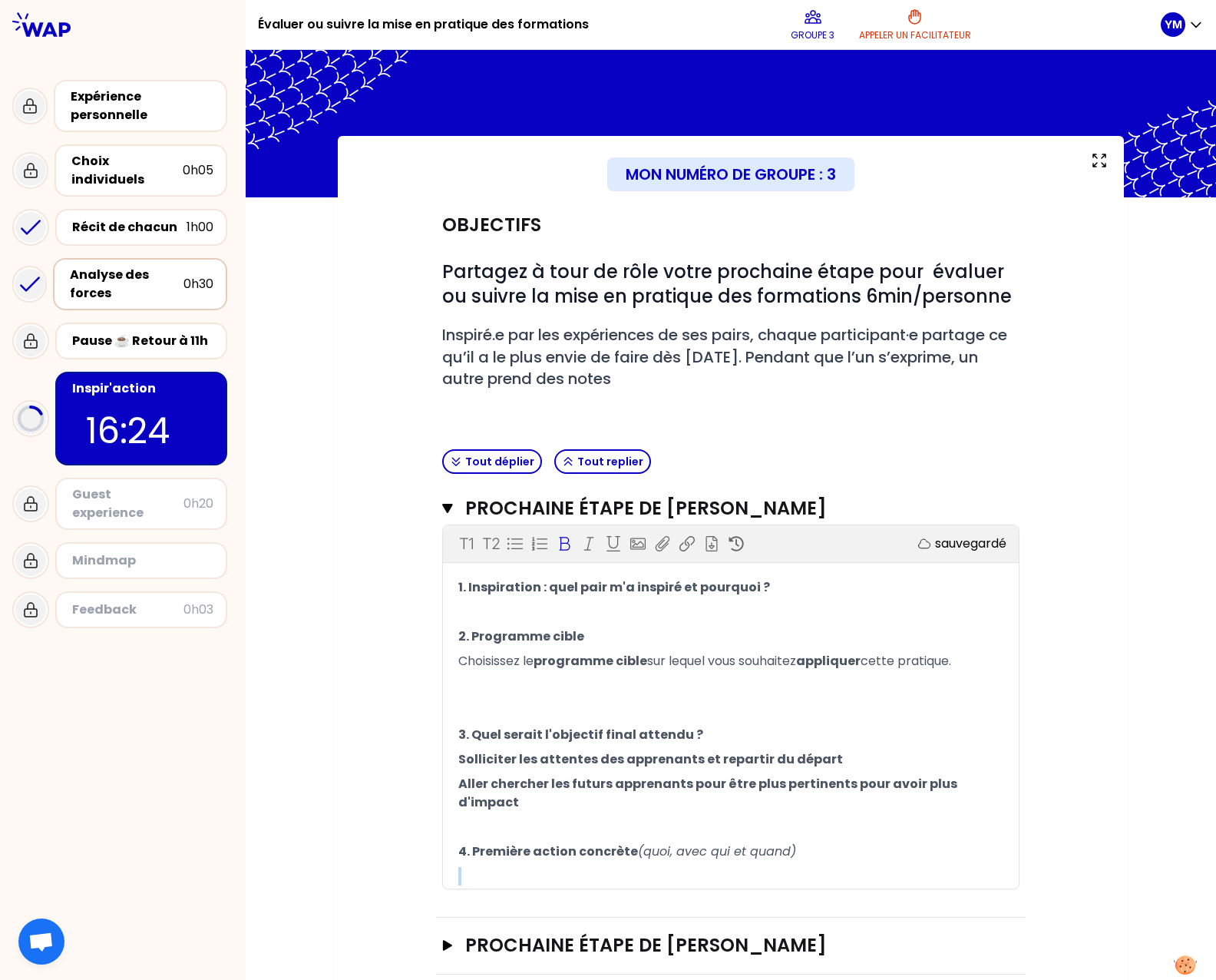
drag, startPoint x: 1001, startPoint y: 777, endPoint x: 629, endPoint y: 831, distance: 375.9
click at [633, 832] on div "1. Inspiration : quel pair m'a inspiré et pourquoi ? ﻿ 2. Programme cible Chois…" at bounding box center [731, 731] width 576 height 313
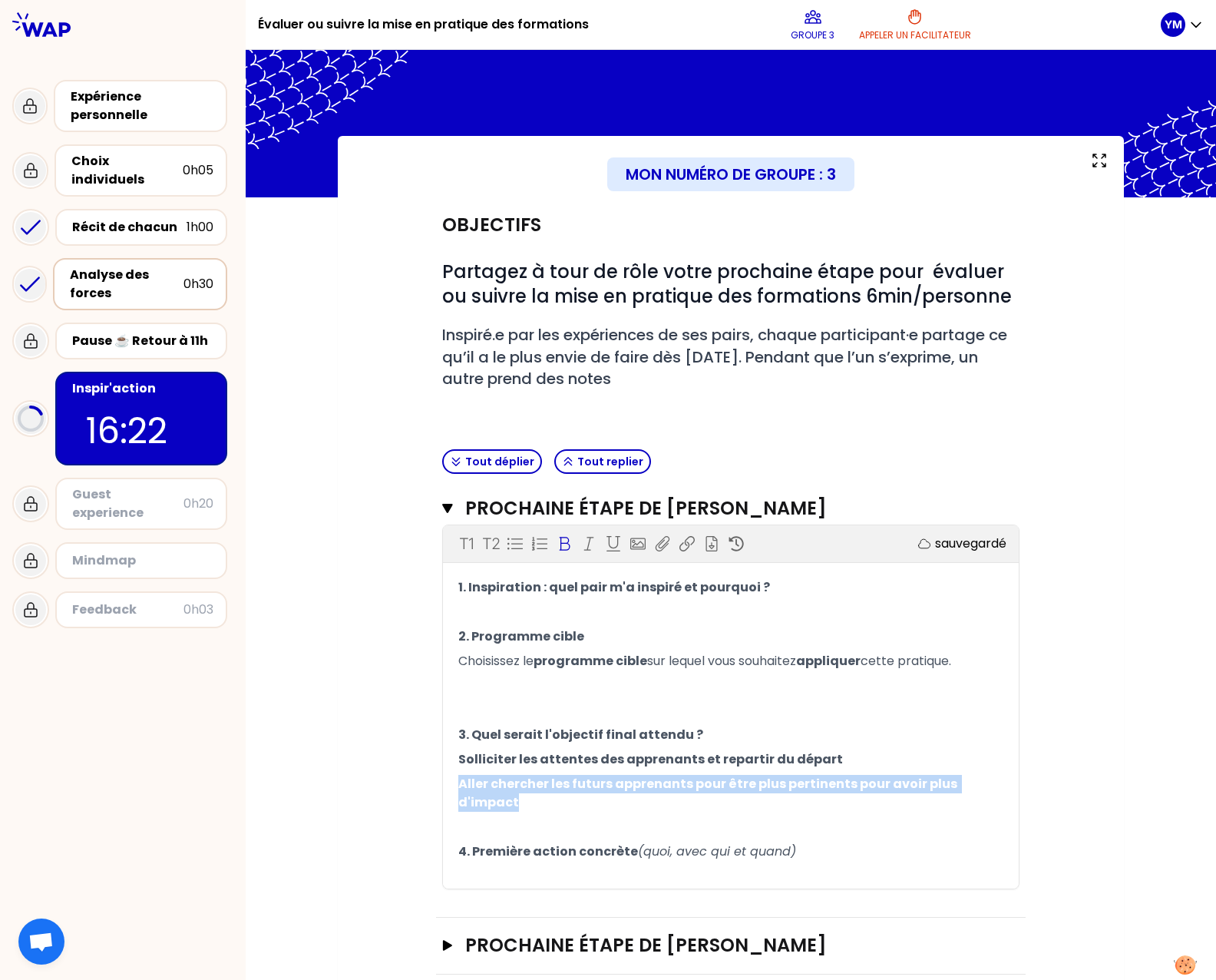
drag, startPoint x: 450, startPoint y: 780, endPoint x: 1004, endPoint y: 783, distance: 554.0
click at [1004, 783] on div "1. Inspiration : quel pair m'a inspiré et pourquoi ? ﻿ 2. Programme cible Chois…" at bounding box center [731, 731] width 576 height 313
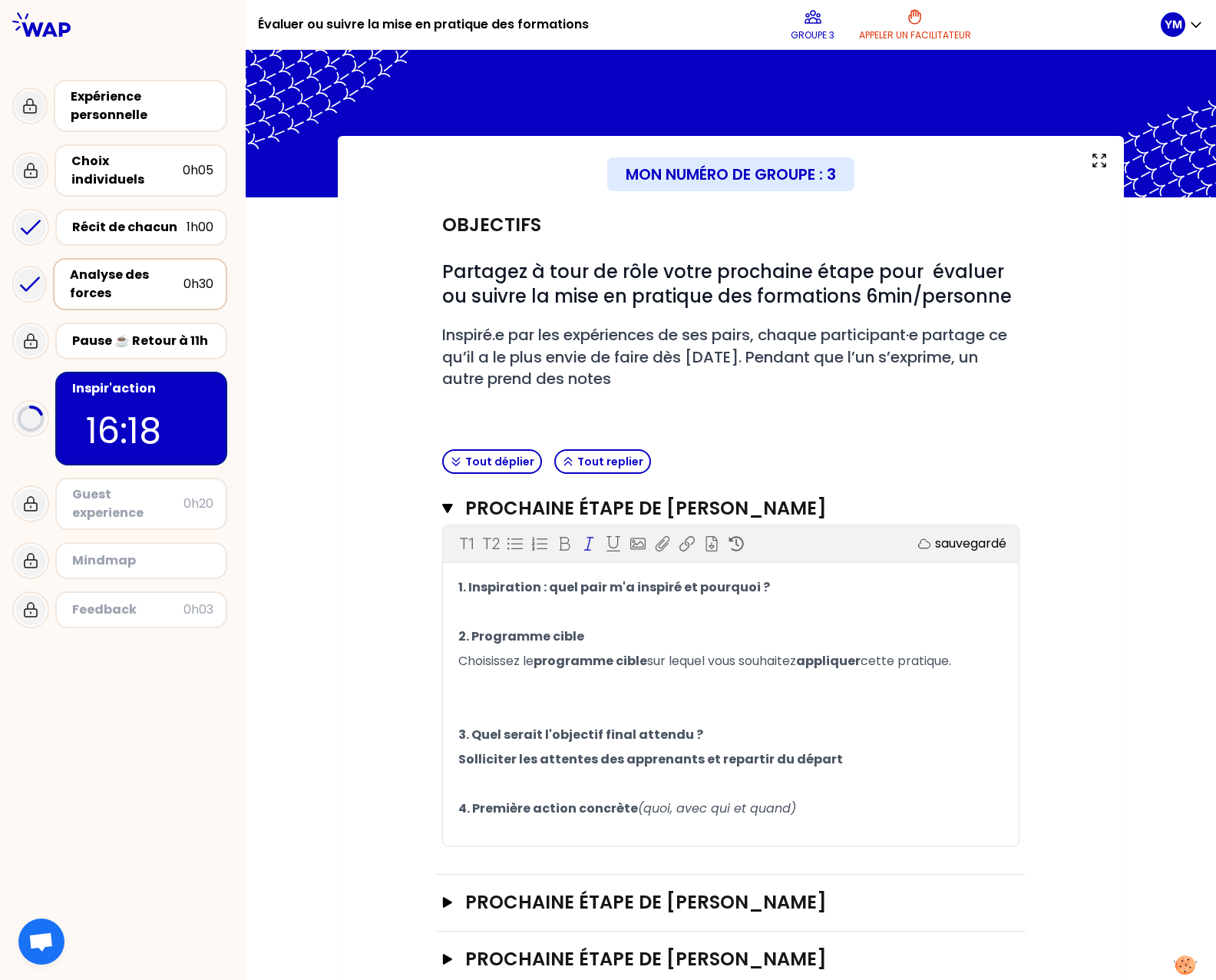
click at [875, 804] on p "4. Première action concrète (quoi, avec qui et quand)" at bounding box center [730, 809] width 545 height 24
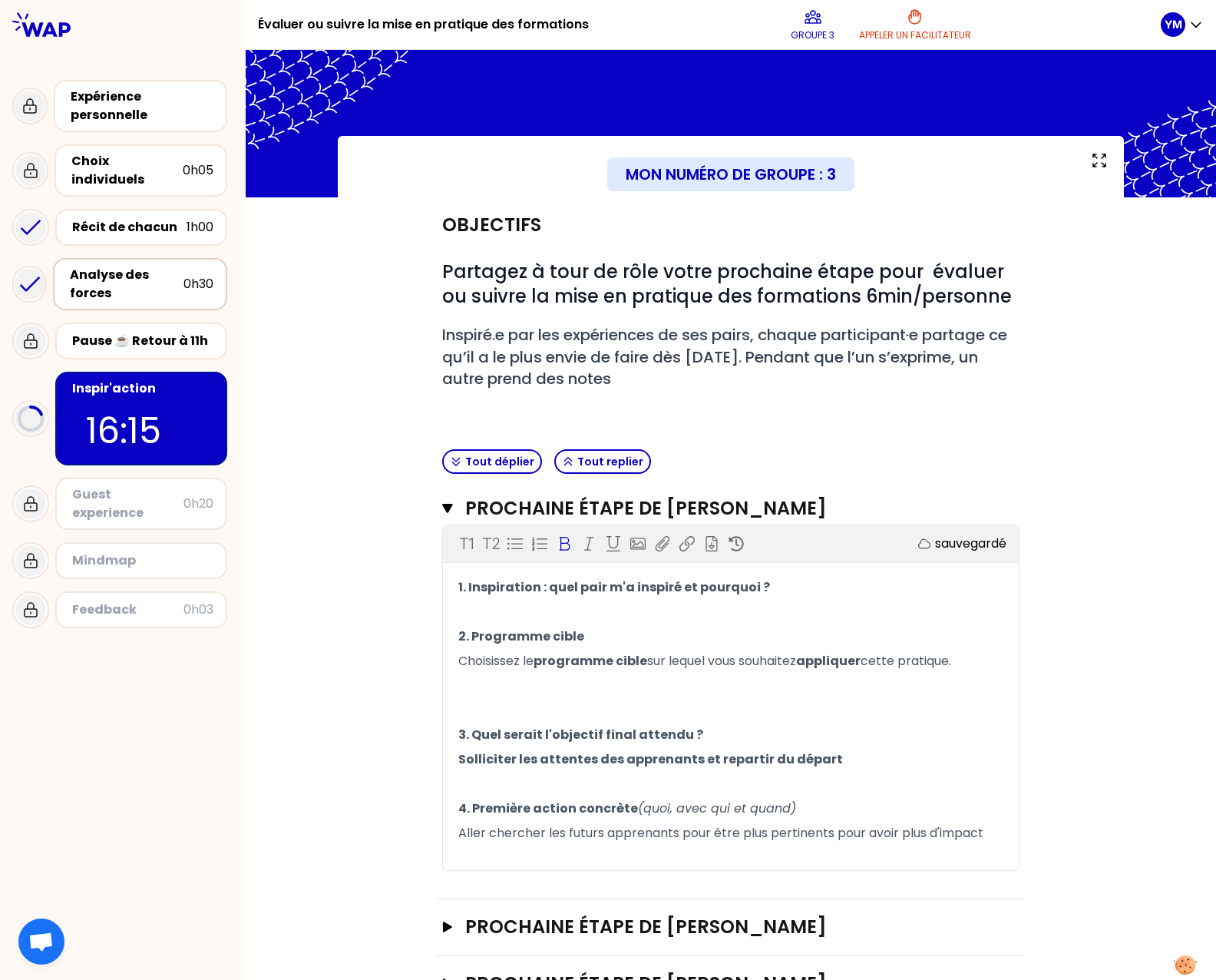
click at [868, 763] on p "Solliciter les attentes des apprenants et repartir du départ" at bounding box center [730, 760] width 545 height 24
click at [442, 514] on button "Prochaine étape de [PERSON_NAME]" at bounding box center [730, 508] width 577 height 24
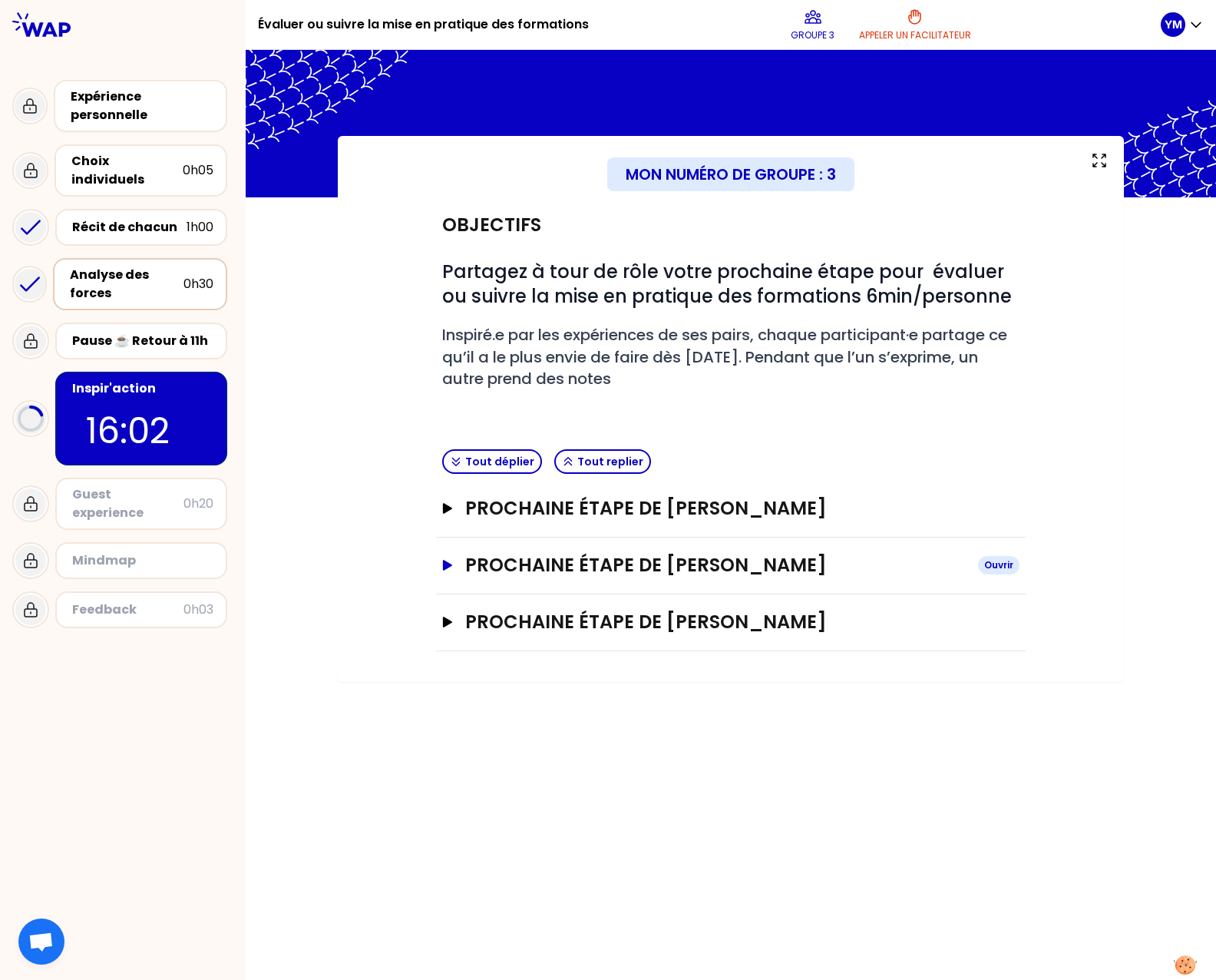
click at [441, 560] on icon "button" at bounding box center [447, 565] width 12 height 10
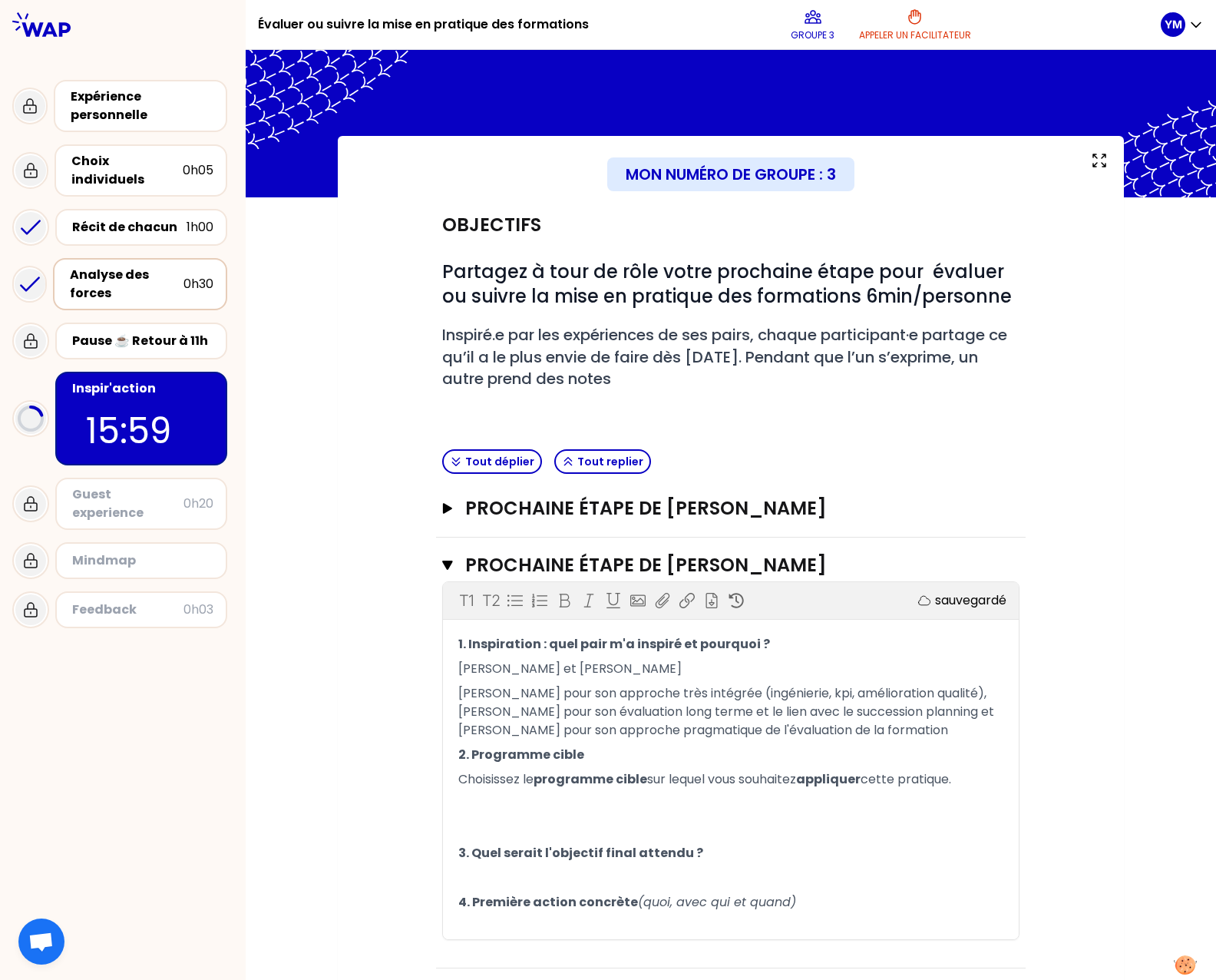
click at [608, 802] on p "﻿" at bounding box center [730, 804] width 545 height 24
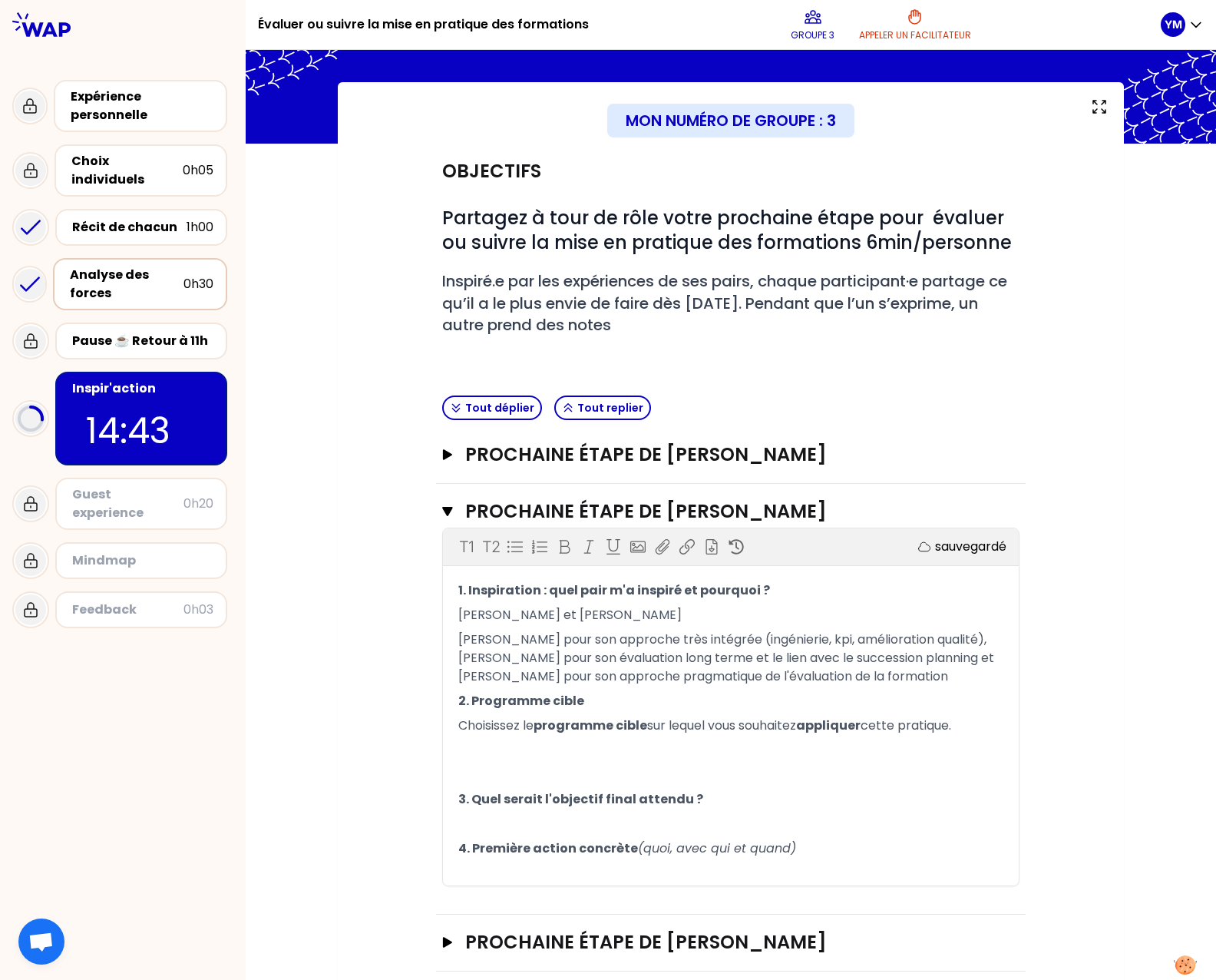
scroll to position [78, 0]
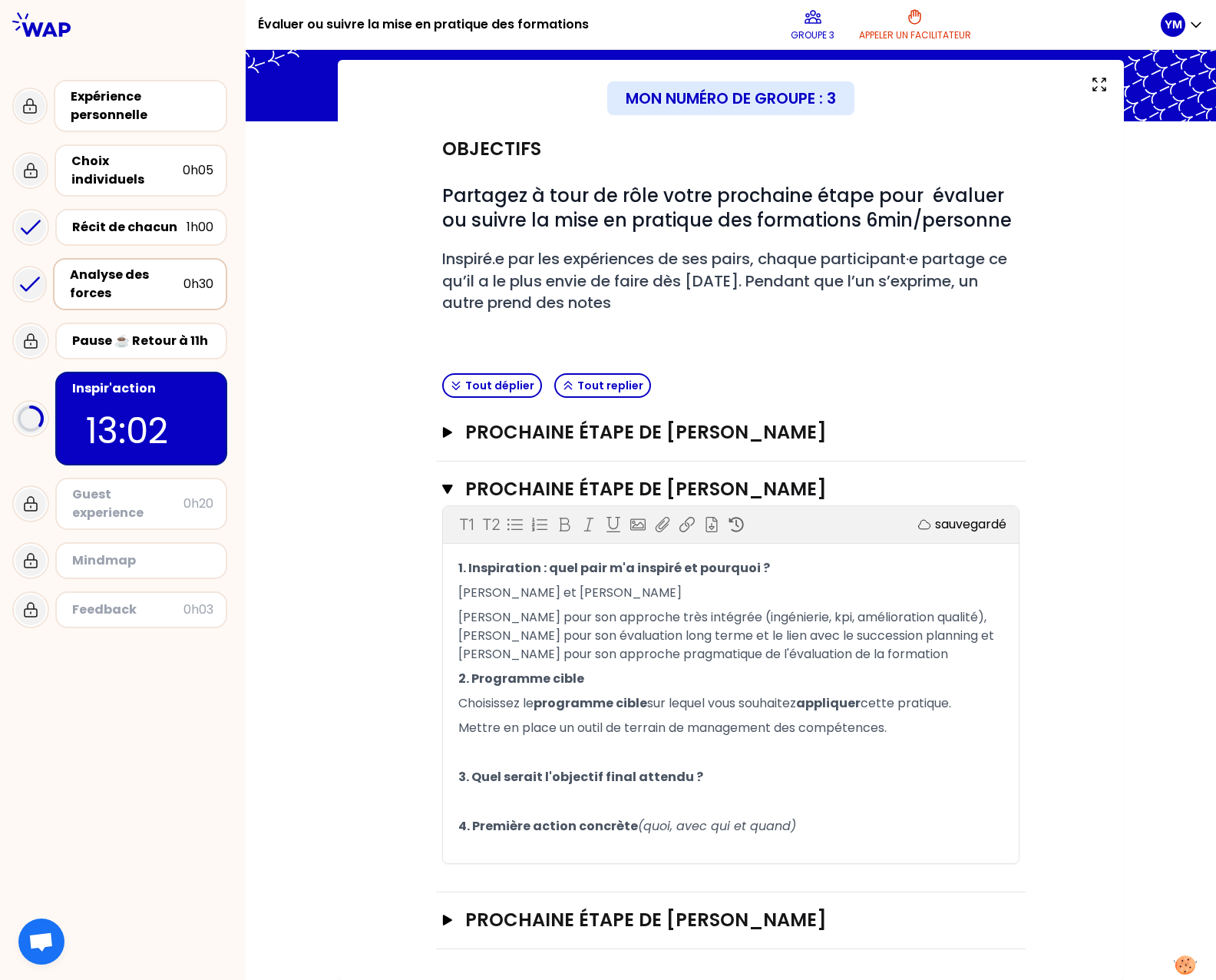
click at [600, 722] on span "Mettre en place un outil de terrain de management des compétences." at bounding box center [672, 727] width 428 height 18
click at [718, 737] on p "Mettre en place un outil intégré de terrain de management des compétences." at bounding box center [730, 728] width 545 height 24
click at [718, 742] on p "﻿" at bounding box center [730, 752] width 545 height 24
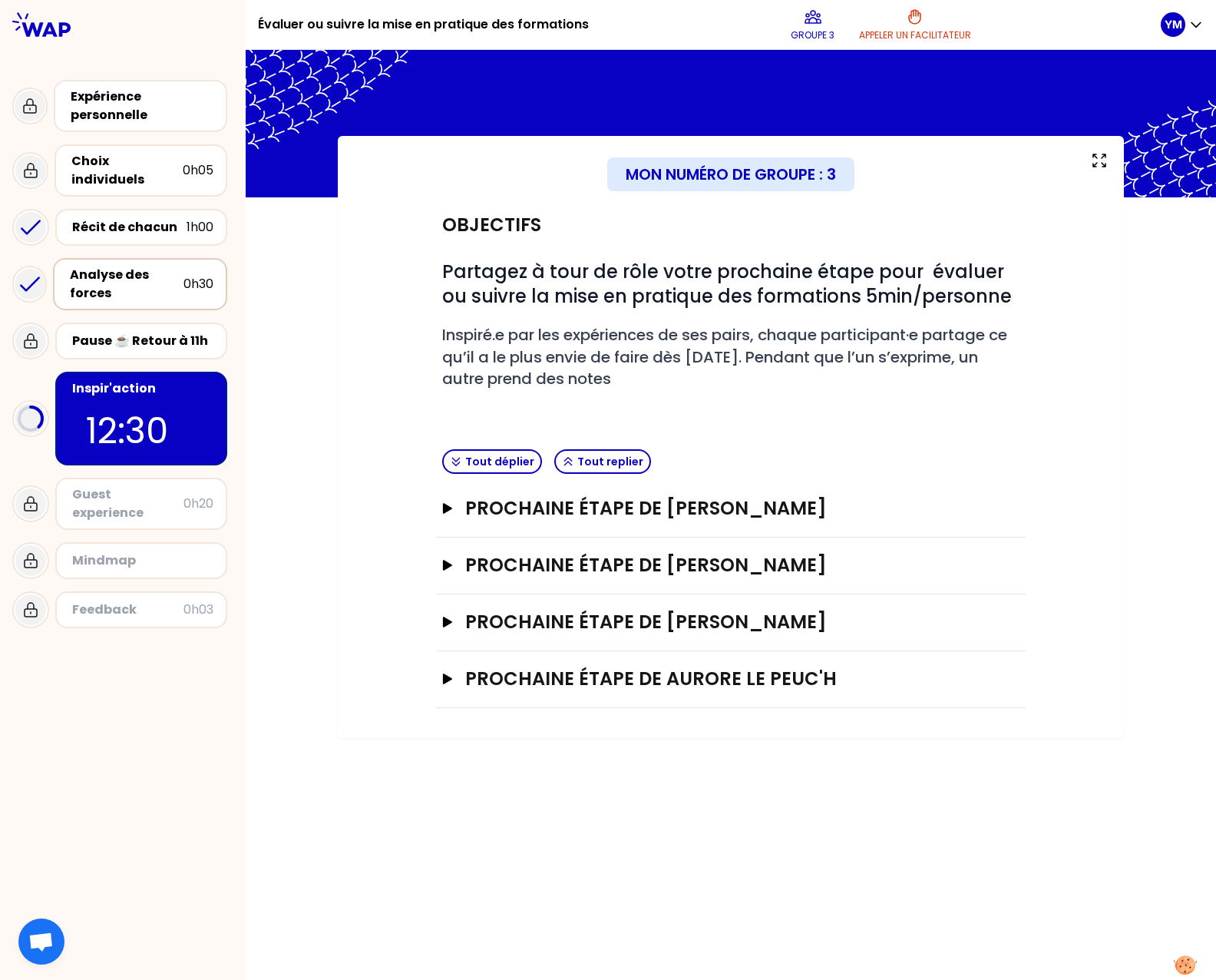
scroll to position [0, 0]
click at [456, 568] on button "Prochaine étape de [PERSON_NAME]" at bounding box center [730, 565] width 577 height 24
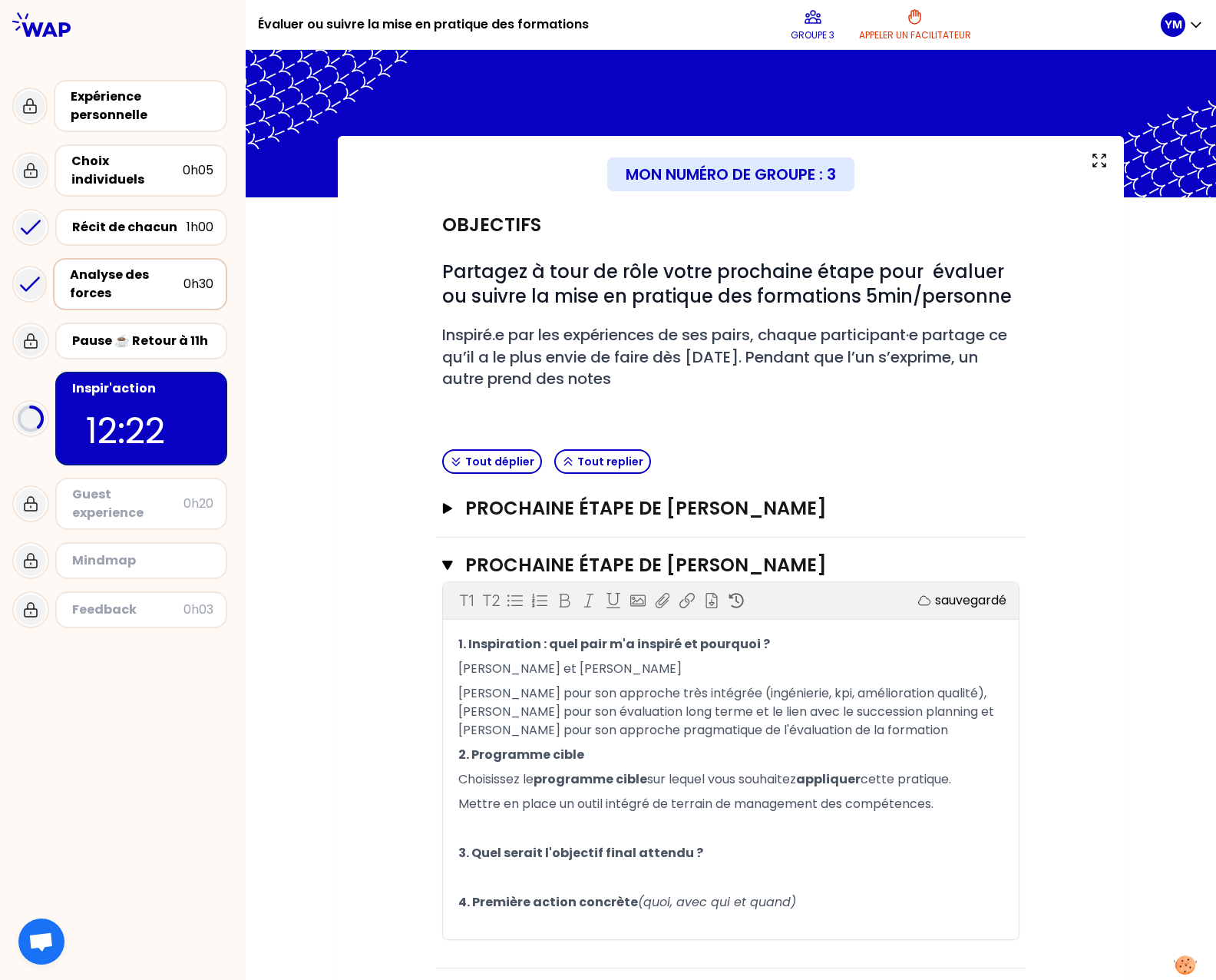
click at [682, 825] on p "﻿" at bounding box center [730, 828] width 545 height 24
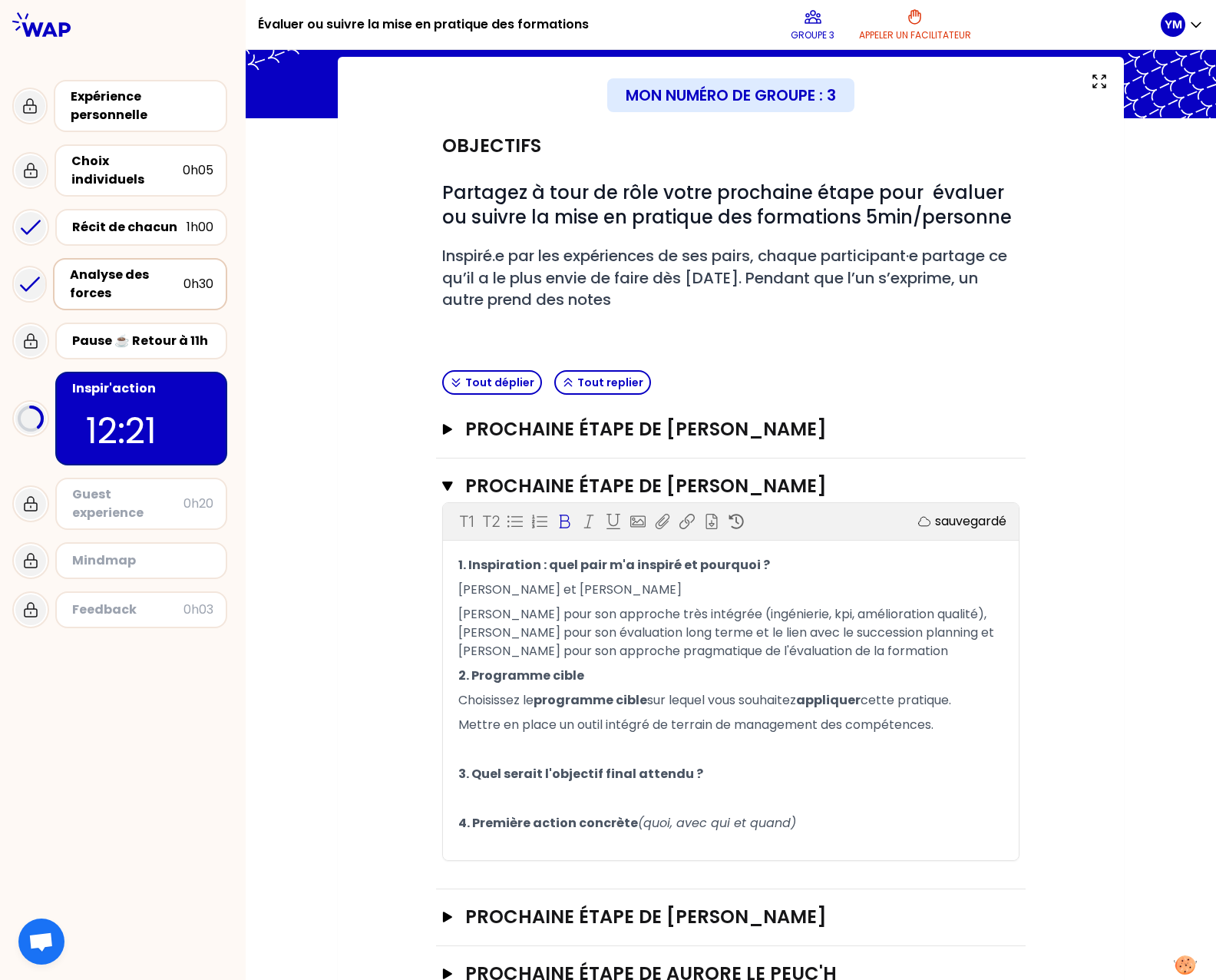
scroll to position [115, 0]
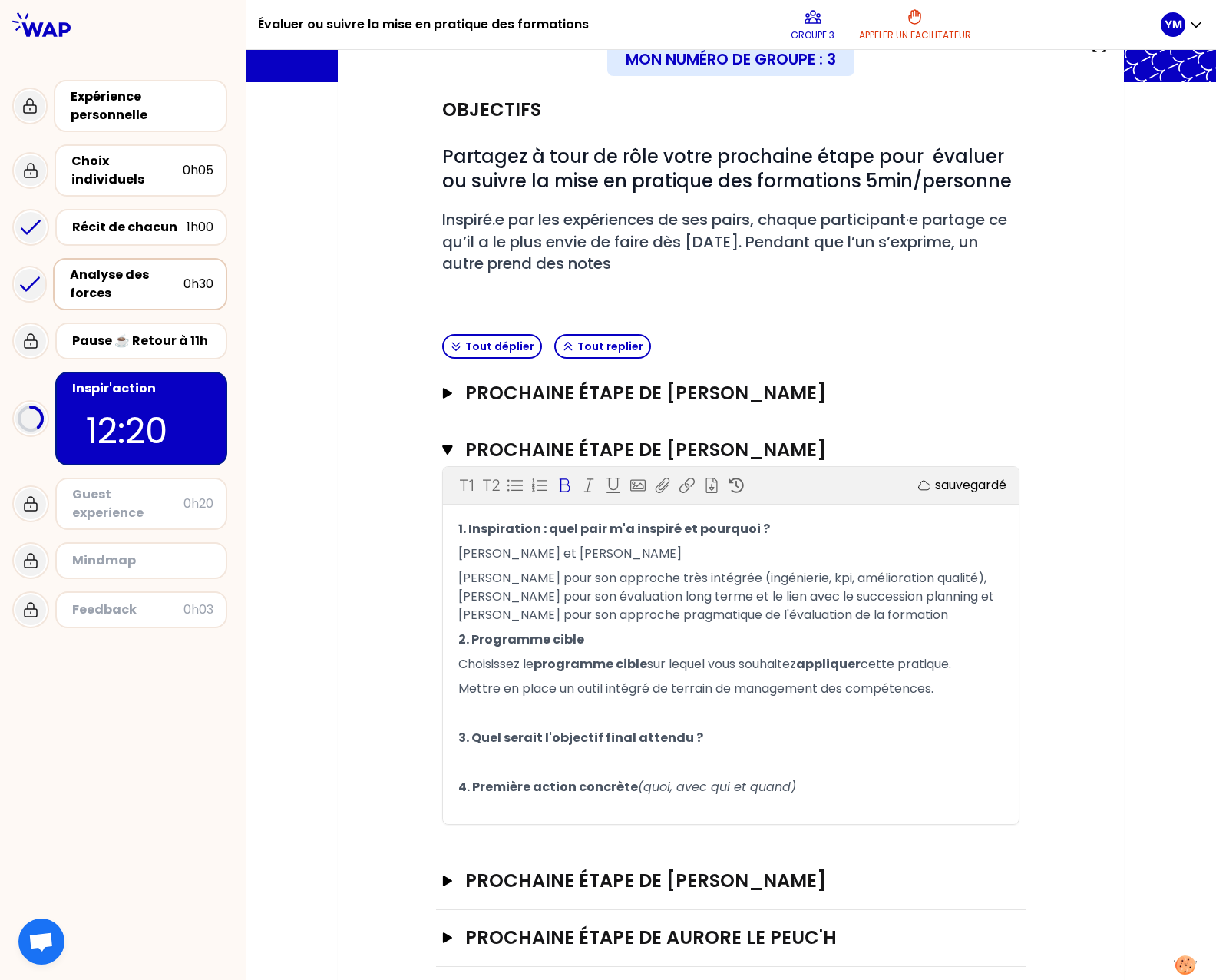
click at [706, 765] on p "﻿" at bounding box center [730, 763] width 545 height 24
click at [680, 756] on p "﻿" at bounding box center [730, 763] width 545 height 24
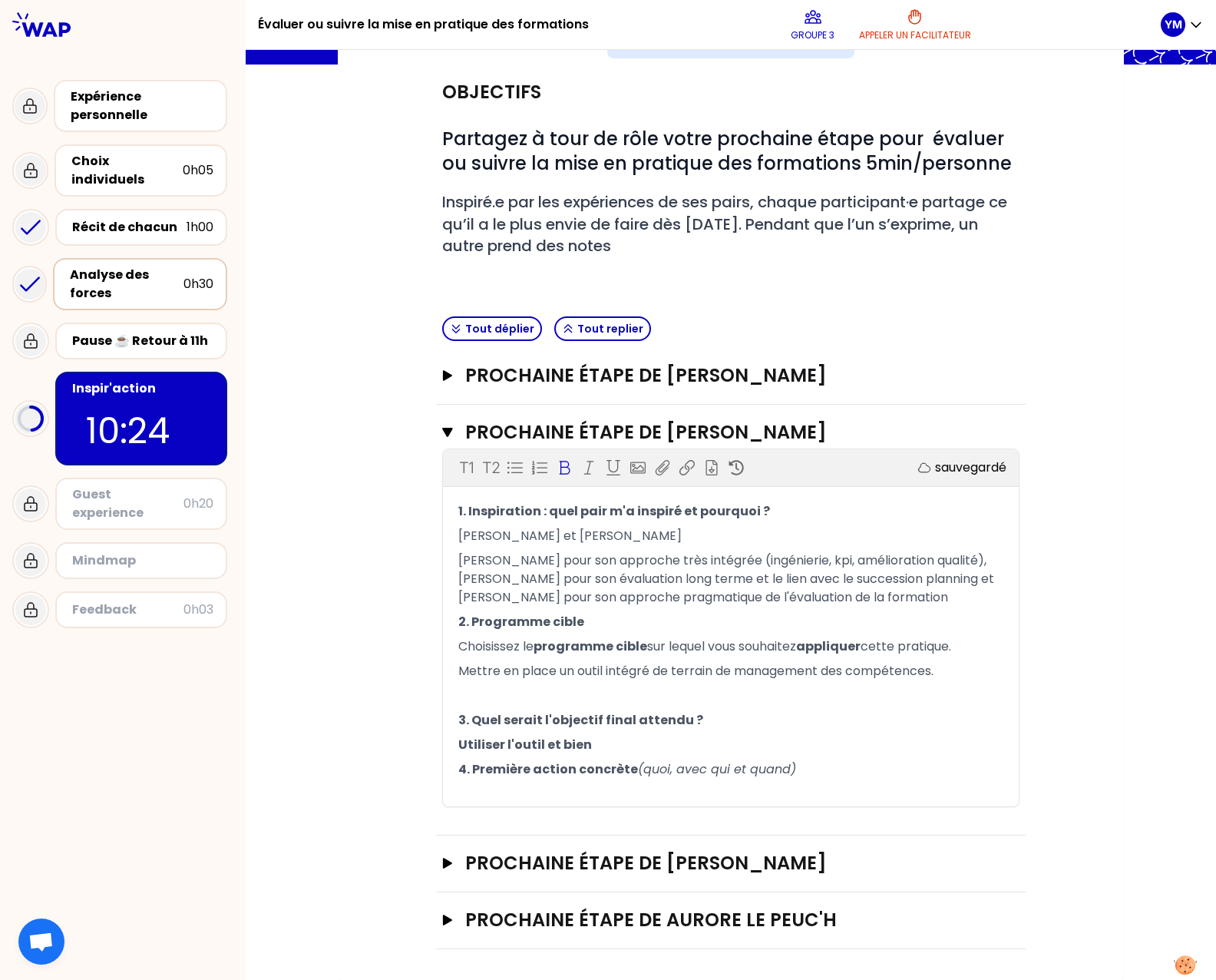
click at [825, 757] on p "4. Première action concrète (quoi, avec qui et quand)" at bounding box center [730, 769] width 545 height 24
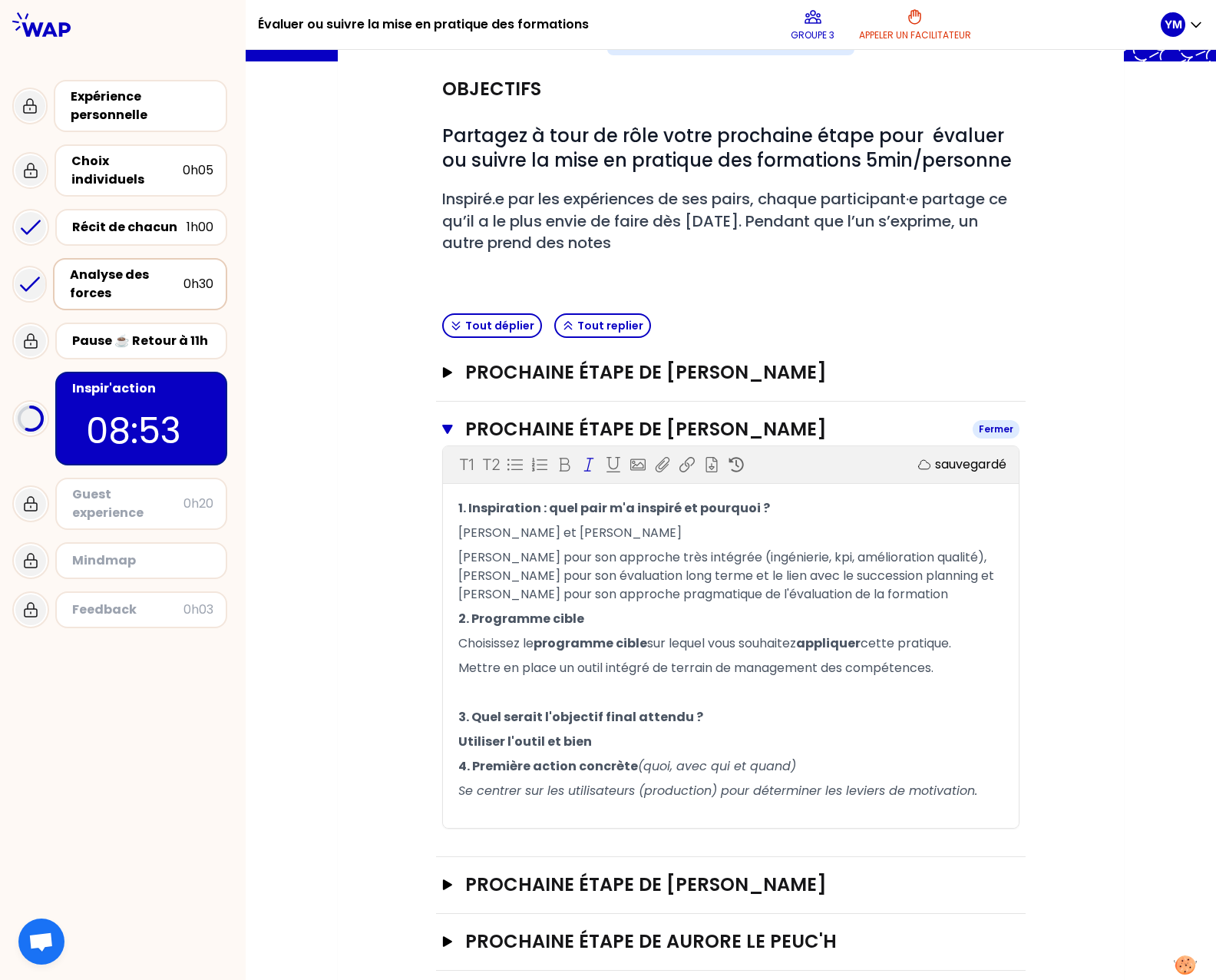
click at [442, 428] on icon "button" at bounding box center [447, 428] width 10 height 12
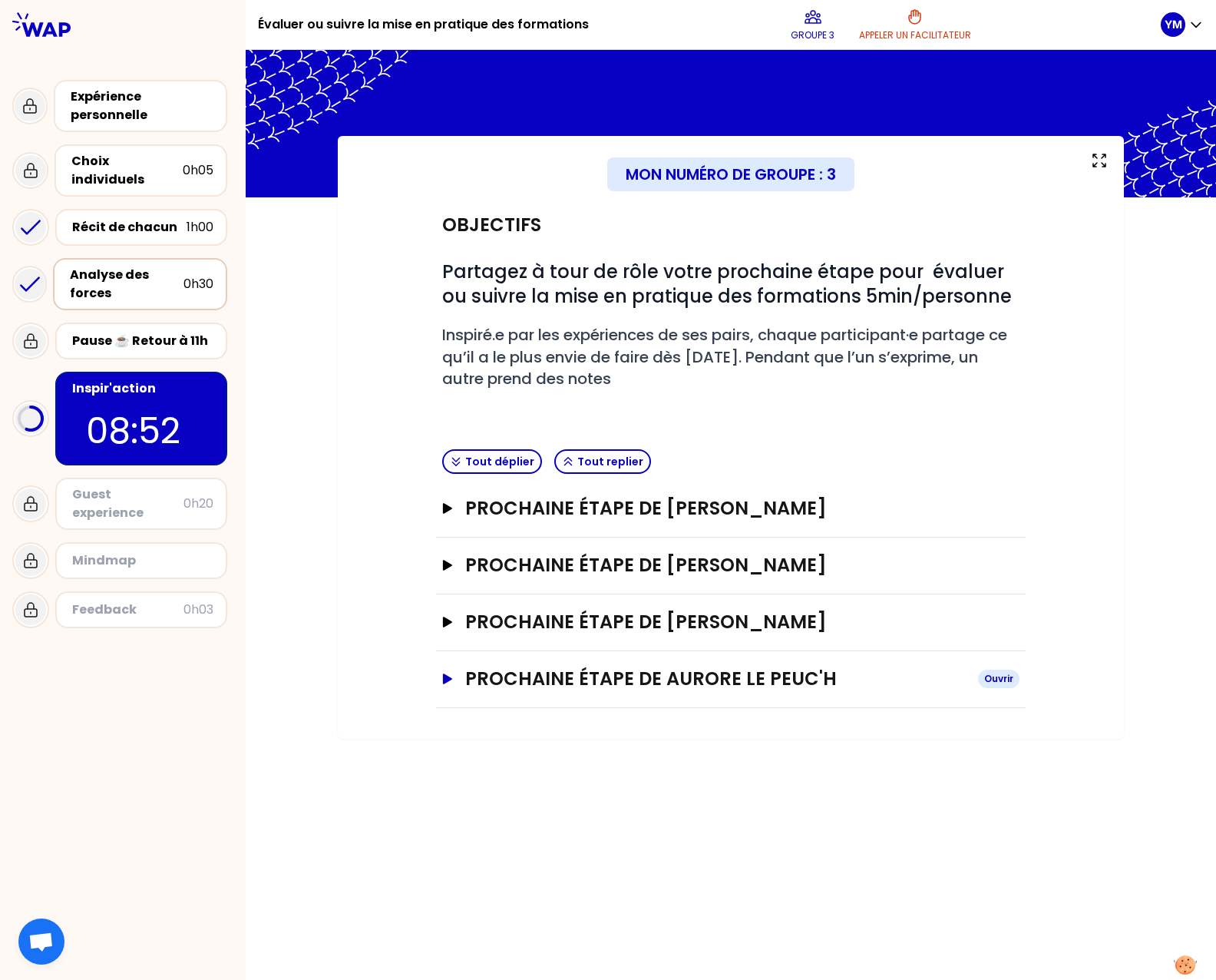
click at [444, 681] on icon "button" at bounding box center [448, 678] width 9 height 10
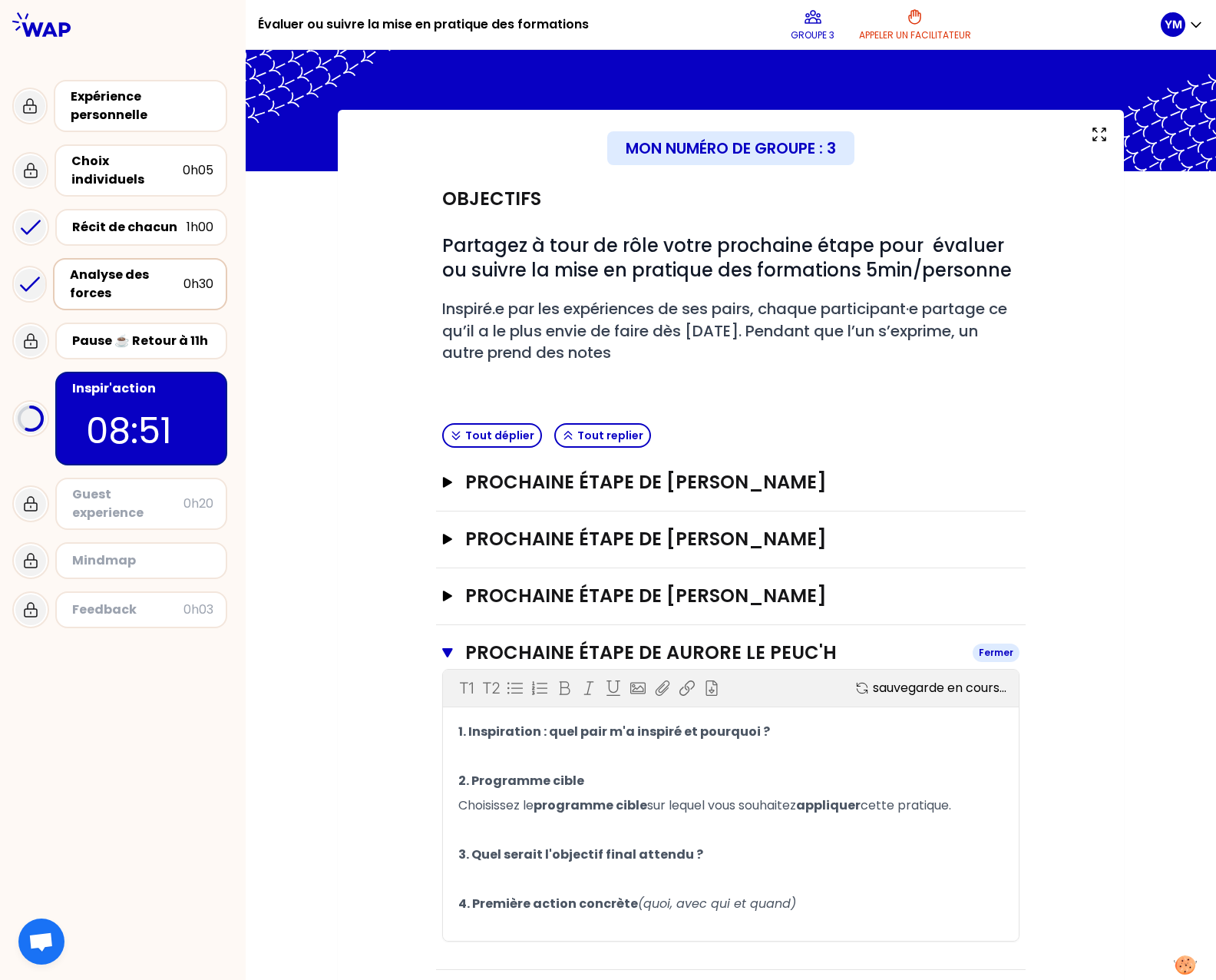
scroll to position [49, 0]
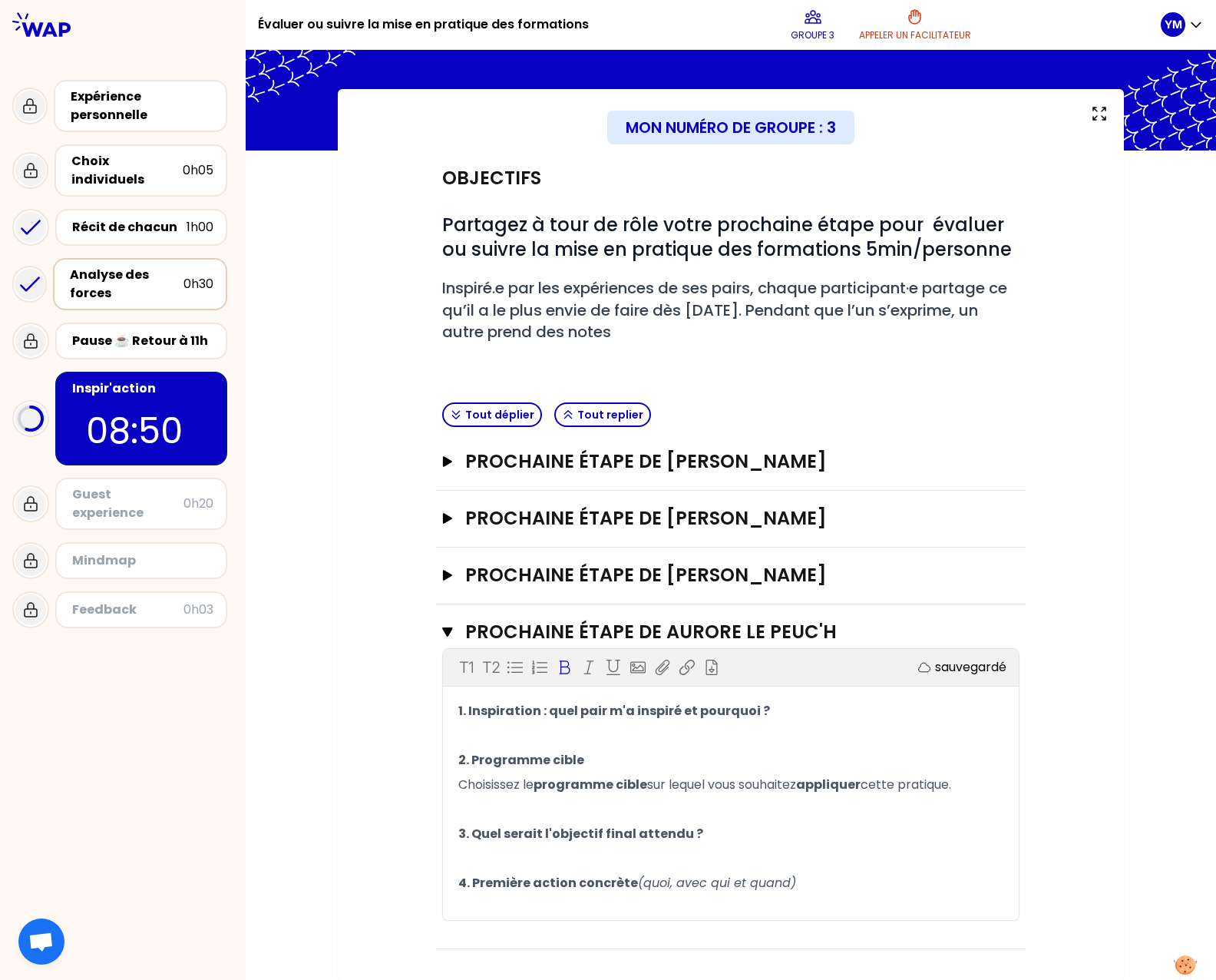
click at [584, 793] on span "programme cible" at bounding box center [590, 784] width 114 height 18
click at [543, 745] on p "﻿" at bounding box center [730, 735] width 545 height 24
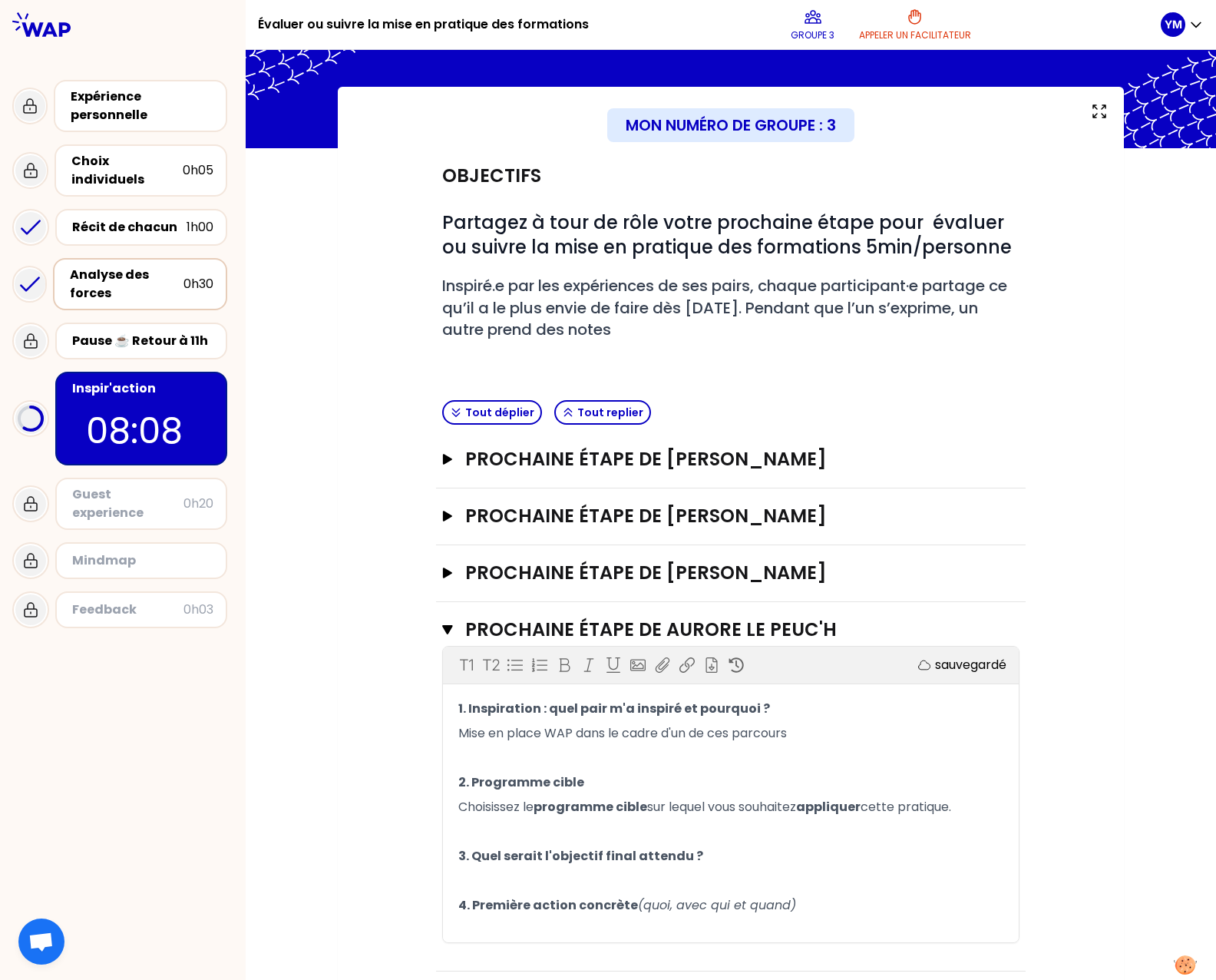
scroll to position [0, 0]
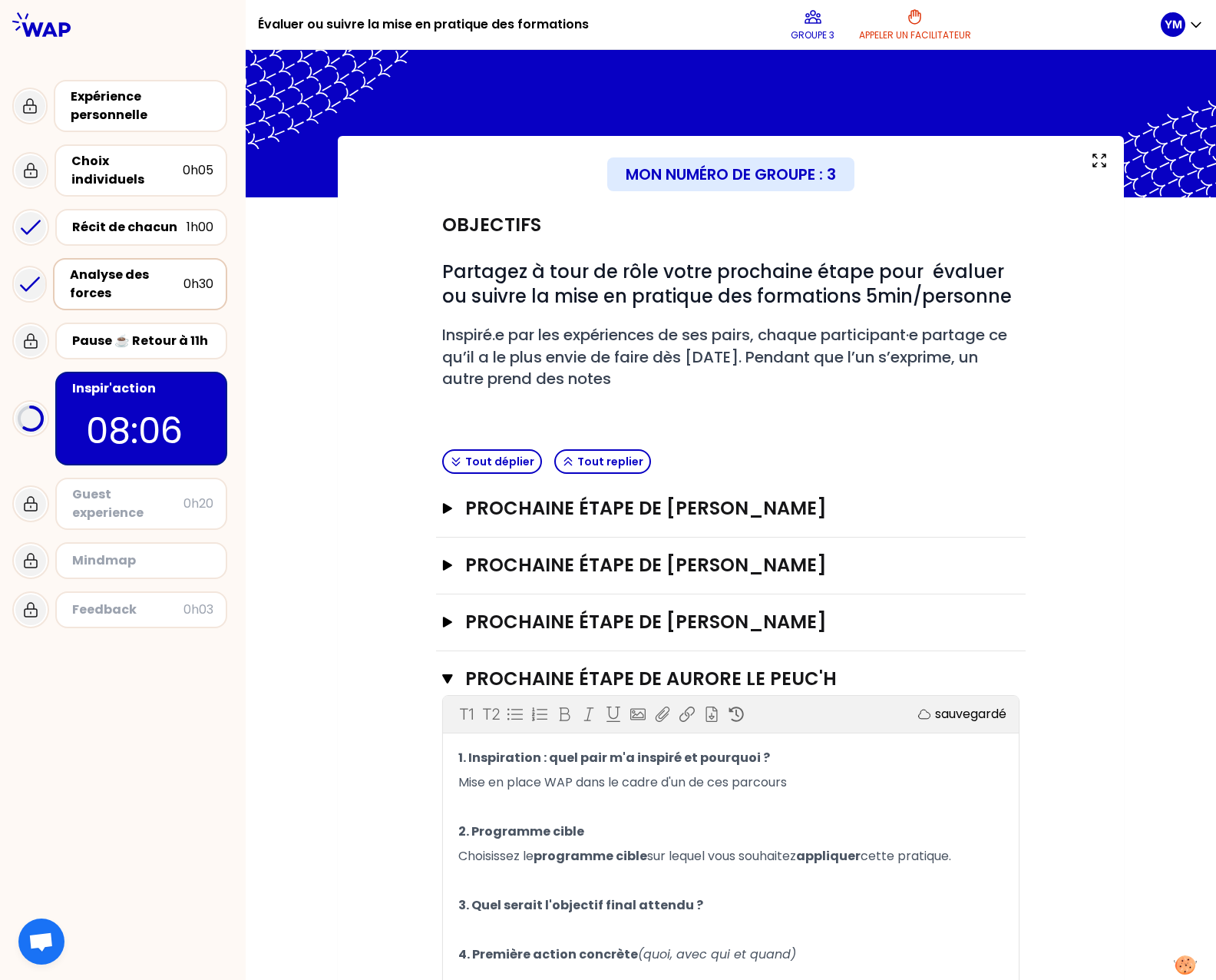
click at [826, 779] on p "Mise en place WAP dans le cadre d'un de ces parcours" at bounding box center [730, 782] width 545 height 24
click at [839, 795] on p "Mise en place WAP dans le cadre d'un de ces parcours découpés en 2x2 jours" at bounding box center [730, 782] width 545 height 24
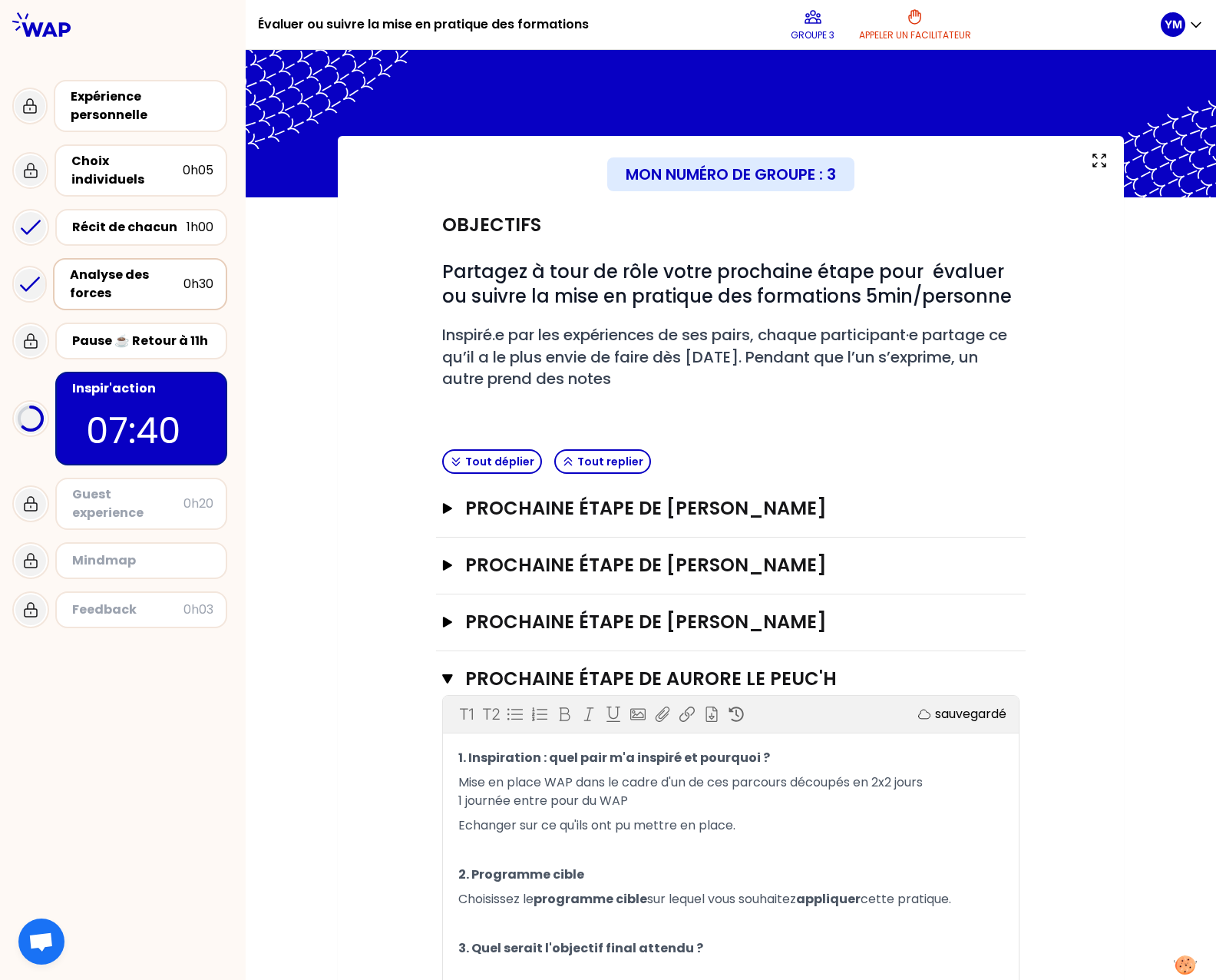
scroll to position [115, 0]
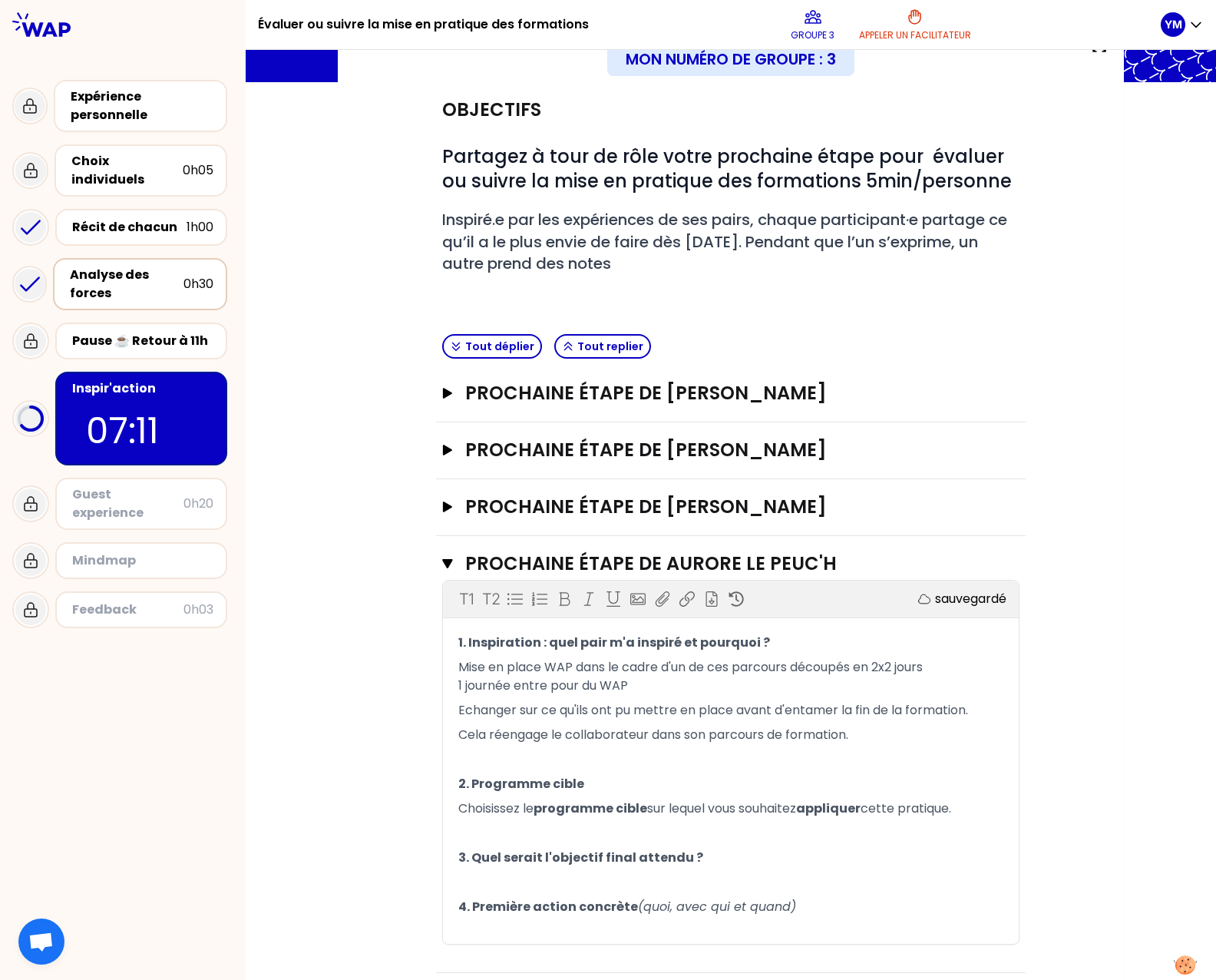
click at [535, 839] on p "﻿" at bounding box center [730, 833] width 545 height 24
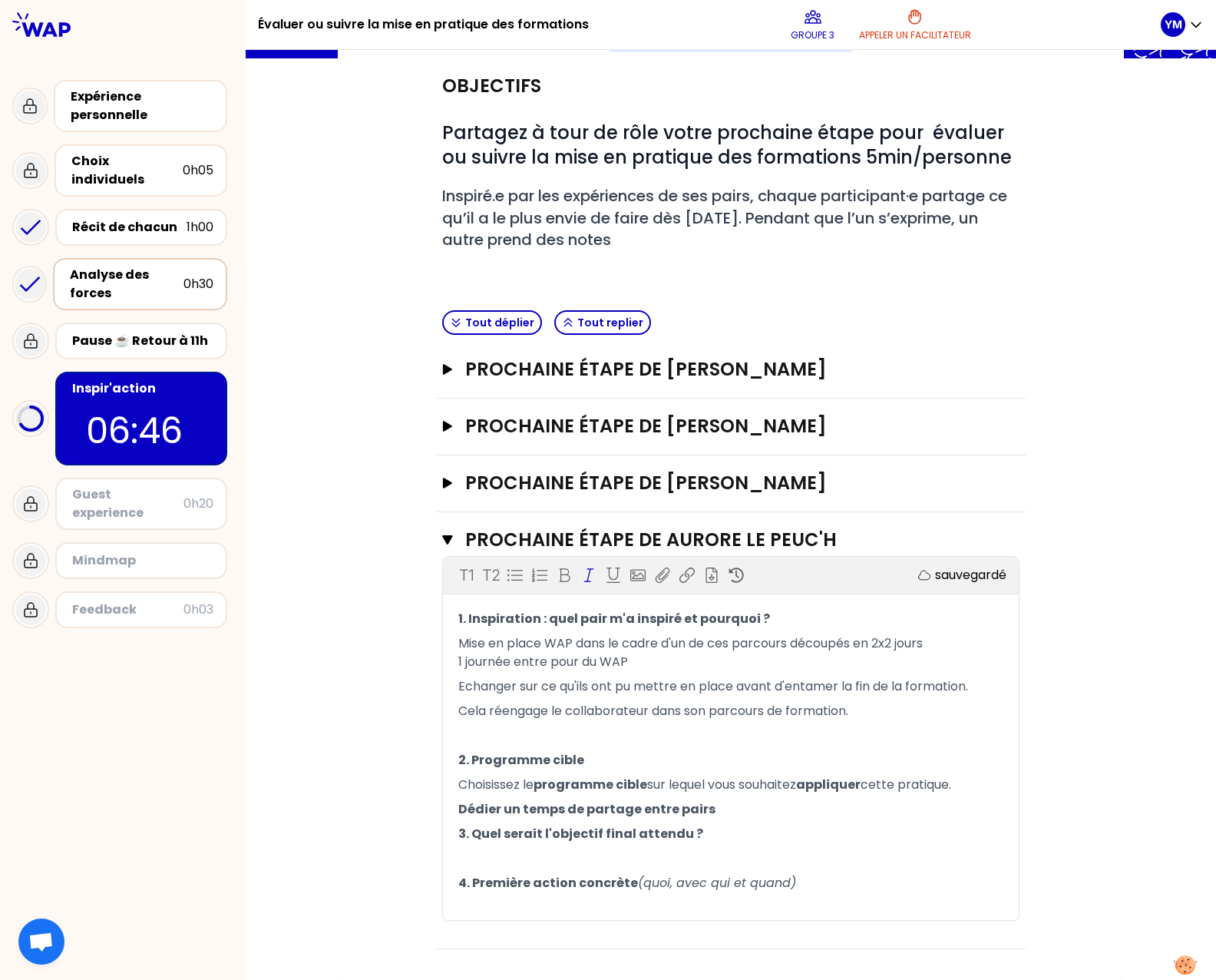
click at [839, 885] on p "4. Première action concrète (quoi, avec qui et quand)" at bounding box center [730, 883] width 545 height 24
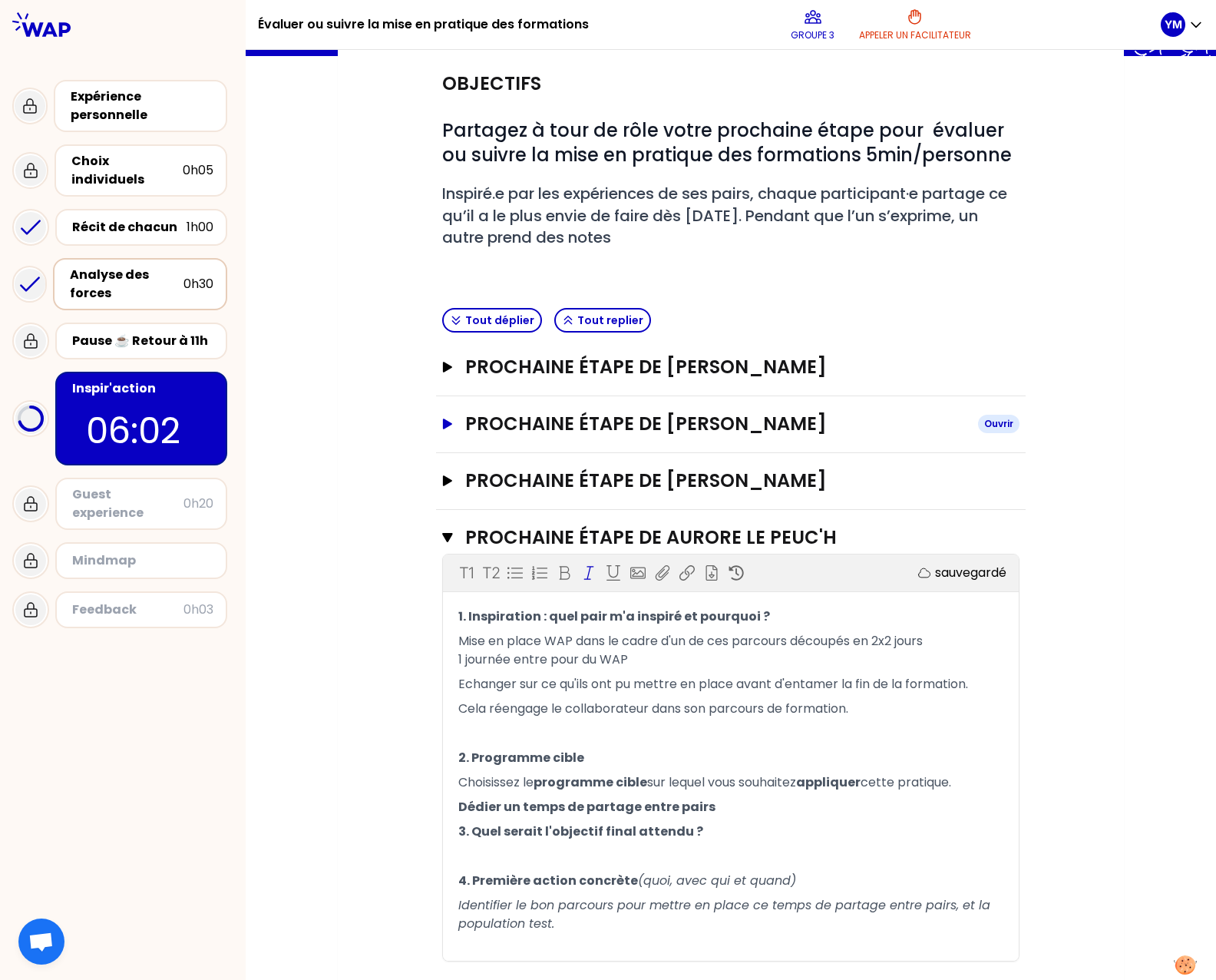
click at [443, 422] on icon "button" at bounding box center [448, 424] width 9 height 10
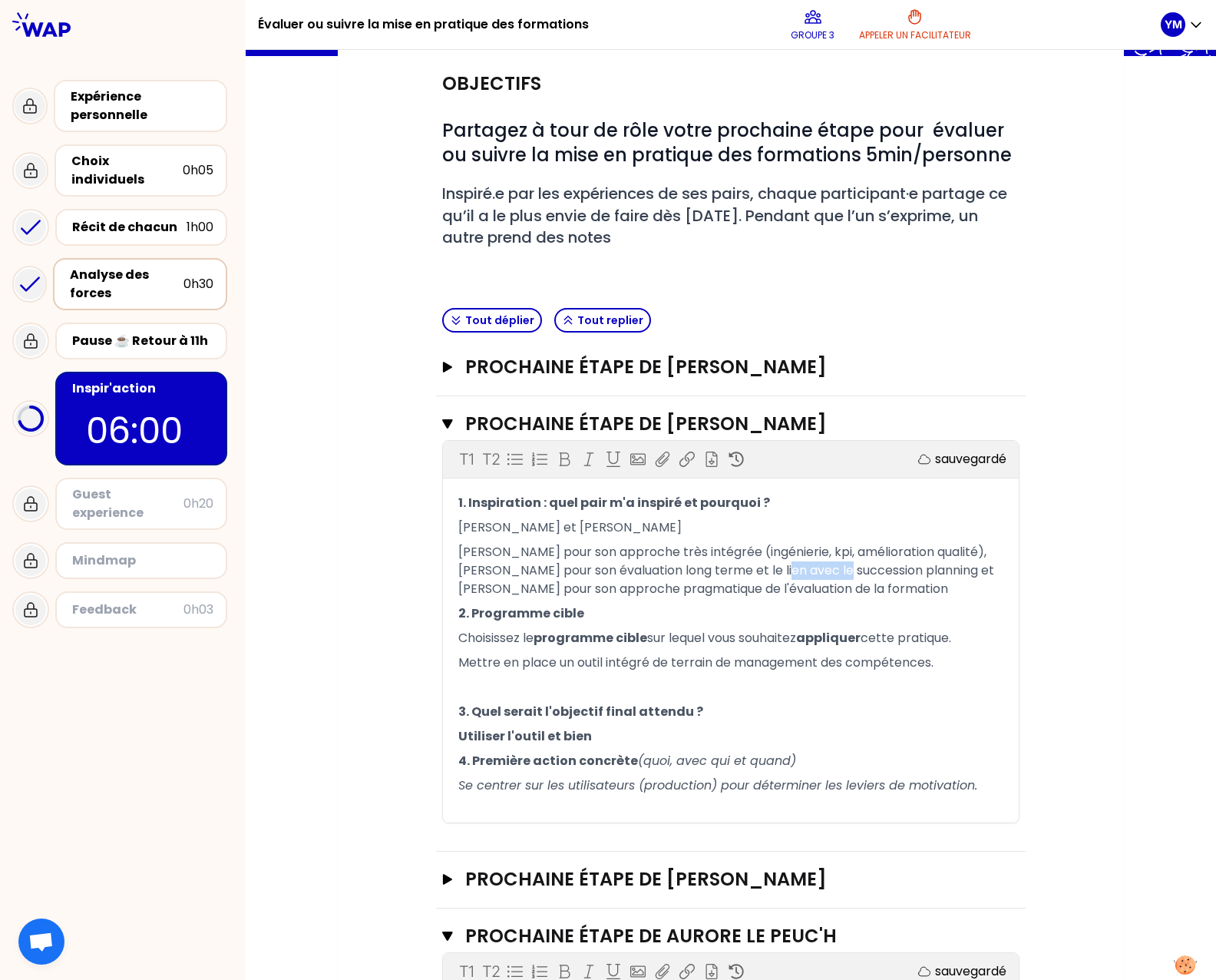
drag, startPoint x: 818, startPoint y: 579, endPoint x: 794, endPoint y: 587, distance: 25.3
click at [754, 577] on span "[PERSON_NAME] pour son approche très intégrée (ingénierie, kpi, amélioration qu…" at bounding box center [728, 570] width 539 height 55
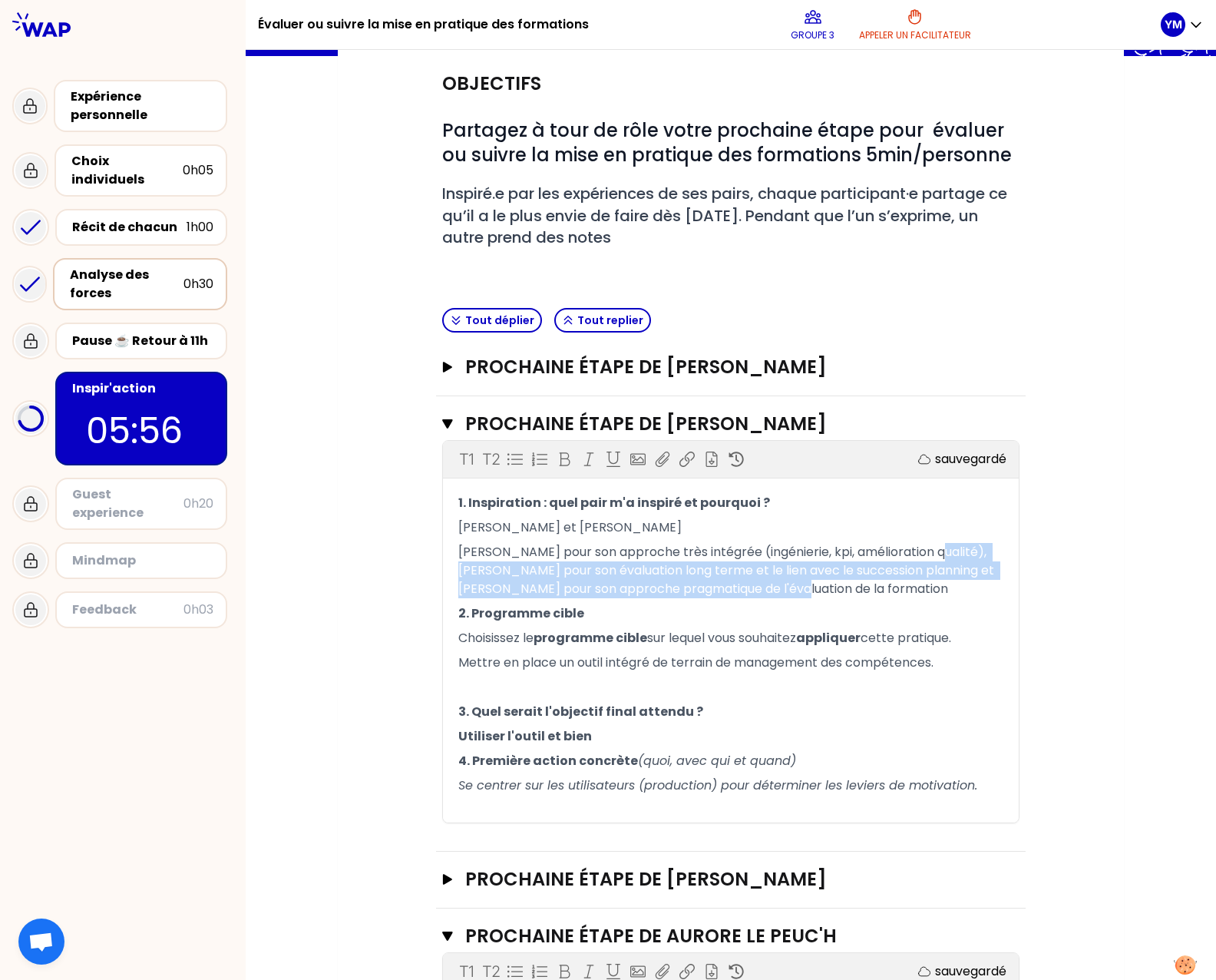
drag, startPoint x: 793, startPoint y: 593, endPoint x: 915, endPoint y: 555, distance: 127.8
click at [915, 555] on p "[PERSON_NAME] pour son approche très intégrée (ingénierie, kpi, amélioration qu…" at bounding box center [730, 570] width 545 height 61
copy span "[PERSON_NAME] pour son évaluation long terme et le lien avec le succession plan…"
click at [442, 424] on icon "button" at bounding box center [447, 424] width 10 height 9
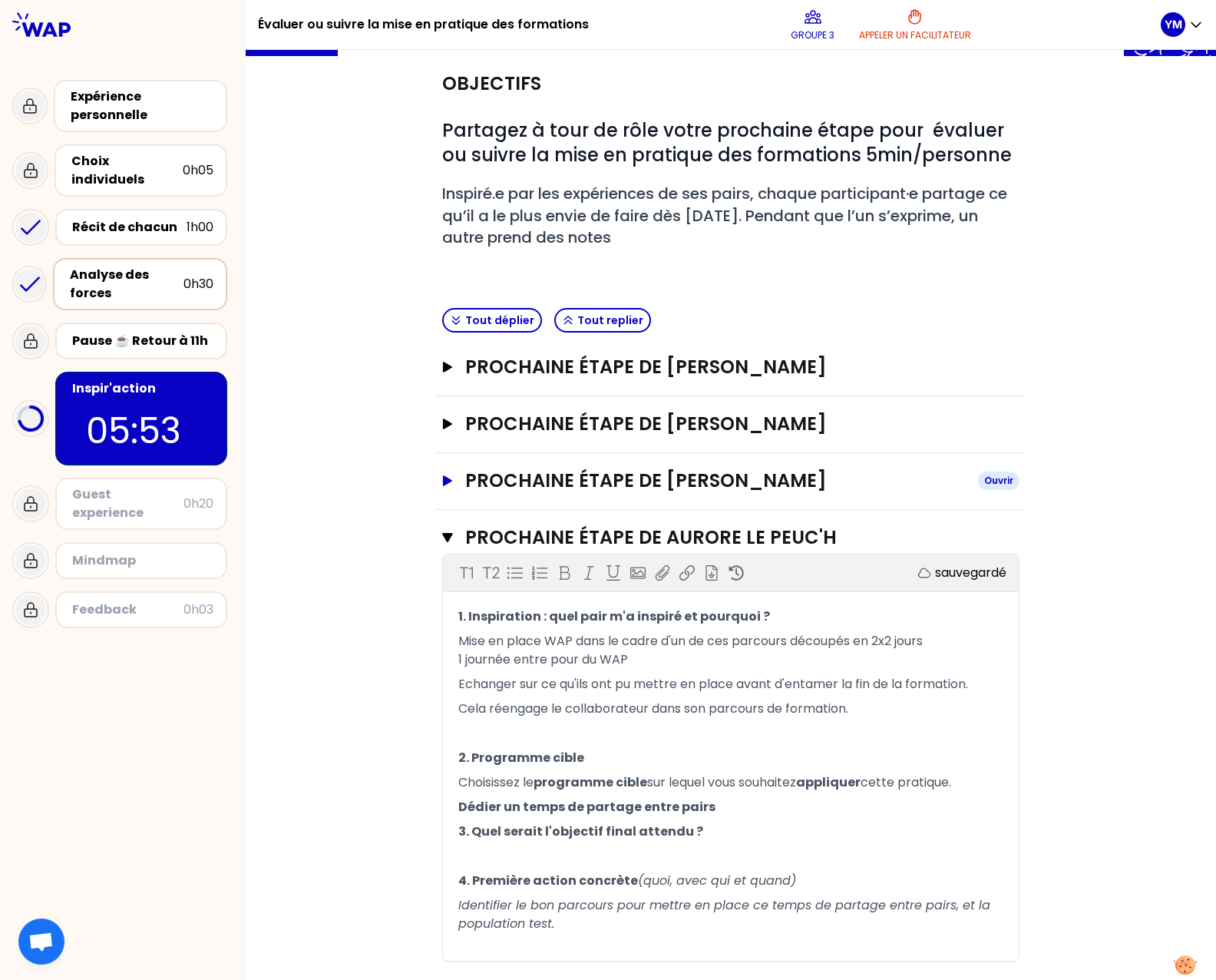
click at [448, 477] on button "Prochaine étape de [PERSON_NAME]" at bounding box center [730, 481] width 577 height 24
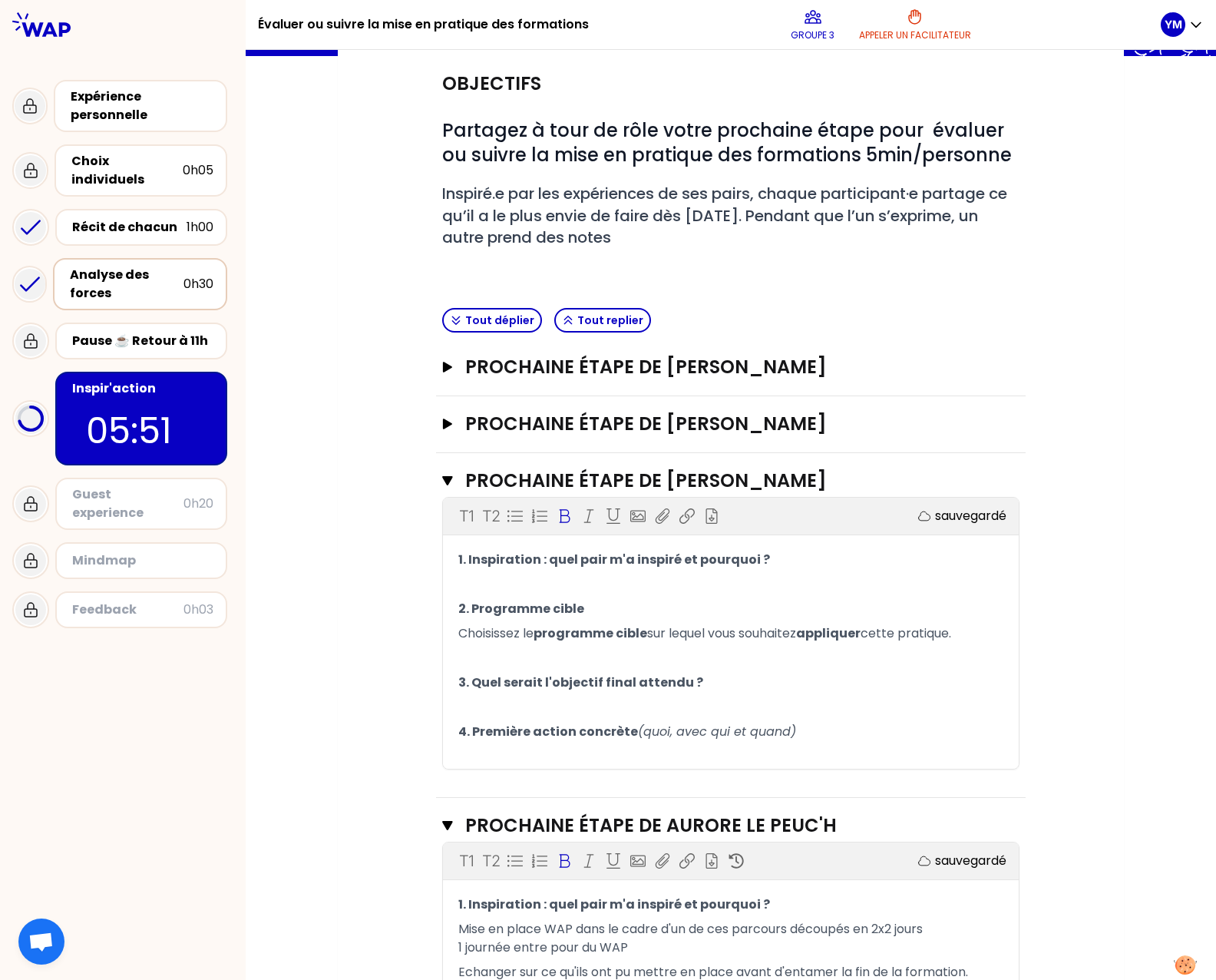
click at [765, 558] on p "1. Inspiration : quel pair m'a inspiré et pourquoi ?" at bounding box center [730, 560] width 545 height 24
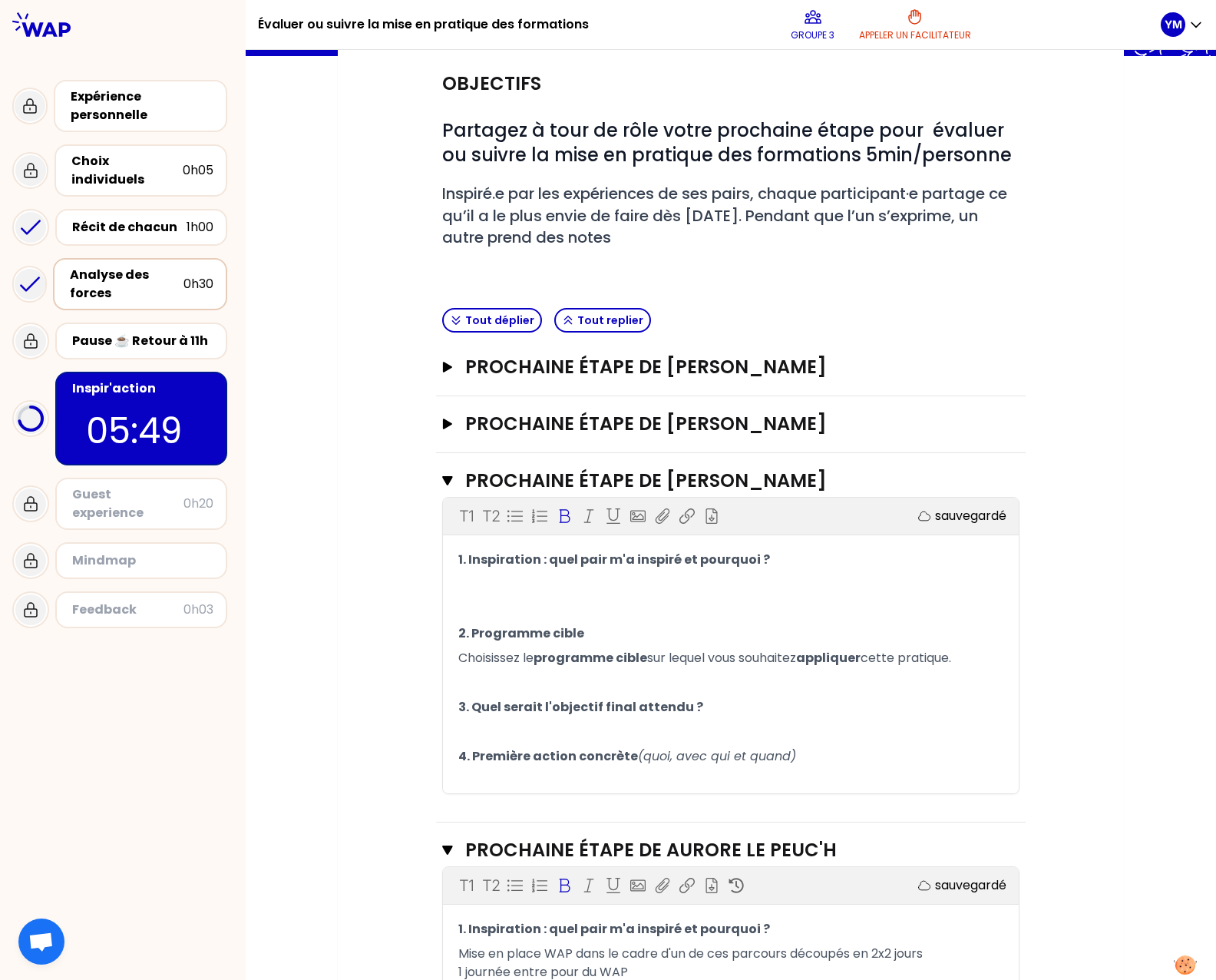
scroll to position [0, 0]
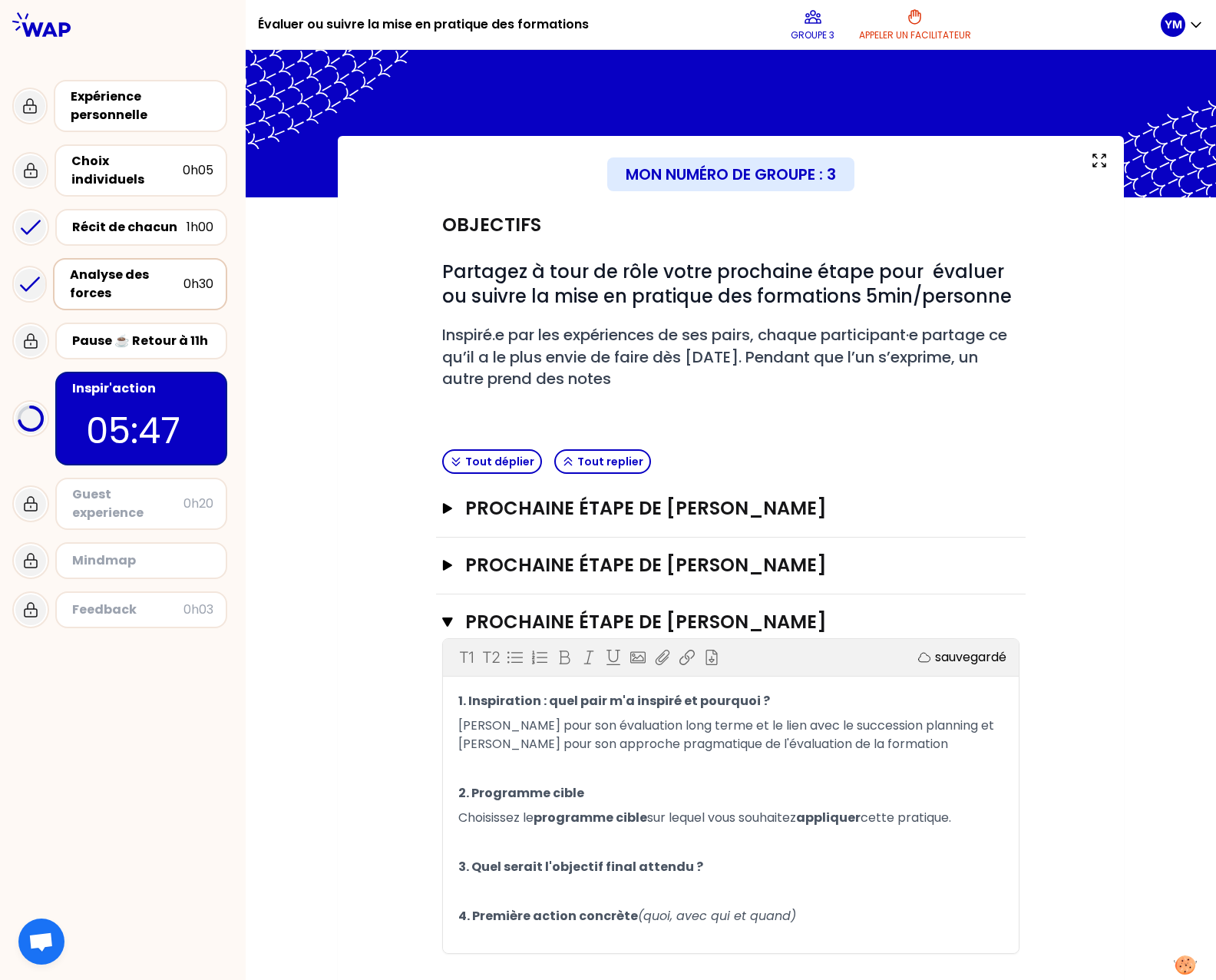
click at [597, 733] on p "[PERSON_NAME] pour son évaluation long terme et le lien avec le succession plan…" at bounding box center [730, 735] width 545 height 43
click at [910, 745] on span "[PERSON_NAME] pour son évaluation long terme et le lien avec le succession plan…" at bounding box center [728, 734] width 539 height 36
click at [862, 756] on p "[PERSON_NAME] pour son évaluation long terme et le lien avec le succession plan…" at bounding box center [730, 735] width 545 height 43
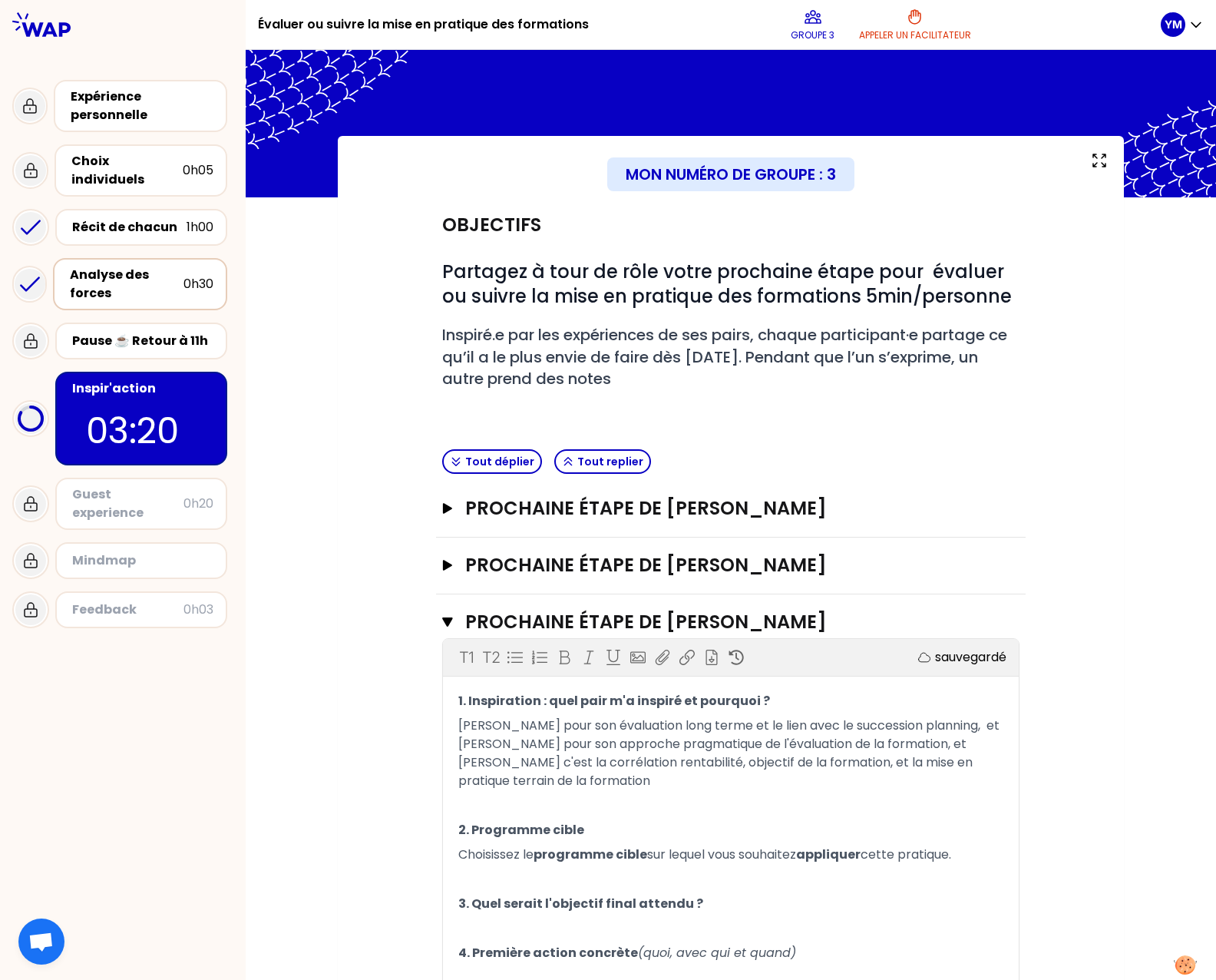
click at [536, 794] on p "[PERSON_NAME] pour son évaluation long terme et le lien avec le succession plan…" at bounding box center [730, 753] width 545 height 80
click at [537, 818] on p "﻿" at bounding box center [730, 806] width 545 height 24
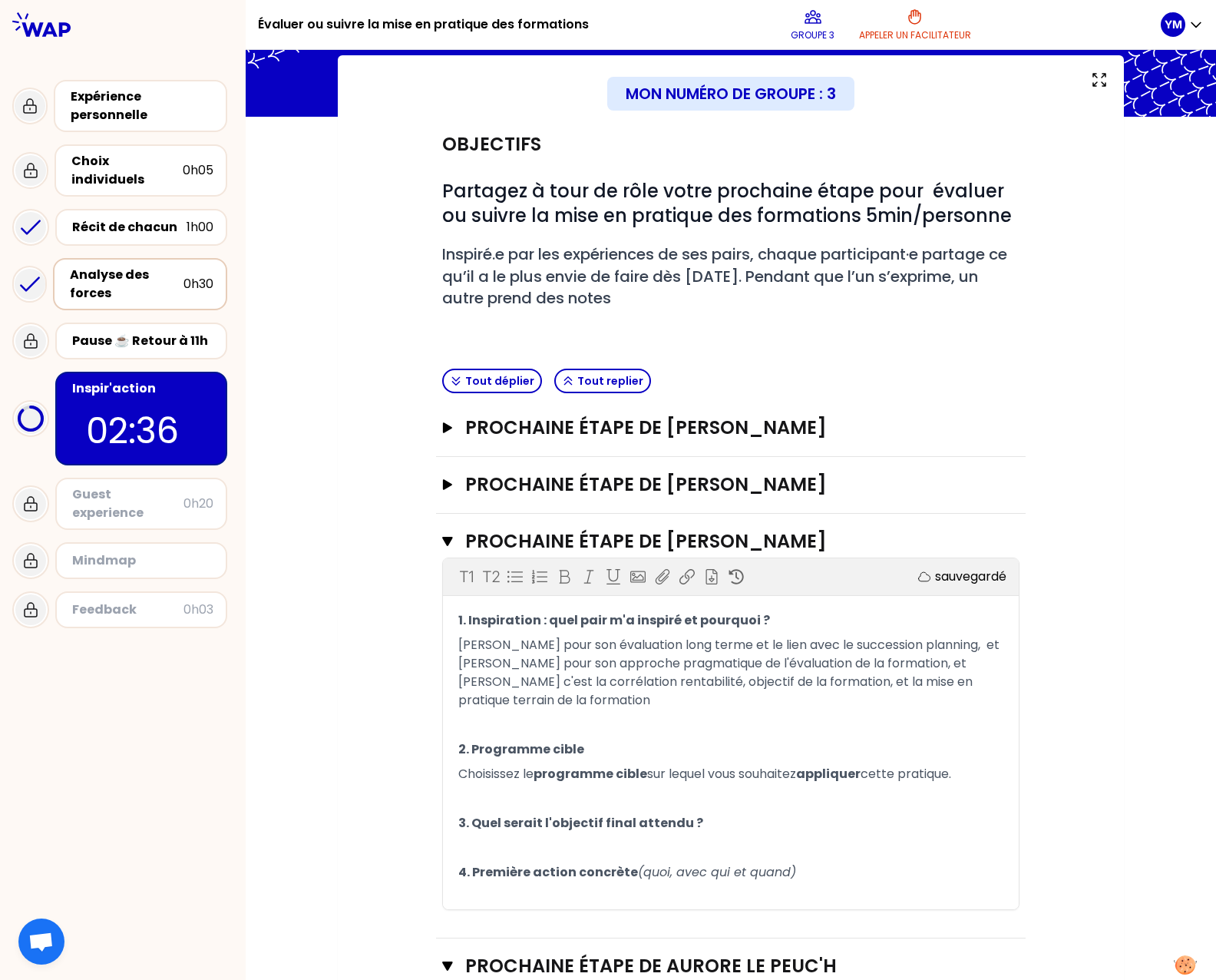
scroll to position [115, 0]
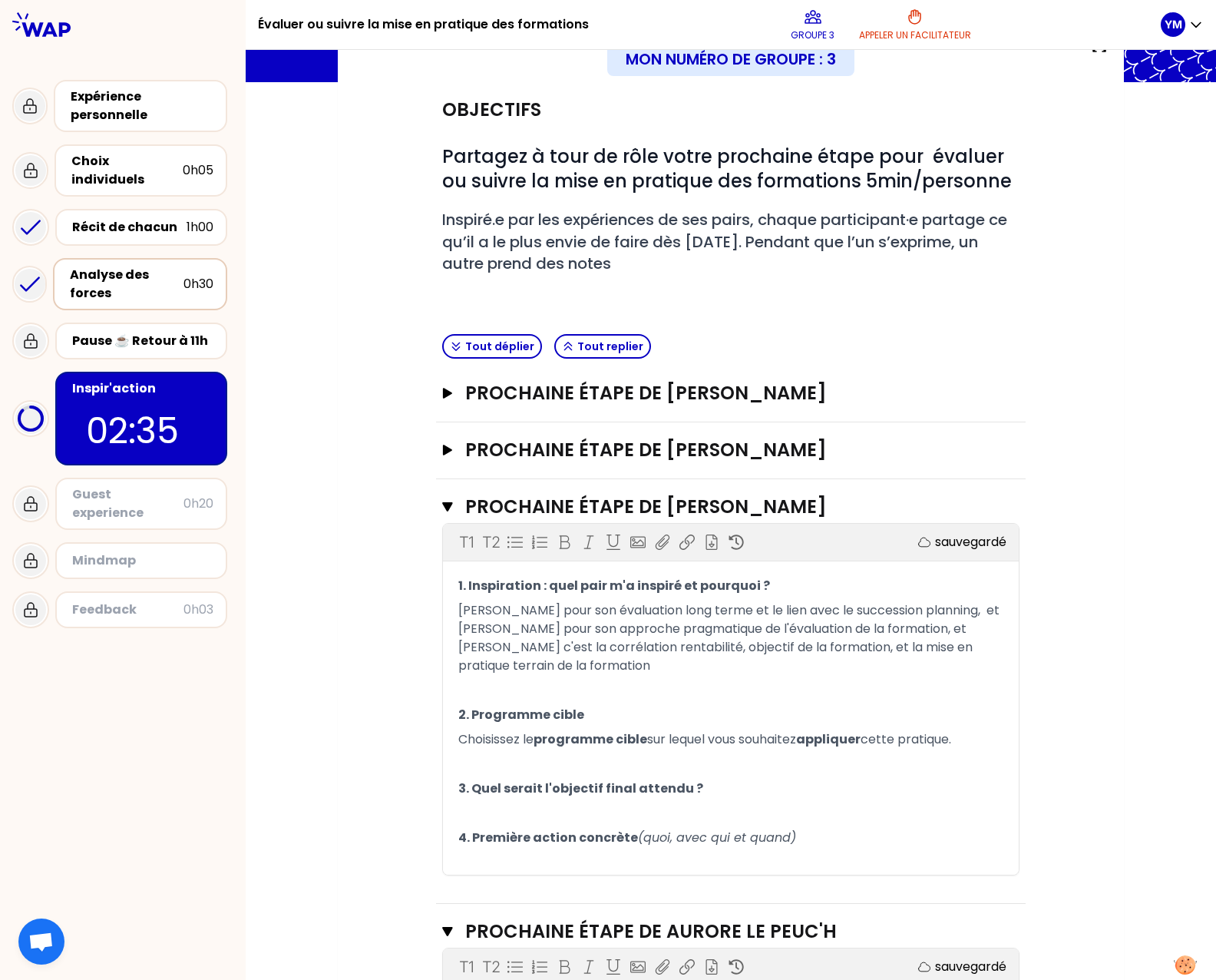
click at [585, 777] on p "﻿" at bounding box center [730, 763] width 545 height 24
drag, startPoint x: 954, startPoint y: 786, endPoint x: 371, endPoint y: 785, distance: 583.0
click at [371, 785] on div "Objectifs # Partagez à tour de rôle votre prochaine étape pour évaluer ou suivr…" at bounding box center [730, 732] width 725 height 1301
click at [510, 826] on p "﻿" at bounding box center [730, 813] width 545 height 24
click at [486, 873] on p "﻿" at bounding box center [730, 862] width 545 height 24
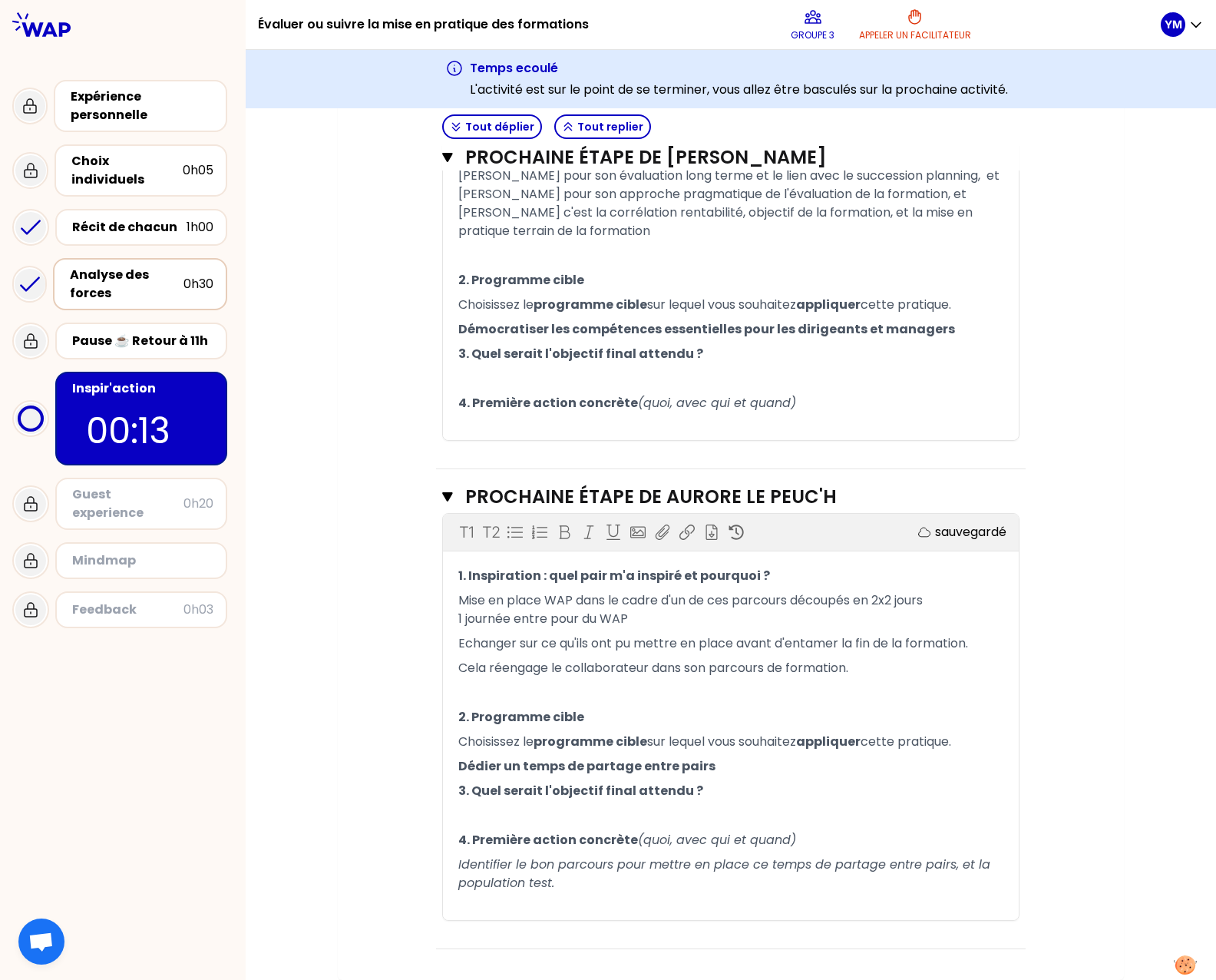
scroll to position [630, 0]
drag, startPoint x: 643, startPoint y: 372, endPoint x: 426, endPoint y: 372, distance: 217.0
click at [426, 368] on div "Objectifs # Partagez à tour de rôle votre prochaine étape pour évaluer ou suivr…" at bounding box center [730, 298] width 725 height 1301
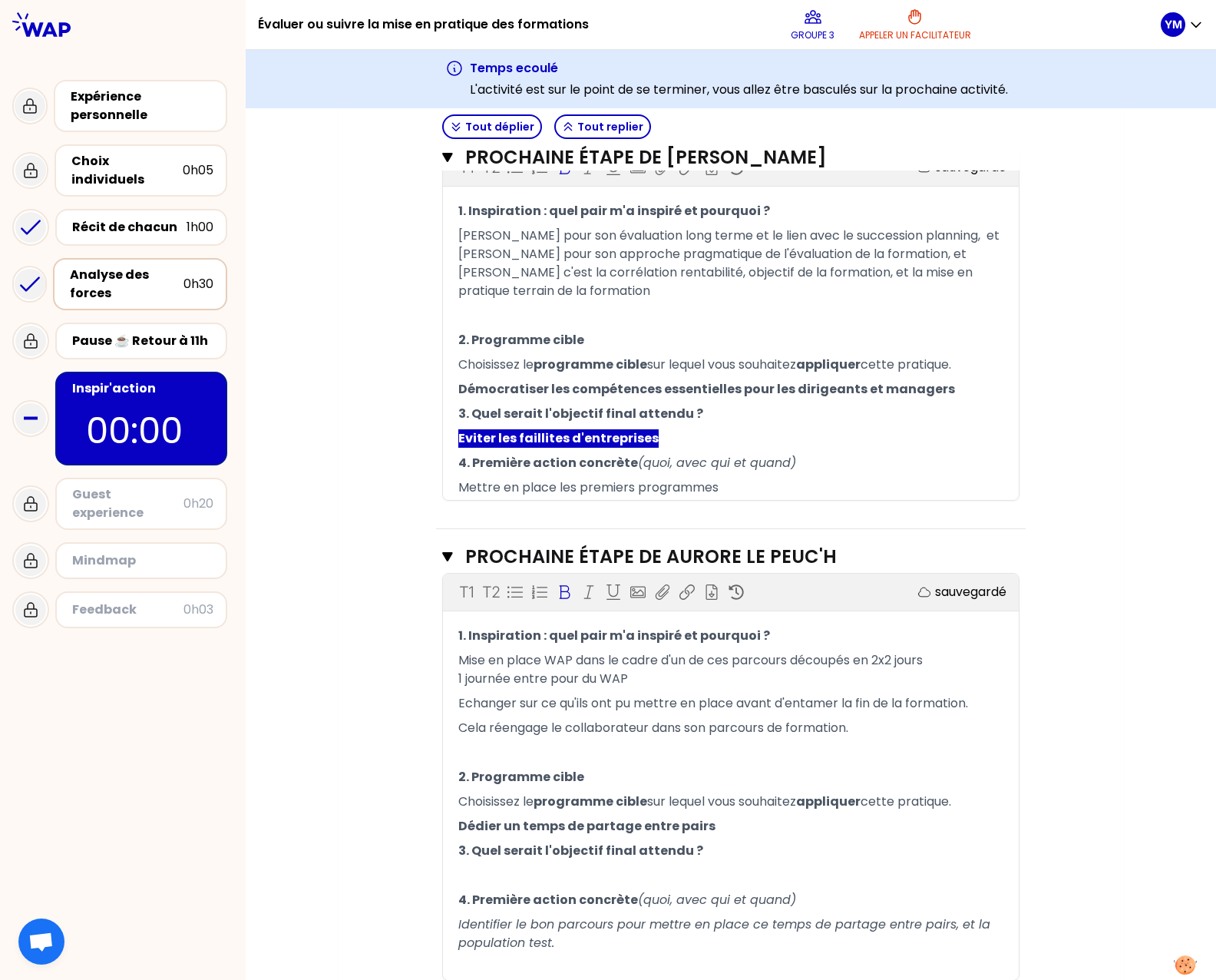
scroll to position [399, 0]
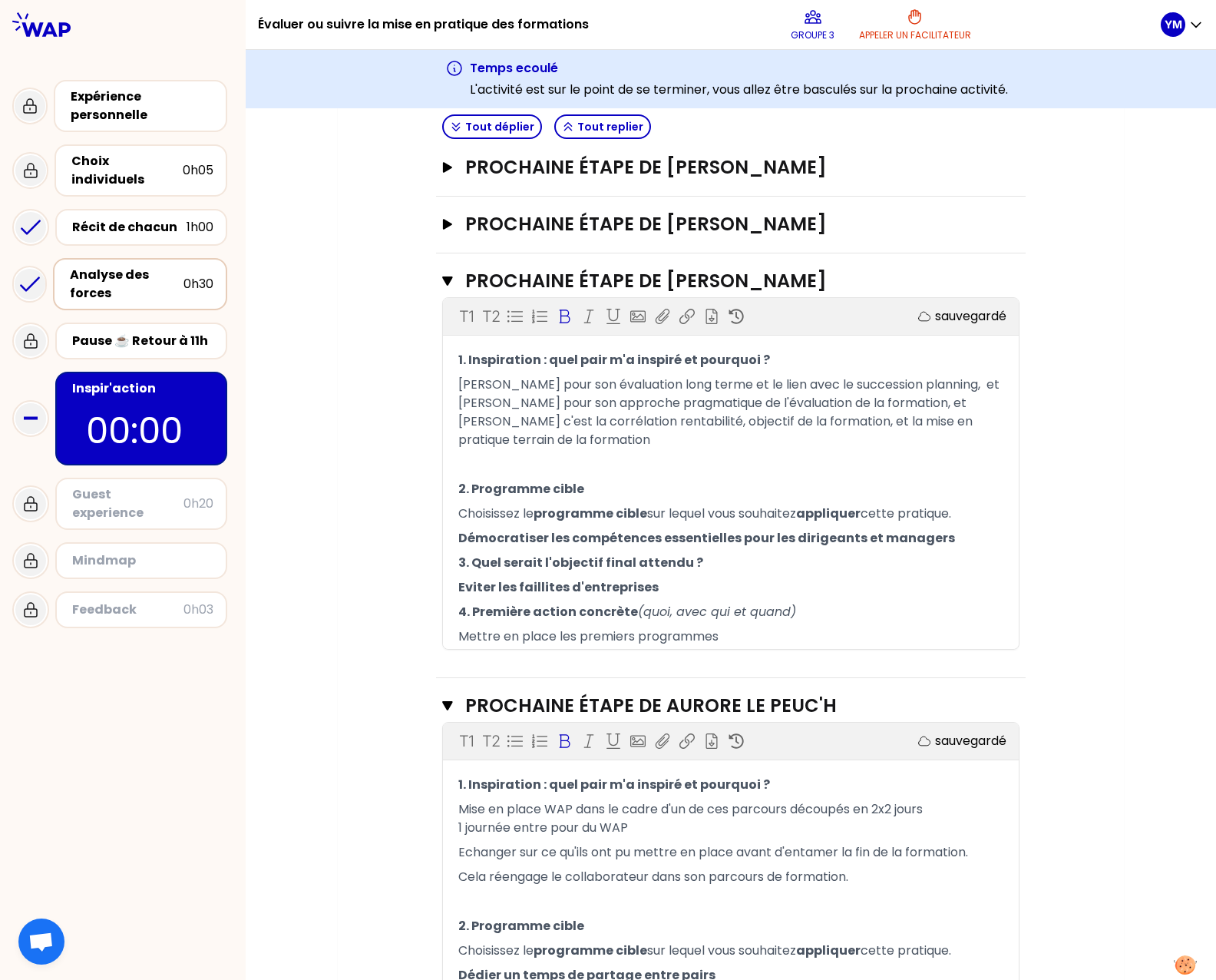
click at [503, 476] on p "﻿" at bounding box center [730, 464] width 545 height 24
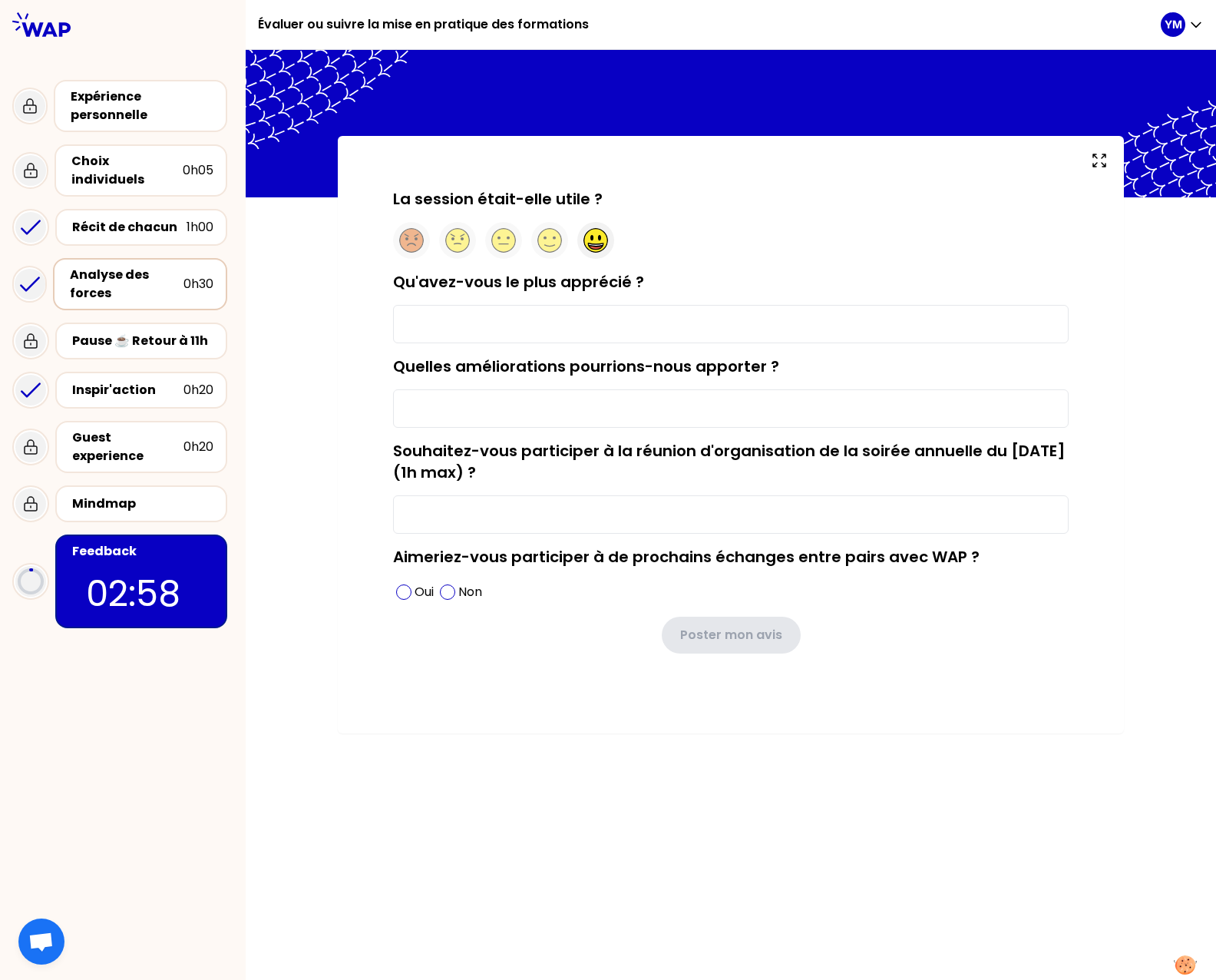
click at [588, 238] on circle at bounding box center [596, 240] width 24 height 24
click at [560, 318] on input "Qu'avez-vous le plus apprécié ?" at bounding box center [731, 324] width 676 height 39
type input "La qualité des interventions des participants et leur sympathie !"
click at [535, 410] on input "Quelles améliorations pourrions-nous apporter ?" at bounding box center [731, 409] width 676 height 39
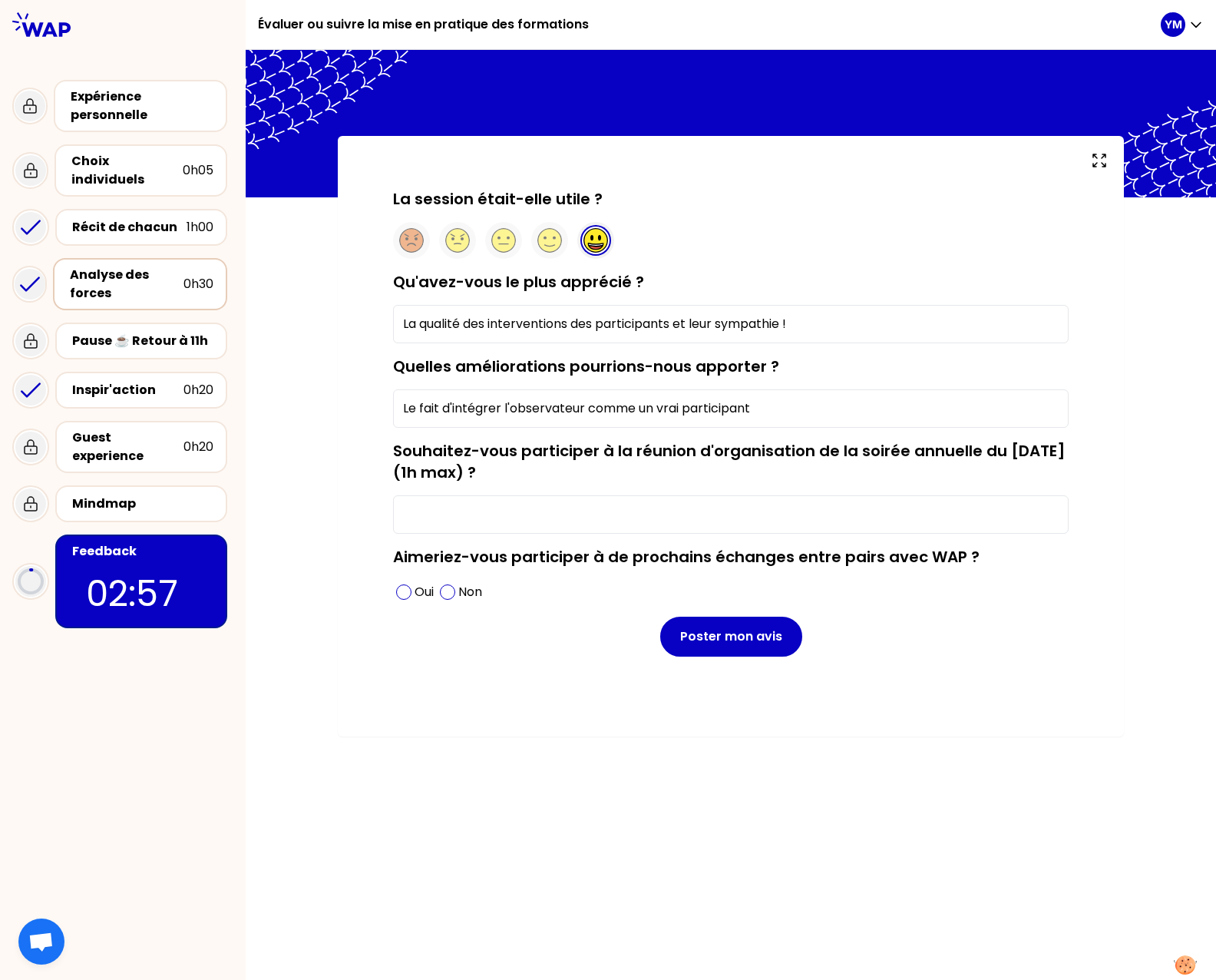
type input "Le fait d'intégrer l'observateur comme un vrai participant"
click at [539, 506] on input "Souhaitez-vous participer à la réunion d'organisation de la soirée annuelle du …" at bounding box center [731, 514] width 676 height 39
type input "Oui"
click at [406, 600] on span at bounding box center [404, 592] width 15 height 15
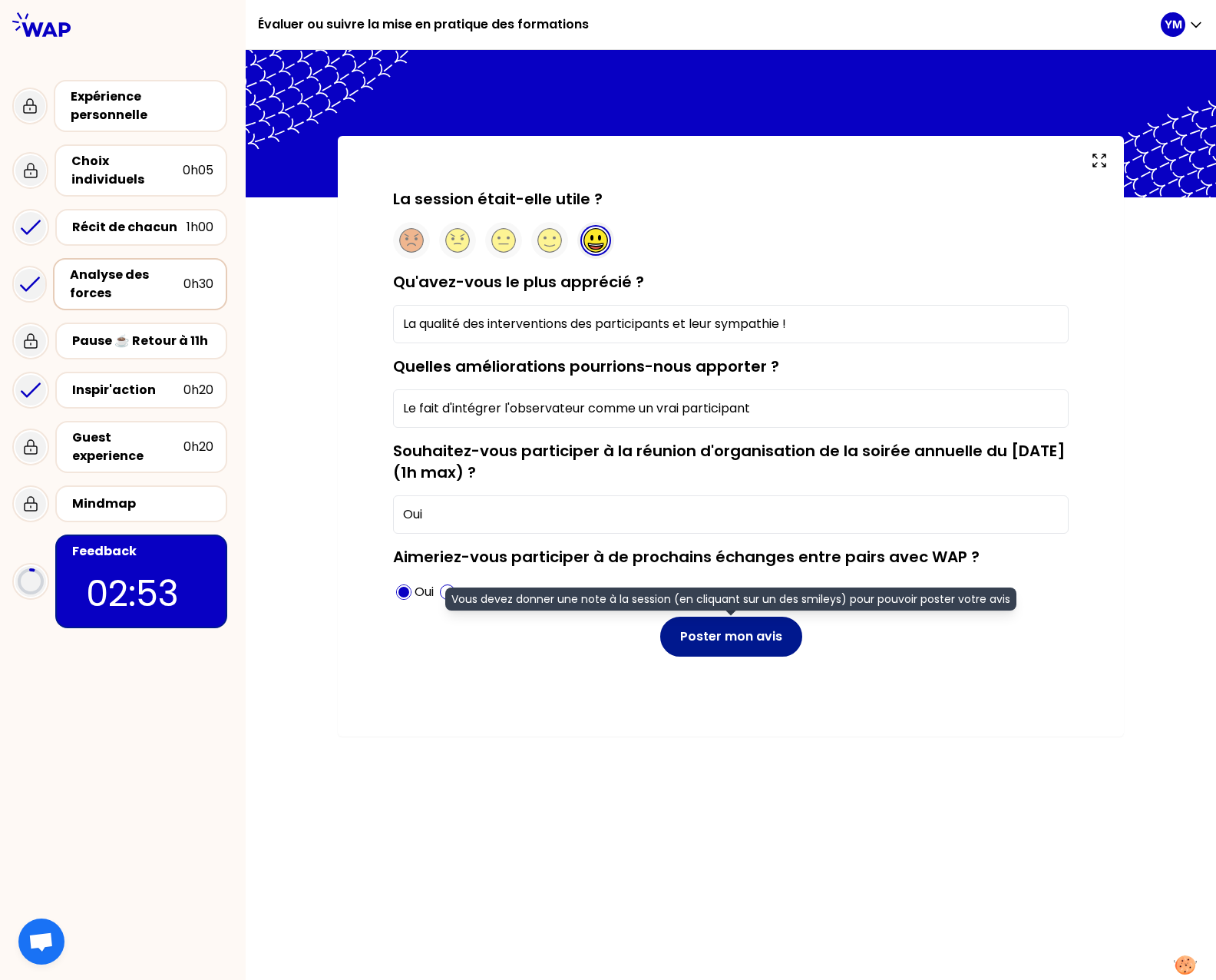
click at [689, 641] on button "Poster mon avis" at bounding box center [730, 636] width 142 height 40
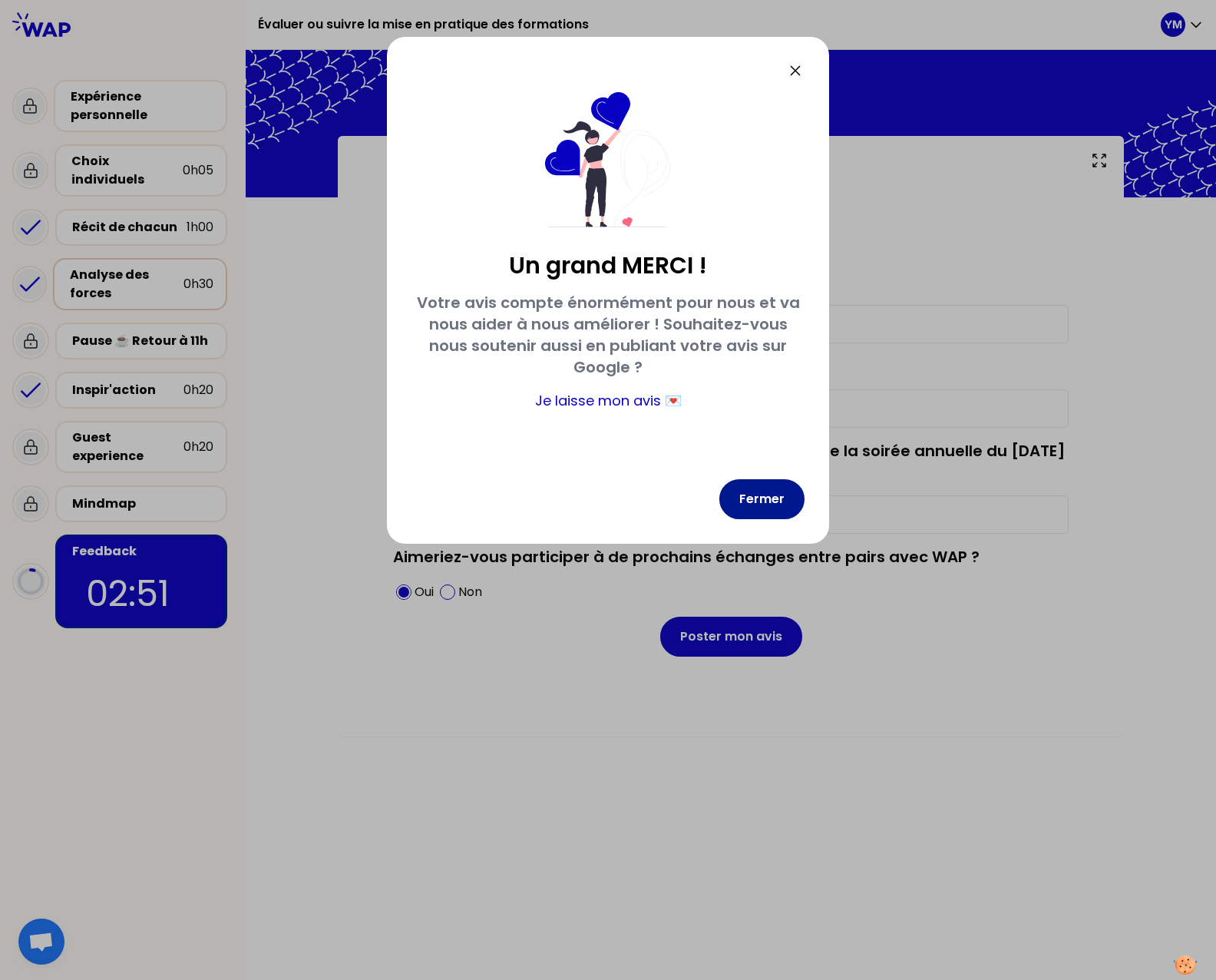
click at [764, 487] on button "Fermer" at bounding box center [761, 499] width 86 height 40
